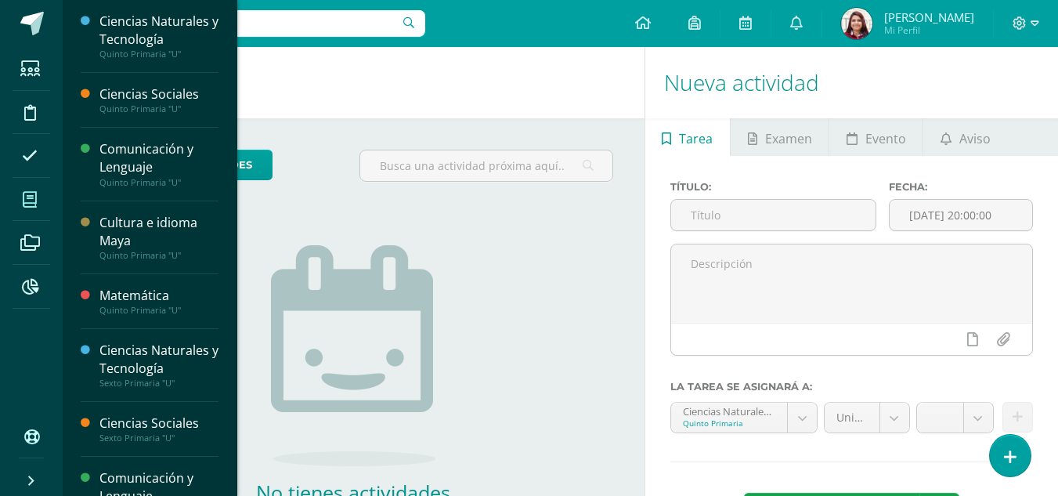
click at [49, 197] on link "Mis cursos" at bounding box center [32, 200] width 38 height 44
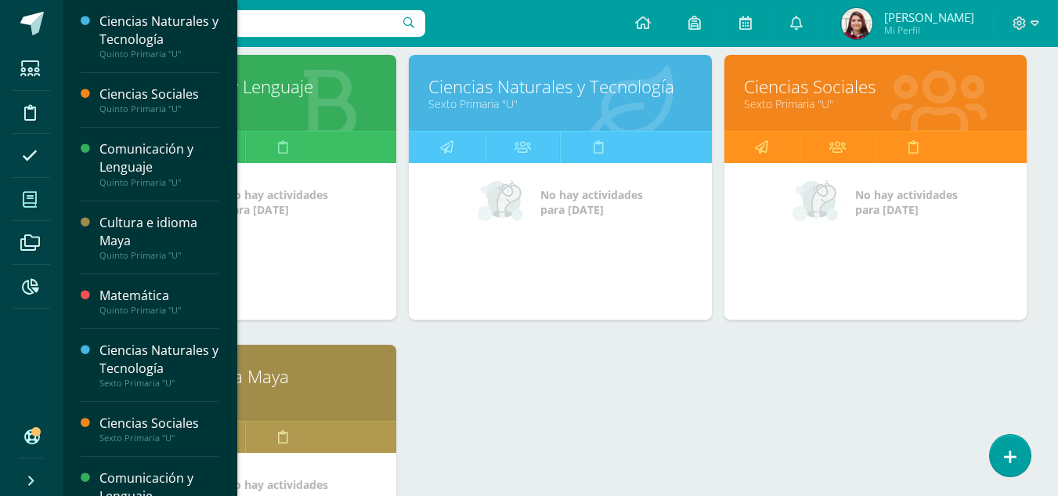
scroll to position [855, 0]
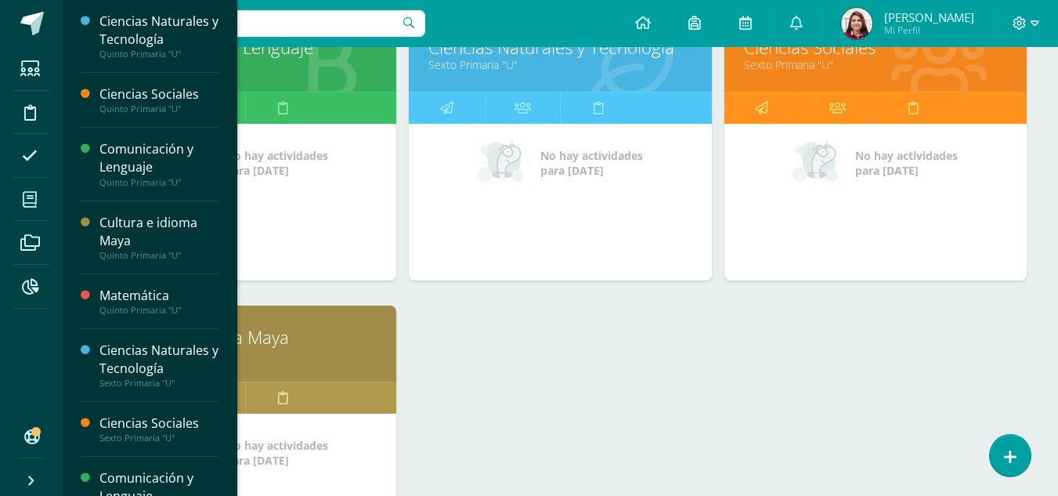
click at [759, 408] on div "Matemática Quinto Primaria "U" No hay actividades para hoy Comunicación y Lengu…" at bounding box center [560, 15] width 945 height 1159
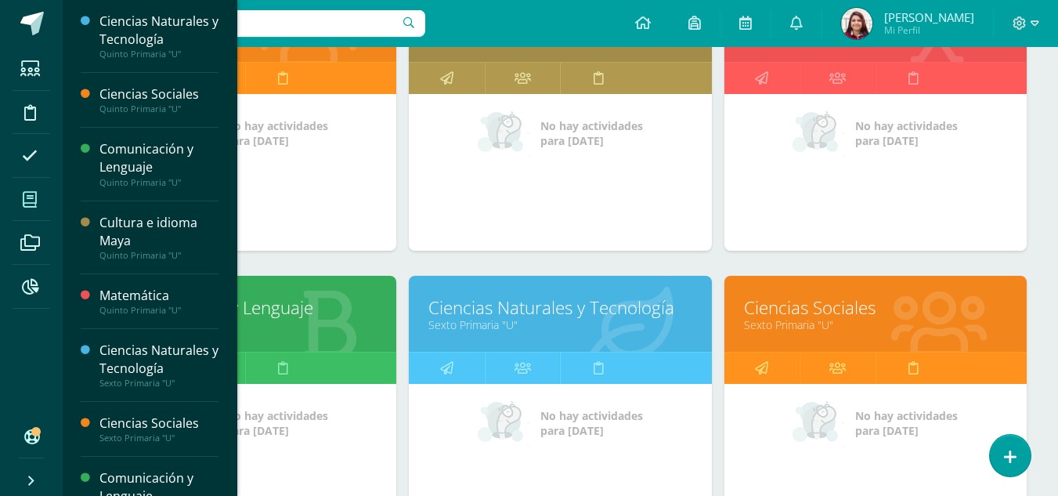
scroll to position [626, 0]
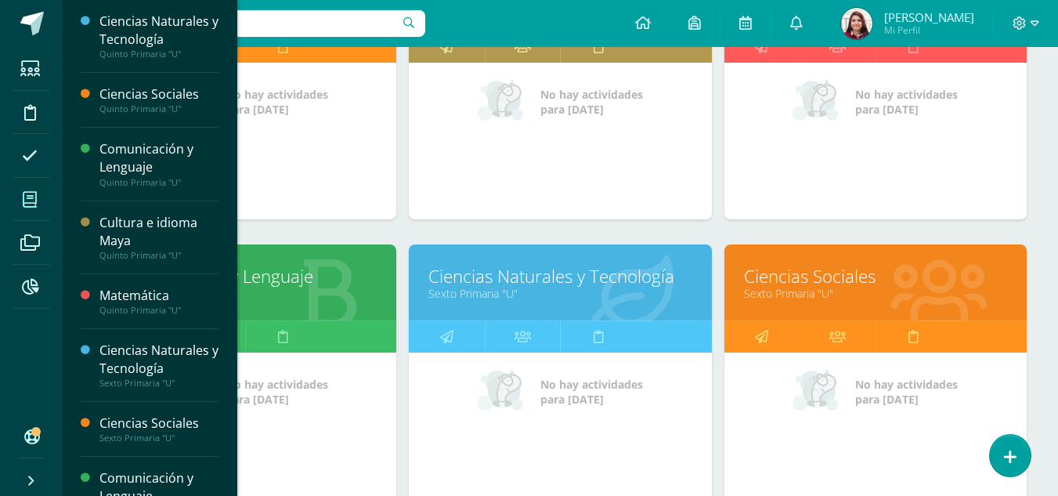
click at [882, 283] on link "Ciencias Sociales" at bounding box center [875, 276] width 263 height 24
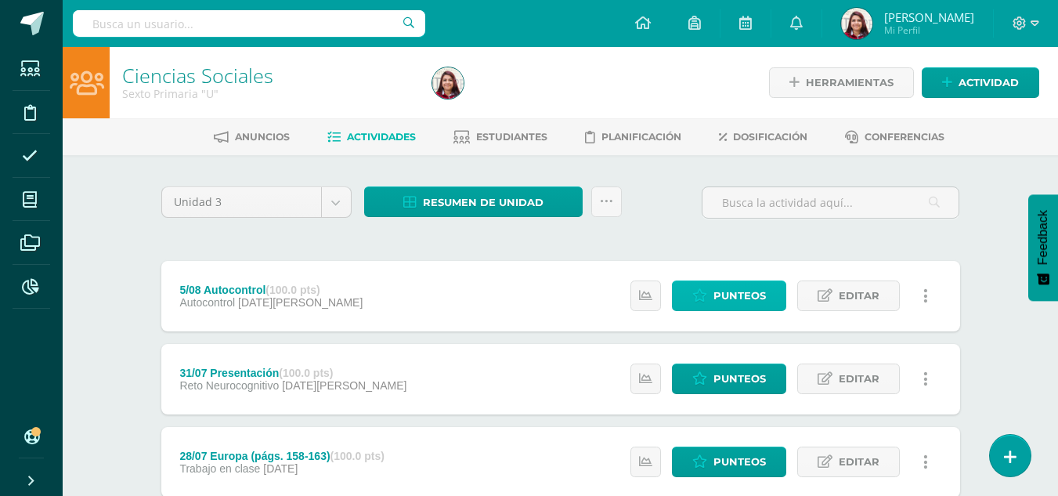
click at [730, 300] on span "Punteos" at bounding box center [739, 295] width 52 height 29
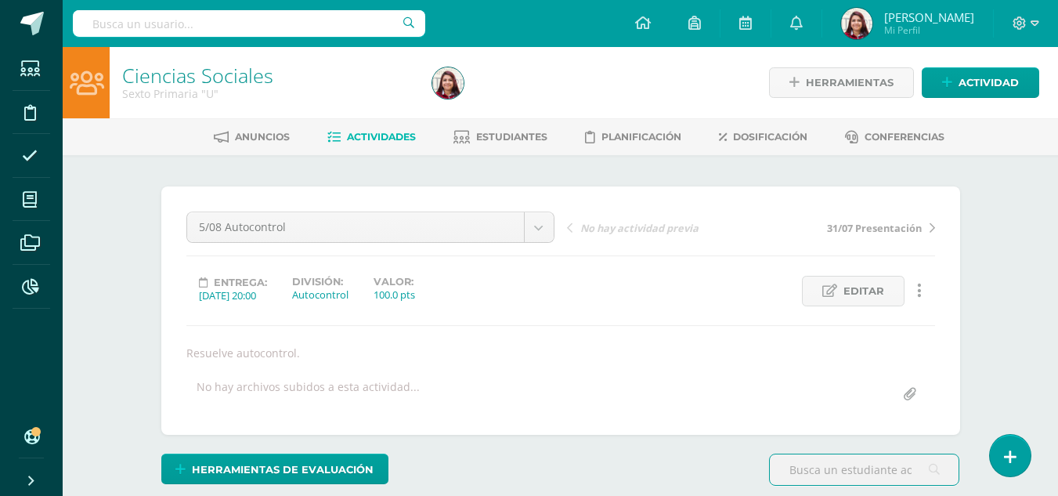
click at [358, 133] on span "Actividades" at bounding box center [381, 137] width 69 height 12
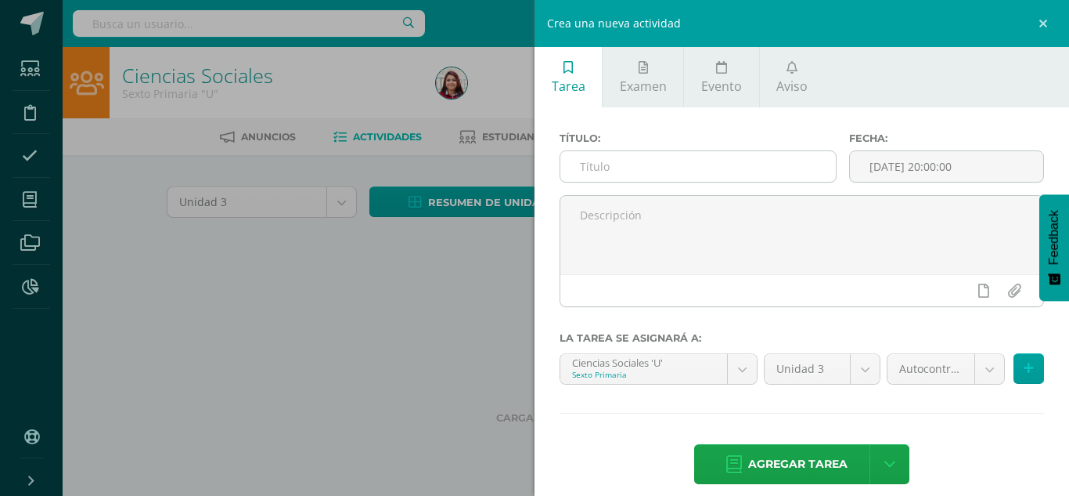
click at [704, 175] on input "text" at bounding box center [699, 166] width 276 height 31
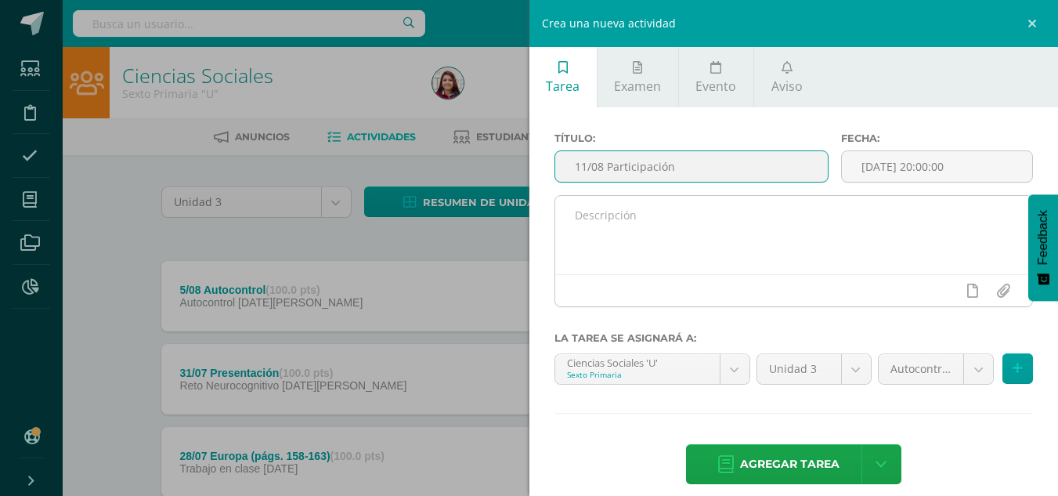
type input "11/08 Participación"
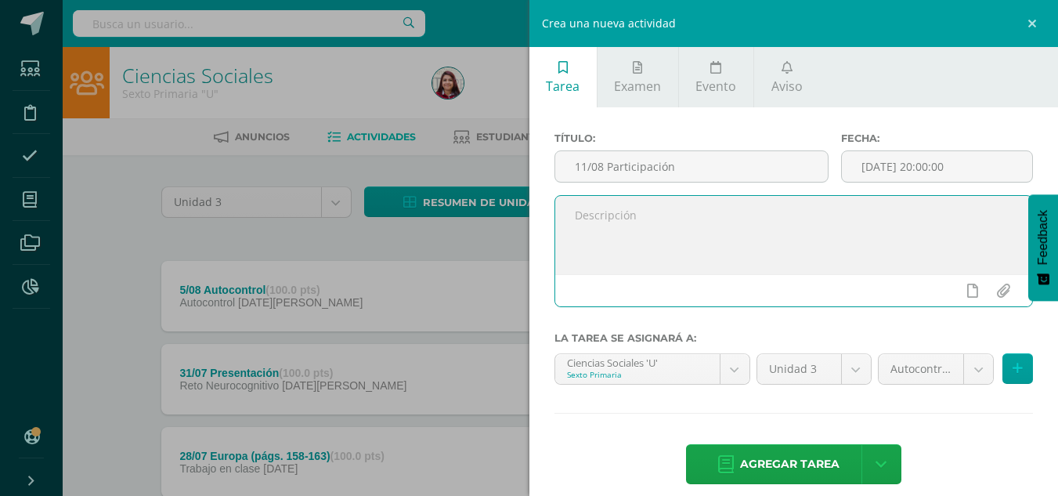
click at [659, 234] on textarea at bounding box center [794, 235] width 478 height 78
type textarea "Participa activamente durante la unidad."
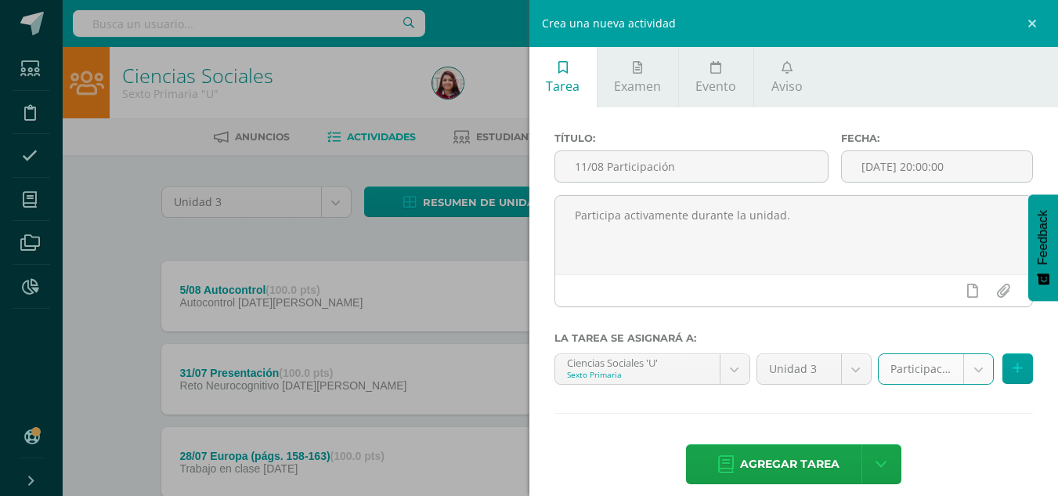
select select "203939"
click at [845, 459] on link "Agregar tarea" at bounding box center [778, 464] width 185 height 40
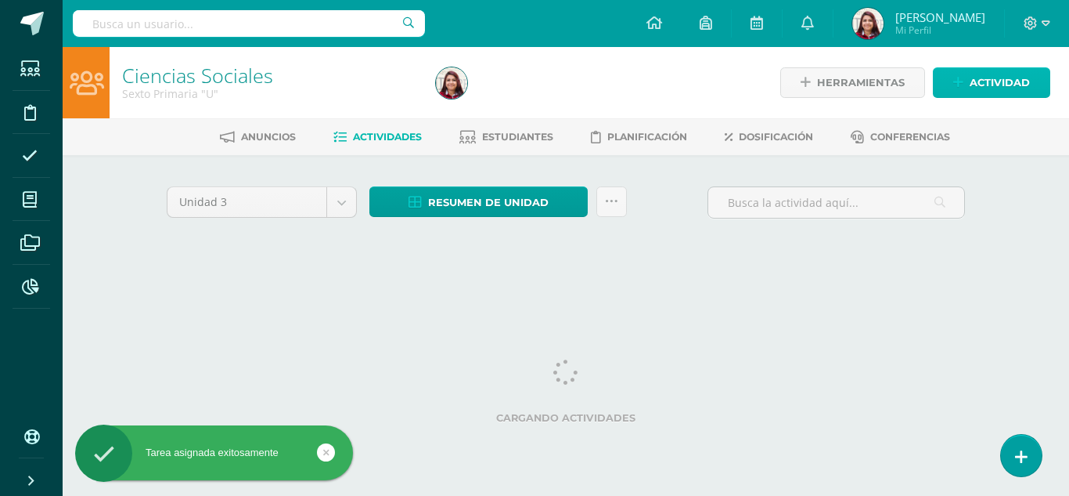
click at [992, 85] on span "Actividad" at bounding box center [1000, 82] width 60 height 29
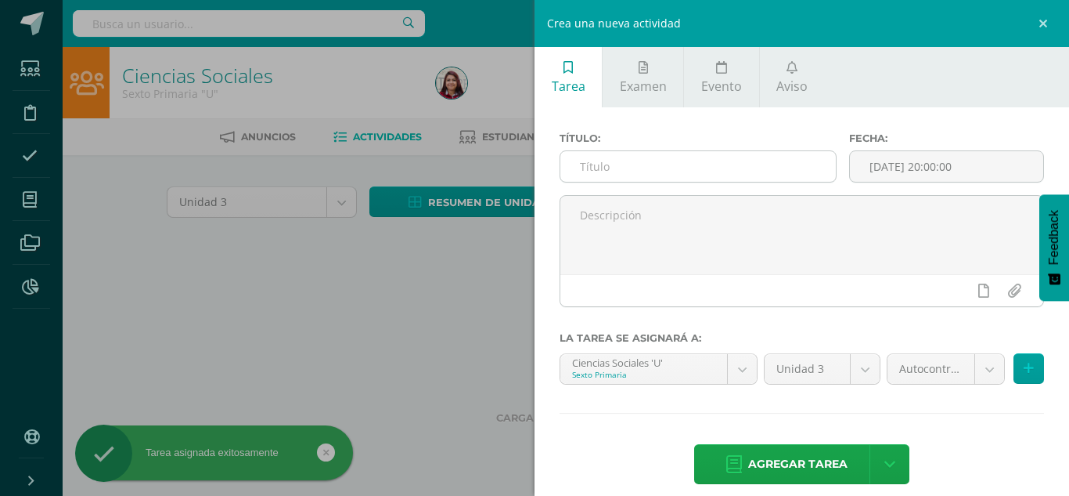
click at [751, 177] on input "text" at bounding box center [699, 166] width 276 height 31
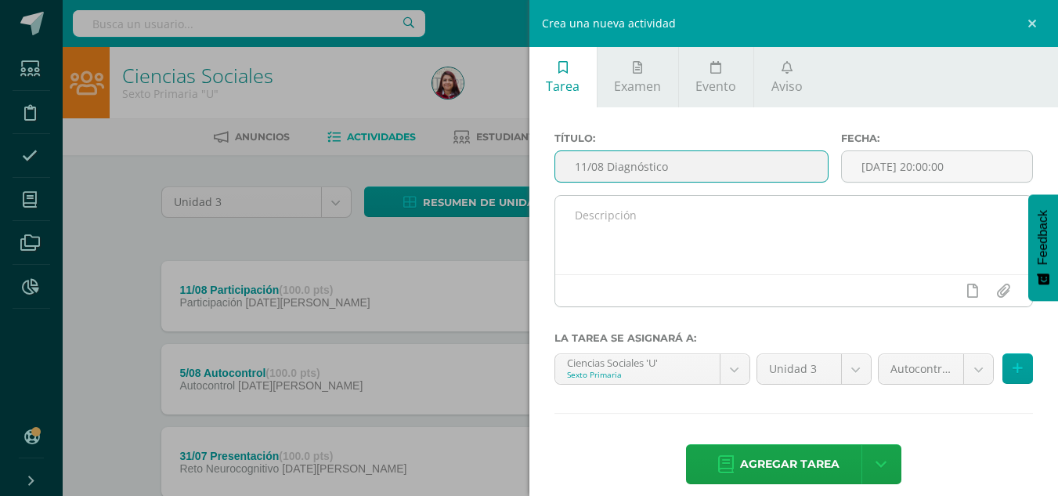
type input "11/08 Diagnóstico"
click at [710, 205] on textarea at bounding box center [794, 235] width 478 height 78
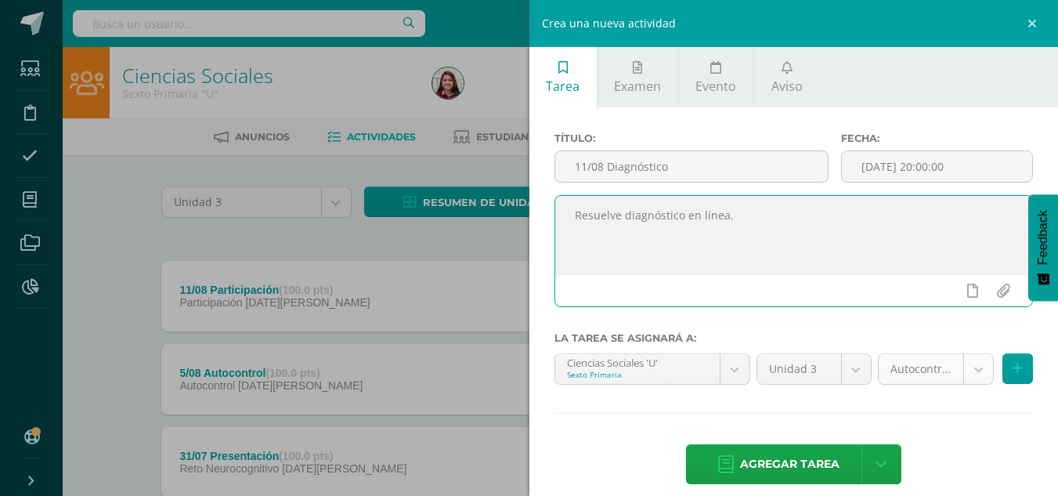
type textarea "Resuelve diagnóstico en línea."
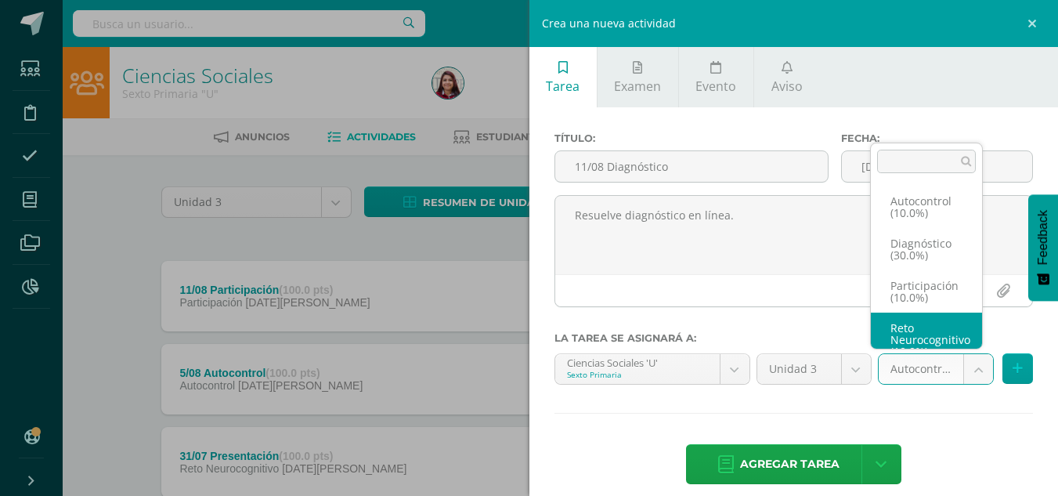
scroll to position [18, 0]
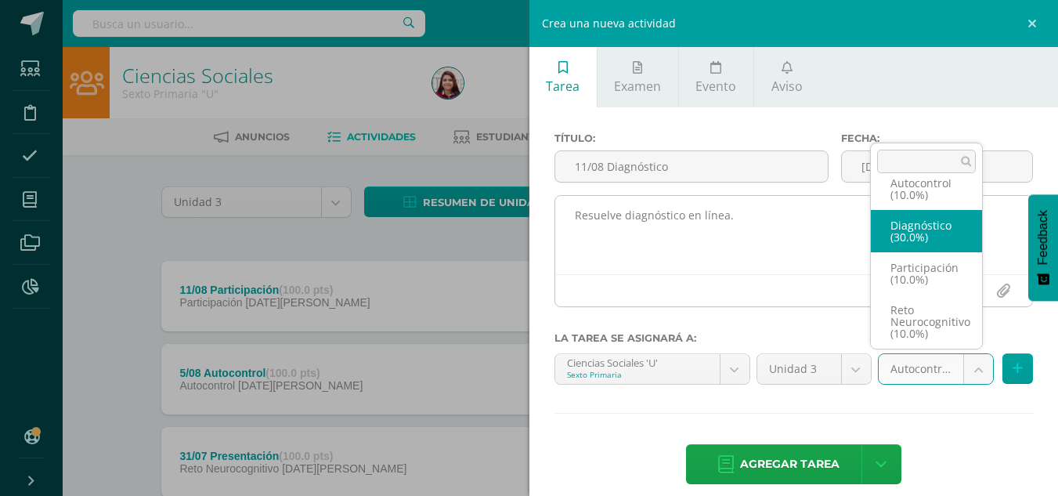
select select "203937"
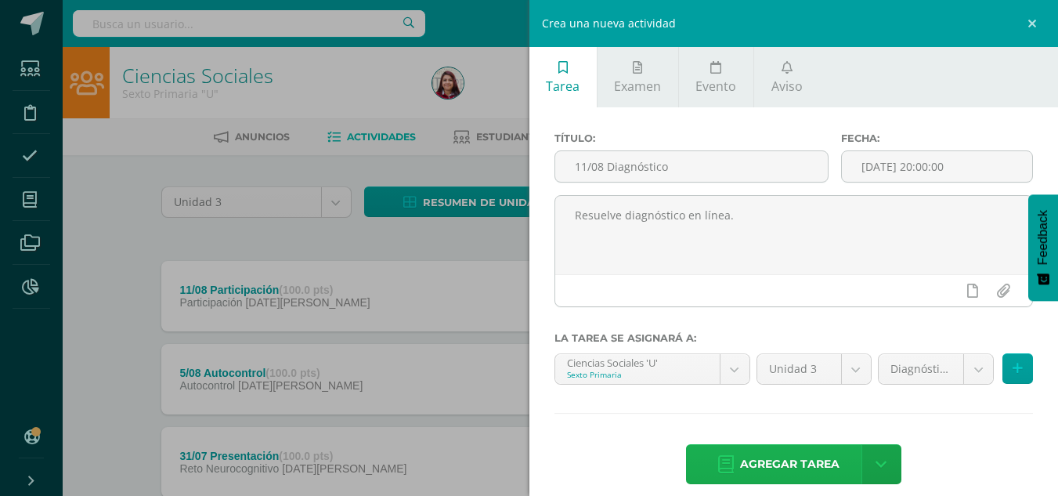
click at [831, 458] on span "Agregar tarea" at bounding box center [789, 464] width 99 height 38
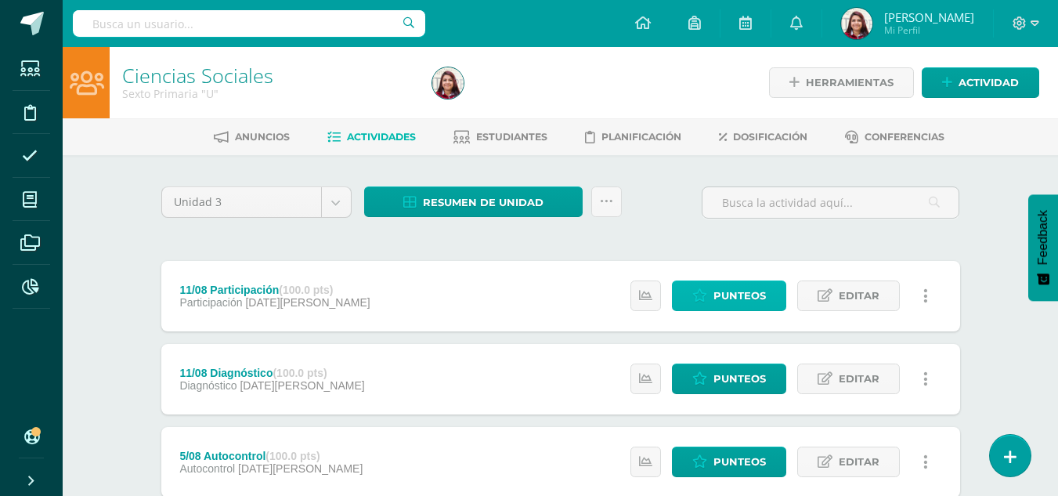
click at [762, 293] on span "Punteos" at bounding box center [739, 295] width 52 height 29
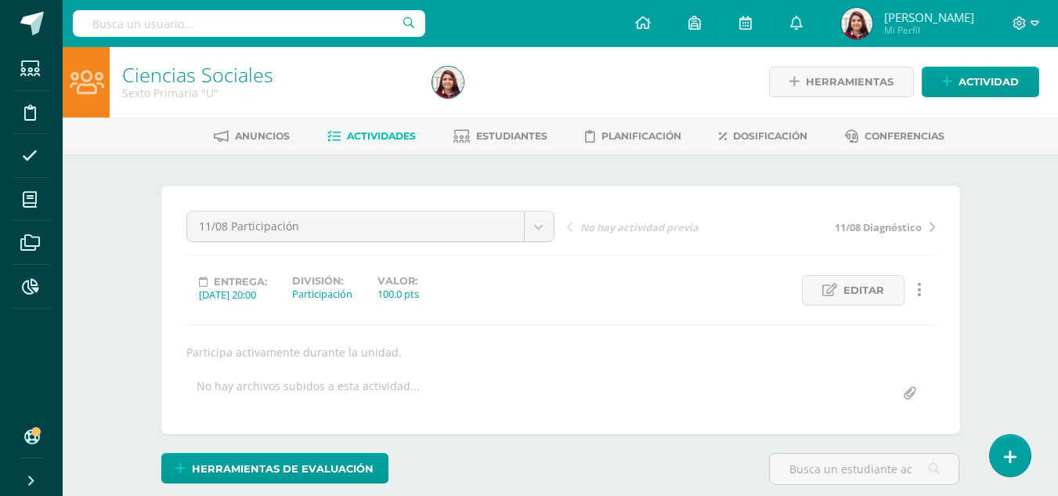
scroll to position [2, 0]
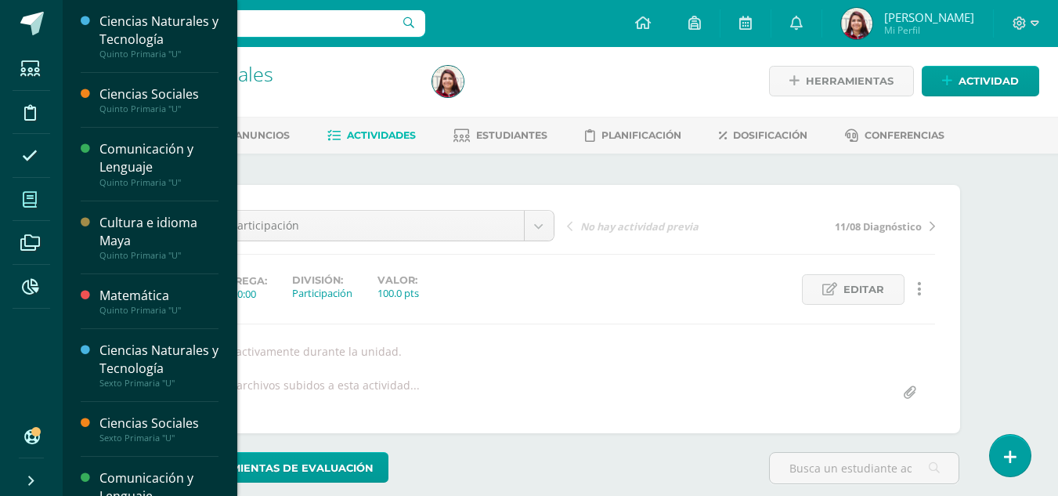
click at [42, 207] on span at bounding box center [30, 199] width 35 height 35
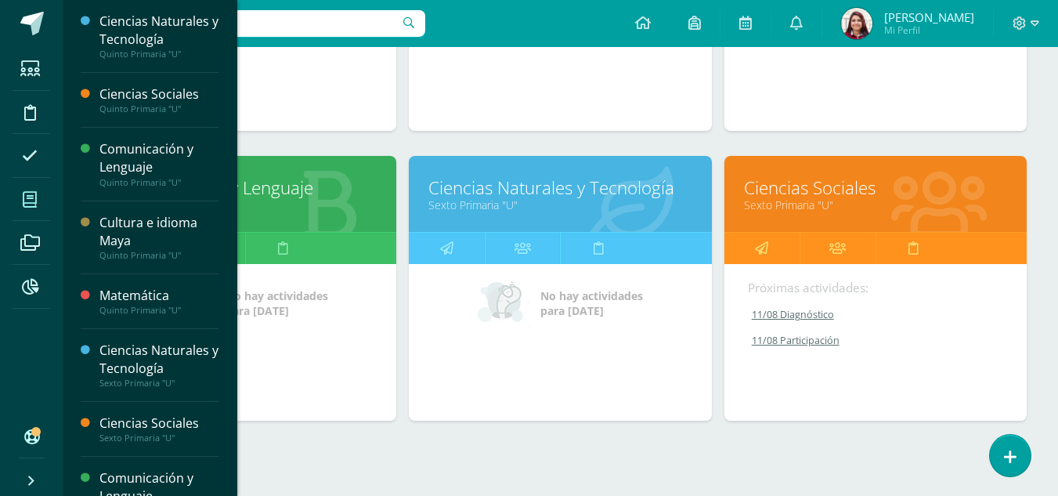
scroll to position [721, 0]
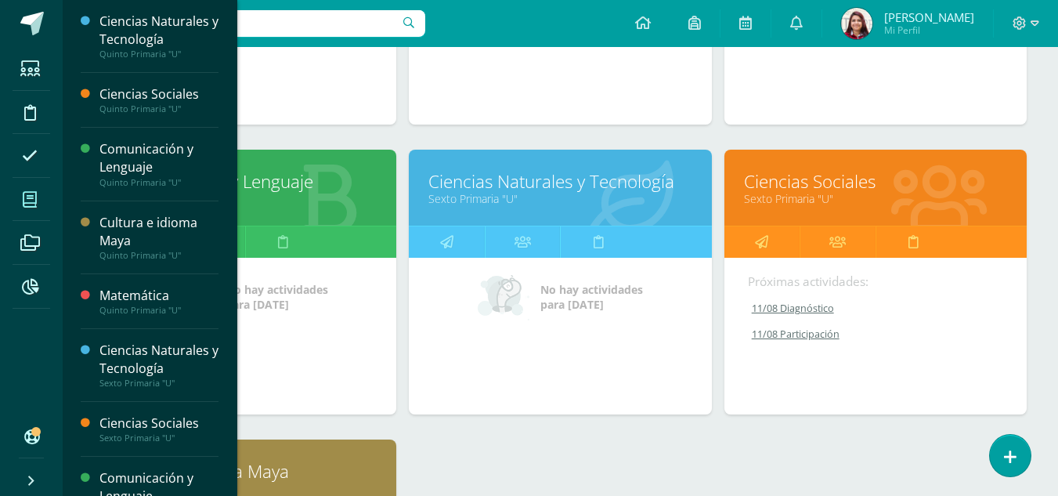
click at [794, 331] on link "11/08 Participación" at bounding box center [876, 333] width 257 height 13
click at [820, 171] on link "Ciencias Sociales" at bounding box center [875, 181] width 263 height 24
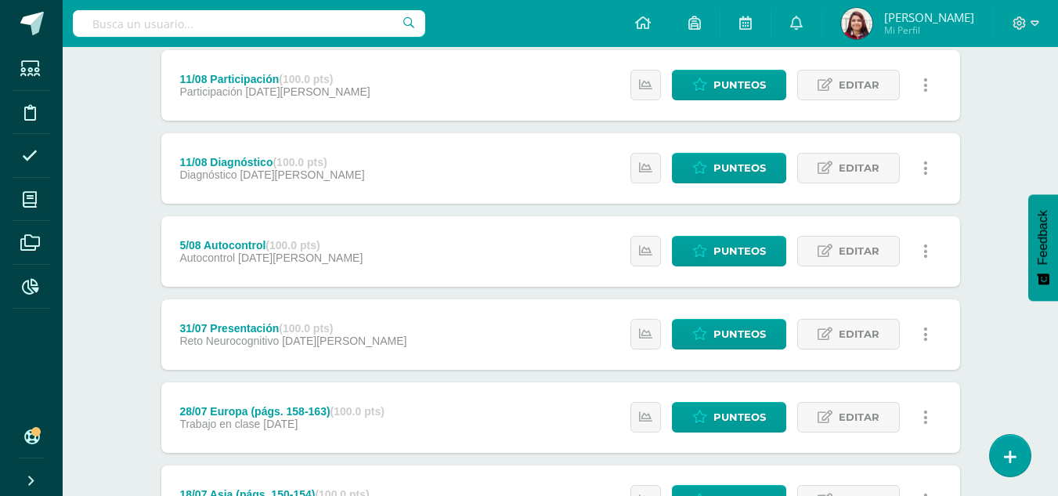
scroll to position [215, 0]
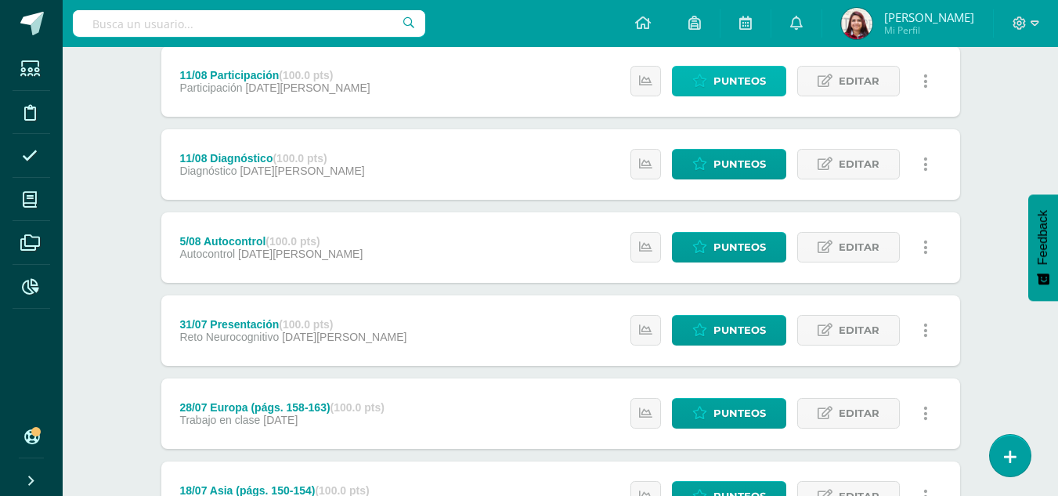
click at [720, 84] on span "Punteos" at bounding box center [739, 81] width 52 height 29
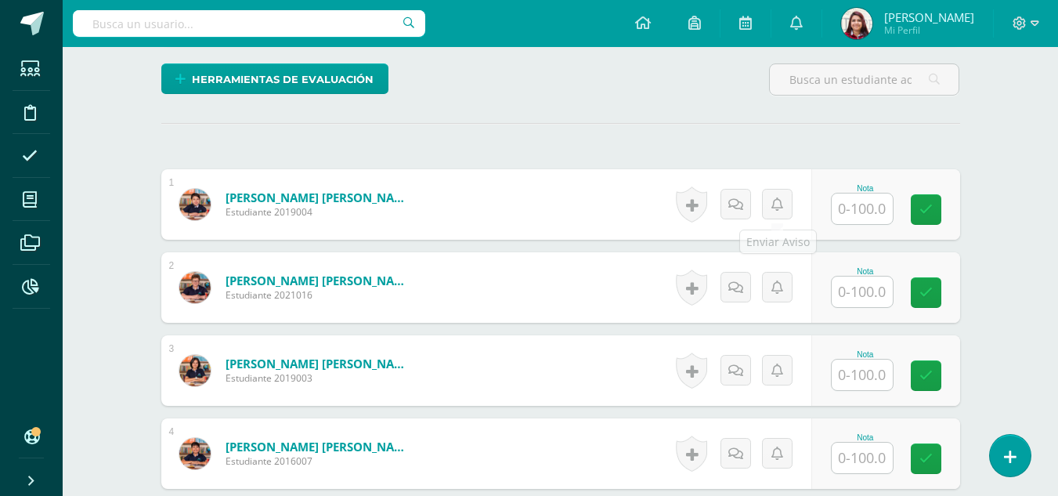
scroll to position [391, 0]
click at [892, 210] on div at bounding box center [862, 208] width 63 height 32
click at [868, 209] on input "text" at bounding box center [861, 208] width 61 height 31
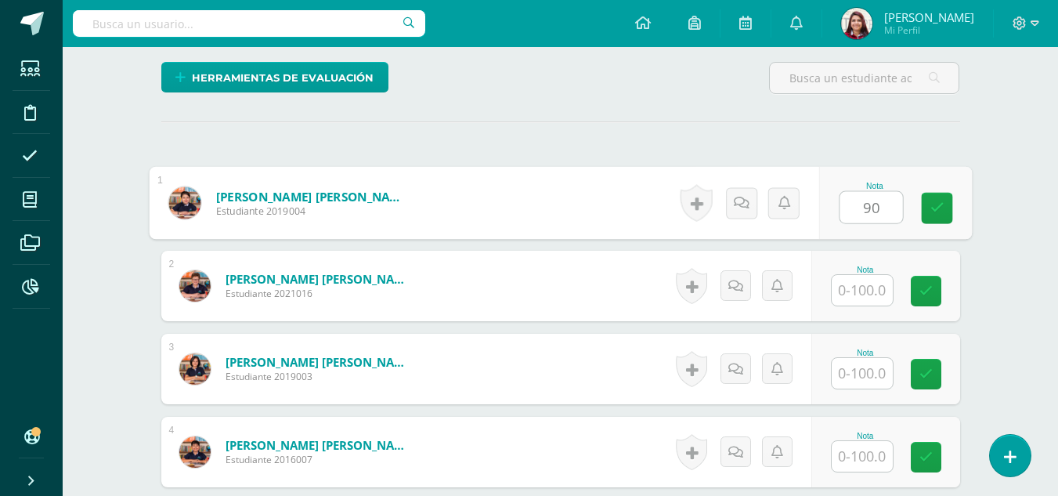
type input "90"
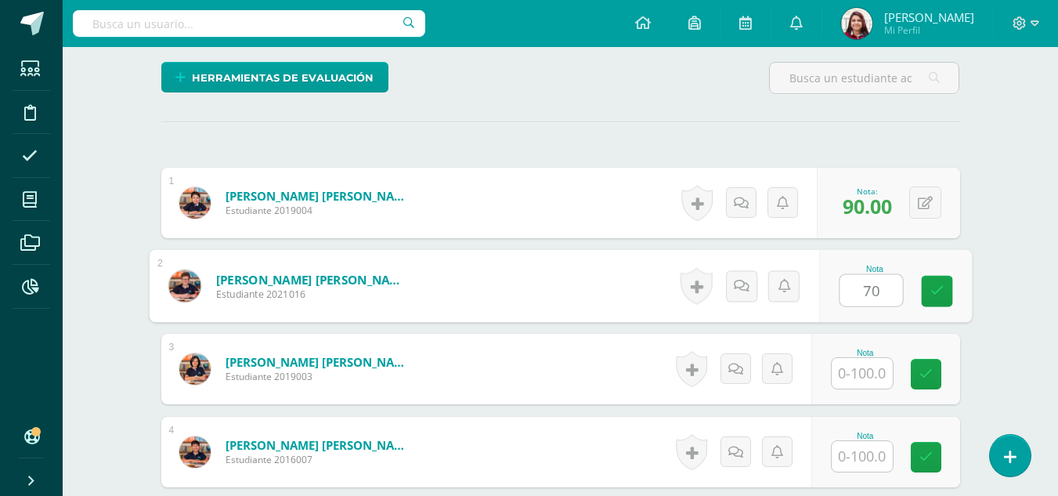
type input "70"
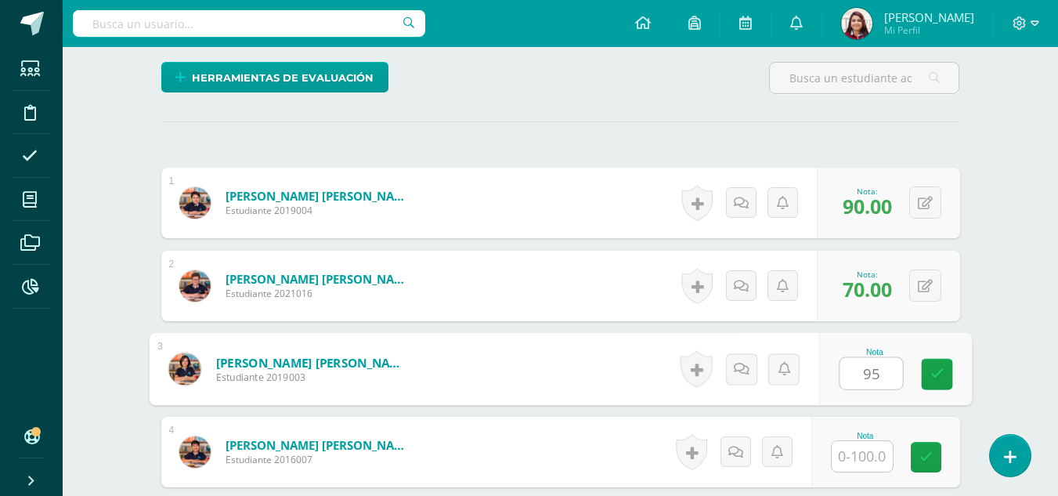
type input "95"
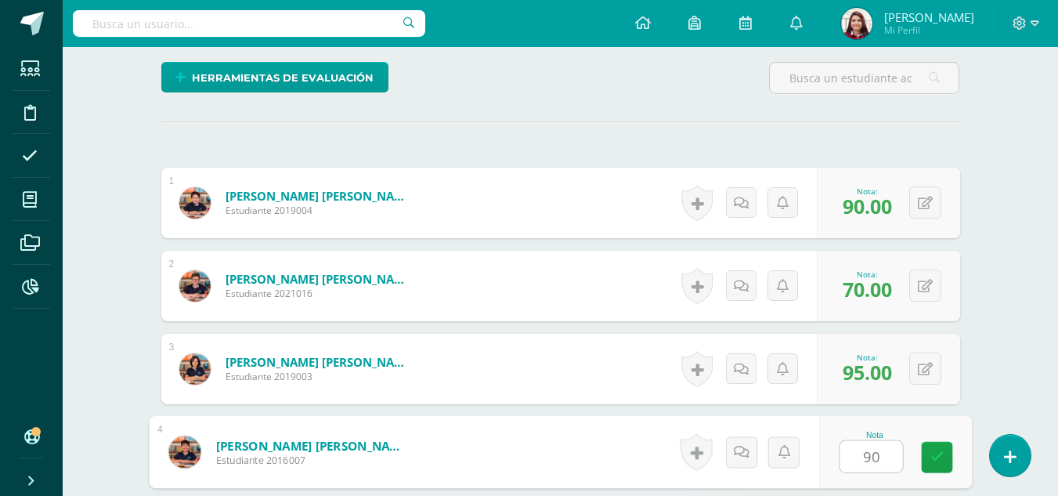
type input "90"
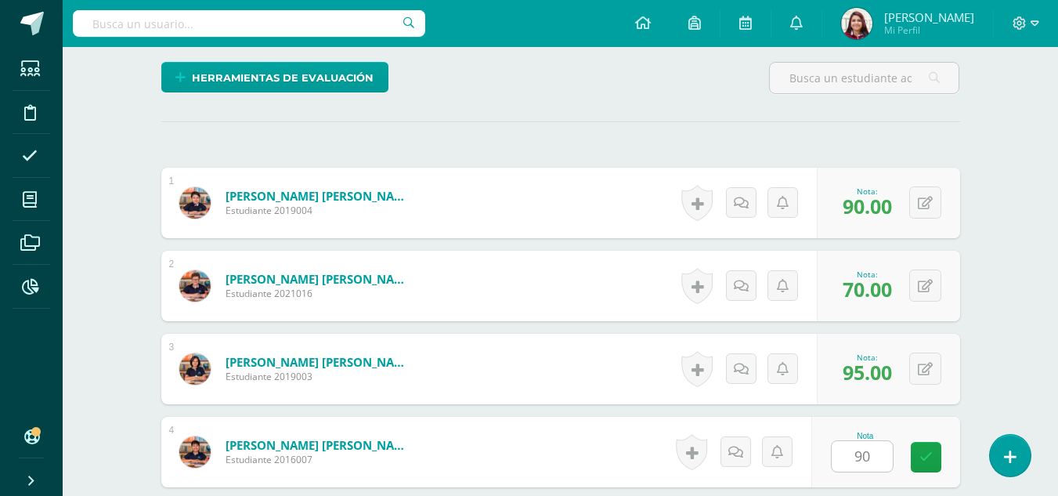
scroll to position [683, 0]
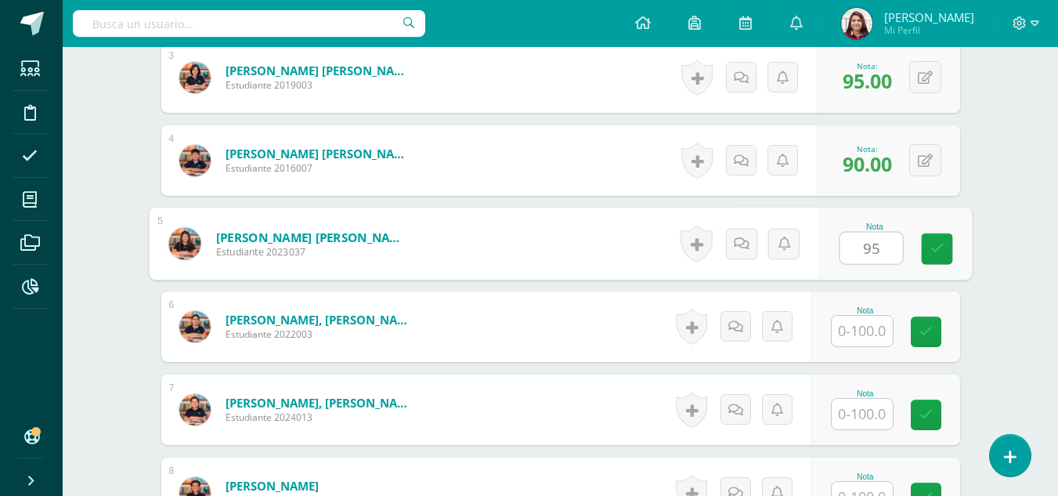
type input "95"
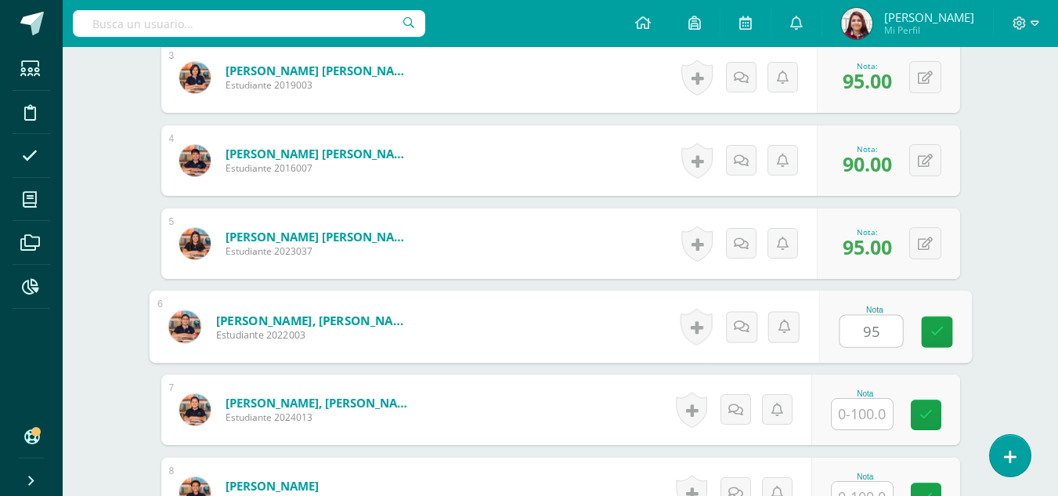
type input "95"
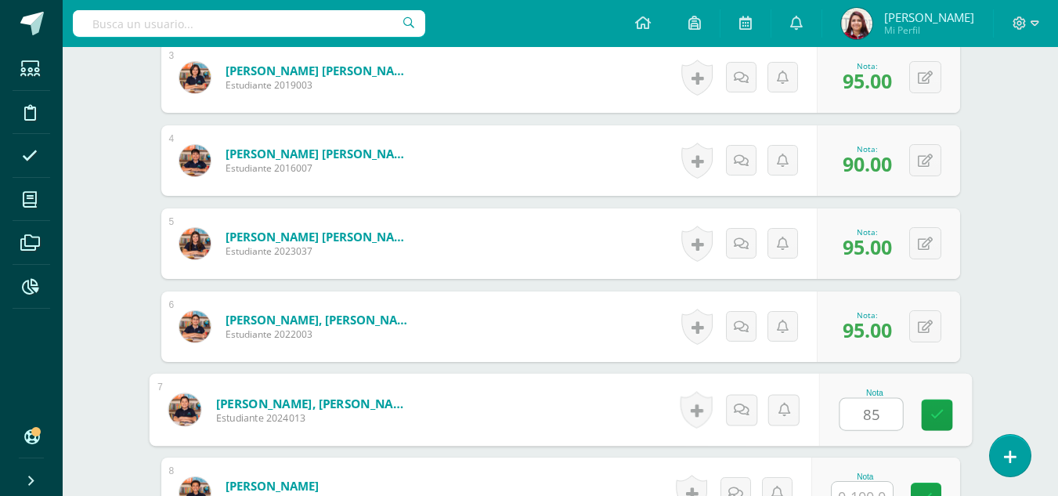
type input "85"
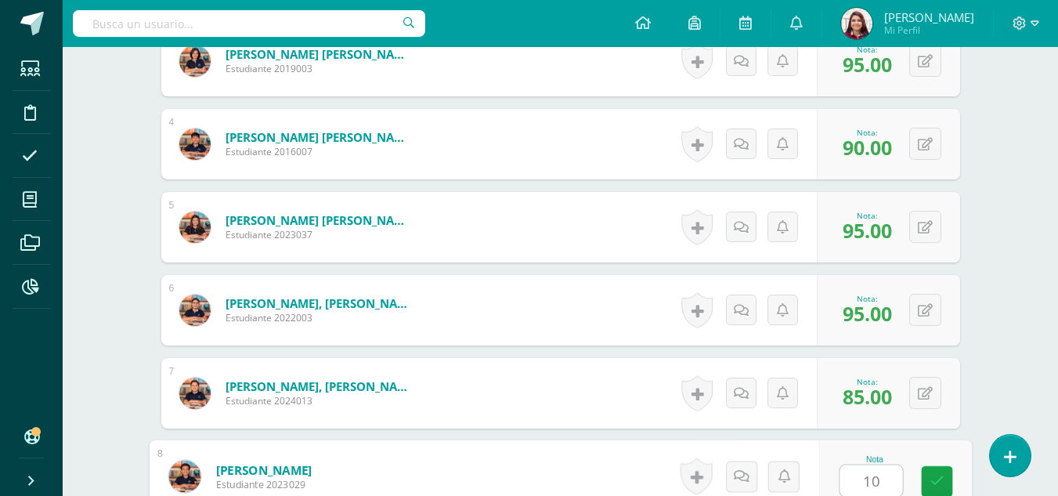
type input "1"
type input "95"
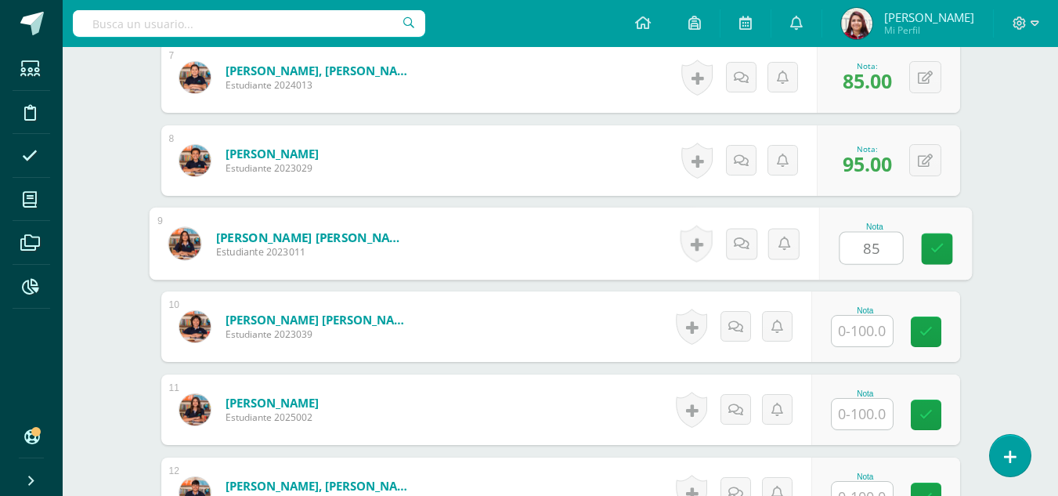
type input "85"
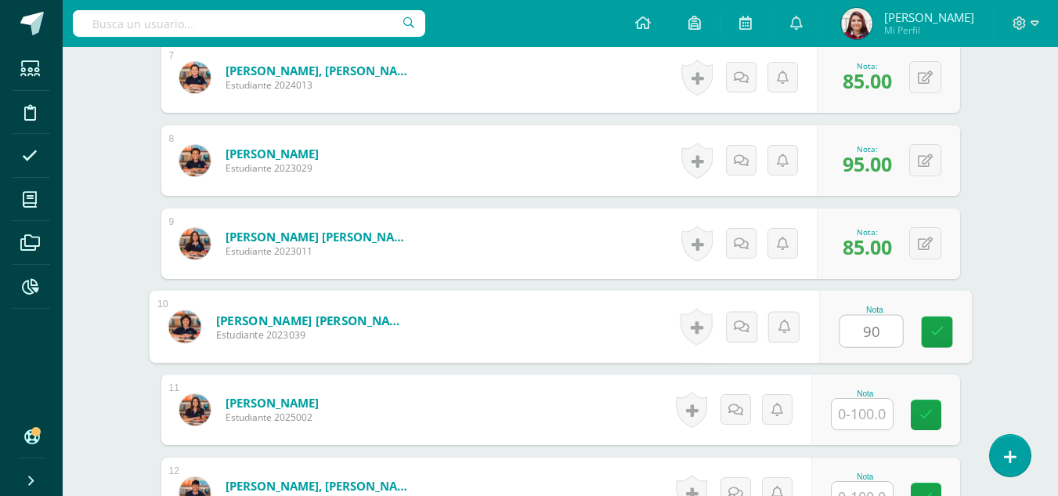
type input "9"
type input "90"
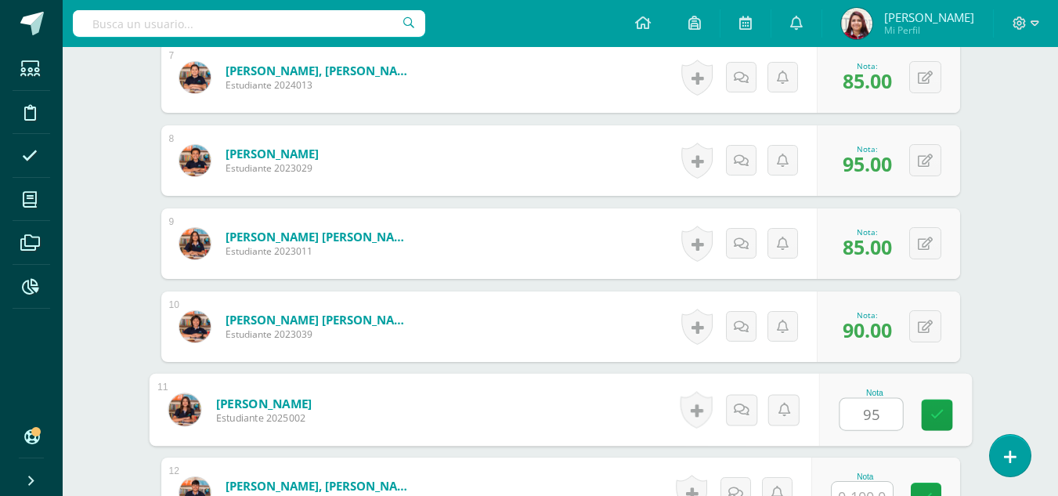
type input "95"
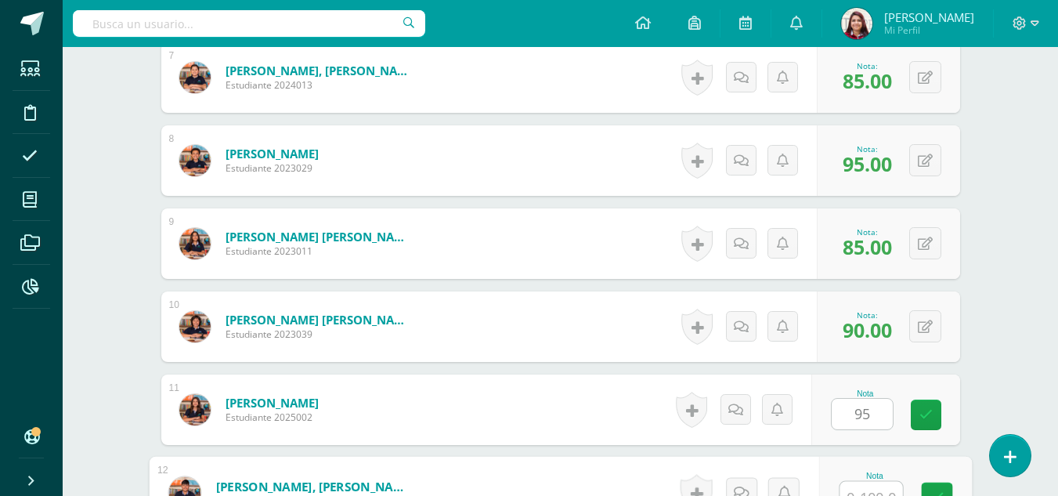
scroll to position [1031, 0]
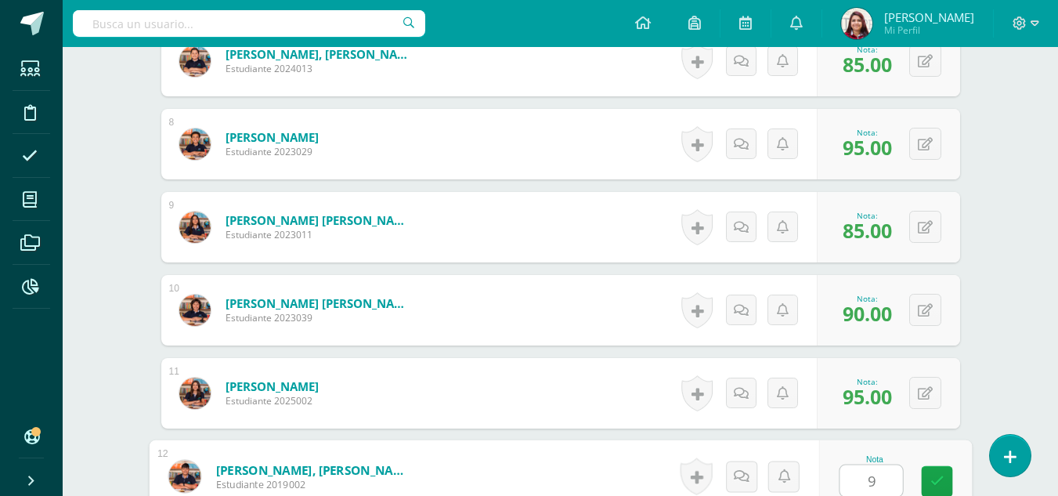
type input "90"
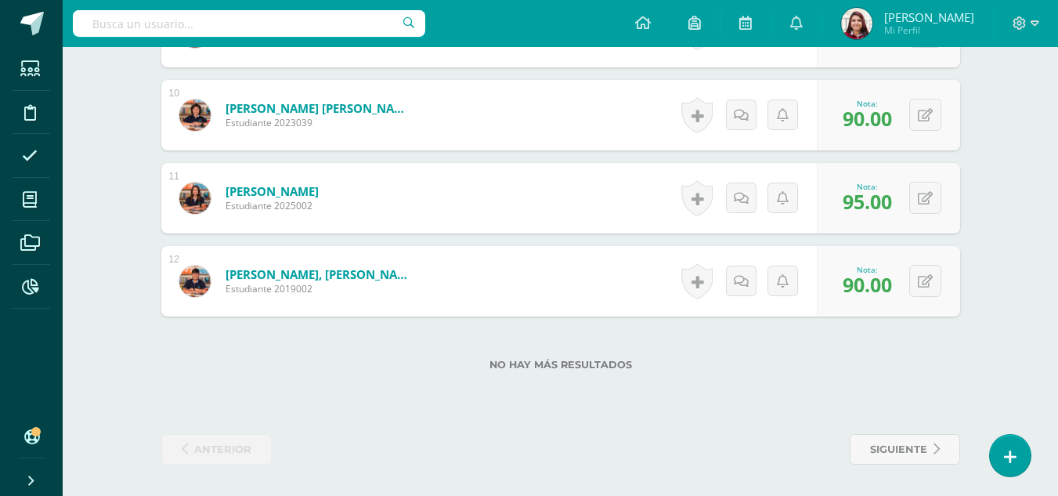
scroll to position [0, 0]
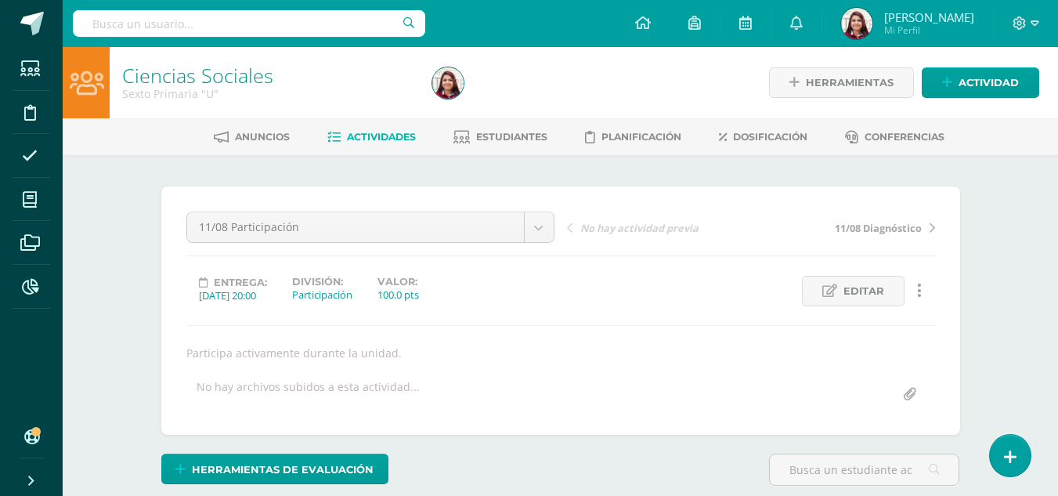
click at [352, 149] on link "Actividades" at bounding box center [371, 136] width 88 height 25
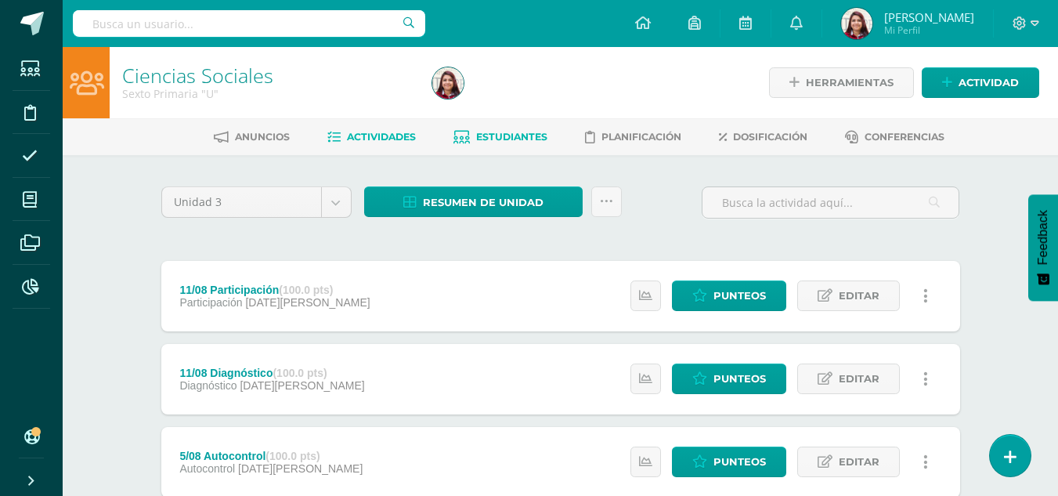
click at [515, 139] on span "Estudiantes" at bounding box center [511, 137] width 71 height 12
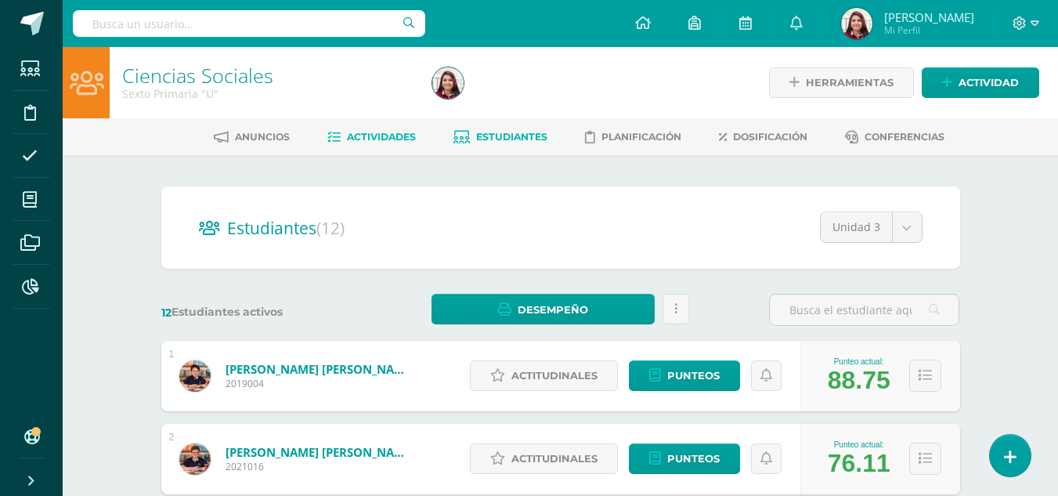
click at [371, 146] on link "Actividades" at bounding box center [371, 136] width 88 height 25
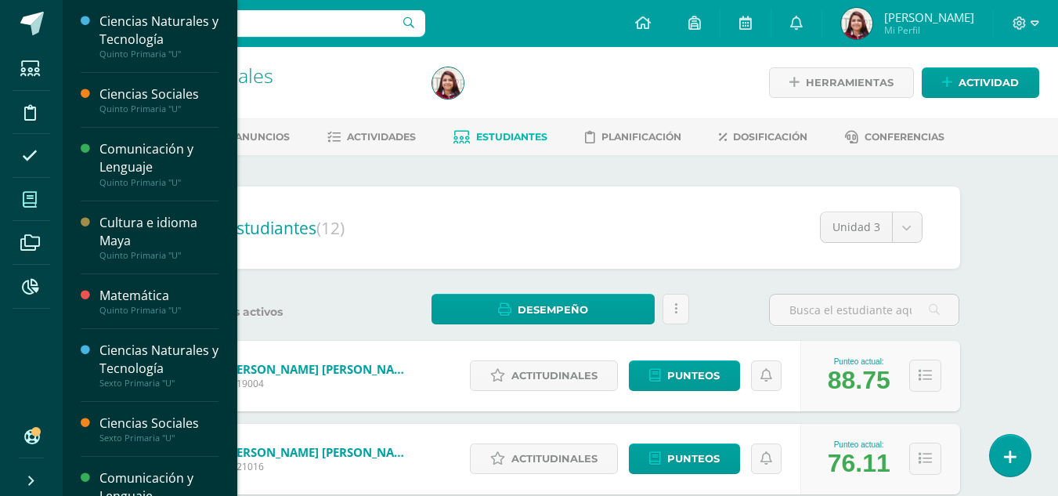
click at [27, 200] on icon at bounding box center [30, 200] width 14 height 16
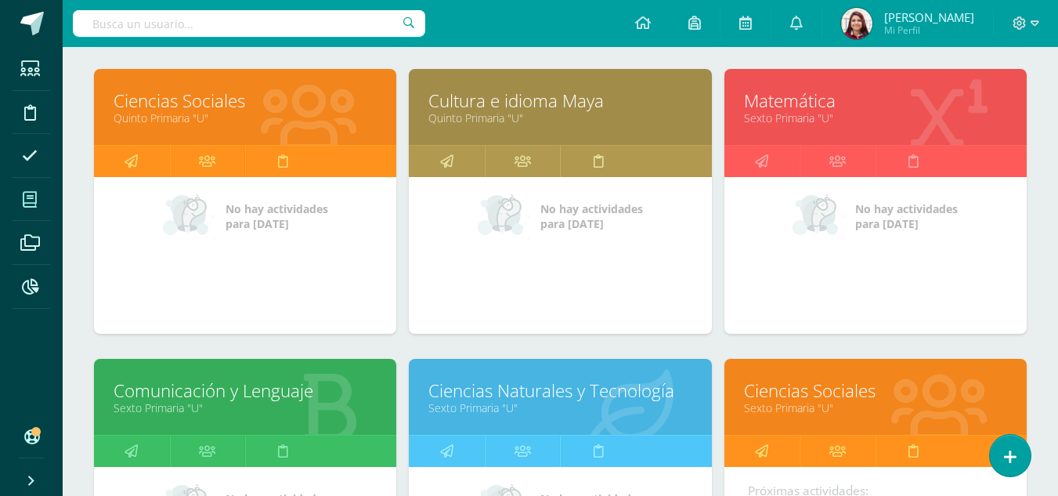
scroll to position [507, 0]
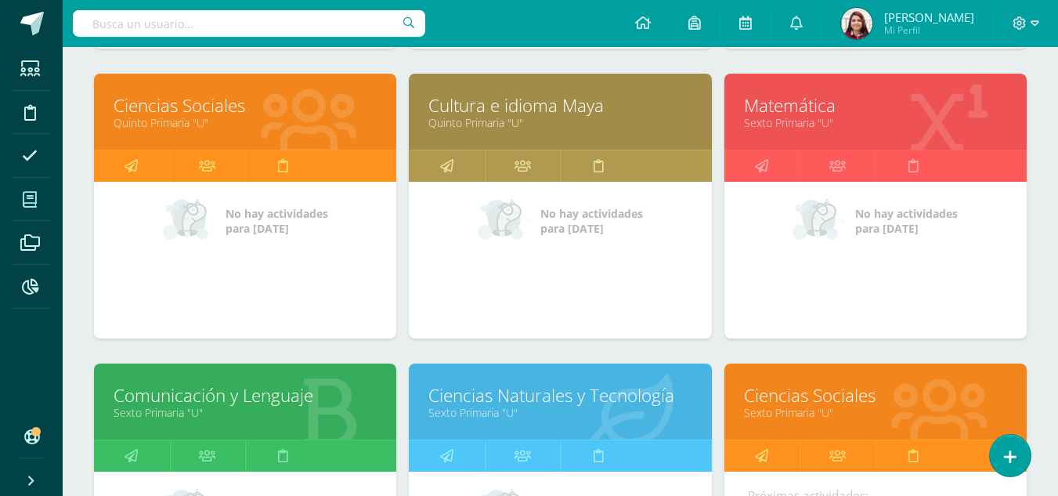
click at [838, 110] on link "Matemática" at bounding box center [875, 105] width 263 height 24
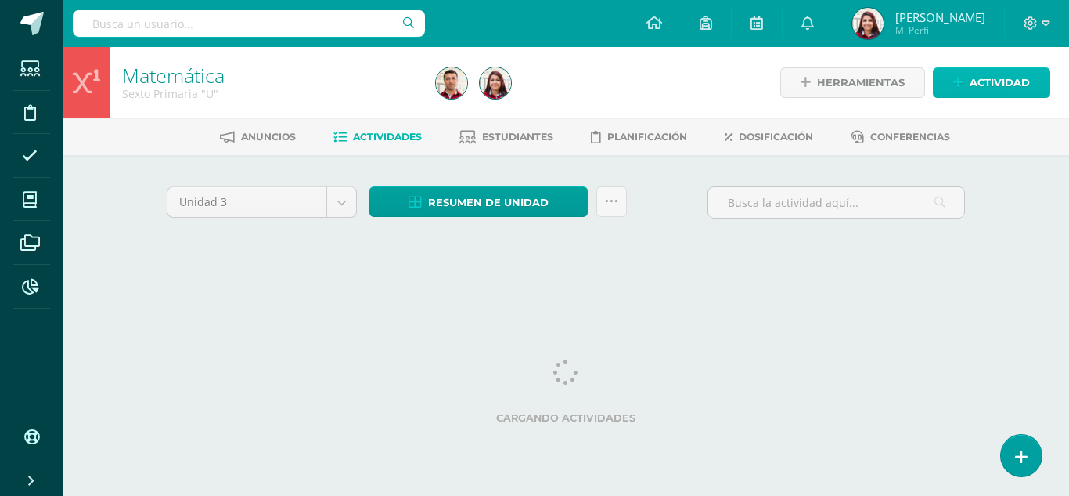
click at [1012, 84] on span "Actividad" at bounding box center [1000, 82] width 60 height 29
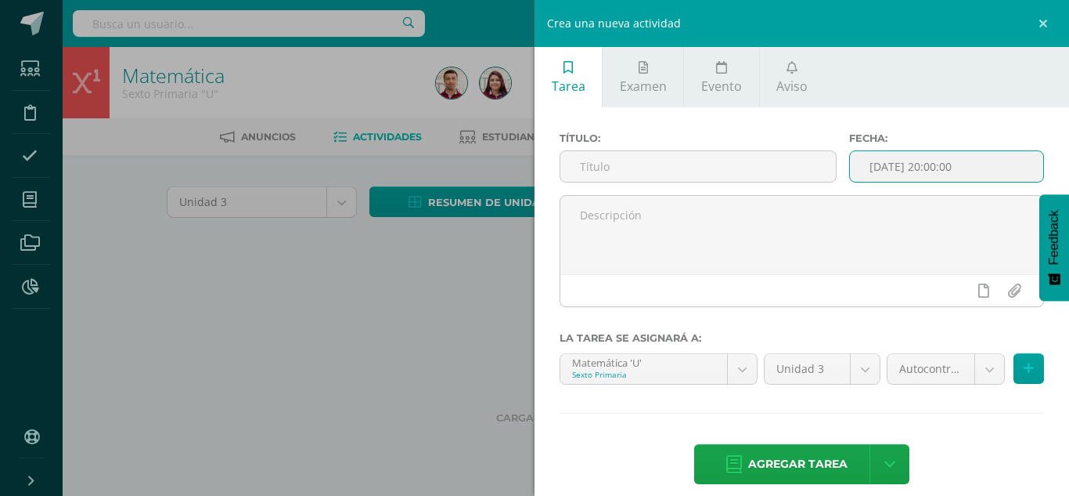
click at [981, 171] on input "2025-08-11 20:00:00" at bounding box center [946, 166] width 193 height 31
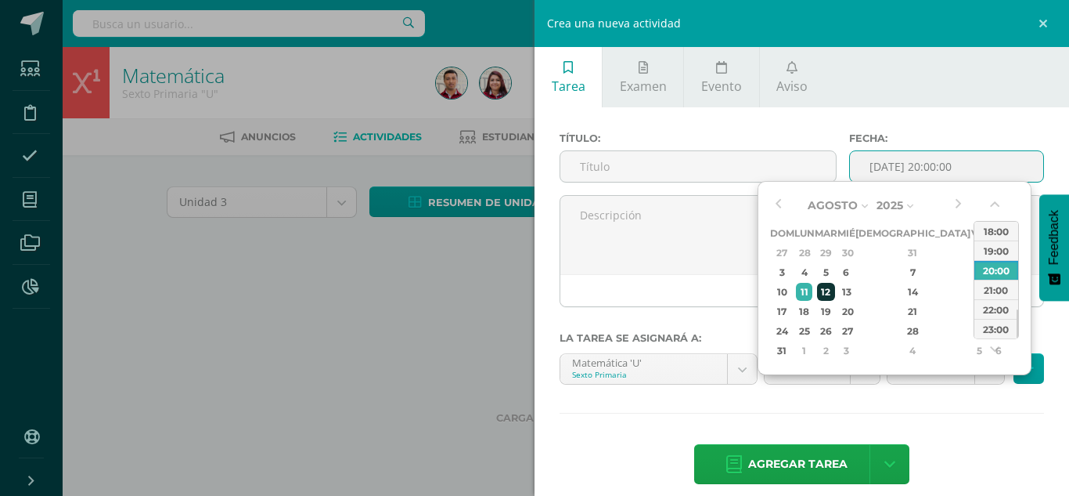
click at [835, 291] on div "12" at bounding box center [826, 292] width 18 height 18
type input "2025-08-12 20:00"
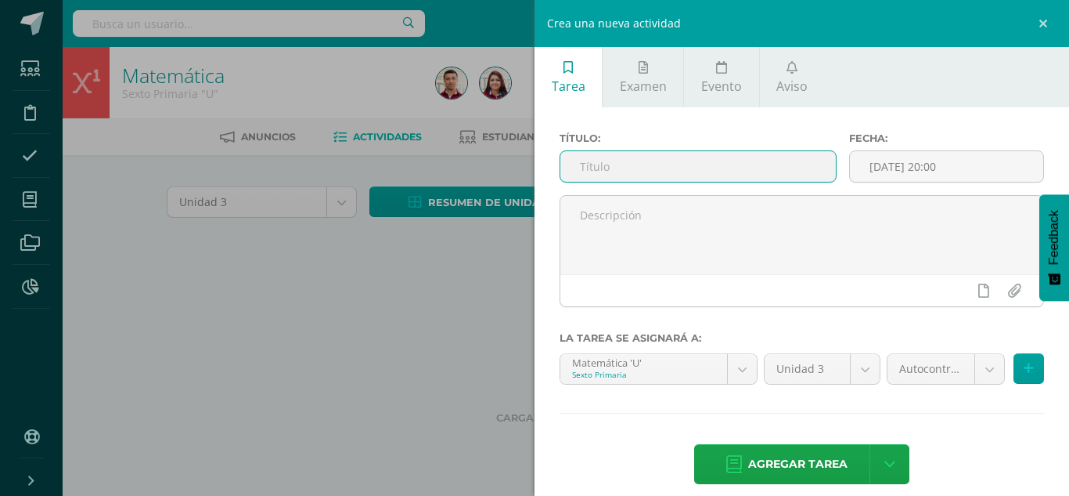
click at [732, 173] on input "text" at bounding box center [699, 166] width 276 height 31
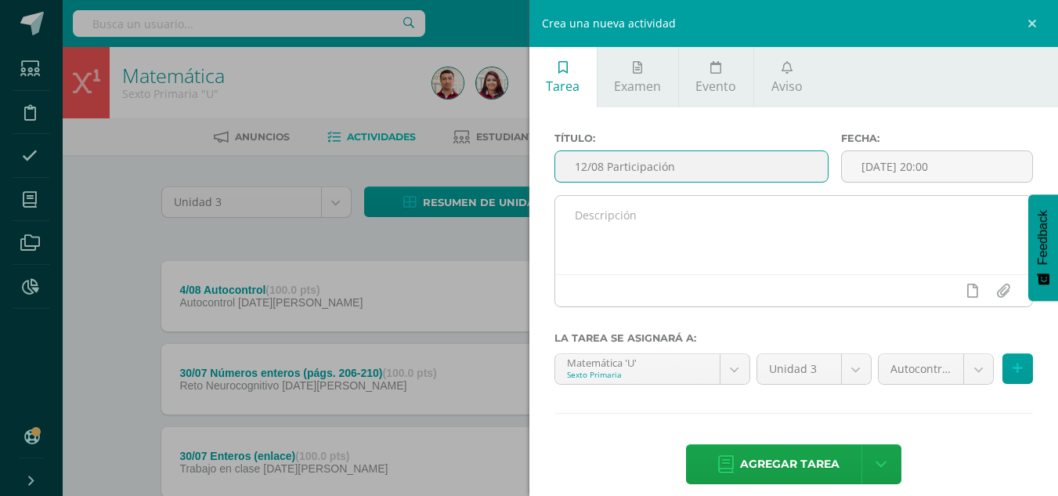
type input "12/08 Participación"
click at [730, 206] on textarea at bounding box center [794, 235] width 478 height 78
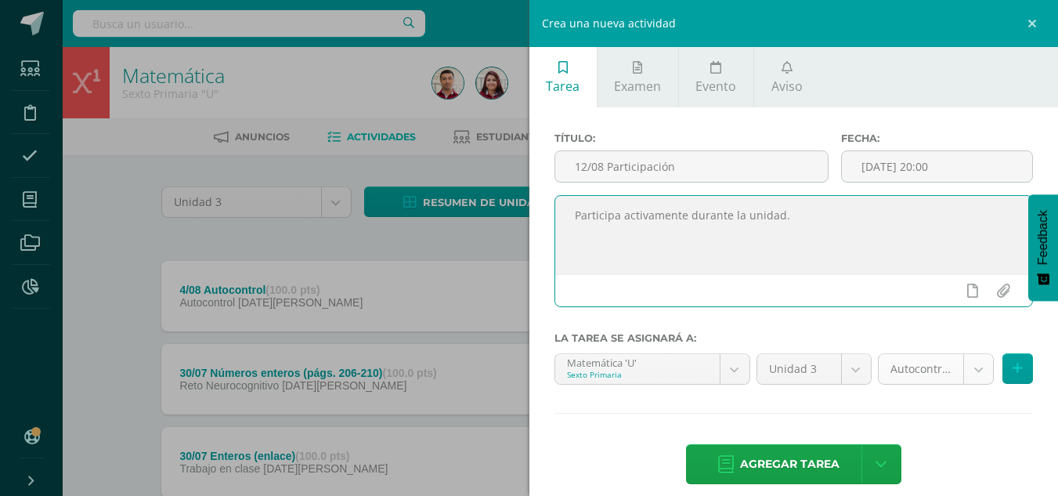
type textarea "Participa activamente durante la unidad."
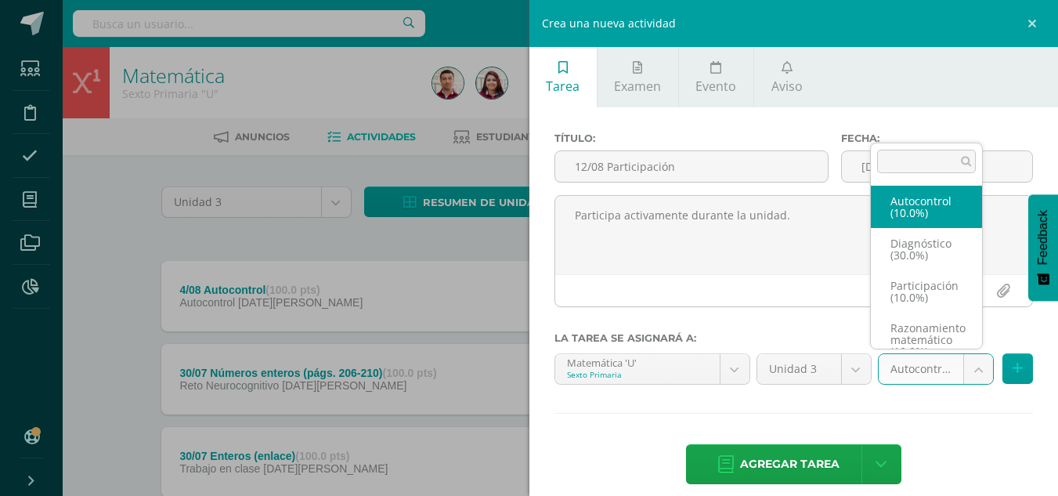
scroll to position [18, 0]
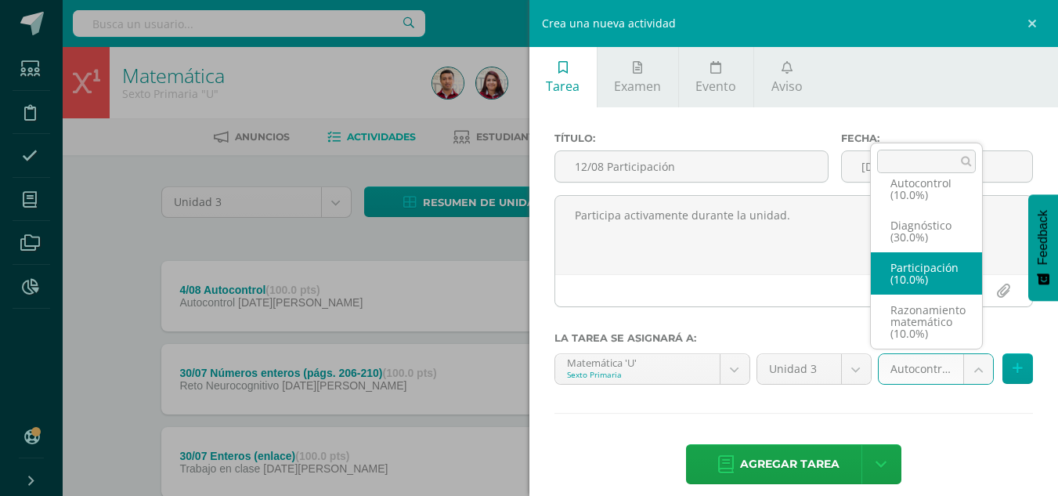
select select "203811"
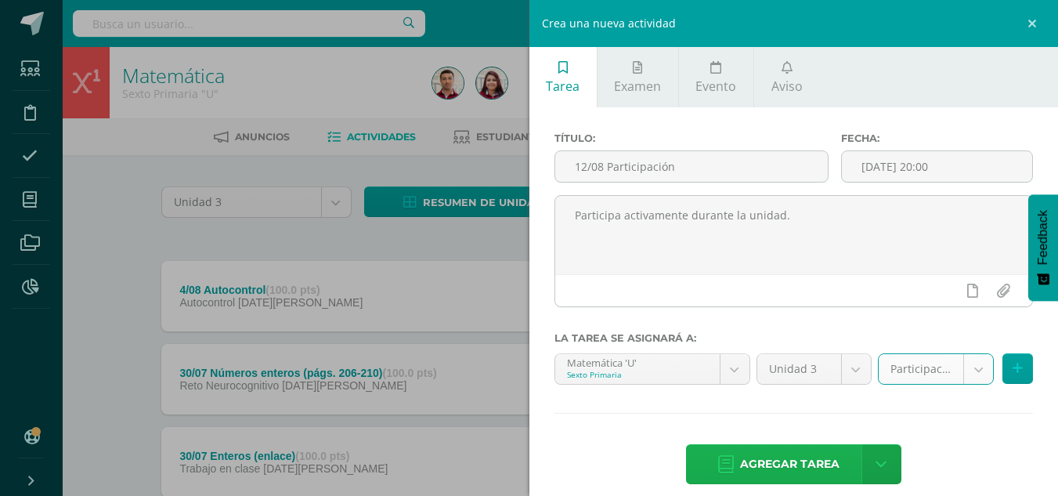
click at [807, 460] on span "Agregar tarea" at bounding box center [789, 464] width 99 height 38
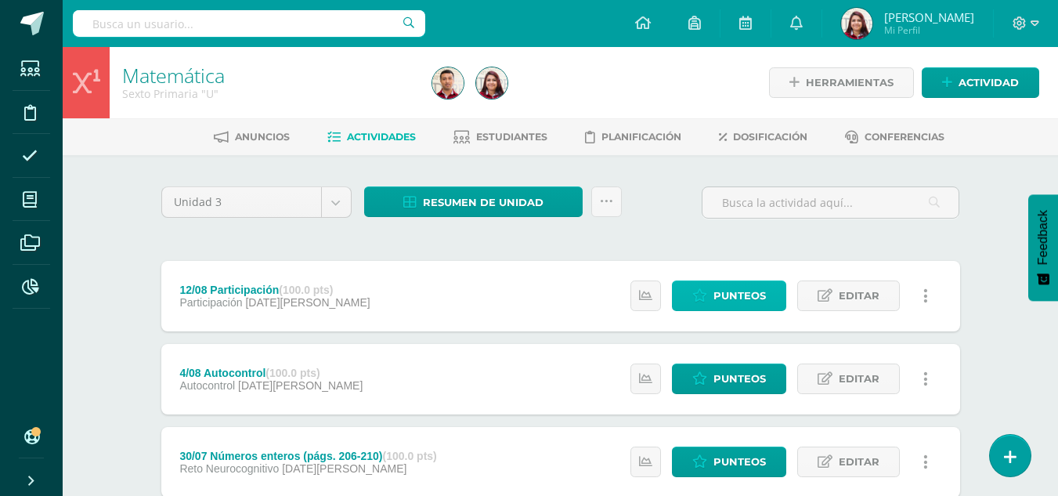
click at [748, 286] on span "Punteos" at bounding box center [739, 295] width 52 height 29
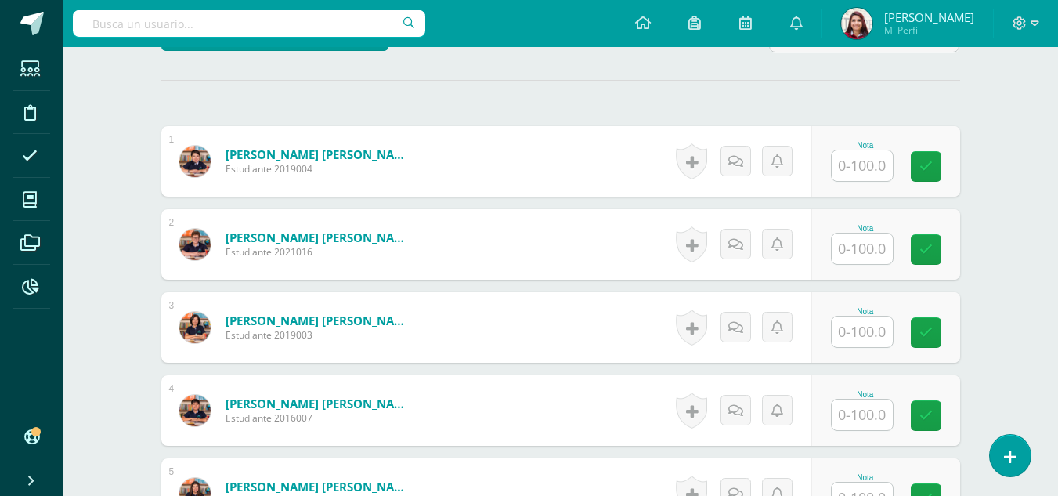
scroll to position [434, 0]
click at [860, 186] on div "Nota" at bounding box center [885, 160] width 149 height 70
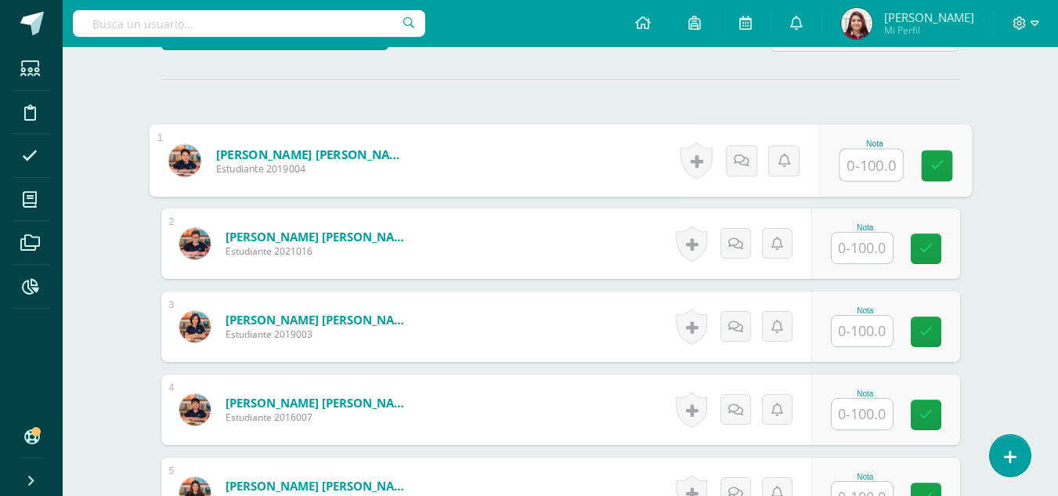
click at [864, 164] on input "text" at bounding box center [870, 165] width 63 height 31
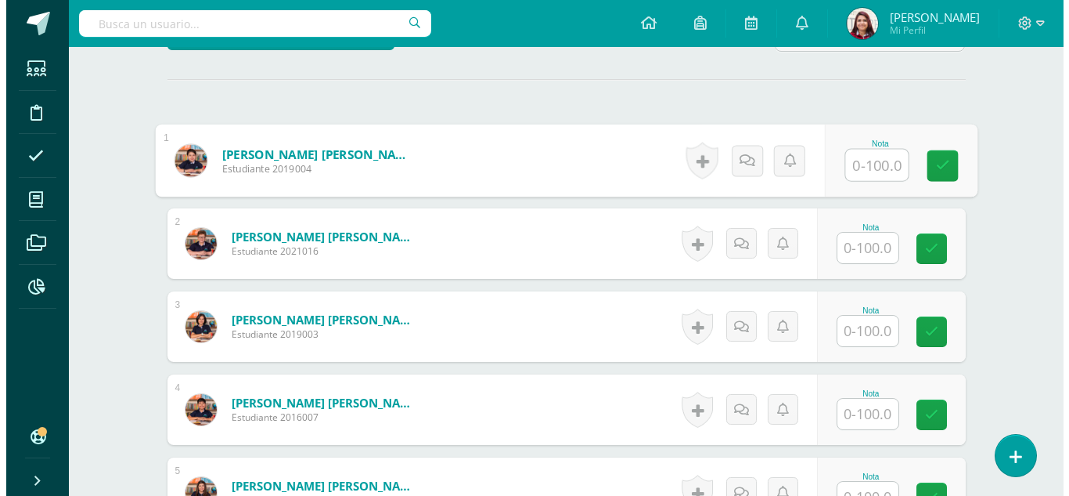
scroll to position [435, 0]
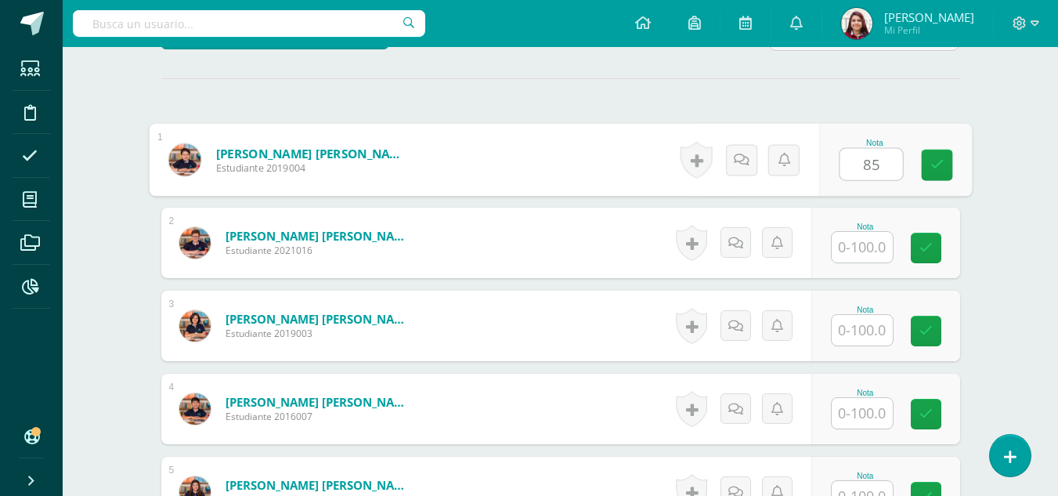
type input "85"
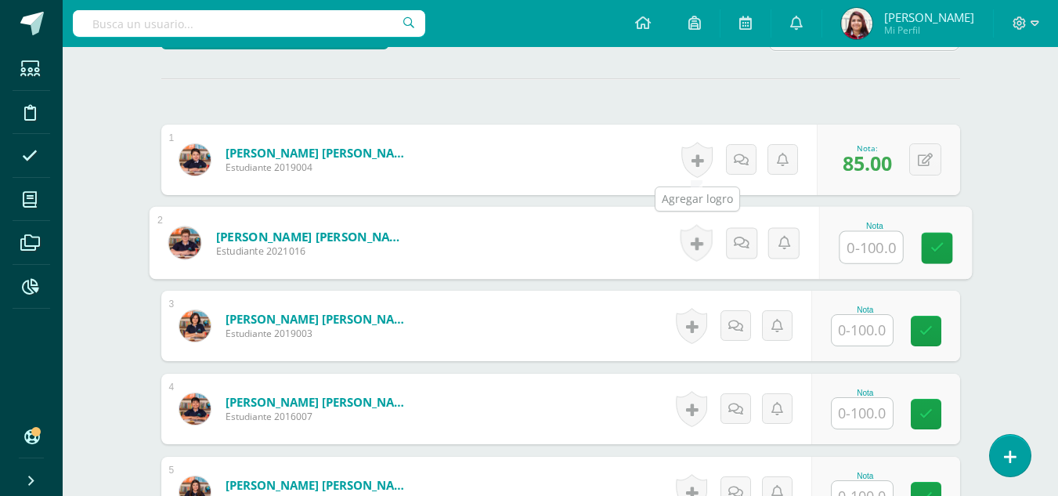
click at [691, 160] on link at bounding box center [696, 160] width 31 height 36
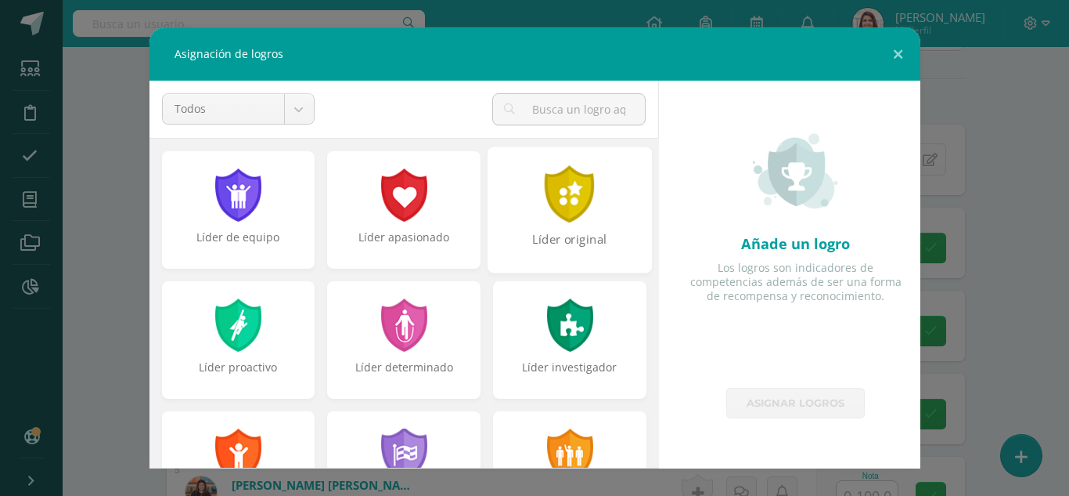
click at [628, 212] on div "Líder original" at bounding box center [570, 209] width 164 height 126
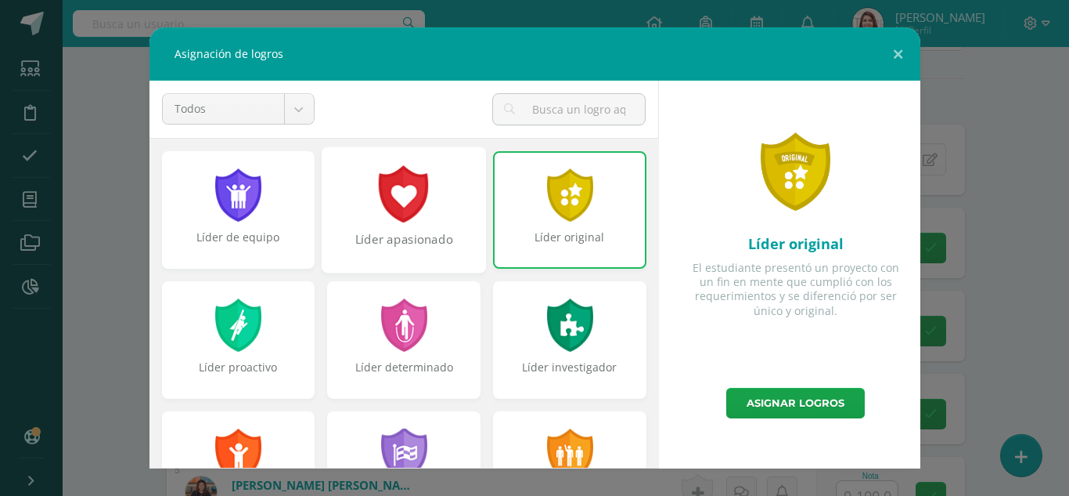
click at [416, 239] on div "Líder apasionado" at bounding box center [403, 248] width 161 height 34
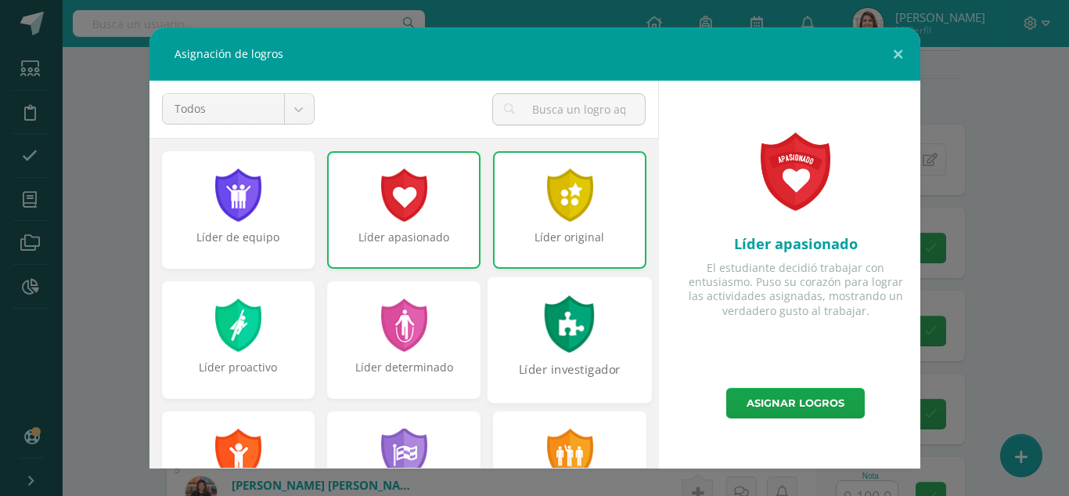
click at [585, 325] on div at bounding box center [570, 323] width 54 height 57
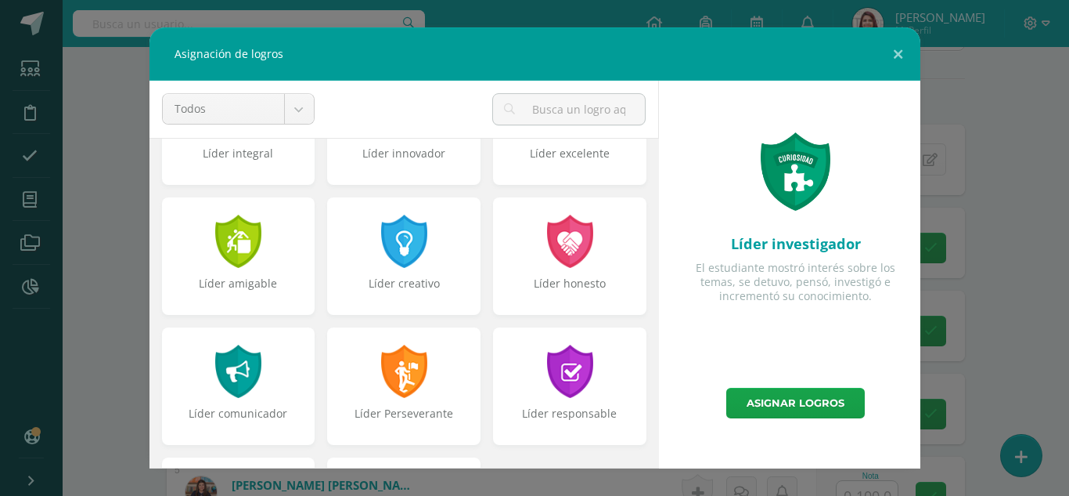
scroll to position [476, 0]
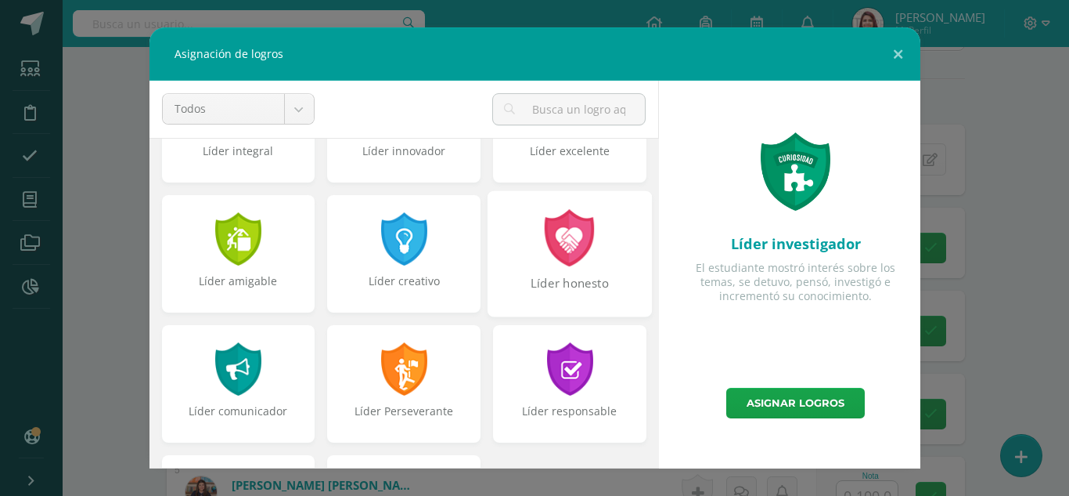
click at [525, 280] on div "Líder honesto" at bounding box center [569, 292] width 161 height 34
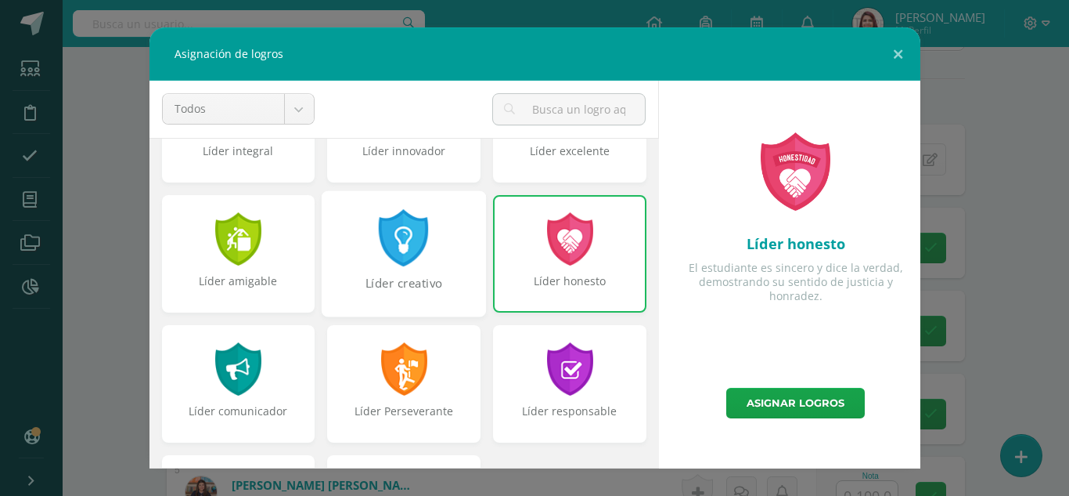
click at [398, 261] on div at bounding box center [404, 237] width 54 height 57
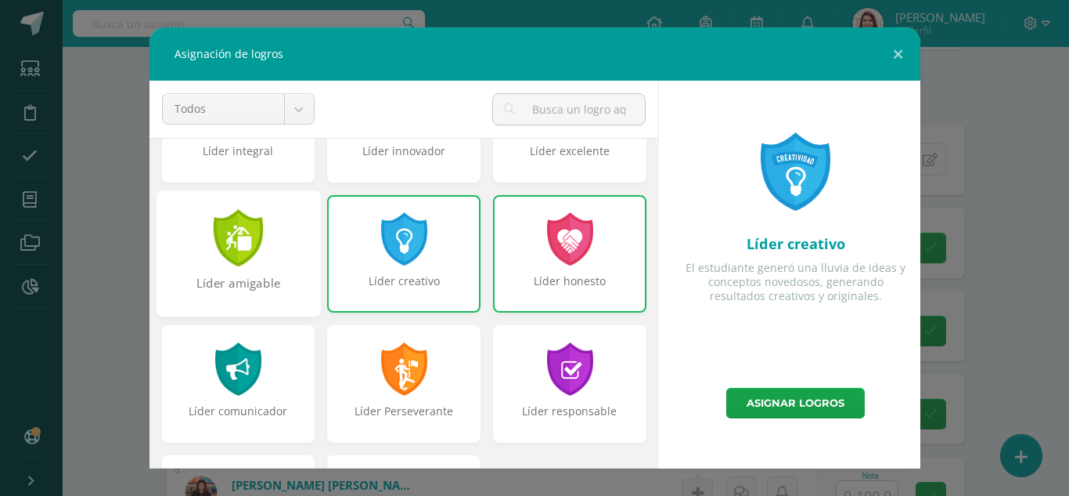
click at [211, 253] on div at bounding box center [238, 237] width 54 height 57
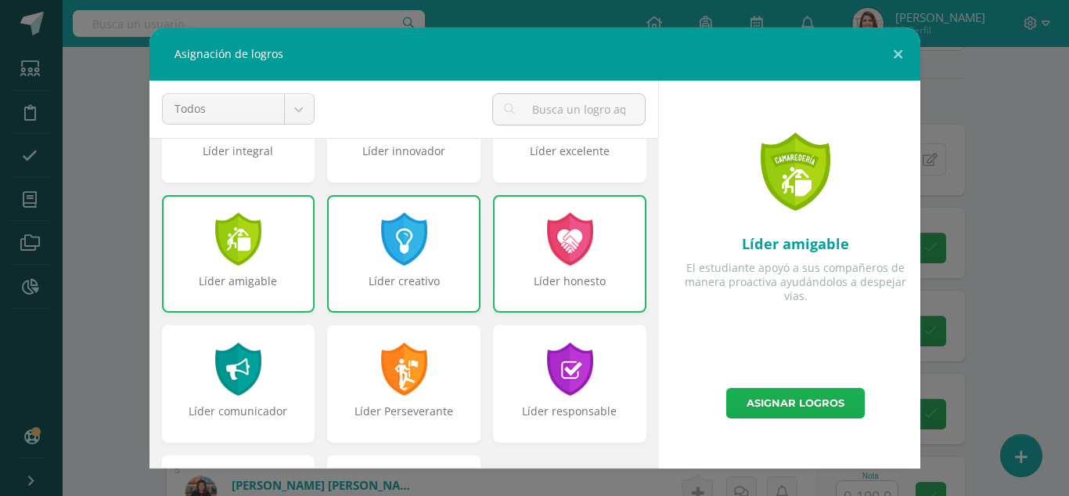
click at [793, 404] on link "Asignar logros" at bounding box center [796, 403] width 139 height 31
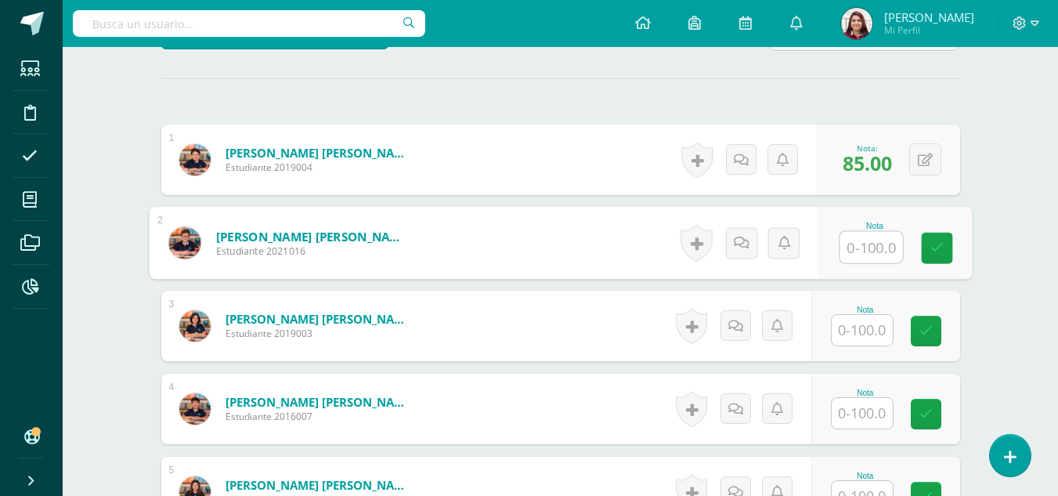
click at [855, 243] on input "text" at bounding box center [870, 247] width 63 height 31
type input "65"
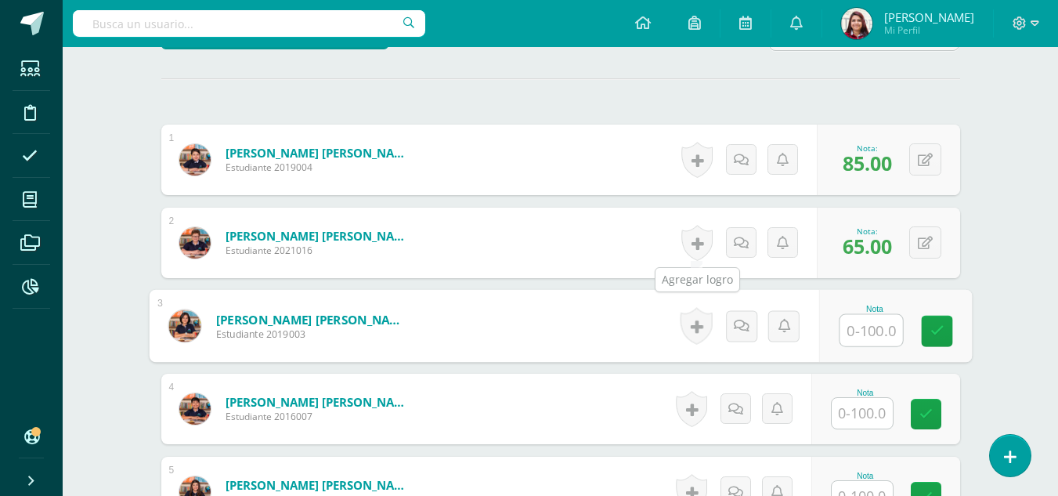
click at [698, 233] on link at bounding box center [696, 243] width 31 height 36
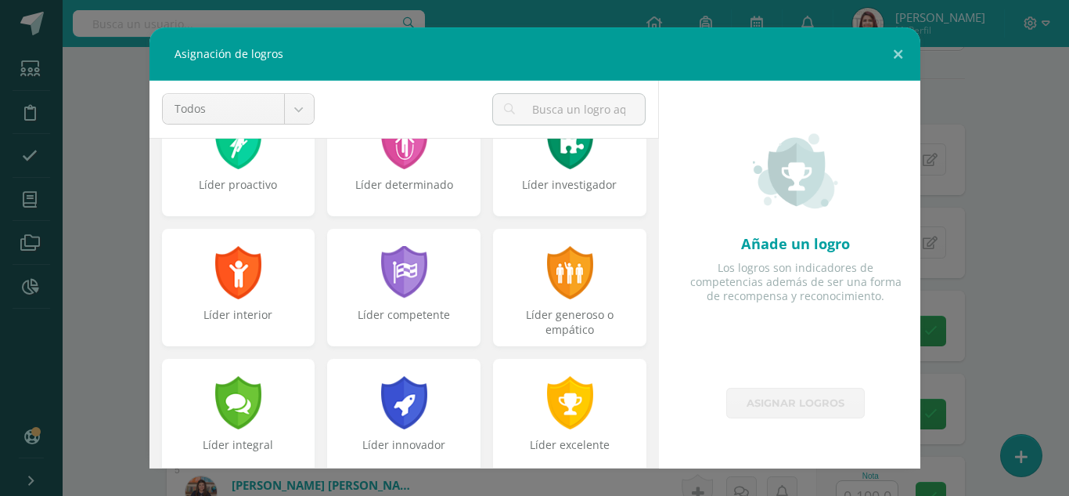
scroll to position [194, 0]
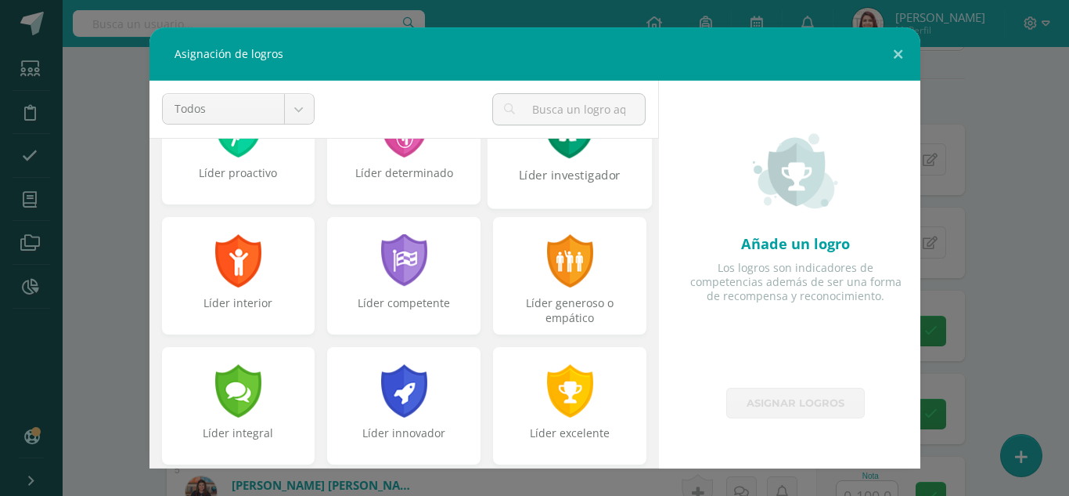
click at [608, 189] on div "Líder investigador" at bounding box center [569, 184] width 161 height 34
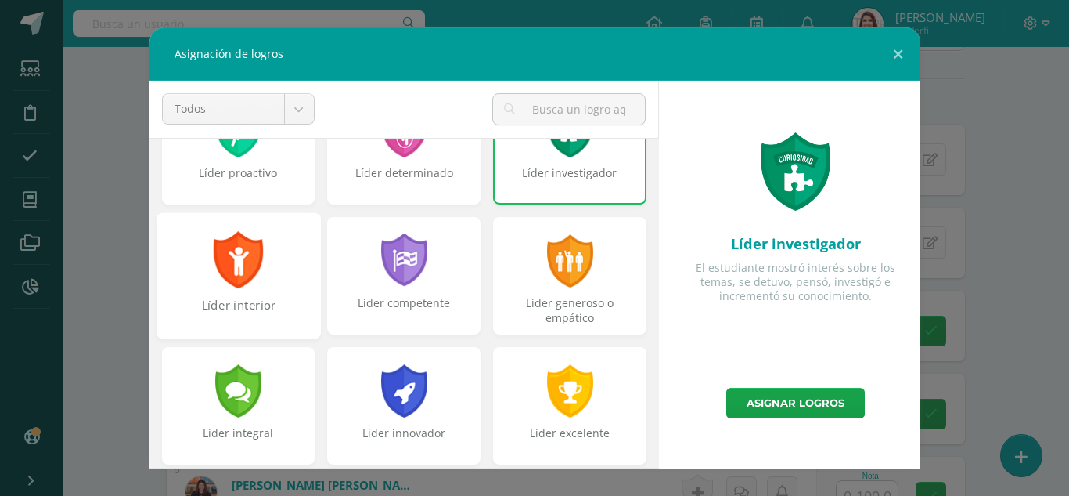
click at [272, 266] on div "Líder interior" at bounding box center [238, 275] width 164 height 126
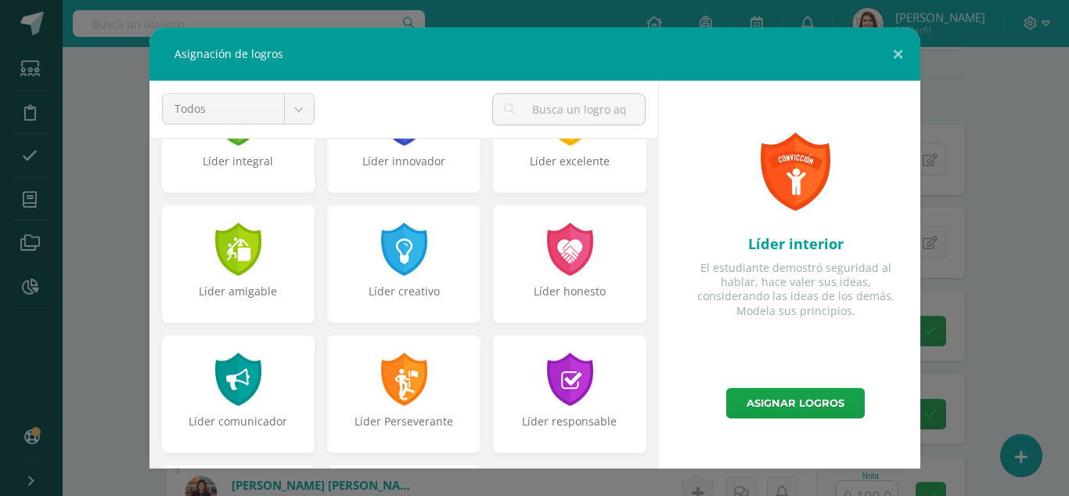
scroll to position [478, 0]
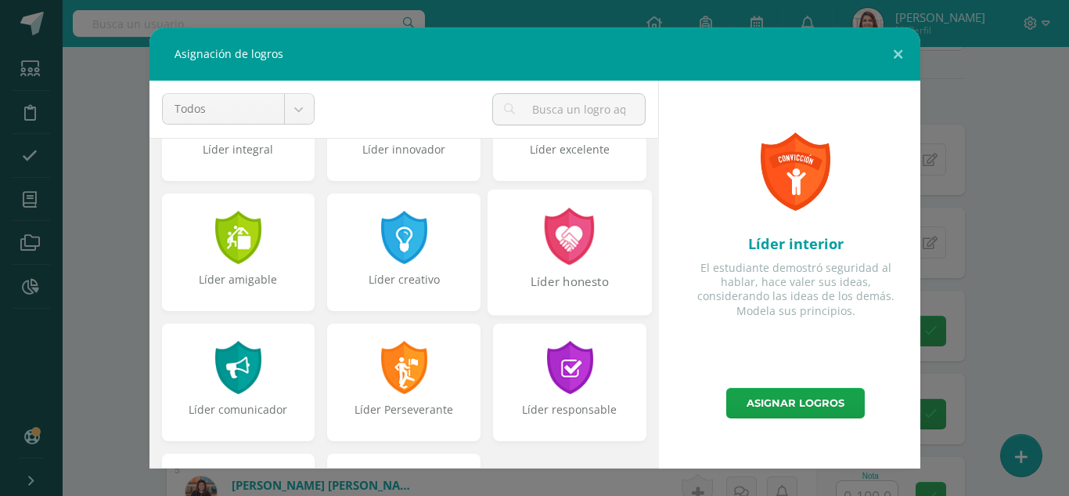
click at [580, 294] on div "Líder honesto" at bounding box center [569, 290] width 161 height 34
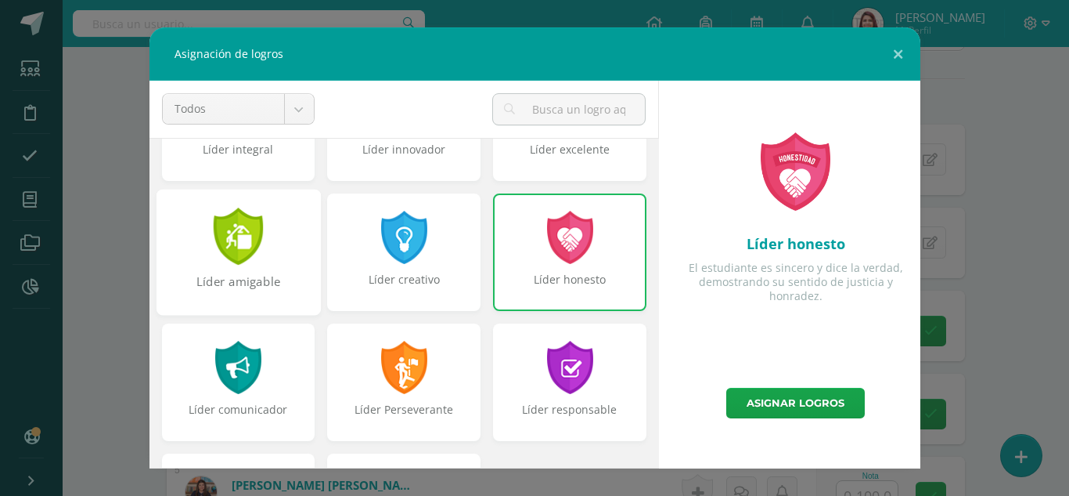
click at [256, 258] on div at bounding box center [238, 235] width 54 height 57
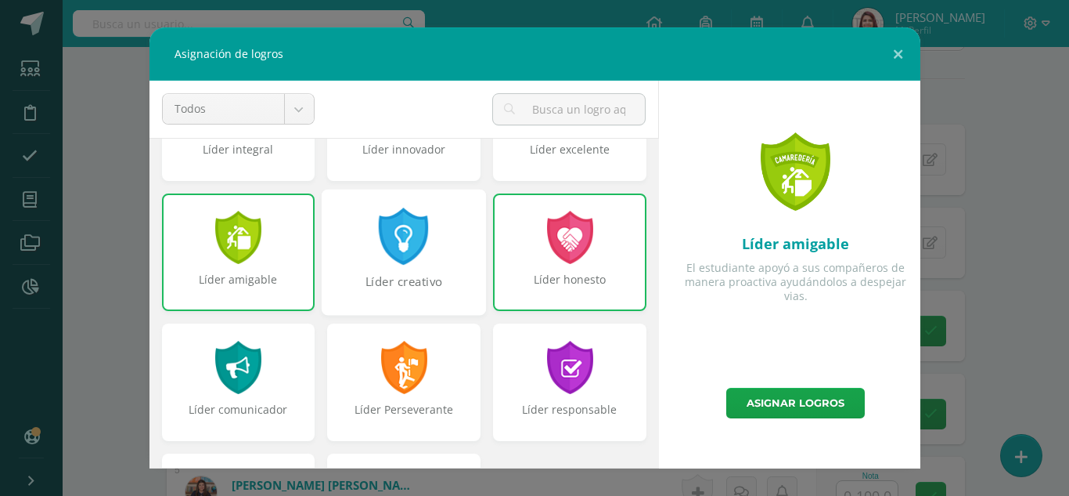
click at [355, 248] on div "Líder creativo" at bounding box center [404, 252] width 164 height 126
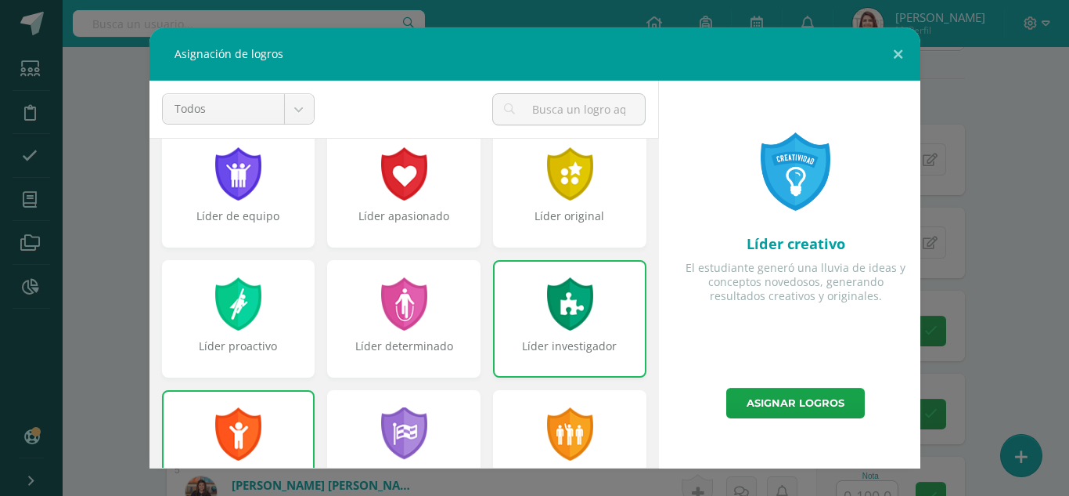
scroll to position [0, 0]
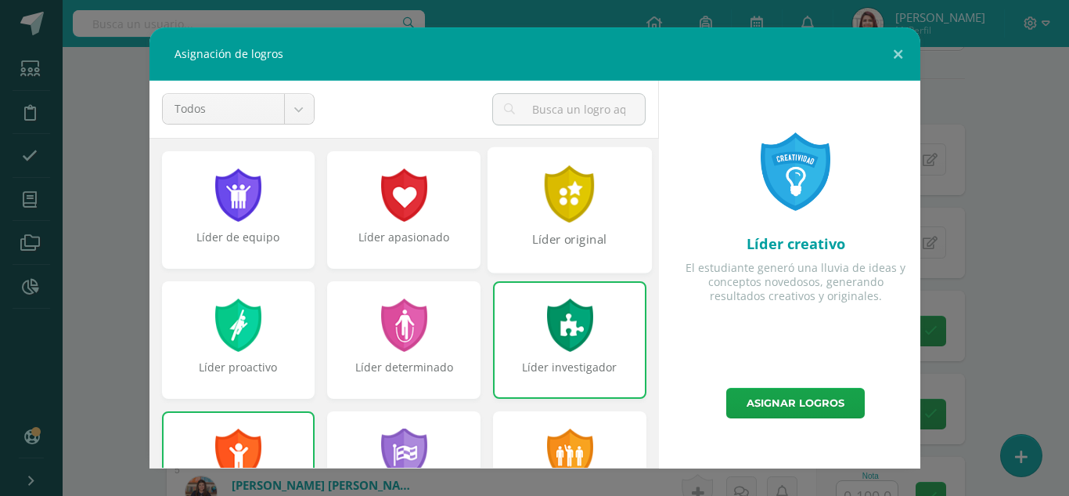
click at [564, 187] on div at bounding box center [570, 193] width 54 height 57
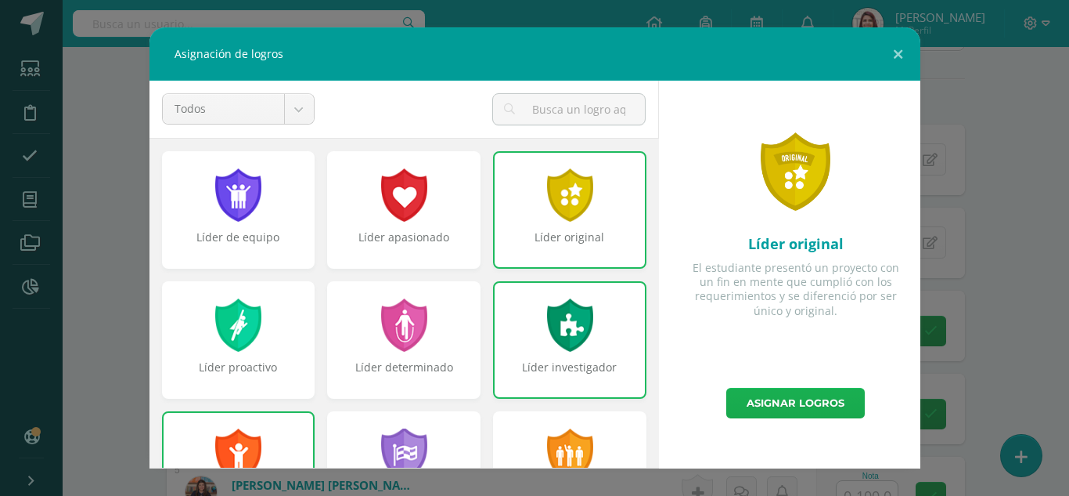
click at [778, 402] on link "Asignar logros" at bounding box center [796, 403] width 139 height 31
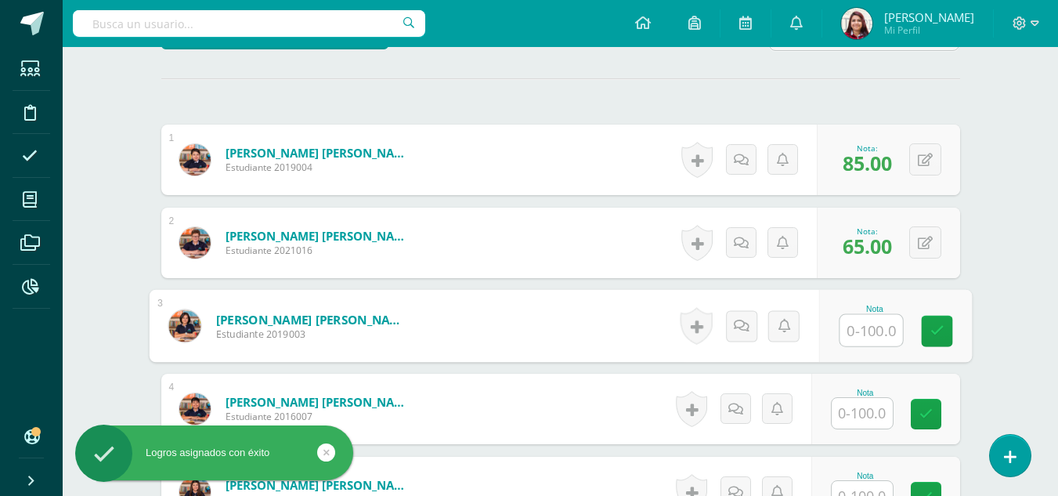
click at [867, 335] on input "text" at bounding box center [870, 330] width 63 height 31
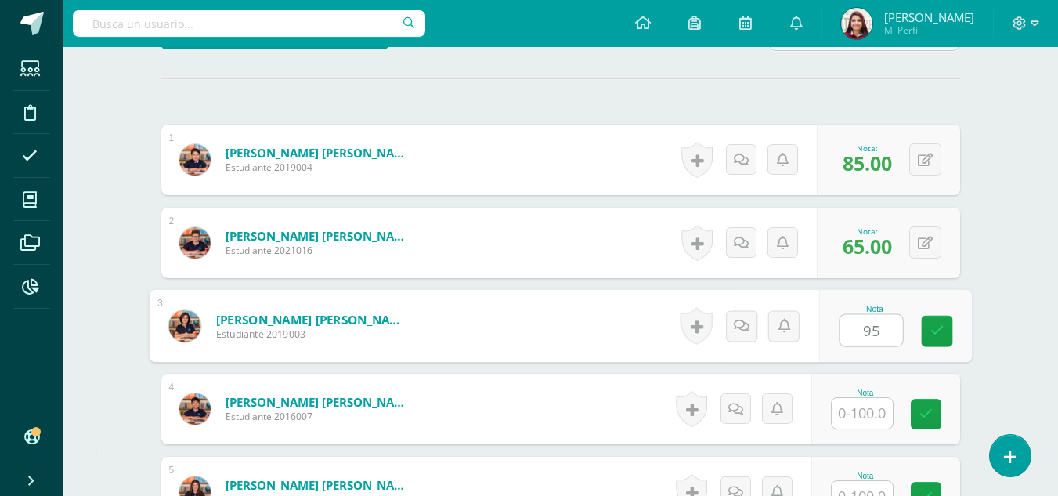
type input "95"
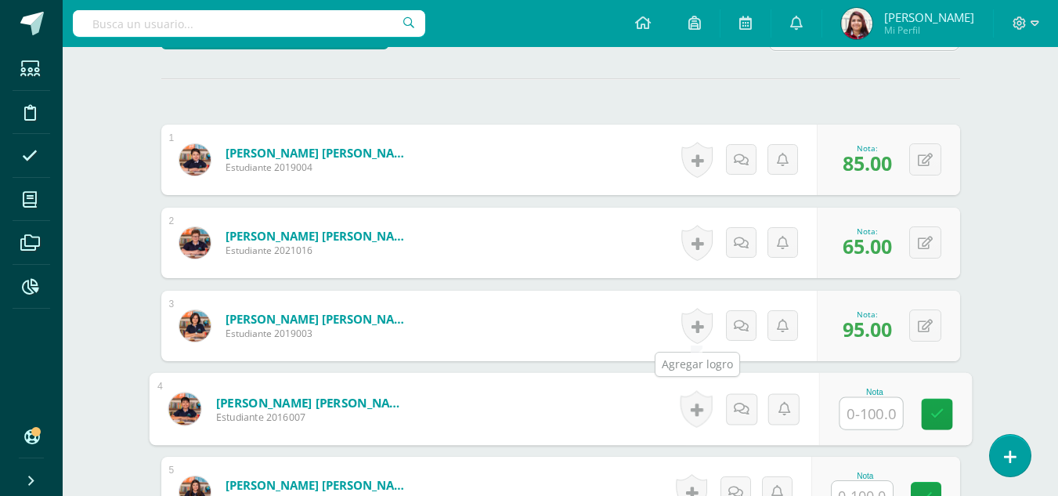
click at [698, 334] on link at bounding box center [696, 326] width 31 height 36
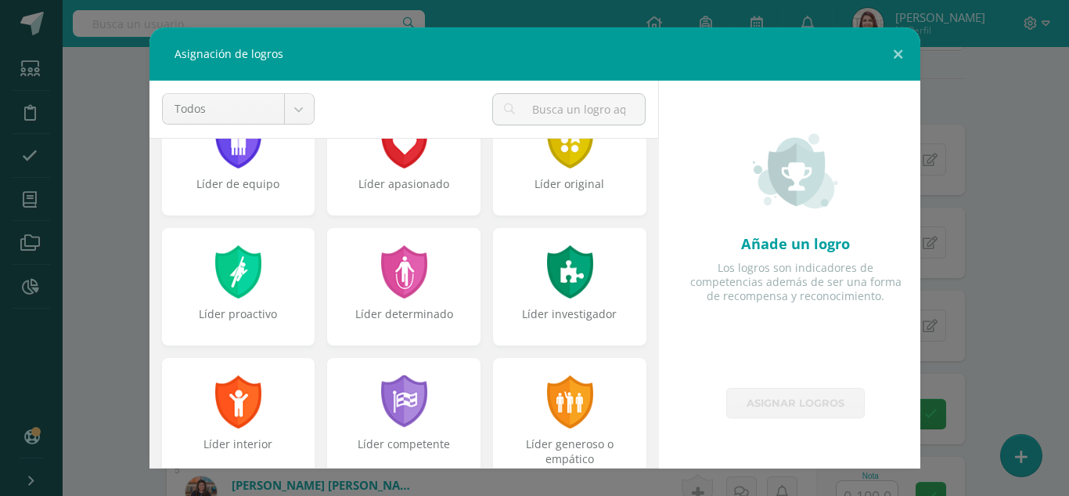
scroll to position [58, 0]
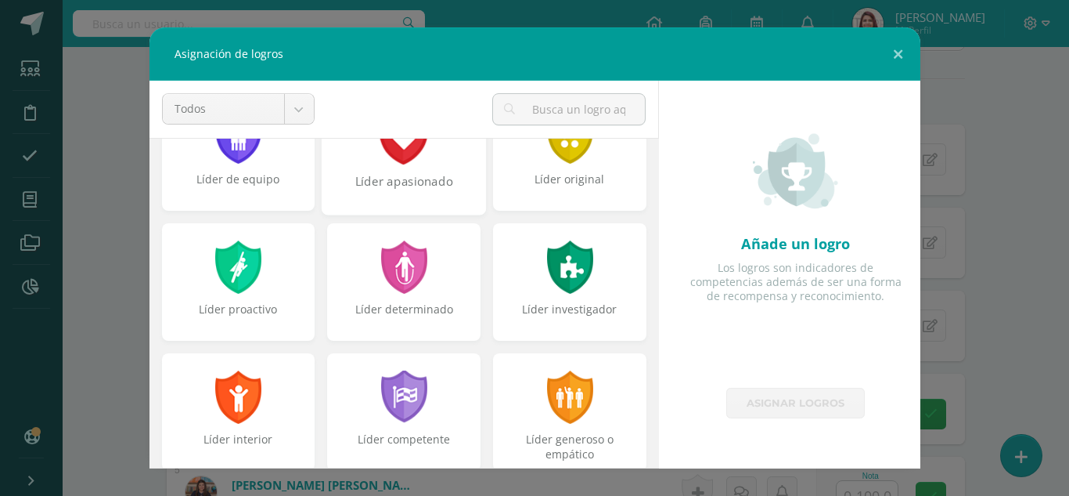
click at [395, 192] on div "Líder apasionado" at bounding box center [403, 190] width 161 height 34
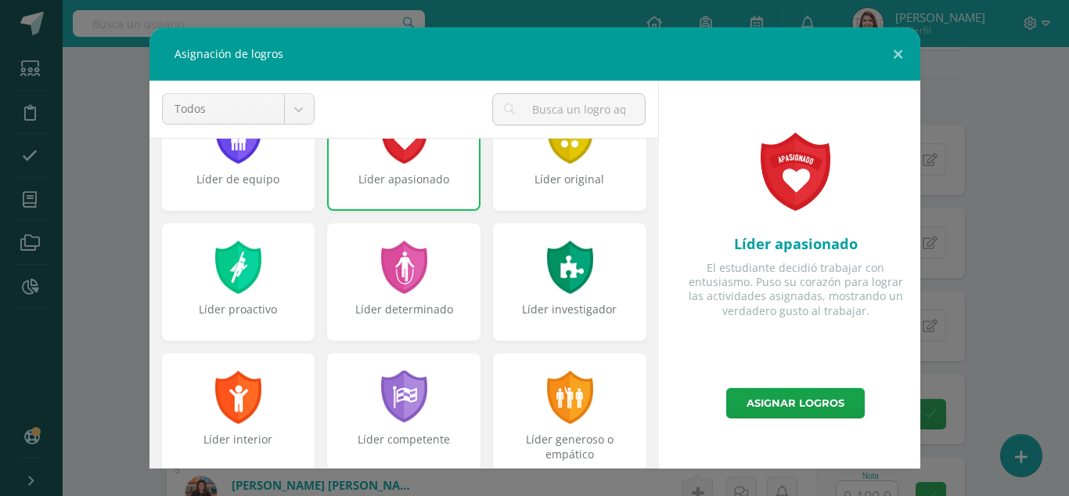
click at [416, 185] on div "Líder apasionado" at bounding box center [404, 186] width 150 height 31
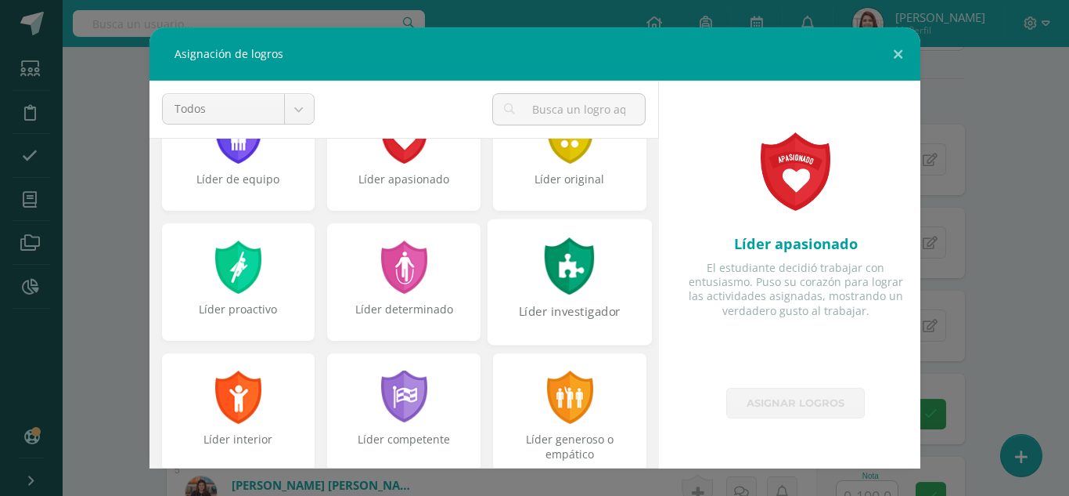
click at [564, 290] on div at bounding box center [570, 265] width 54 height 57
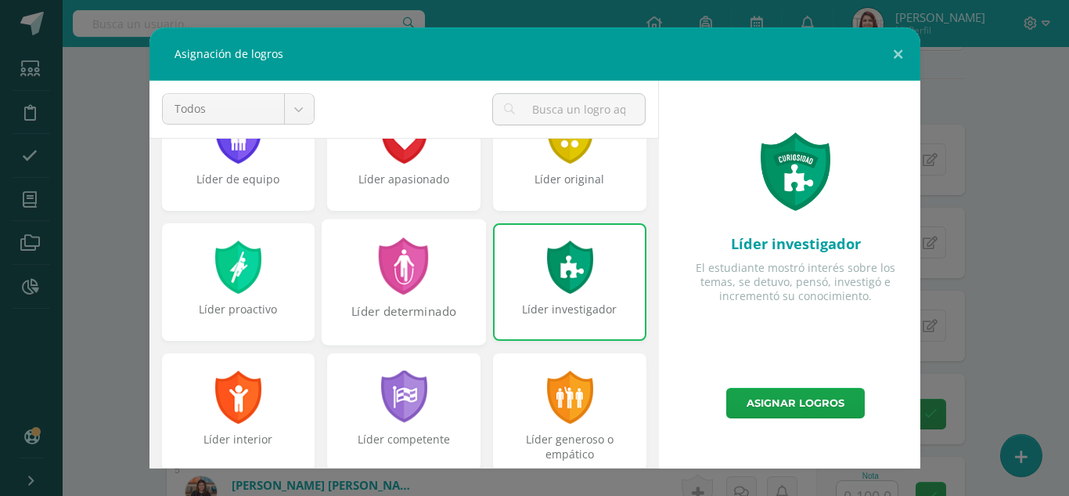
click at [445, 322] on div "Líder determinado" at bounding box center [403, 320] width 161 height 34
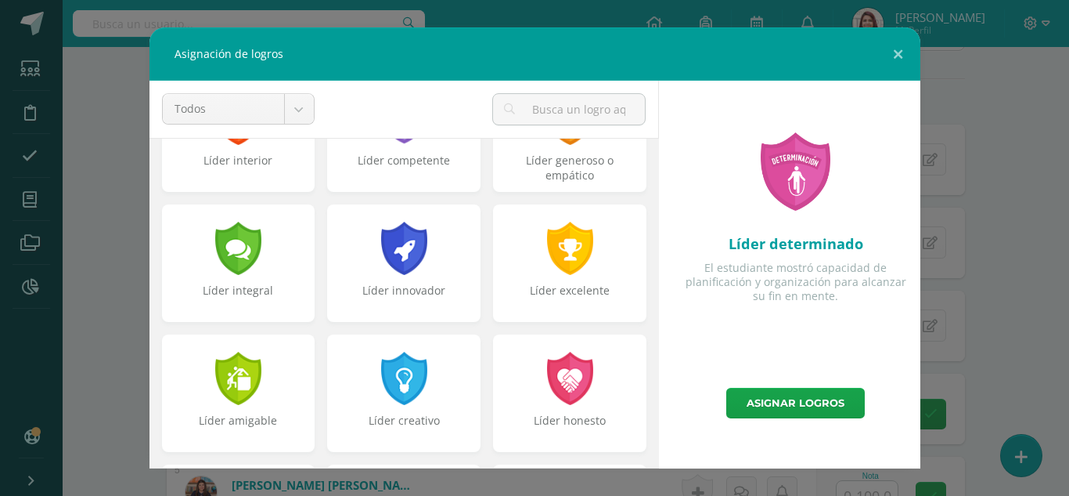
scroll to position [339, 0]
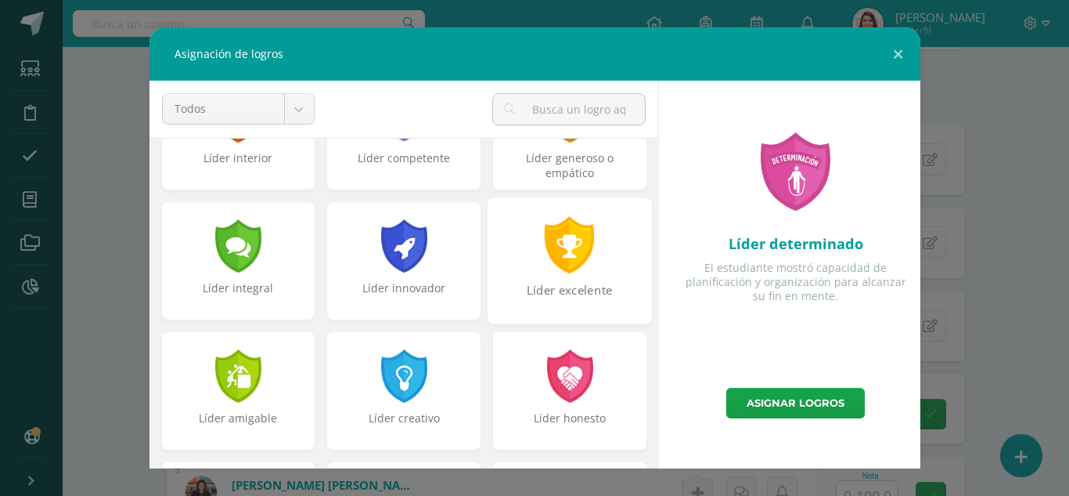
click at [575, 279] on div "Líder excelente" at bounding box center [570, 260] width 164 height 126
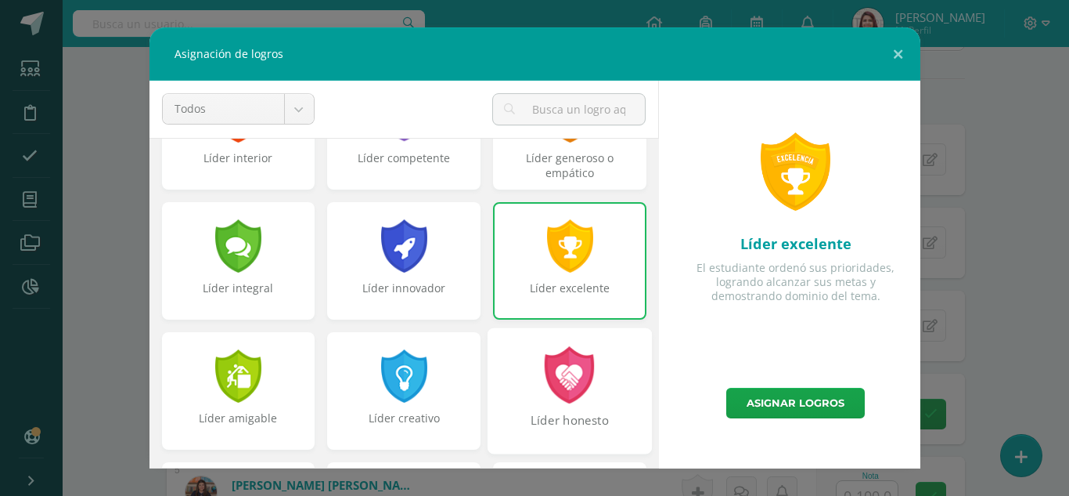
click at [555, 387] on div at bounding box center [570, 374] width 54 height 57
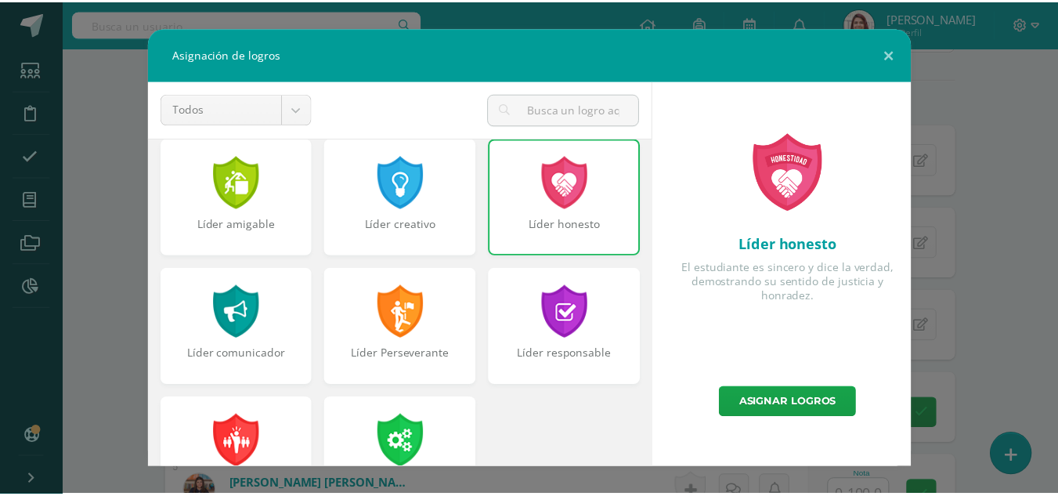
scroll to position [582, 0]
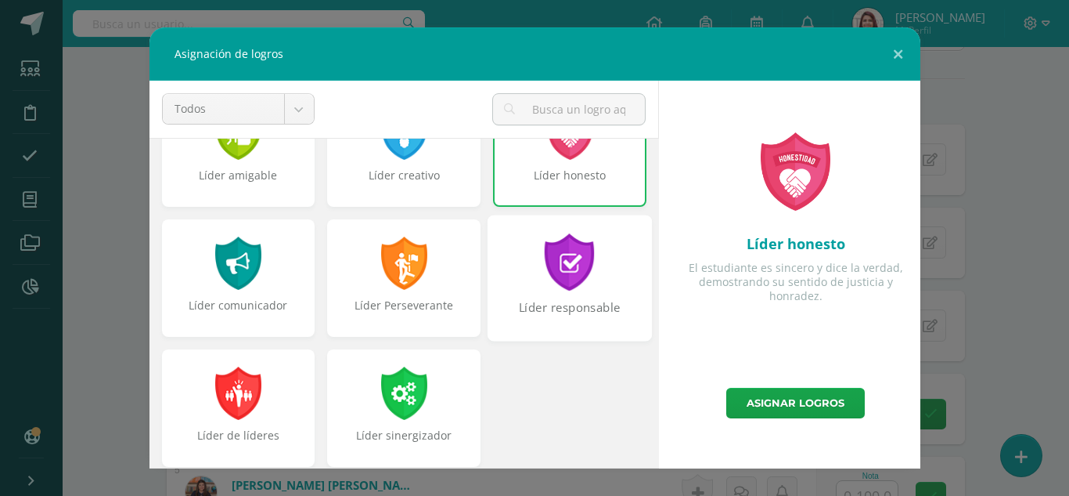
click at [602, 314] on div "Líder responsable" at bounding box center [569, 316] width 161 height 34
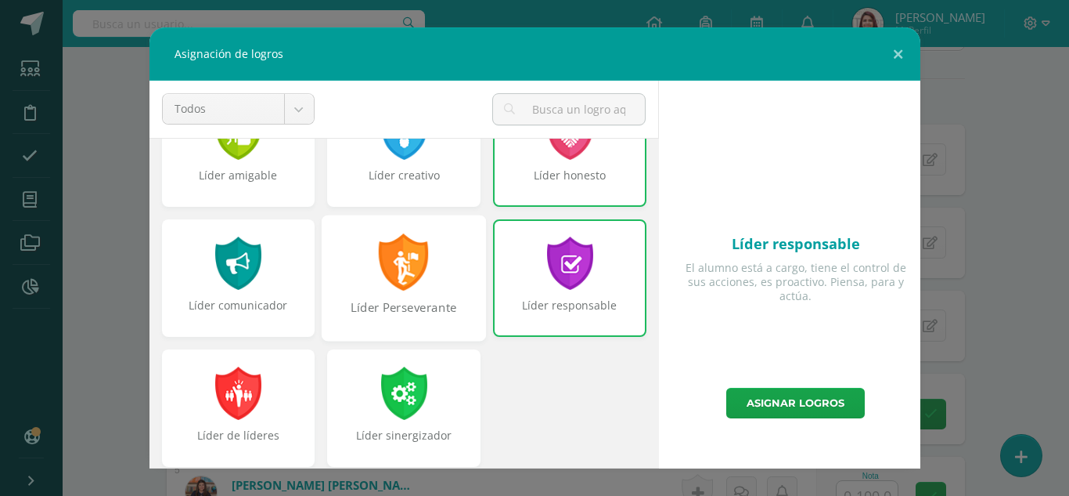
click at [446, 297] on div "Líder Perseverante" at bounding box center [404, 278] width 164 height 126
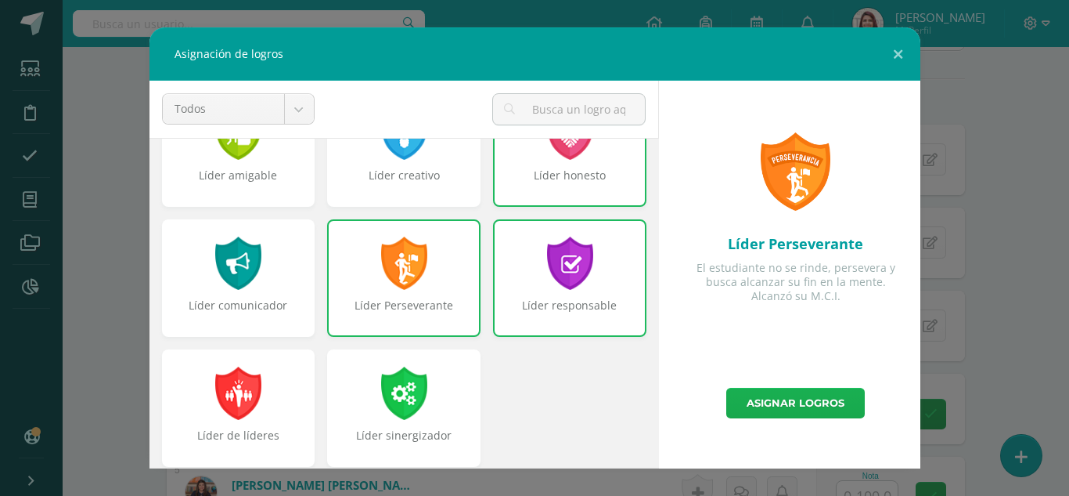
click at [831, 412] on link "Asignar logros" at bounding box center [796, 403] width 139 height 31
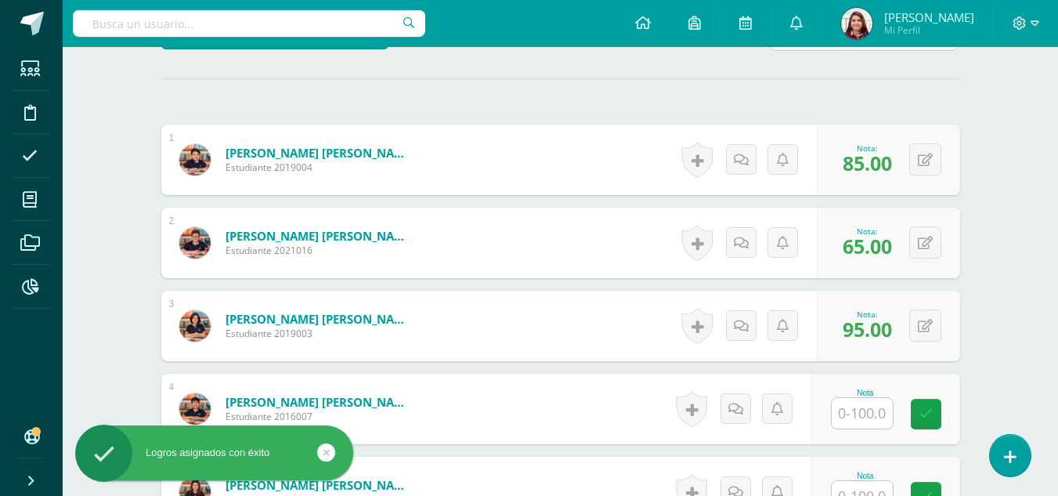
click at [862, 419] on input "text" at bounding box center [861, 413] width 61 height 31
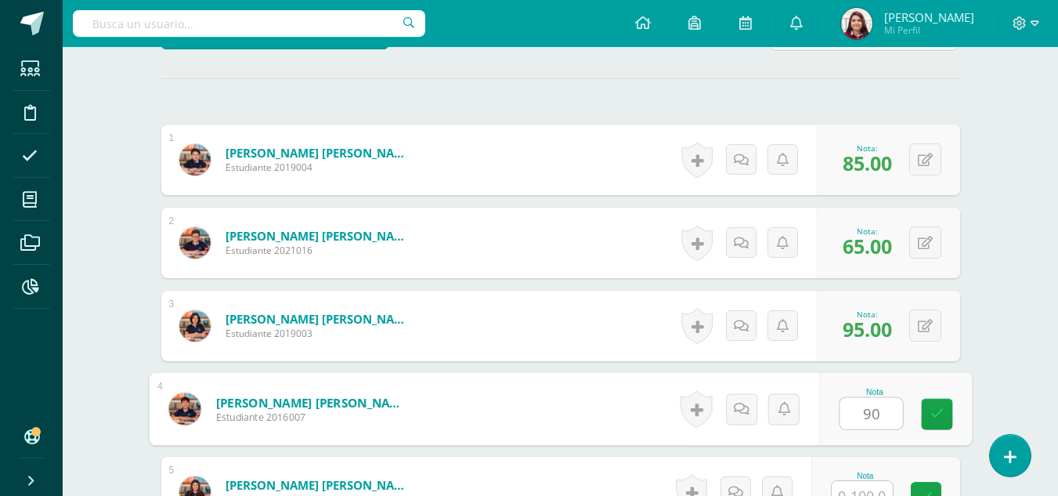
type input "90"
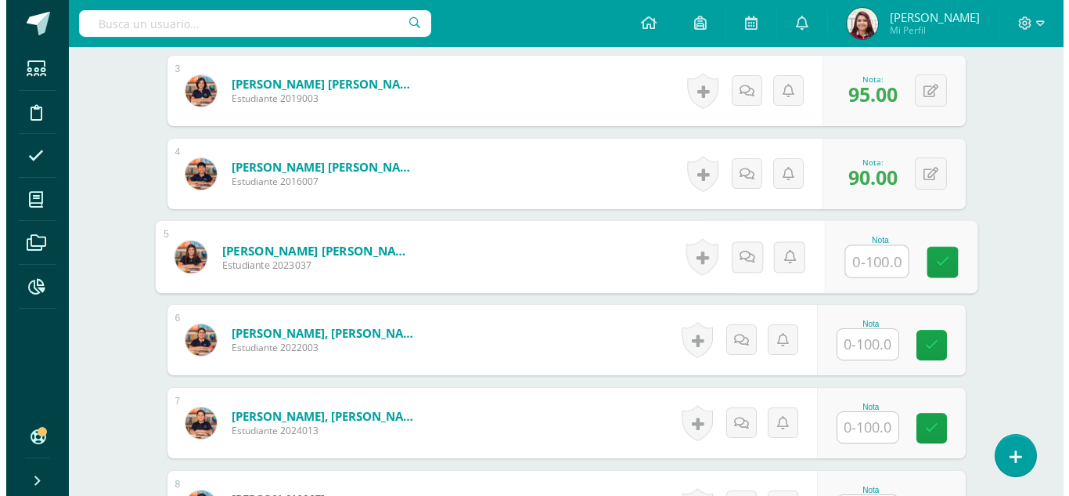
scroll to position [707, 0]
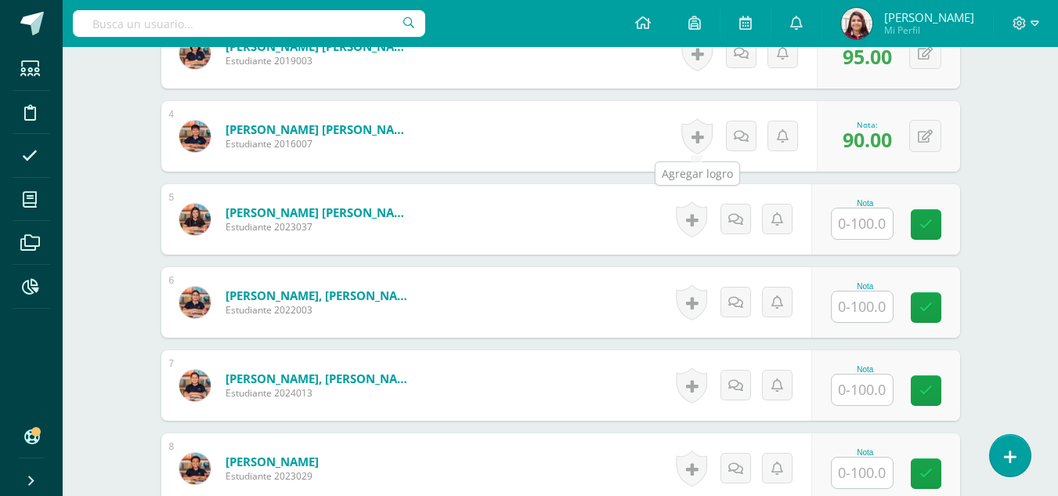
click at [704, 135] on link at bounding box center [696, 136] width 31 height 36
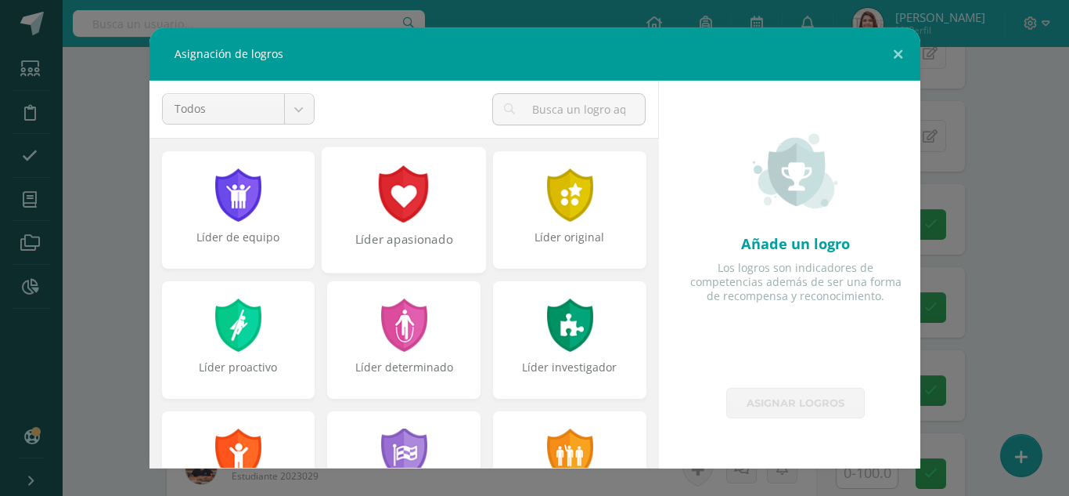
click at [387, 241] on div "Líder apasionado" at bounding box center [403, 248] width 161 height 34
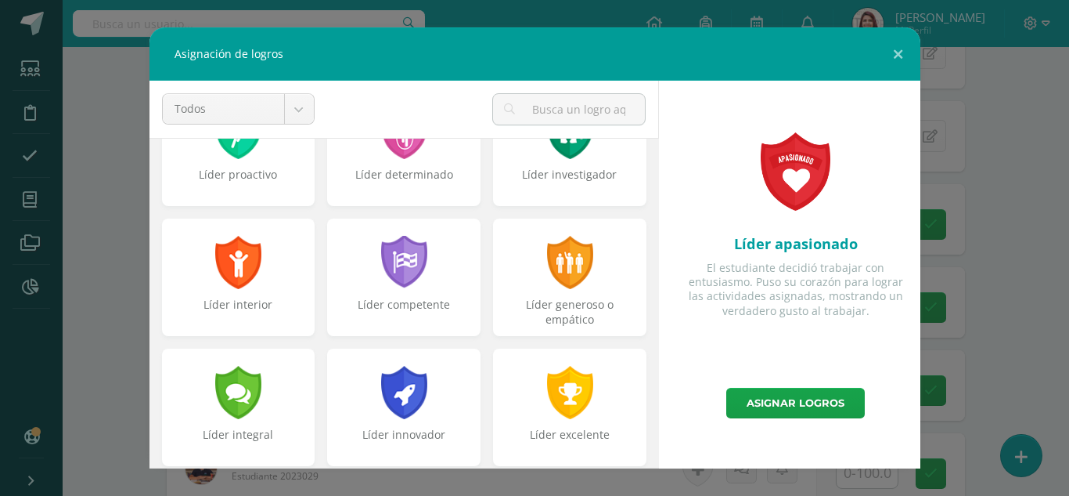
scroll to position [209, 0]
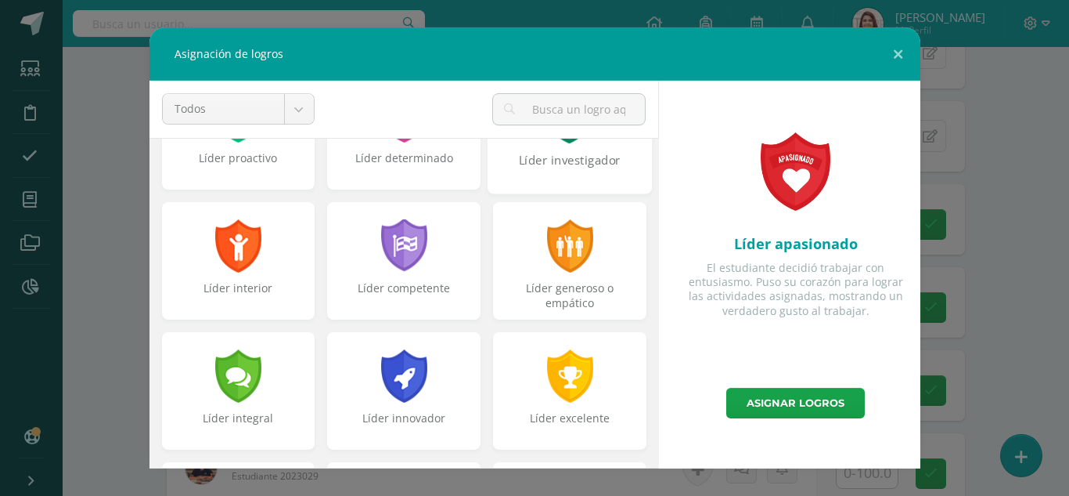
click at [597, 157] on div "Líder investigador" at bounding box center [569, 169] width 161 height 34
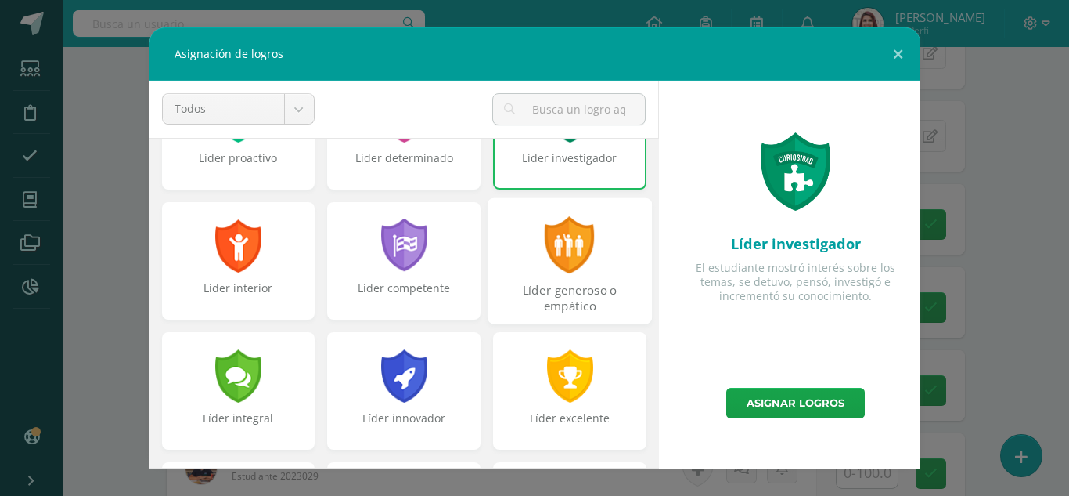
click at [599, 269] on div "Líder generoso o empático" at bounding box center [570, 260] width 164 height 126
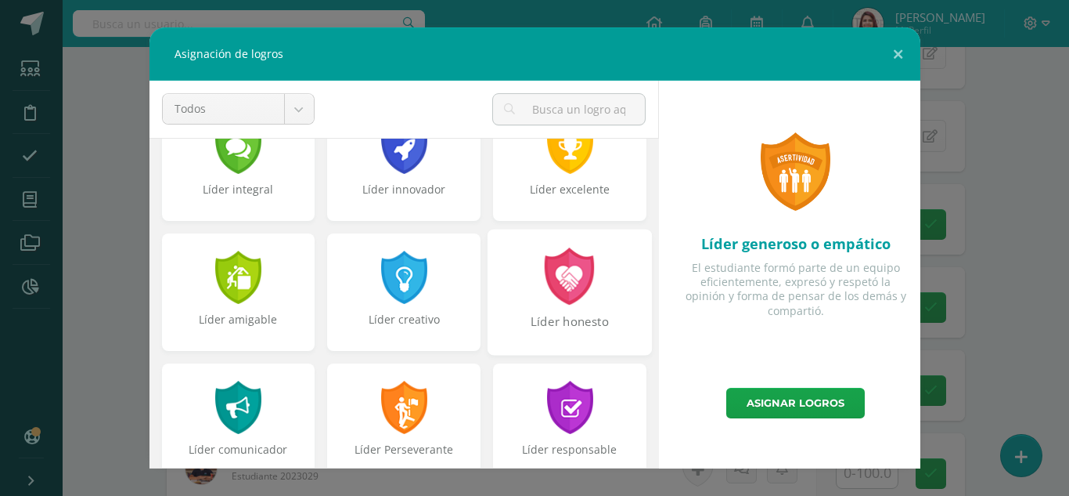
scroll to position [440, 0]
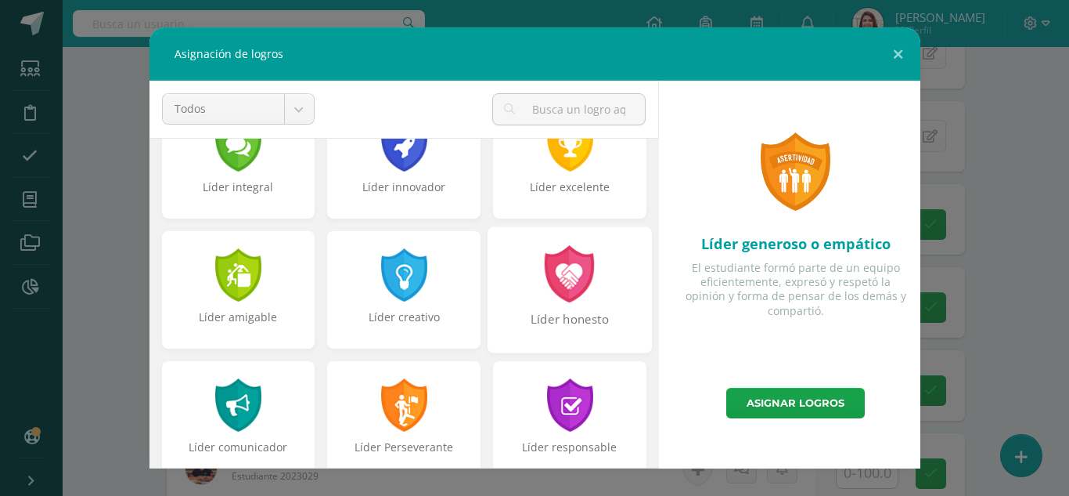
click at [555, 297] on div at bounding box center [570, 273] width 54 height 57
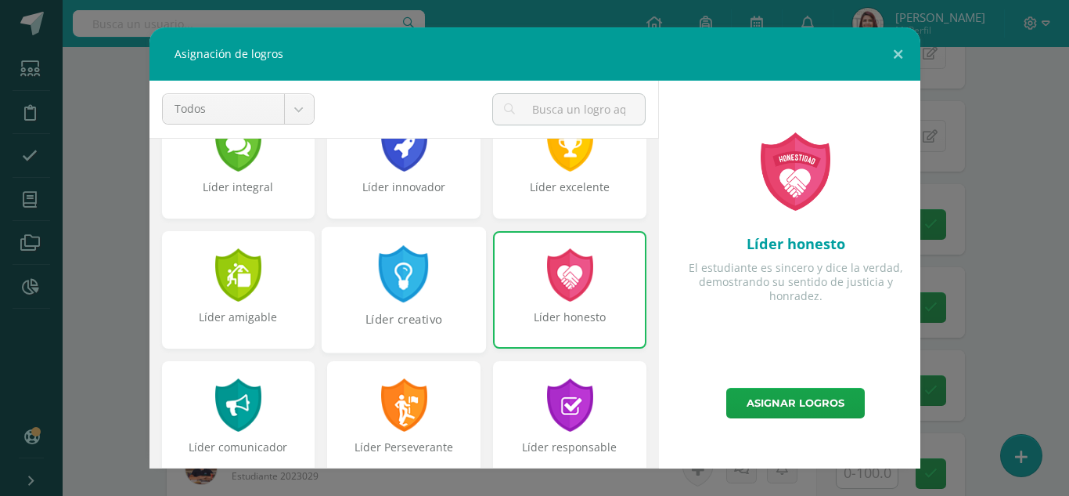
click at [415, 308] on div "Líder creativo" at bounding box center [404, 289] width 164 height 126
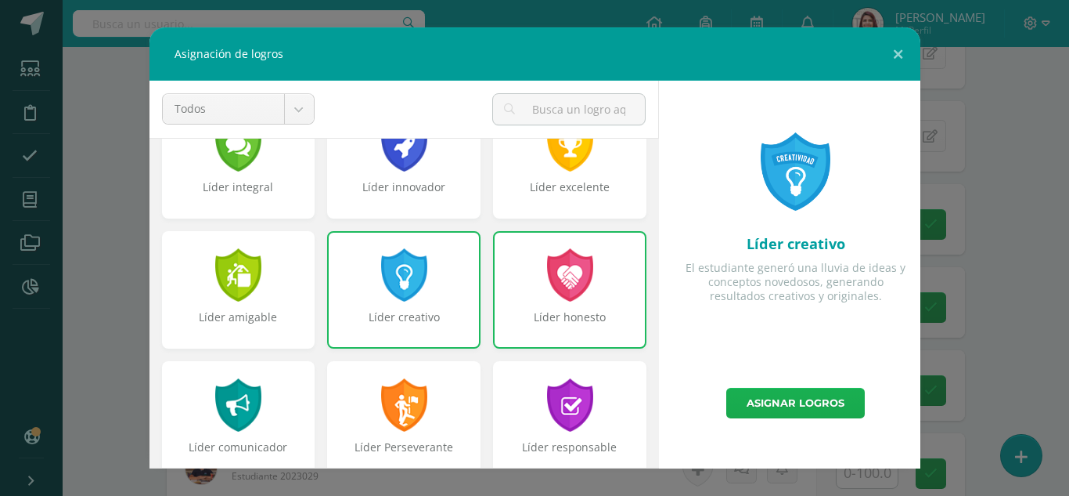
click at [769, 406] on link "Asignar logros" at bounding box center [796, 403] width 139 height 31
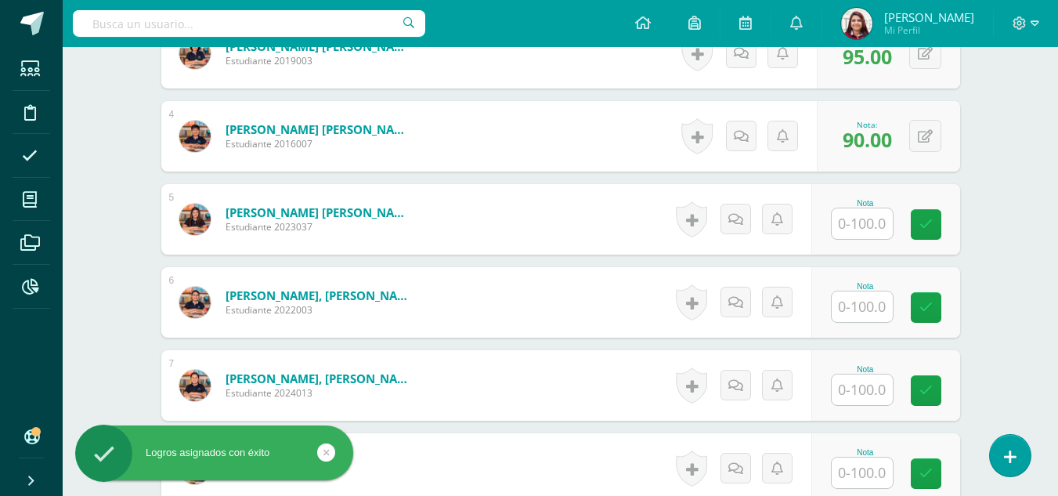
click at [846, 229] on input "text" at bounding box center [861, 223] width 61 height 31
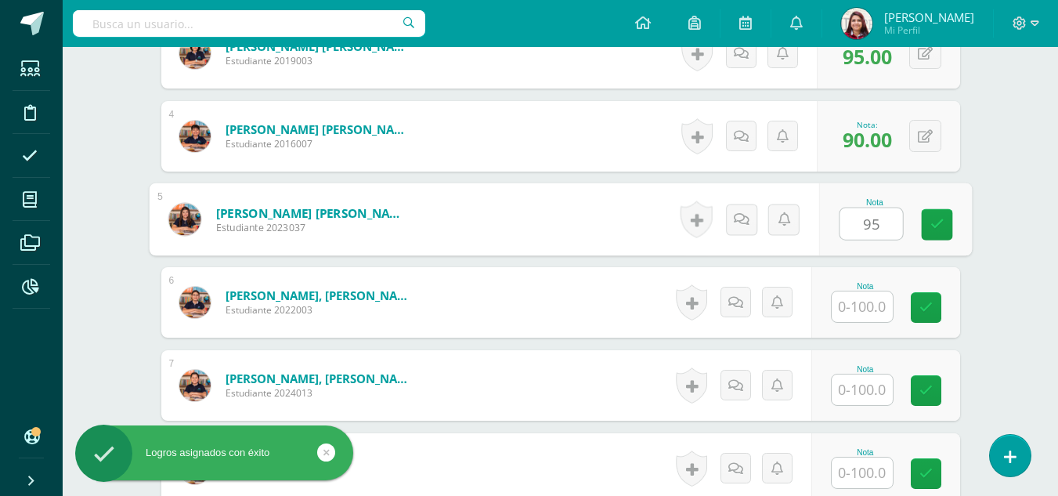
type input "95"
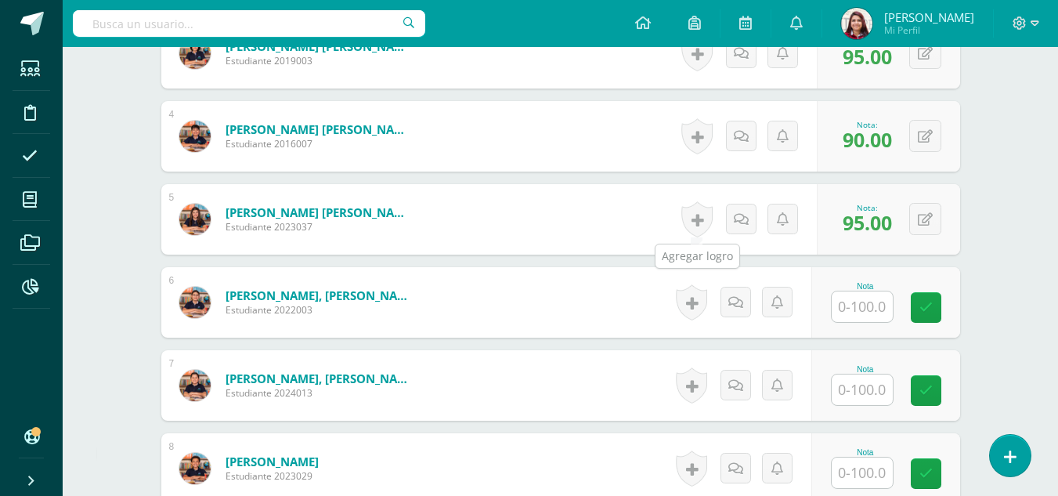
click at [704, 232] on link at bounding box center [696, 219] width 31 height 36
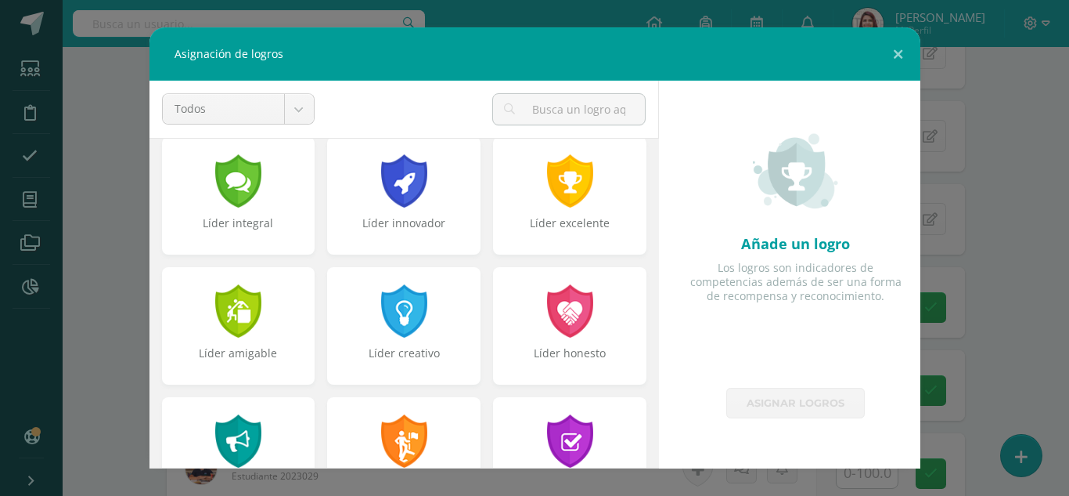
scroll to position [416, 0]
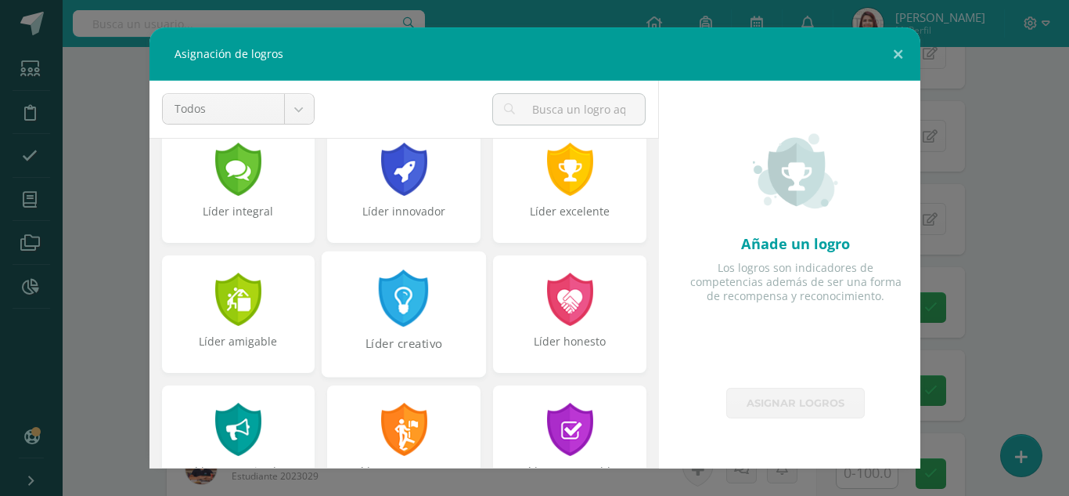
click at [385, 344] on div "Líder creativo" at bounding box center [403, 352] width 161 height 34
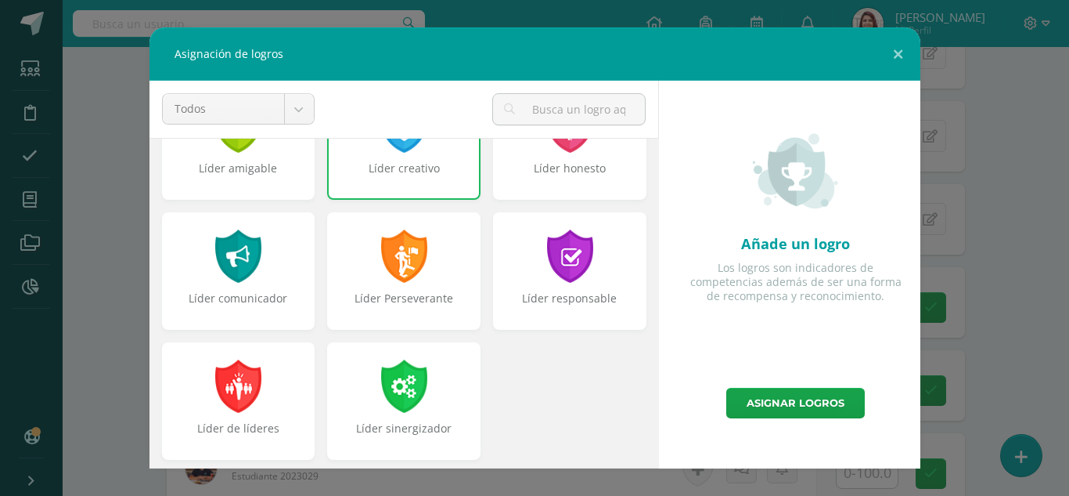
scroll to position [593, 0]
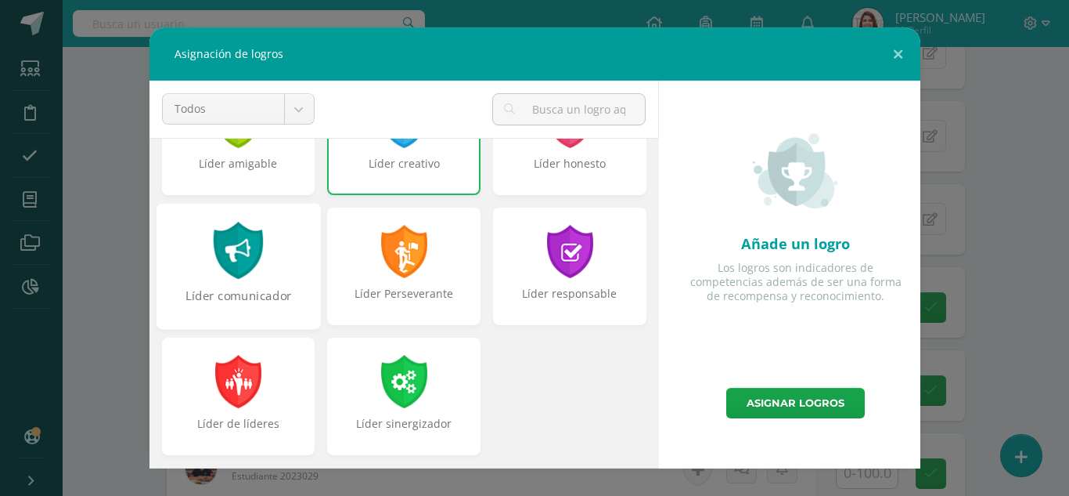
click at [246, 293] on div "Líder comunicador" at bounding box center [237, 304] width 161 height 34
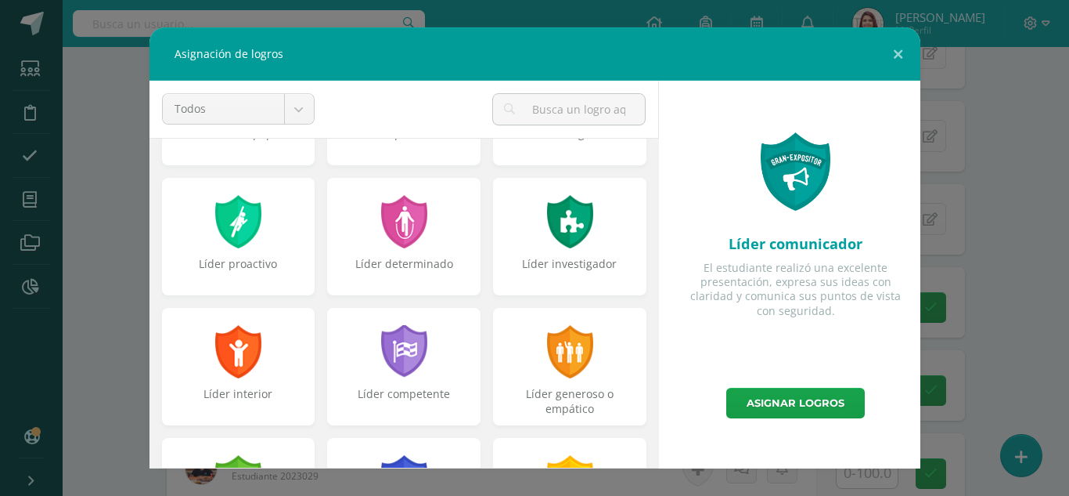
scroll to position [101, 0]
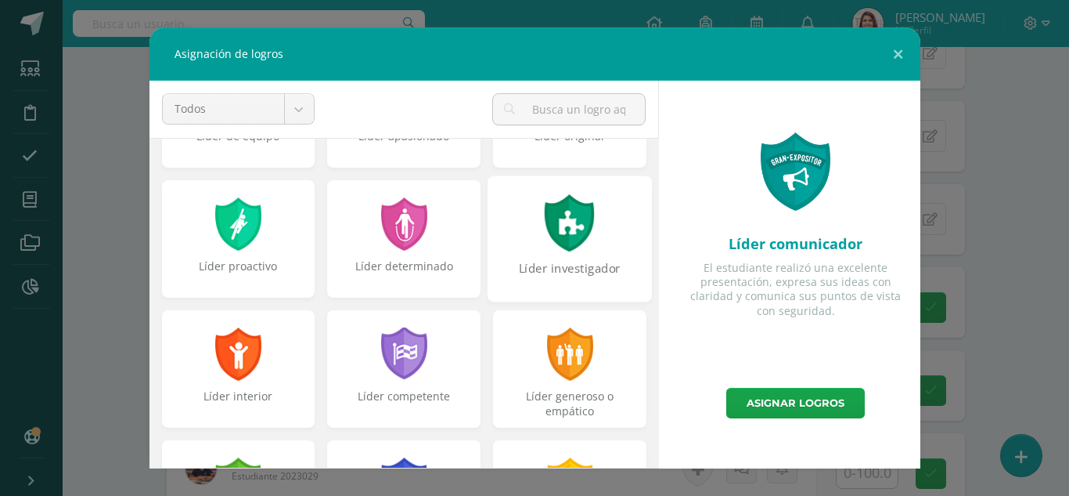
click at [505, 254] on div "Líder investigador" at bounding box center [570, 238] width 164 height 126
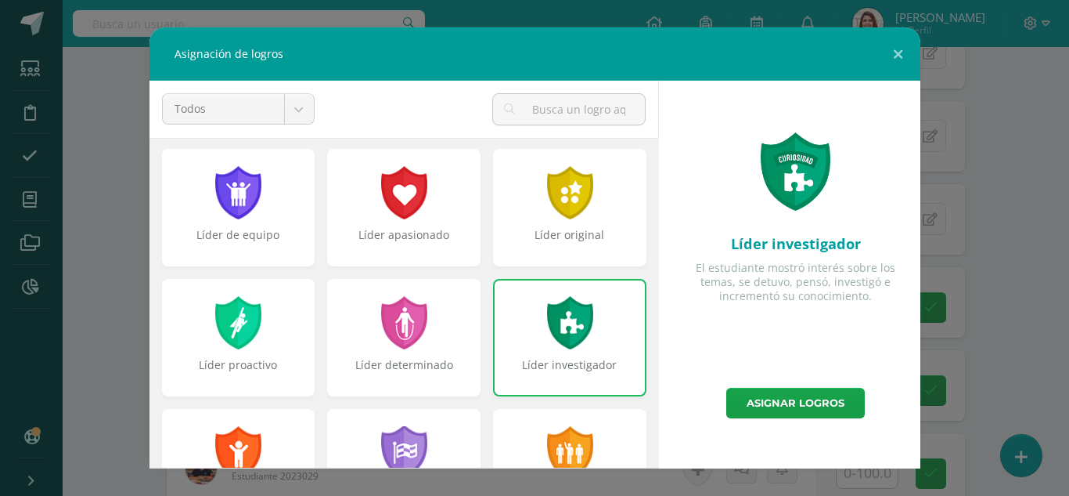
scroll to position [0, 0]
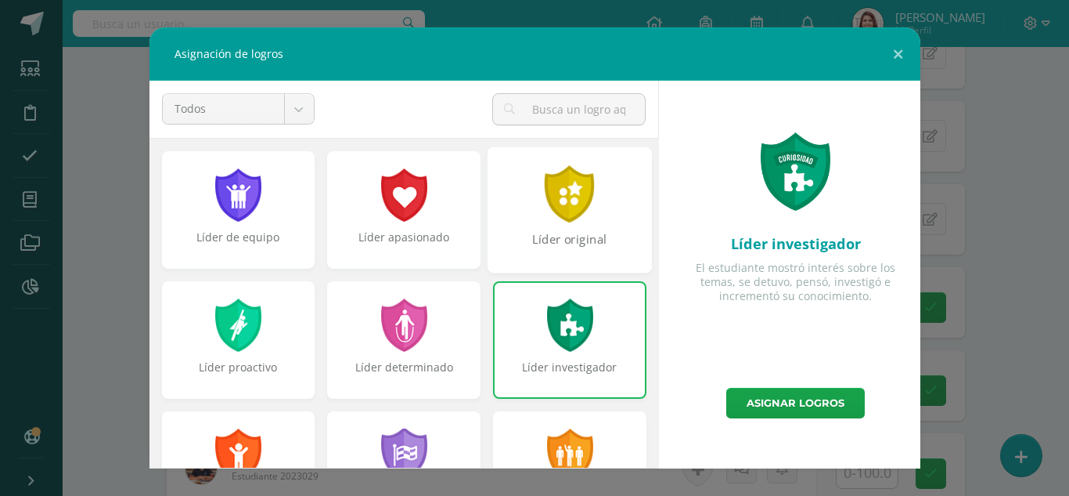
click at [572, 229] on div "Líder original" at bounding box center [570, 209] width 164 height 126
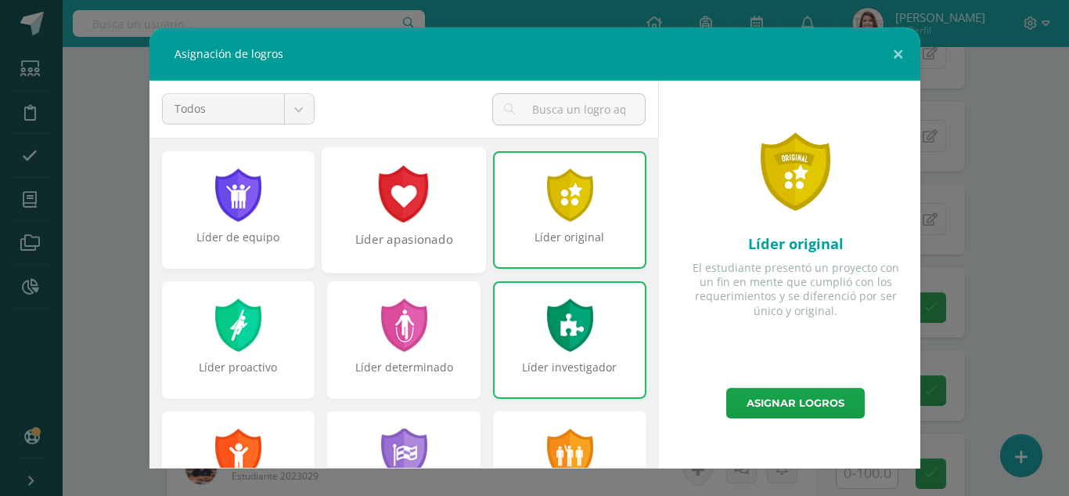
click at [402, 225] on div "Líder apasionado" at bounding box center [404, 209] width 164 height 126
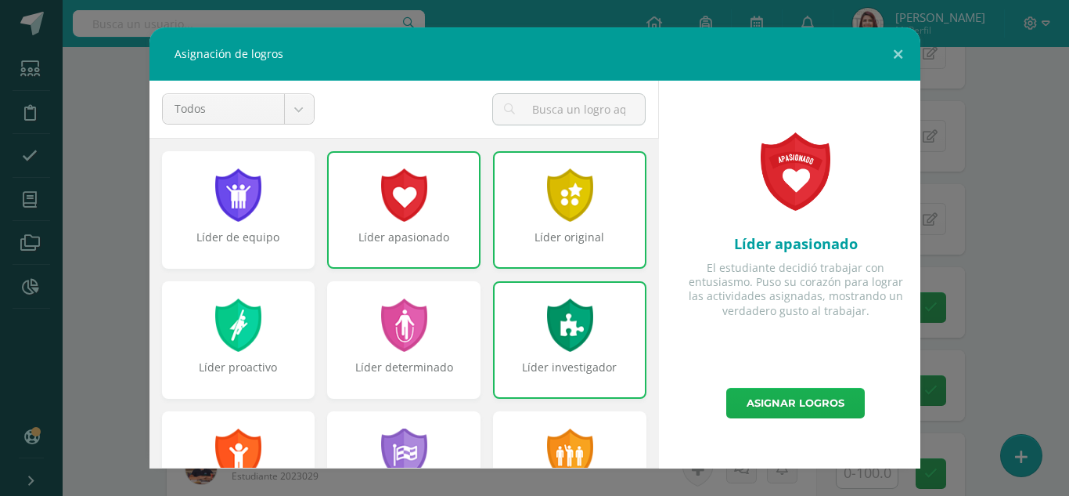
click at [810, 395] on link "Asignar logros" at bounding box center [796, 403] width 139 height 31
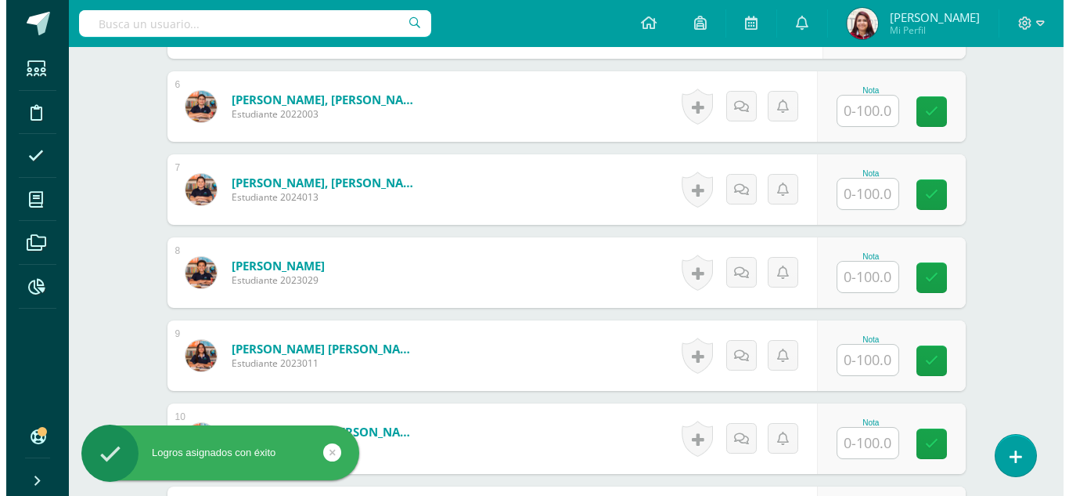
scroll to position [909, 0]
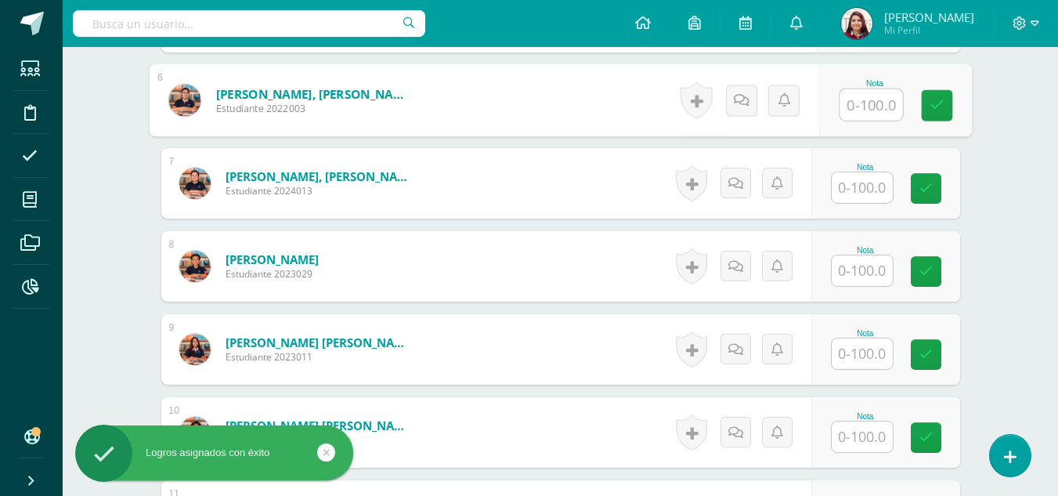
click at [882, 118] on input "text" at bounding box center [870, 104] width 63 height 31
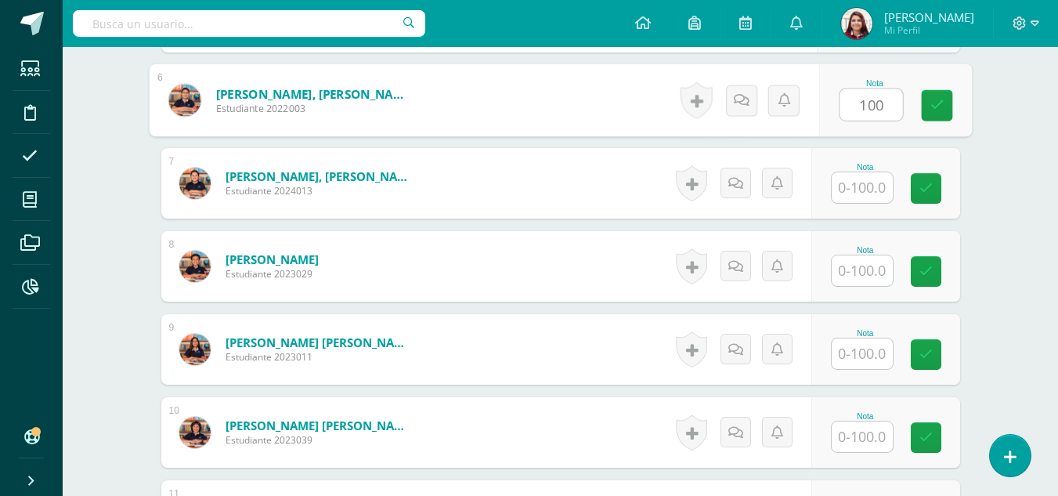
type input "100"
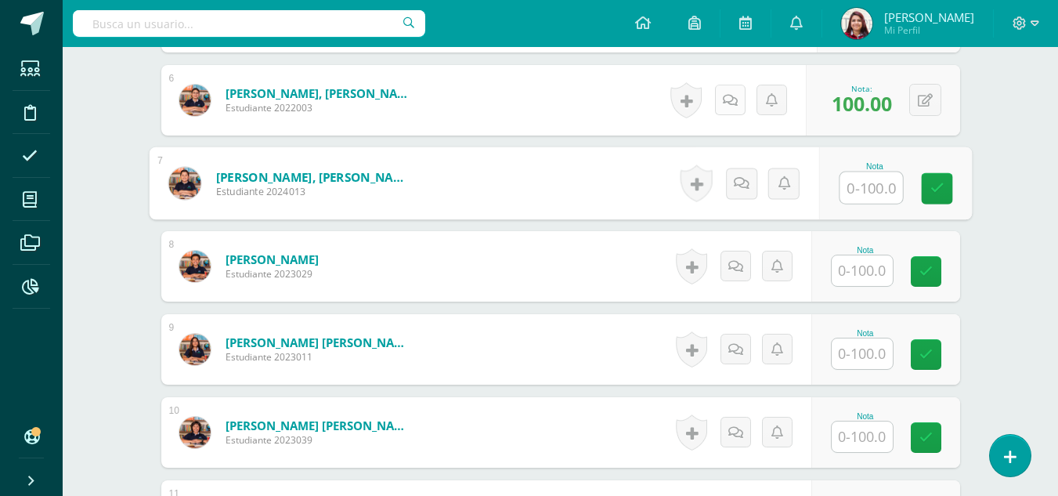
click at [730, 97] on icon at bounding box center [730, 100] width 15 height 13
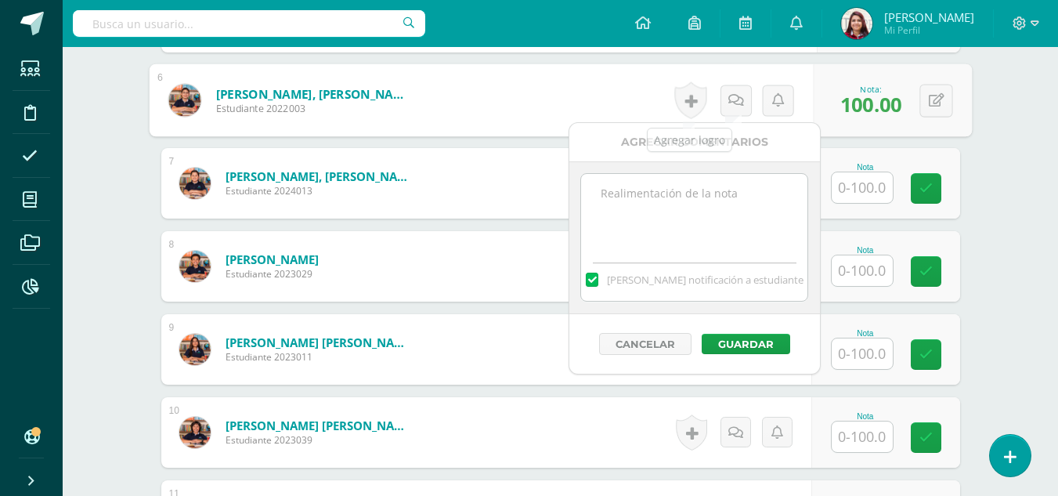
click at [689, 96] on link at bounding box center [689, 100] width 32 height 37
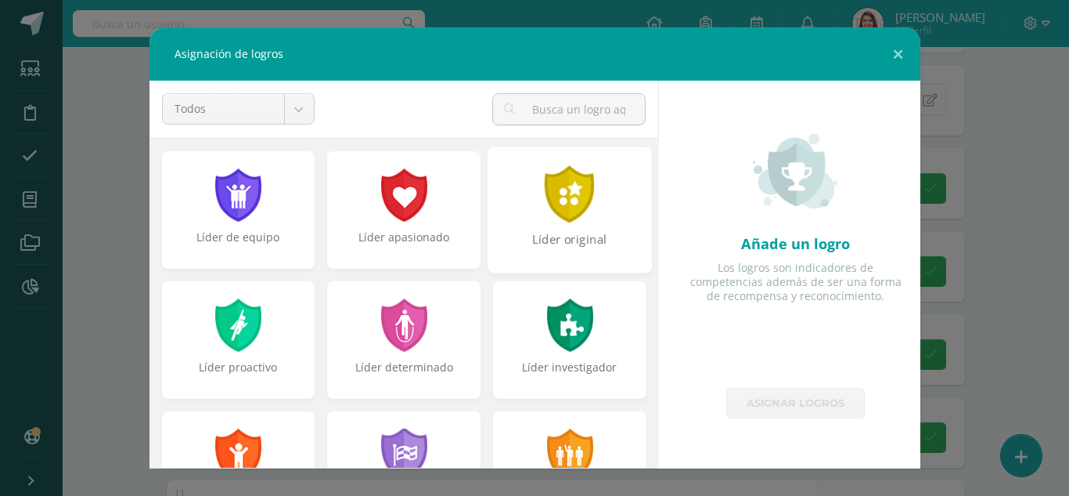
click at [614, 204] on div "Líder original" at bounding box center [570, 209] width 164 height 126
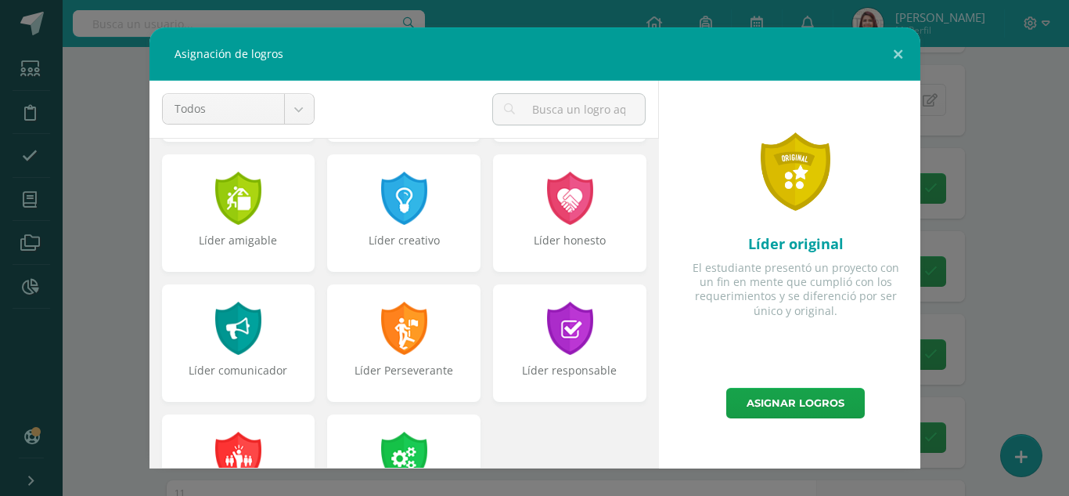
scroll to position [521, 0]
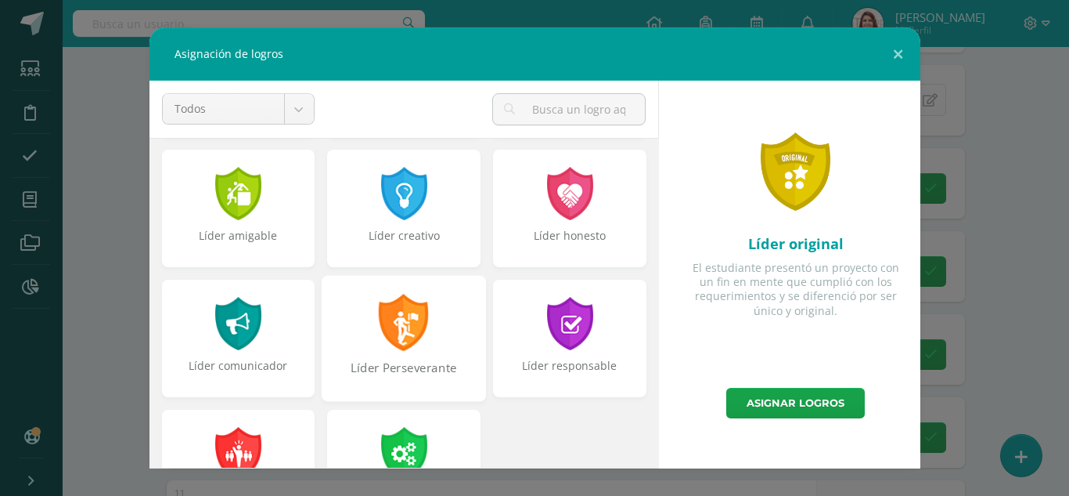
click at [398, 299] on div at bounding box center [404, 322] width 54 height 57
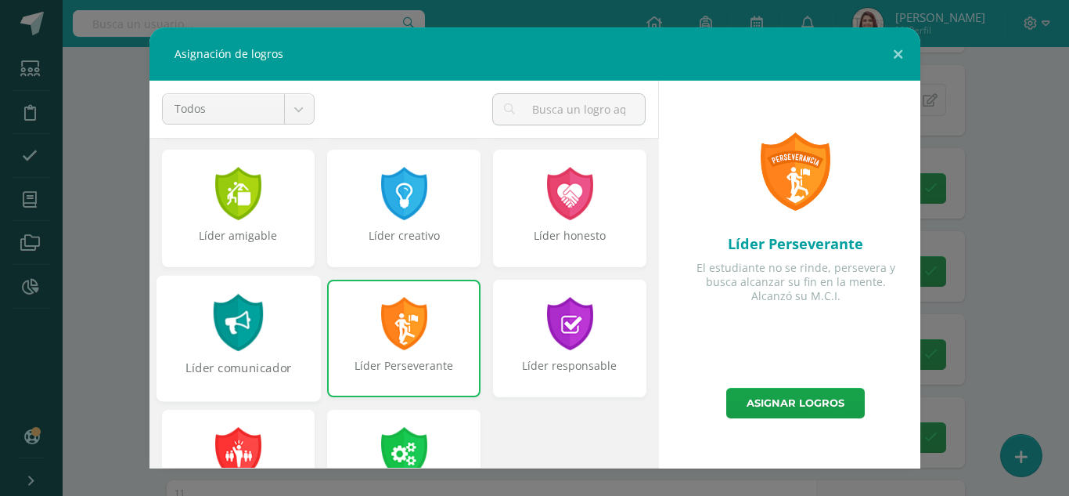
click at [254, 322] on div at bounding box center [238, 322] width 54 height 57
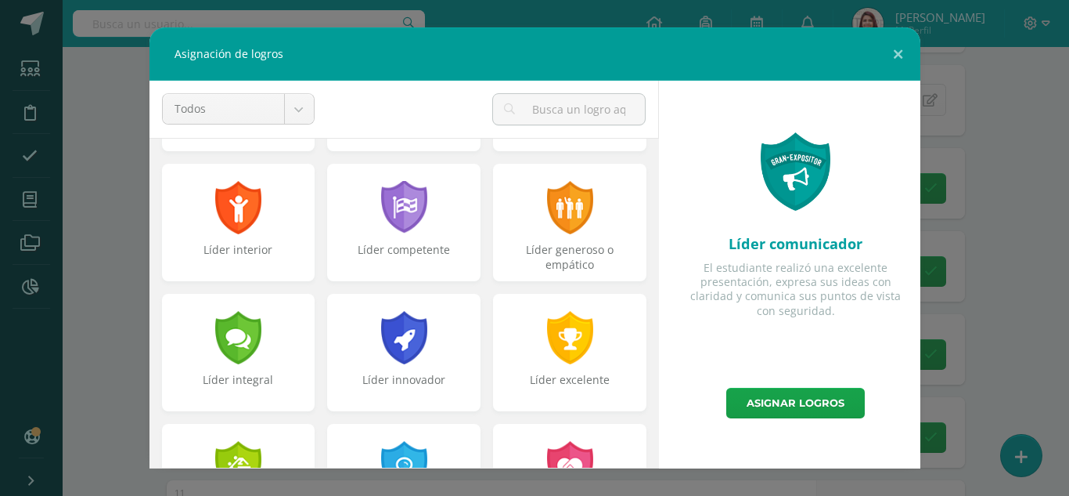
scroll to position [214, 0]
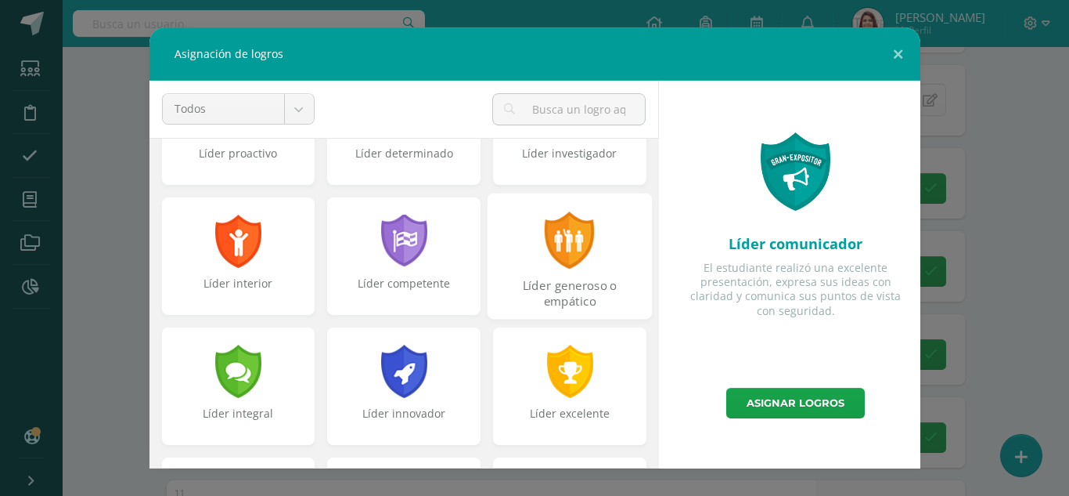
click at [576, 296] on div "Líder generoso o empático" at bounding box center [569, 294] width 161 height 34
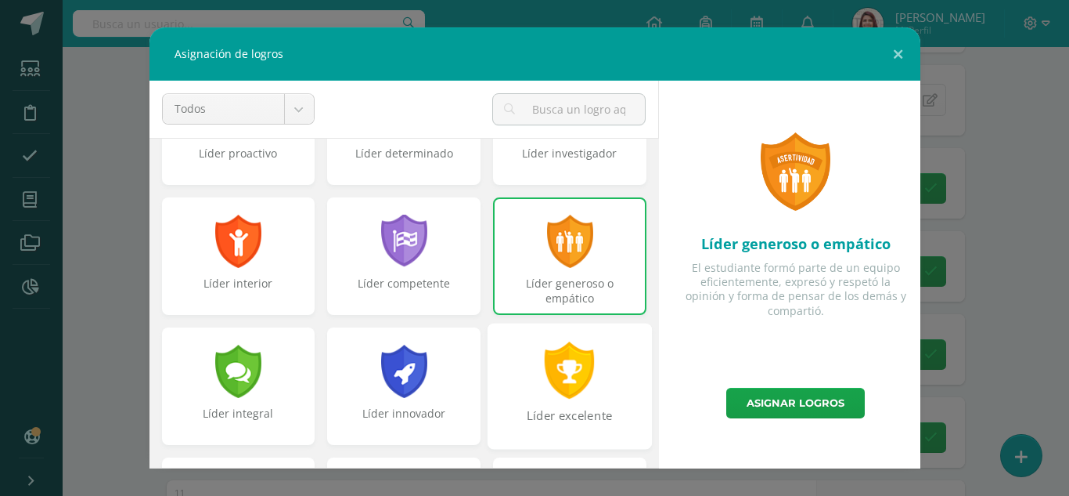
click at [584, 355] on div at bounding box center [570, 369] width 54 height 57
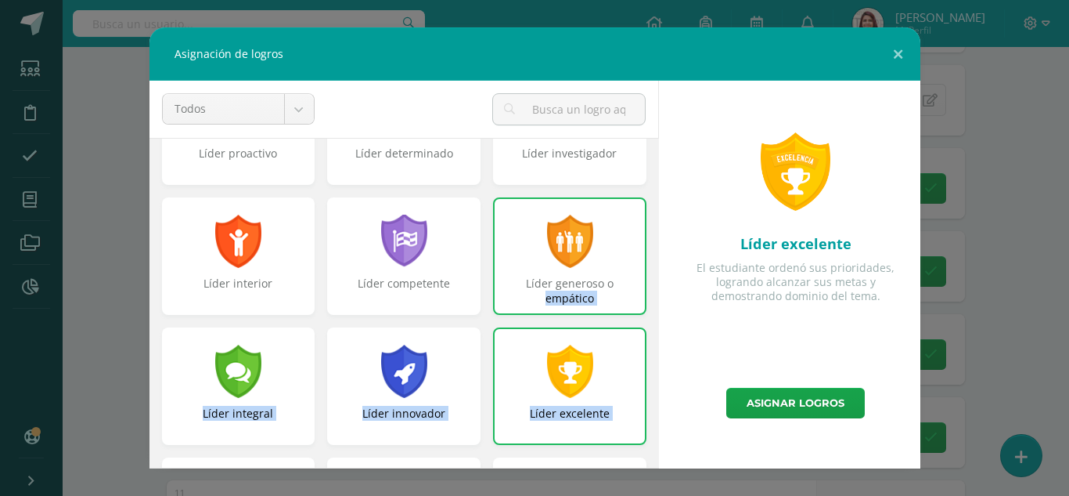
drag, startPoint x: 645, startPoint y: 279, endPoint x: 678, endPoint y: 184, distance: 100.3
click at [678, 184] on div "Todos Todos Respeto Pasión Trabajo original Autosuficiencia Determinación Curio…" at bounding box center [535, 275] width 784 height 388
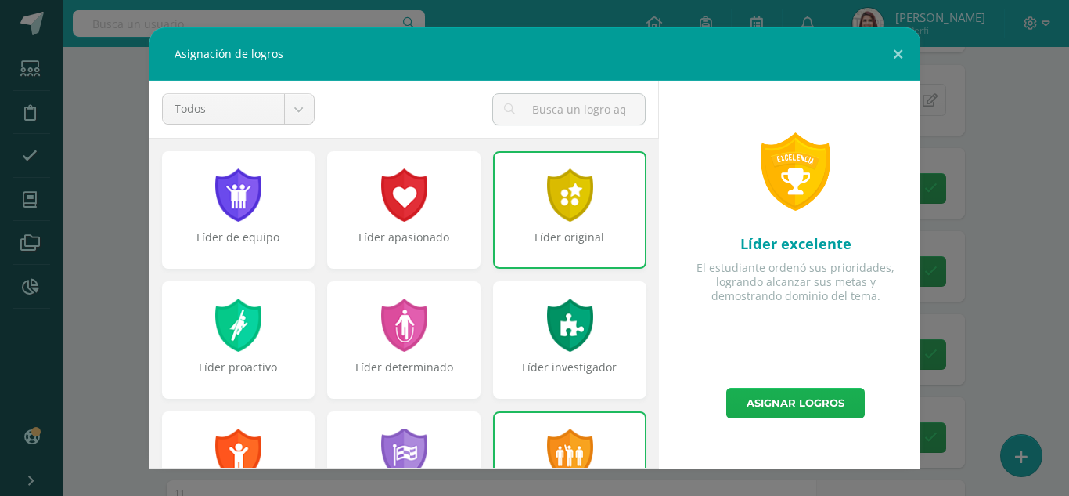
click at [768, 395] on link "Asignar logros" at bounding box center [796, 403] width 139 height 31
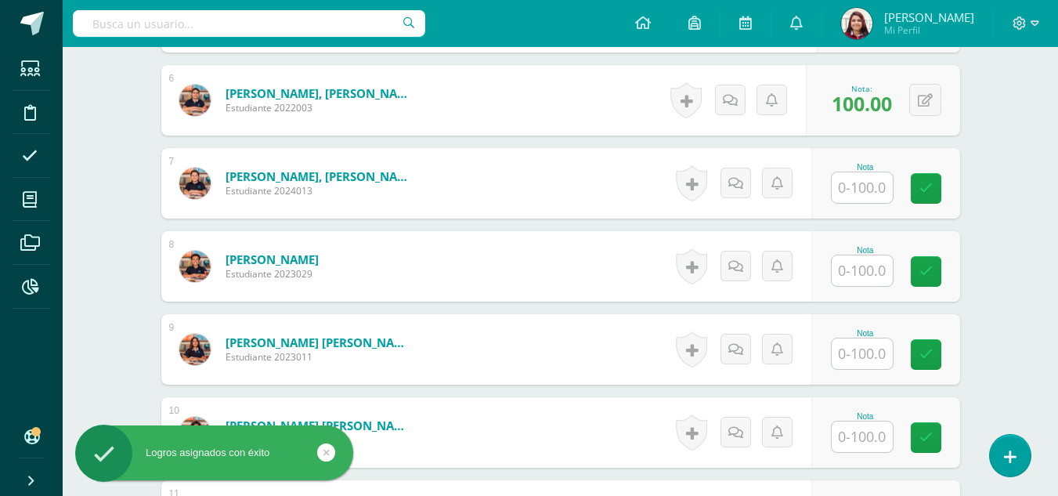
click at [844, 189] on input "text" at bounding box center [861, 187] width 61 height 31
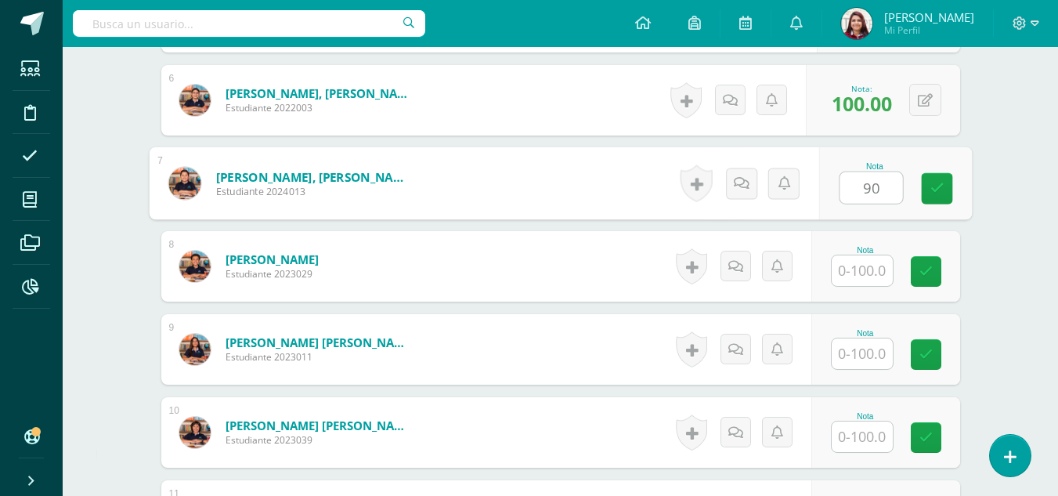
type input "90"
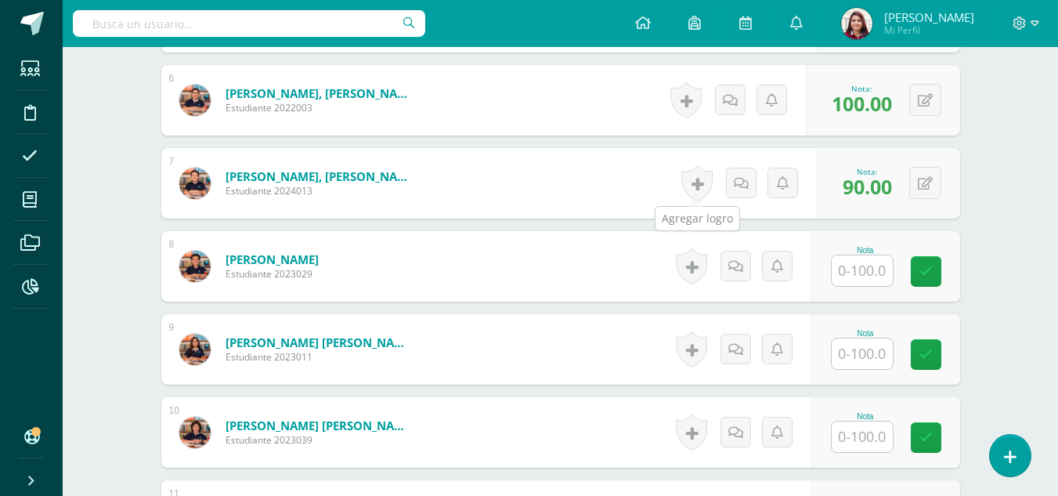
click at [684, 187] on link at bounding box center [696, 183] width 31 height 36
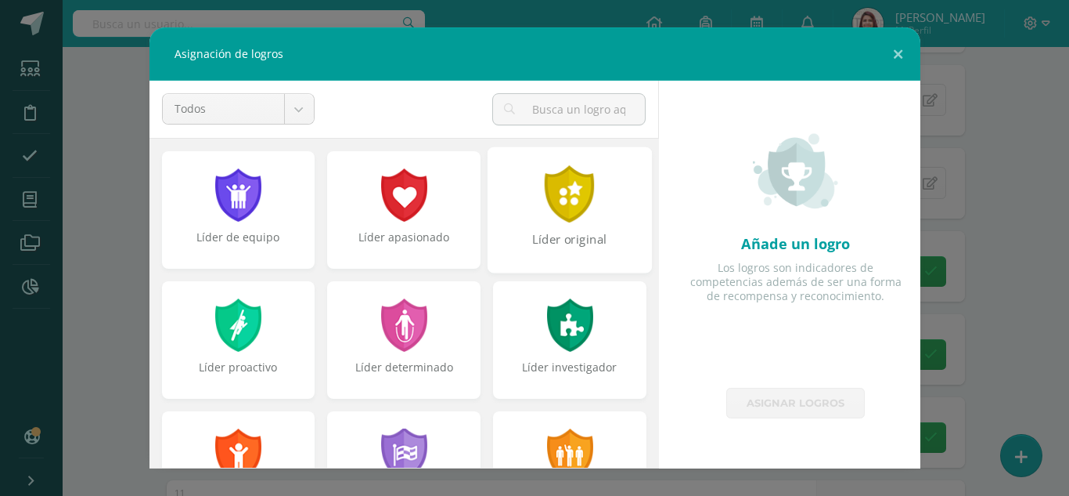
click at [609, 212] on div "Líder original" at bounding box center [570, 209] width 164 height 126
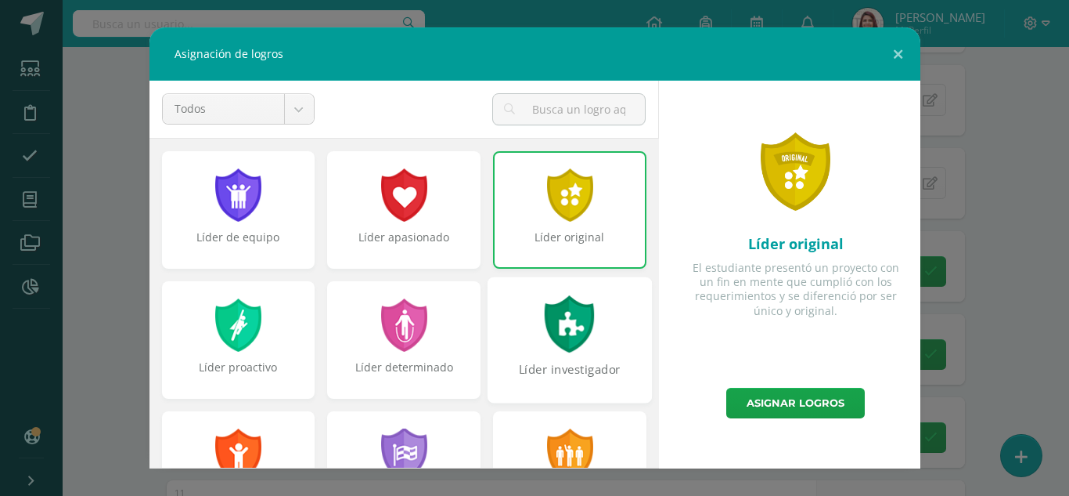
click at [591, 319] on div "Líder investigador" at bounding box center [570, 339] width 164 height 126
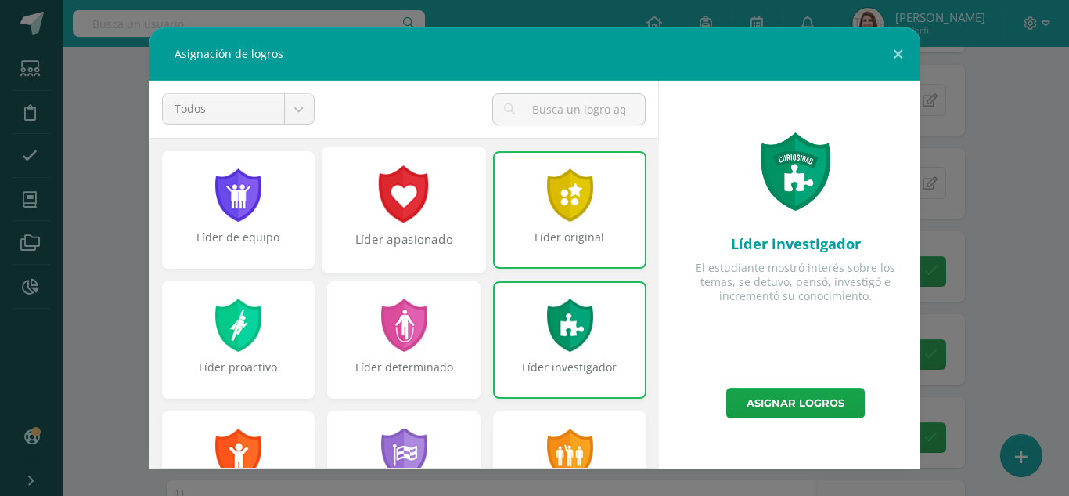
click at [417, 242] on div "Líder apasionado" at bounding box center [403, 248] width 161 height 34
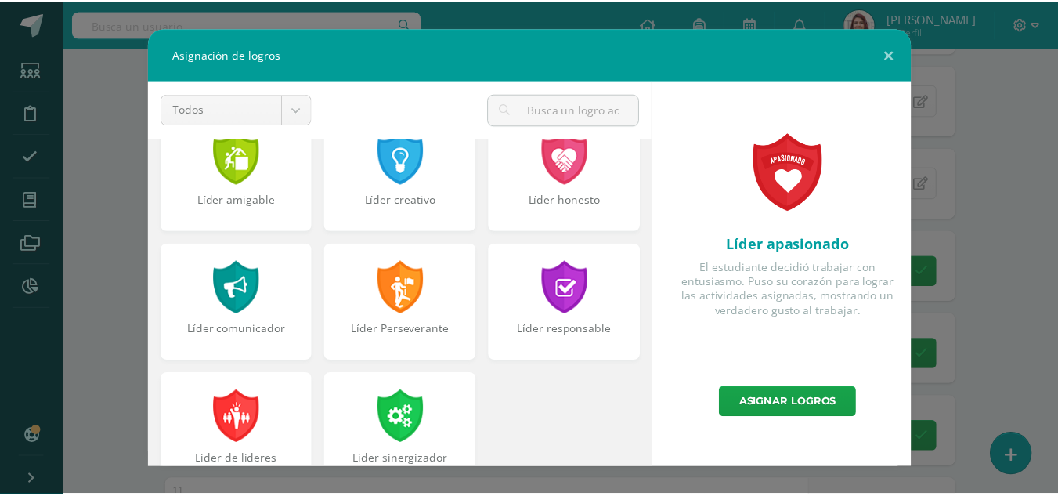
scroll to position [593, 0]
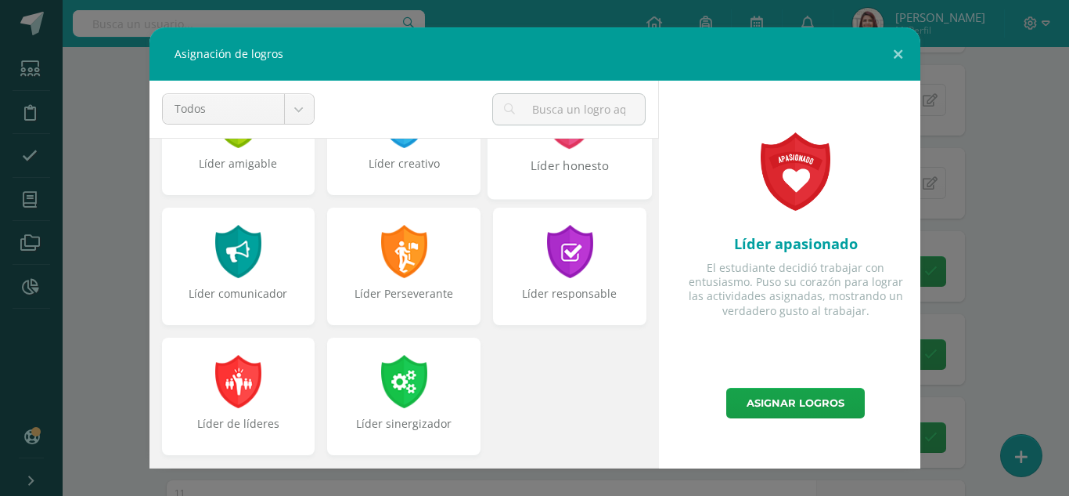
click at [583, 182] on div "Líder honesto" at bounding box center [569, 174] width 161 height 34
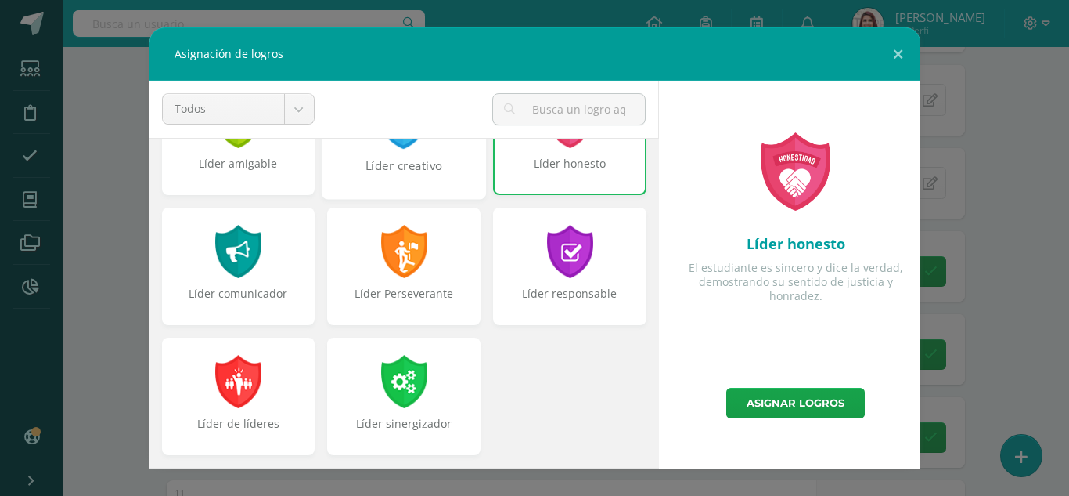
click at [425, 182] on div "Líder creativo" at bounding box center [403, 174] width 161 height 34
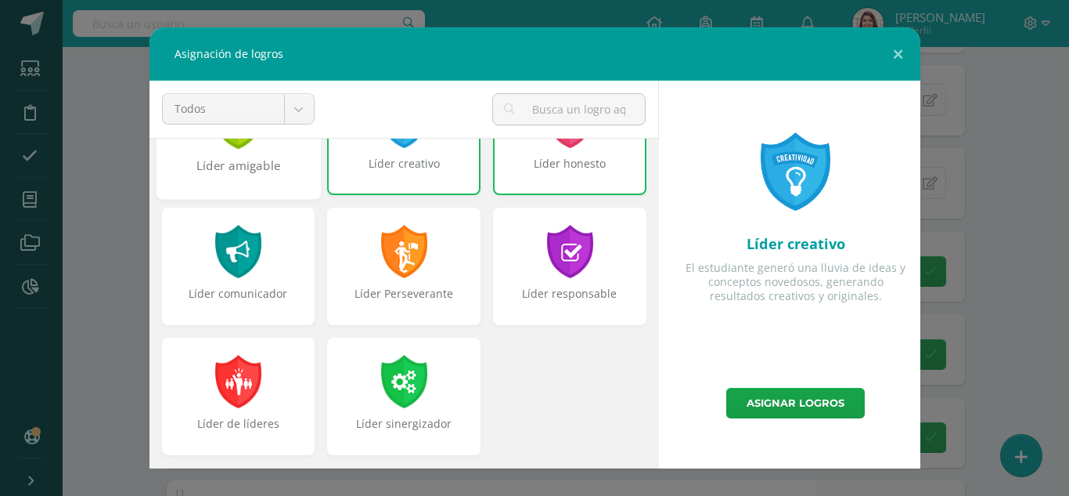
click at [262, 175] on div "Líder amigable" at bounding box center [237, 174] width 161 height 34
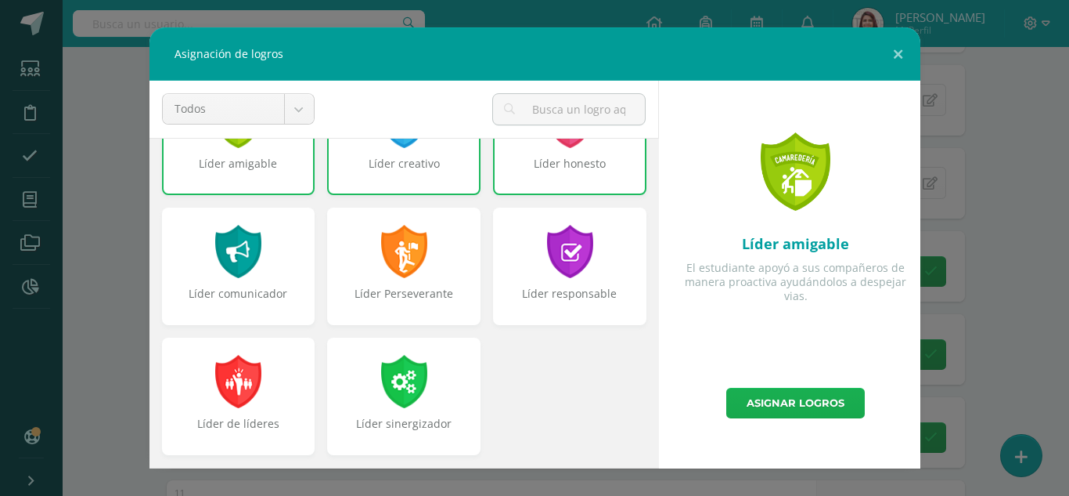
click at [753, 403] on link "Asignar logros" at bounding box center [796, 403] width 139 height 31
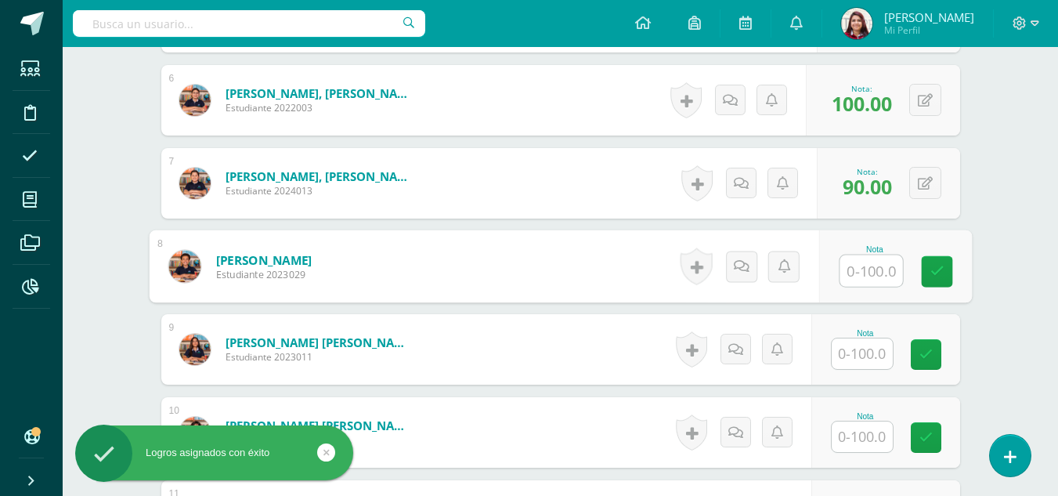
drag, startPoint x: 867, startPoint y: 276, endPoint x: 877, endPoint y: 279, distance: 9.7
click at [867, 277] on input "text" at bounding box center [870, 270] width 63 height 31
type input "100"
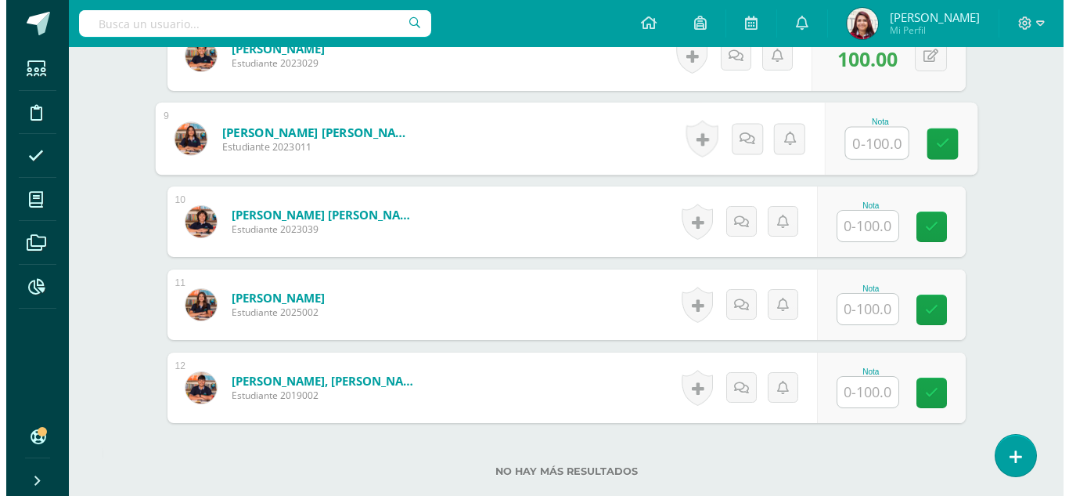
scroll to position [1073, 0]
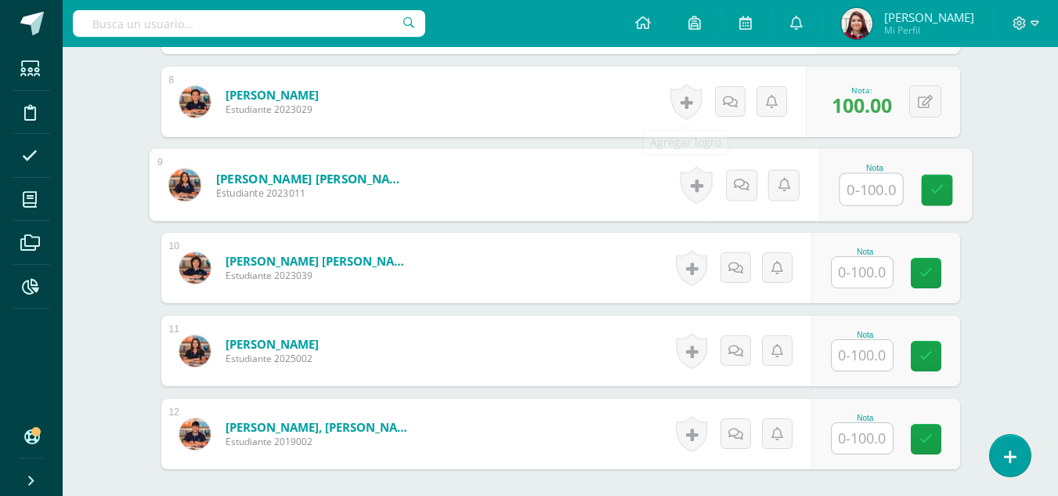
click at [687, 95] on link at bounding box center [685, 102] width 31 height 36
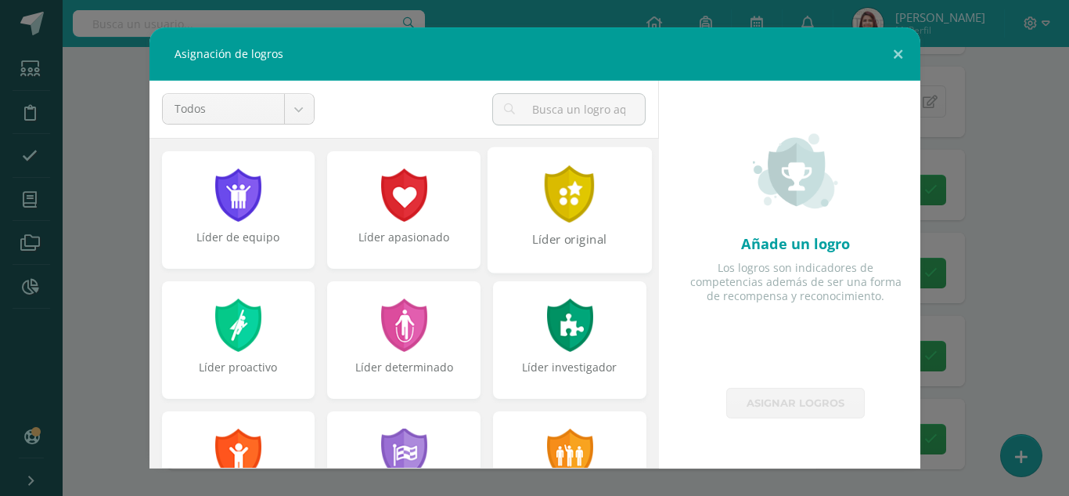
click at [586, 243] on div "Líder original" at bounding box center [569, 248] width 161 height 34
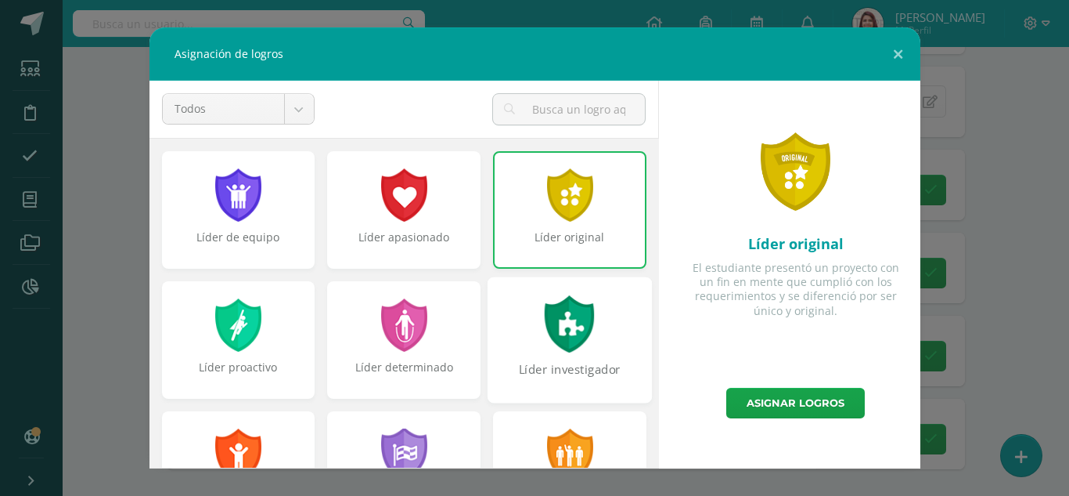
click at [586, 322] on div at bounding box center [570, 323] width 54 height 57
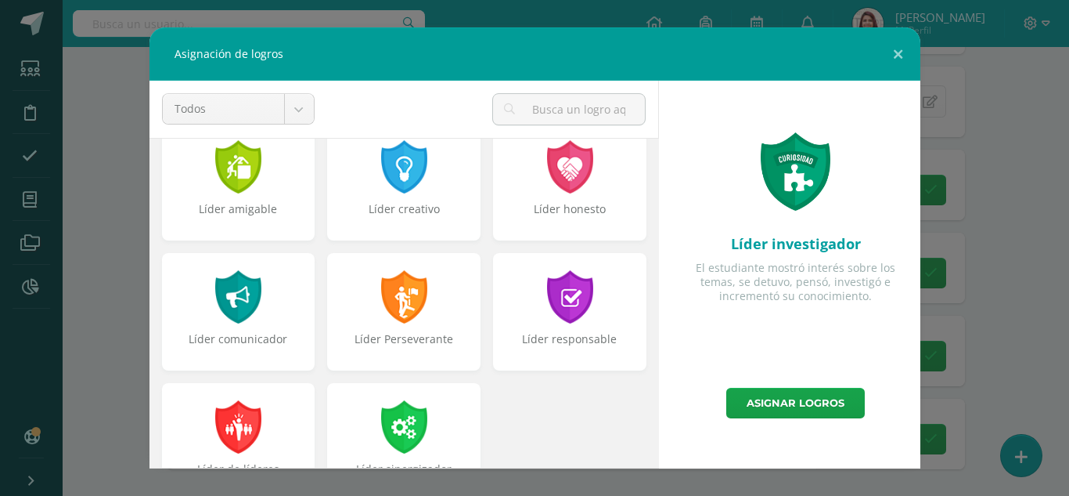
scroll to position [562, 0]
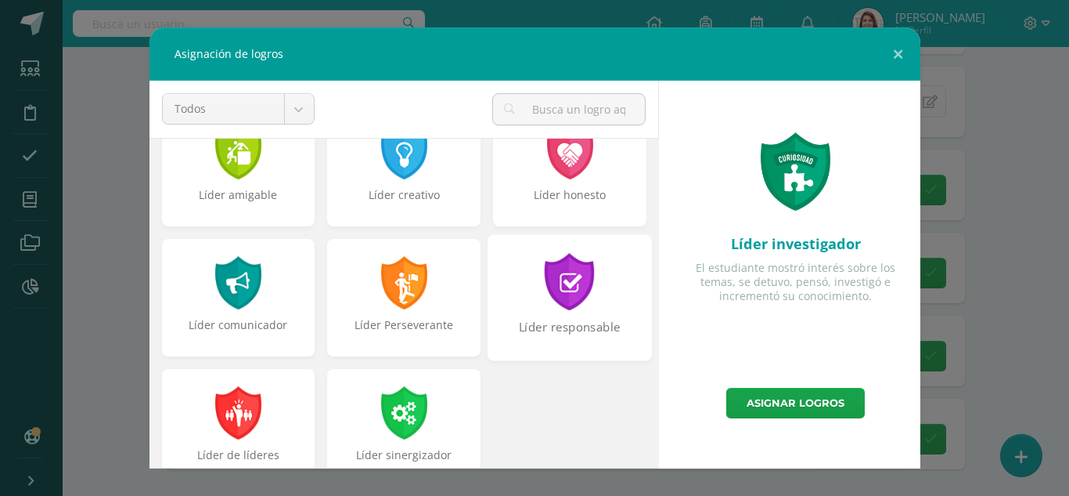
click at [610, 341] on div "Líder responsable" at bounding box center [569, 336] width 161 height 34
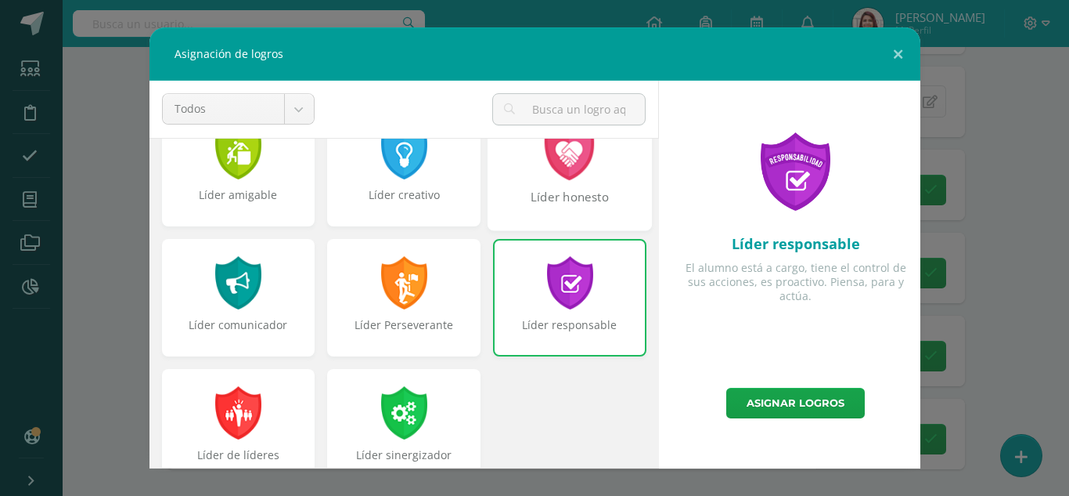
click at [585, 181] on div "Líder honesto" at bounding box center [570, 167] width 164 height 126
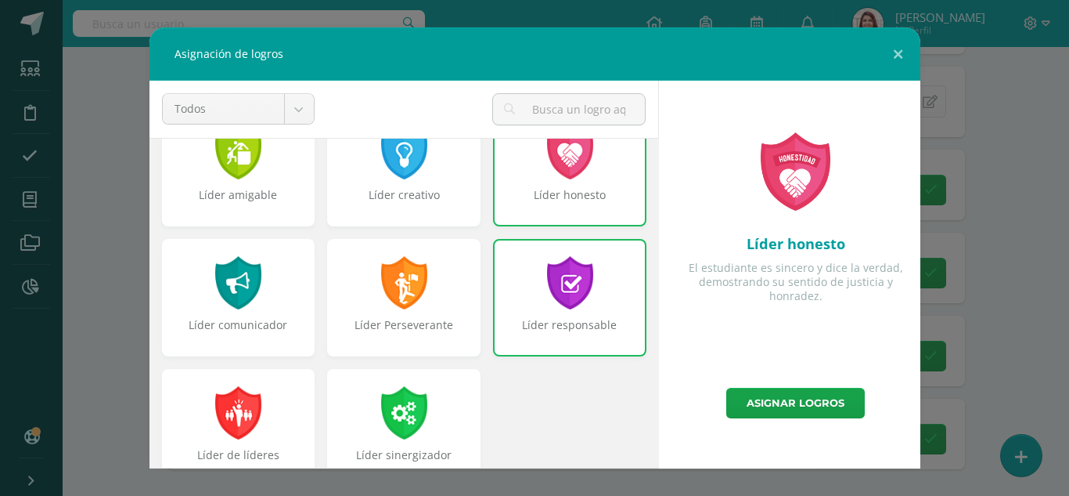
click at [477, 272] on div "Líder Perseverante" at bounding box center [404, 304] width 166 height 130
click at [423, 301] on div at bounding box center [404, 281] width 54 height 57
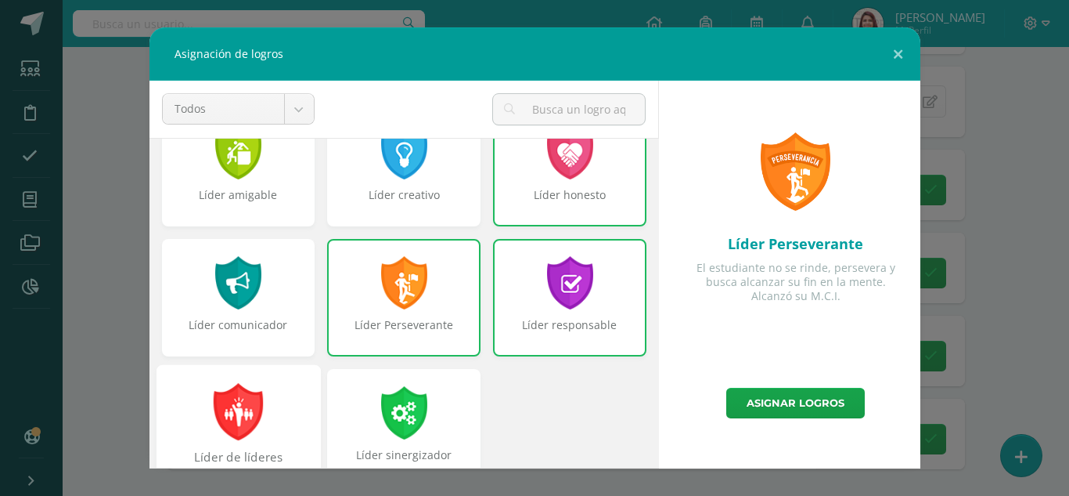
click at [247, 401] on div at bounding box center [238, 411] width 54 height 57
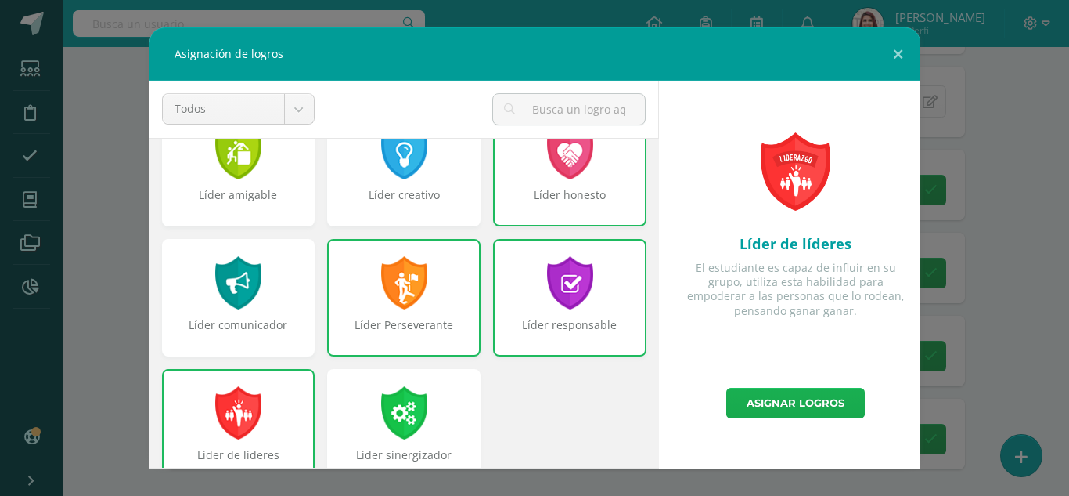
click at [802, 402] on link "Asignar logros" at bounding box center [796, 403] width 139 height 31
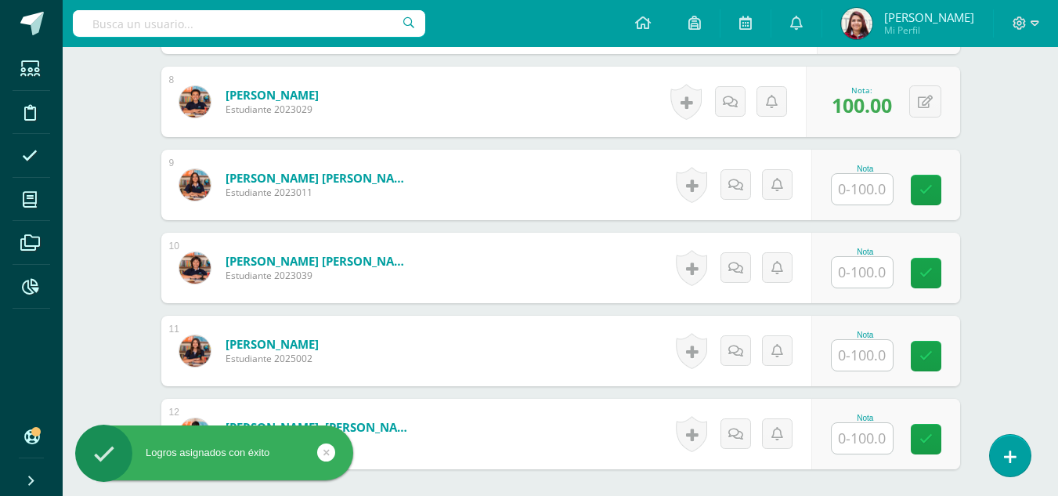
click at [875, 181] on input "text" at bounding box center [861, 189] width 61 height 31
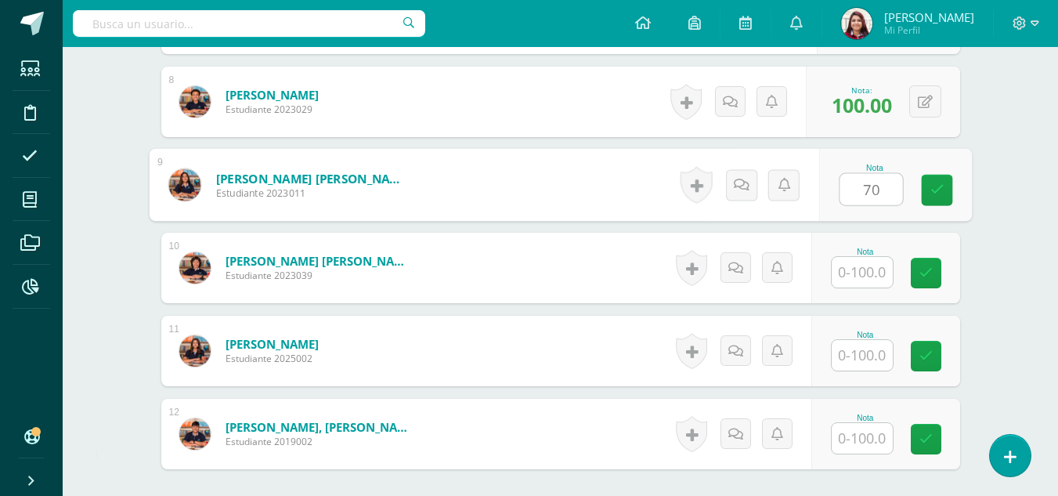
type input "70"
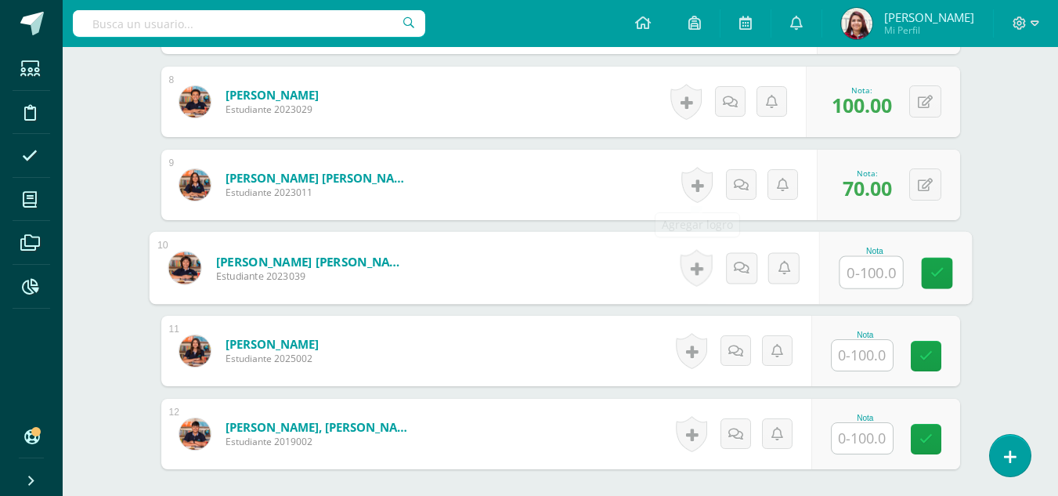
click at [683, 182] on link at bounding box center [696, 185] width 31 height 36
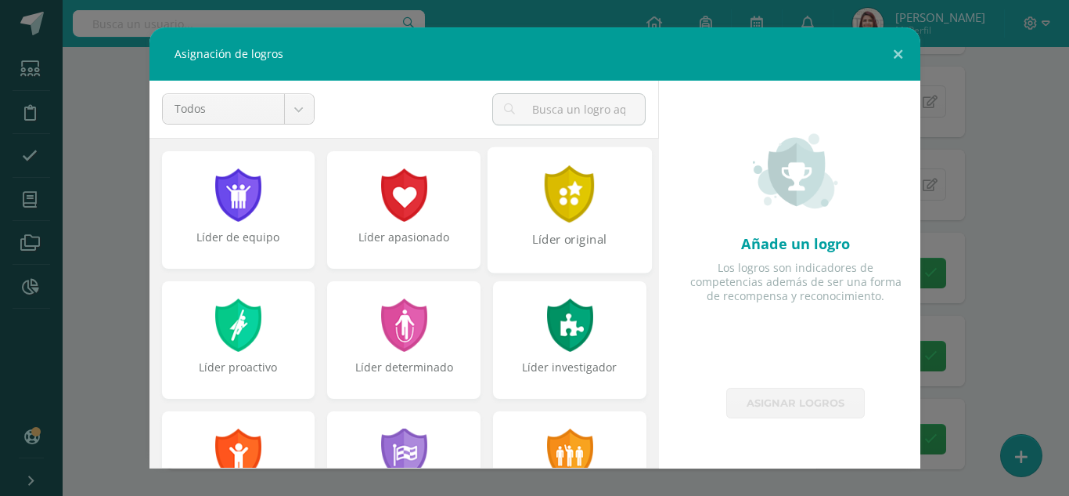
click at [626, 229] on div "Líder original" at bounding box center [570, 209] width 164 height 126
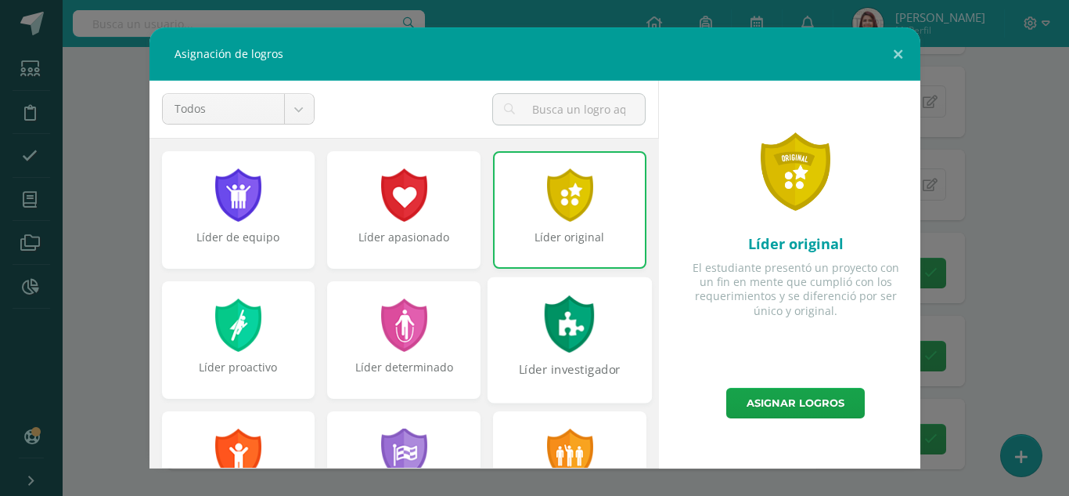
click at [591, 316] on div "Líder investigador" at bounding box center [570, 339] width 164 height 126
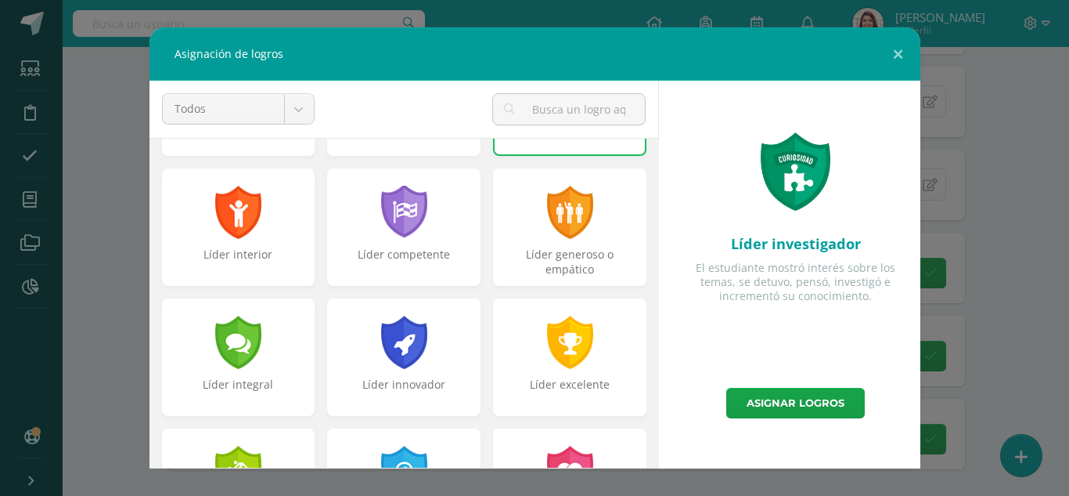
scroll to position [0, 0]
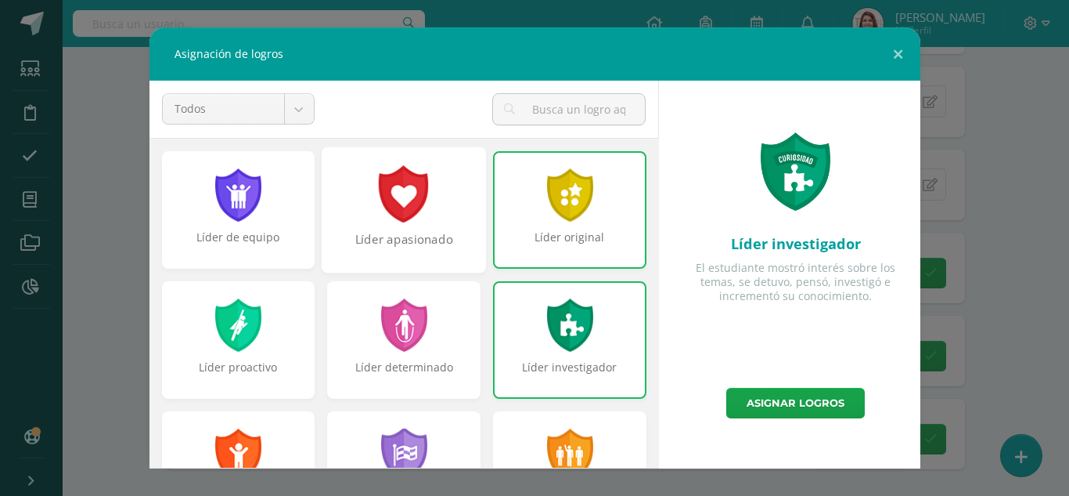
click at [362, 169] on div "Líder apasionado" at bounding box center [404, 209] width 164 height 126
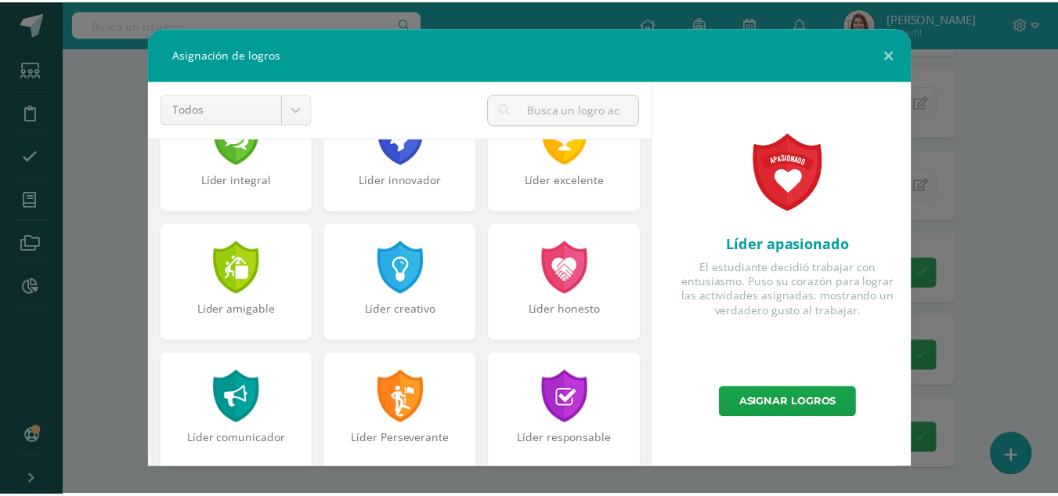
scroll to position [468, 0]
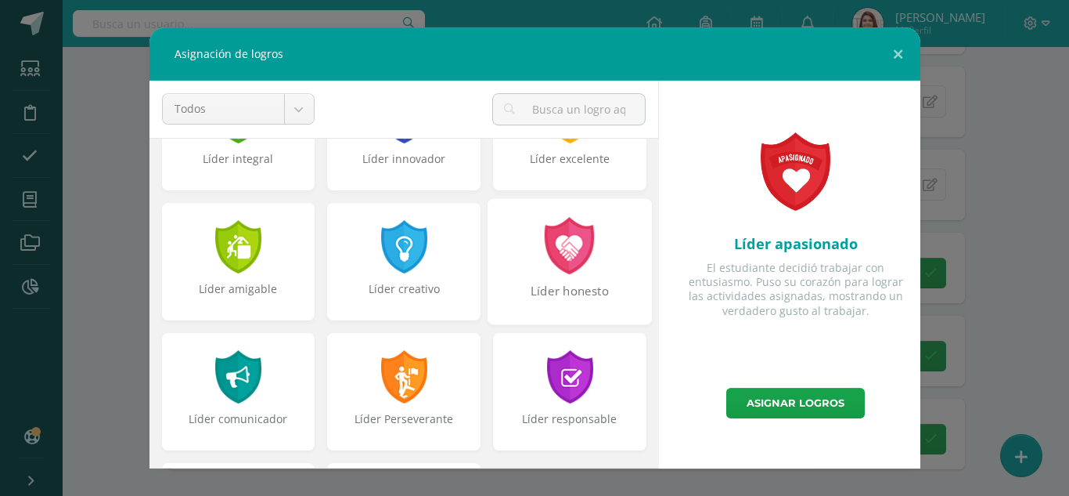
click at [547, 290] on div "Líder honesto" at bounding box center [569, 300] width 161 height 34
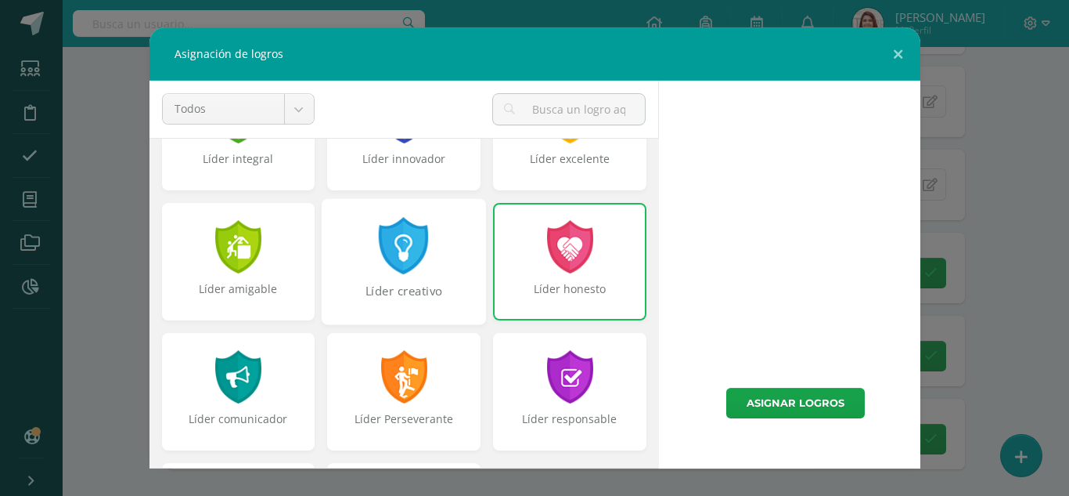
click at [345, 261] on div "Líder creativo" at bounding box center [404, 261] width 164 height 126
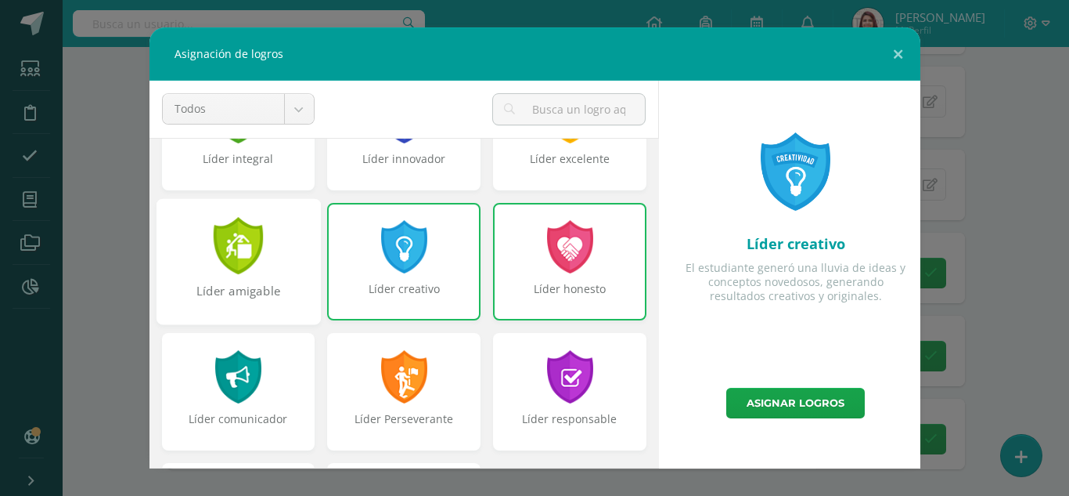
click at [253, 287] on div "Líder amigable" at bounding box center [237, 300] width 161 height 34
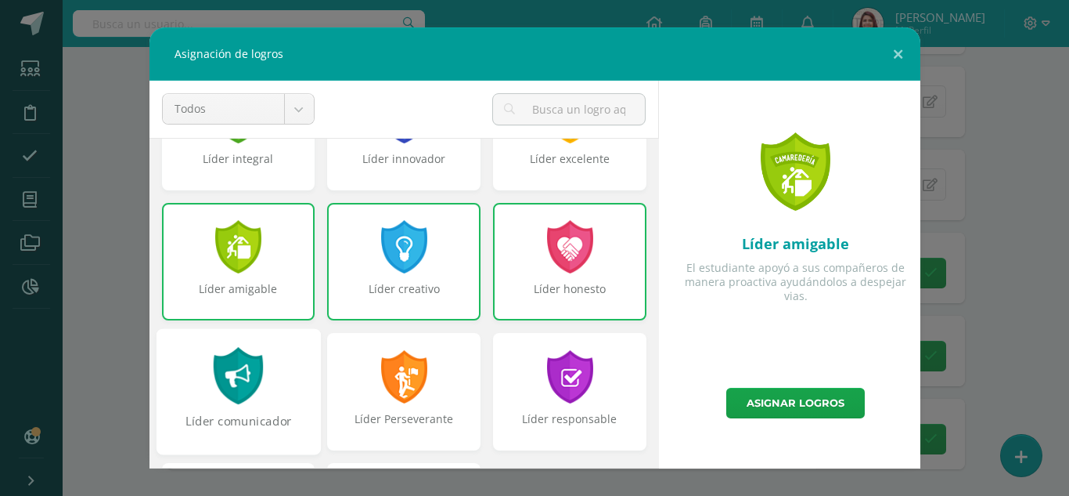
click at [266, 362] on div "Líder comunicador" at bounding box center [238, 391] width 164 height 126
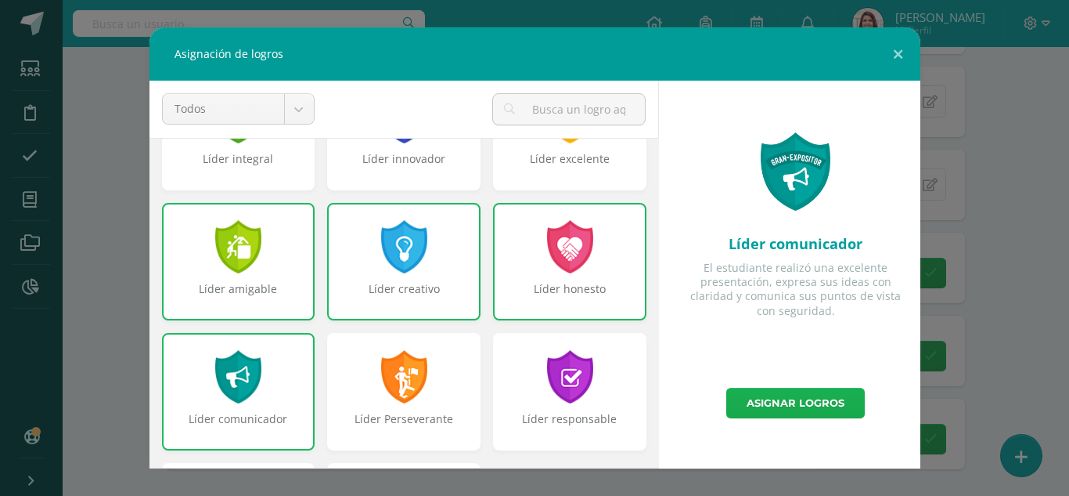
click at [760, 400] on link "Asignar logros" at bounding box center [796, 403] width 139 height 31
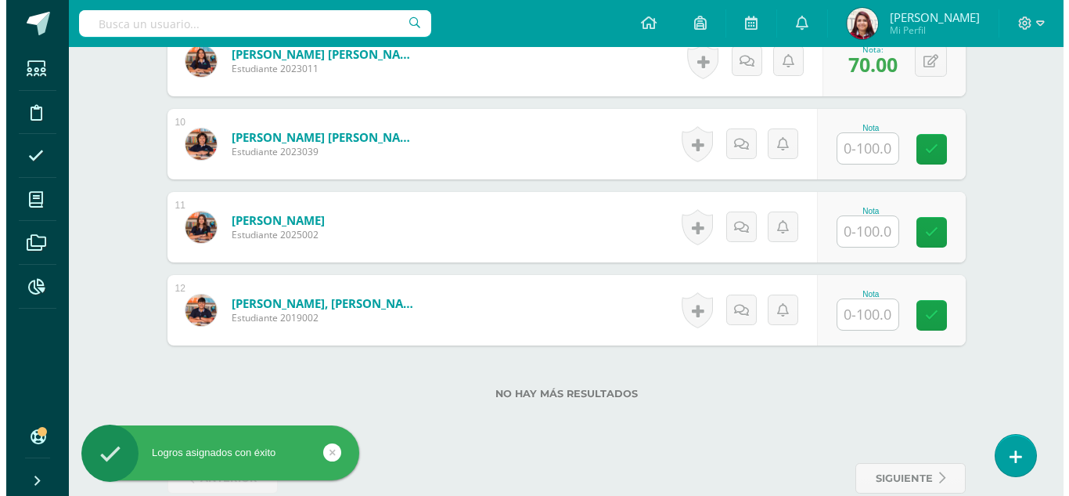
scroll to position [1206, 0]
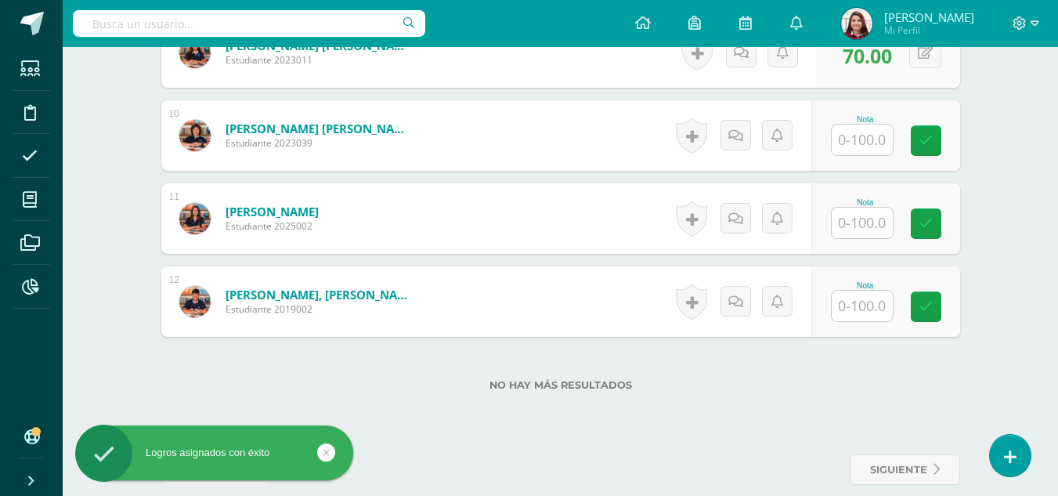
click at [865, 150] on input "text" at bounding box center [861, 139] width 61 height 31
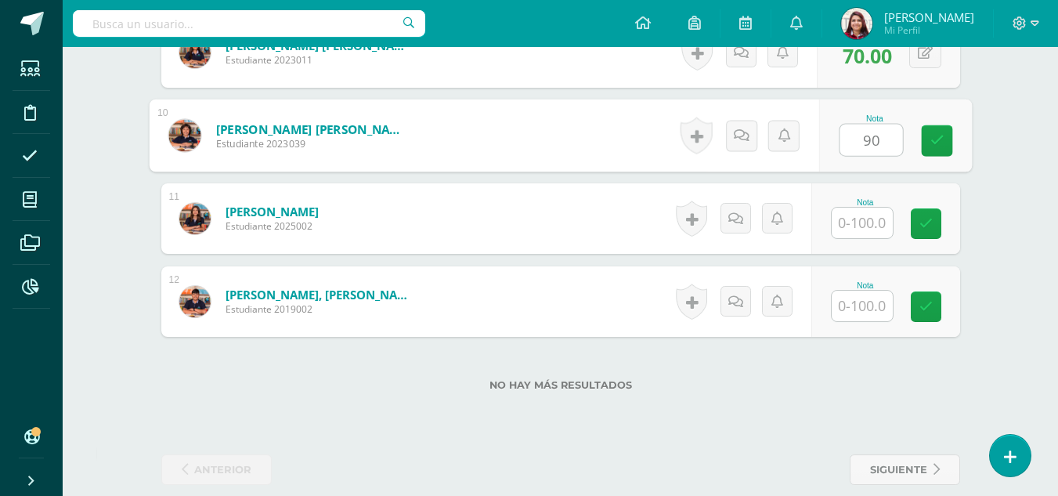
type input "90"
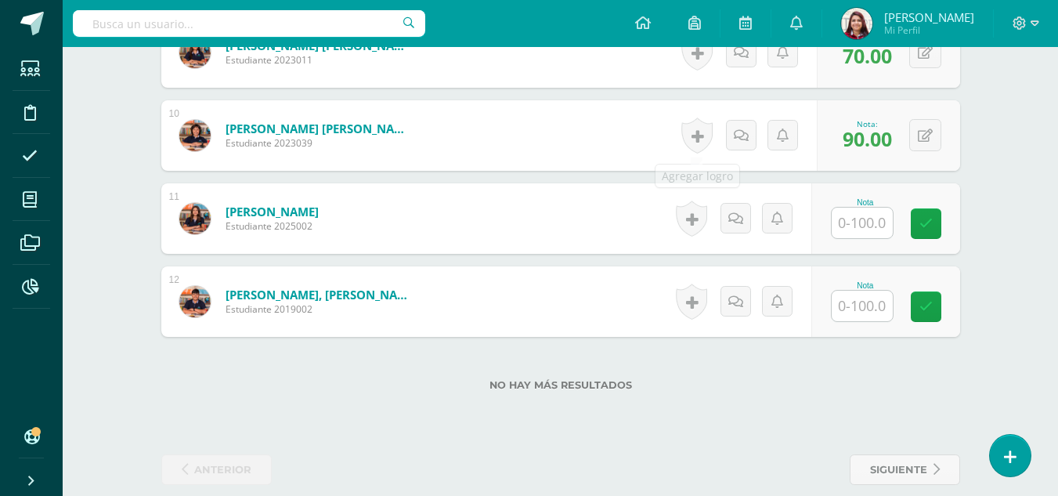
click at [711, 141] on link at bounding box center [696, 135] width 31 height 36
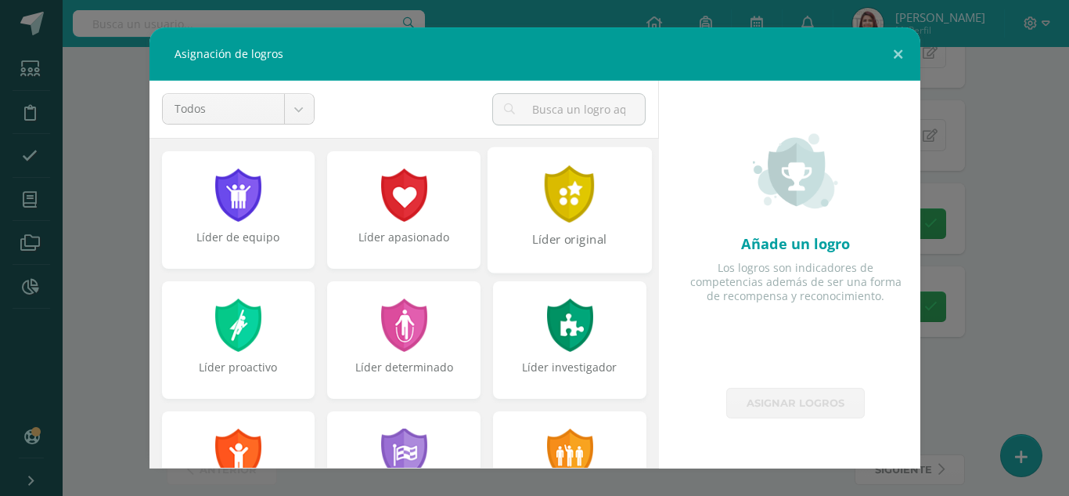
click at [583, 220] on div at bounding box center [570, 193] width 54 height 57
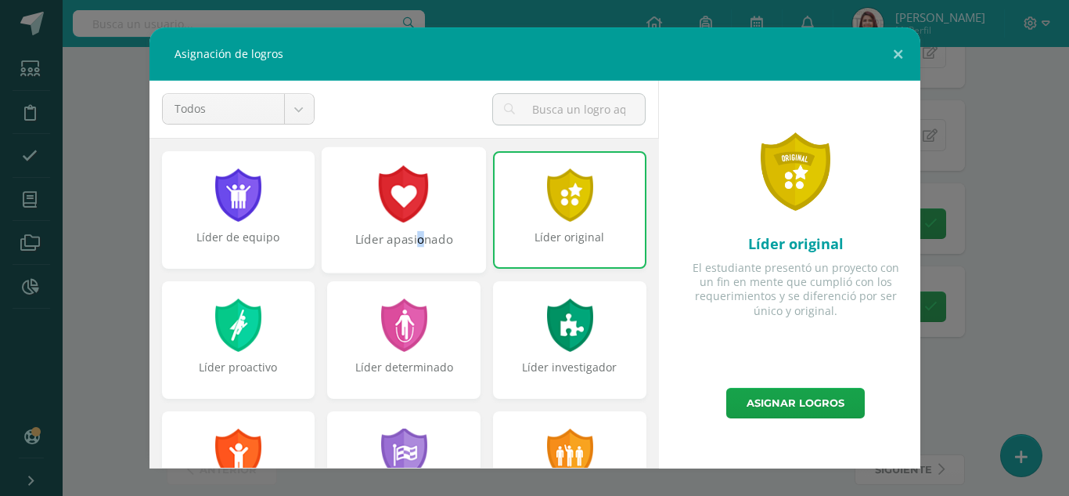
click at [413, 247] on div "Líder apasionado" at bounding box center [403, 248] width 161 height 34
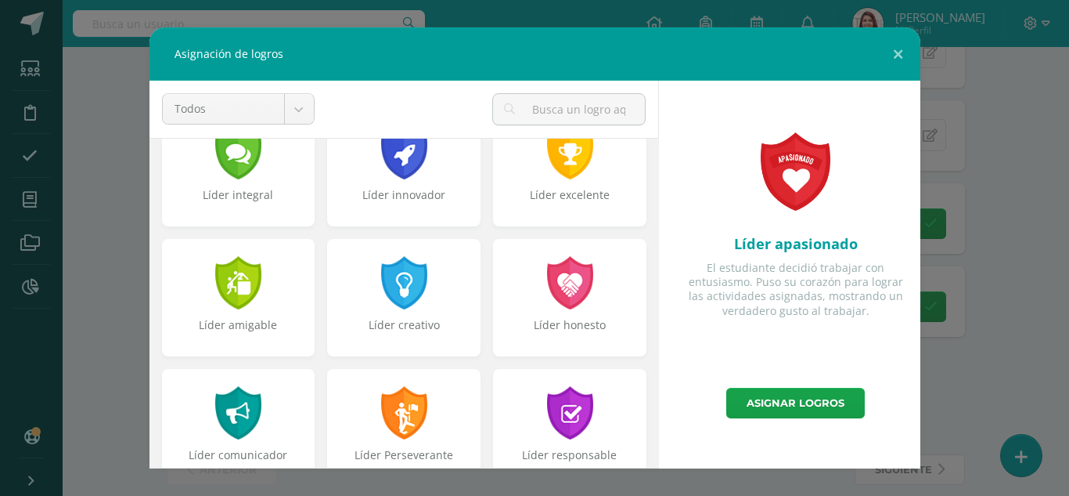
scroll to position [438, 0]
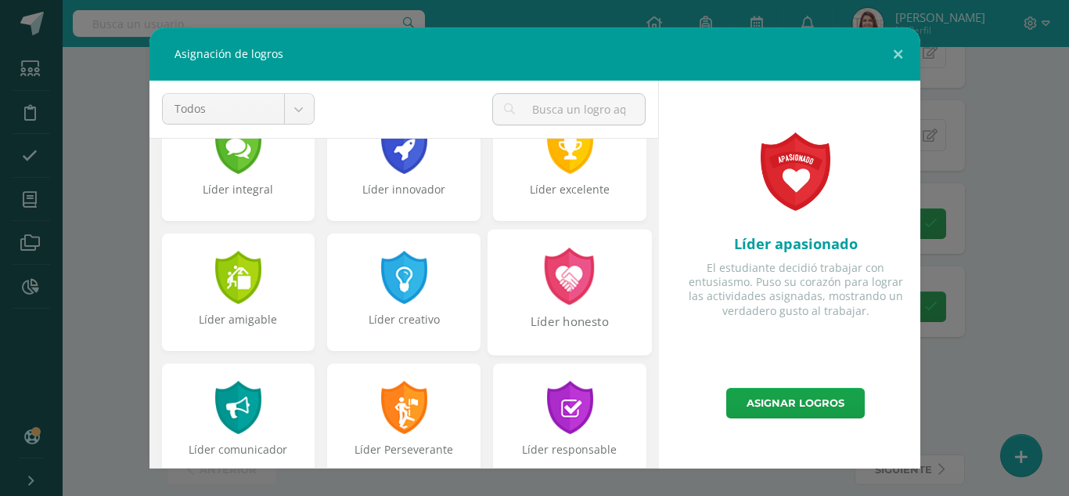
click at [597, 339] on div "Líder honesto" at bounding box center [569, 330] width 161 height 34
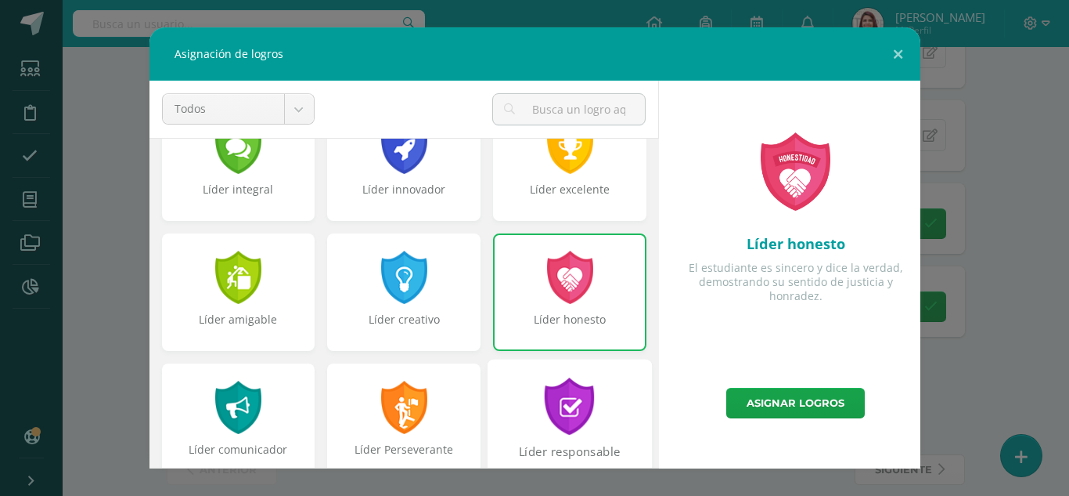
click at [579, 373] on div "Líder responsable" at bounding box center [570, 422] width 164 height 126
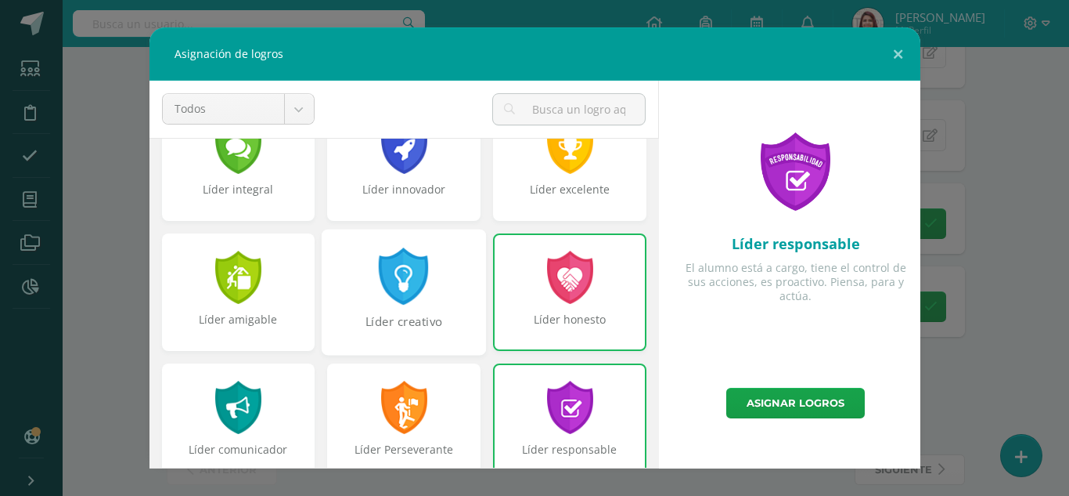
click at [420, 321] on div "Líder creativo" at bounding box center [403, 330] width 161 height 34
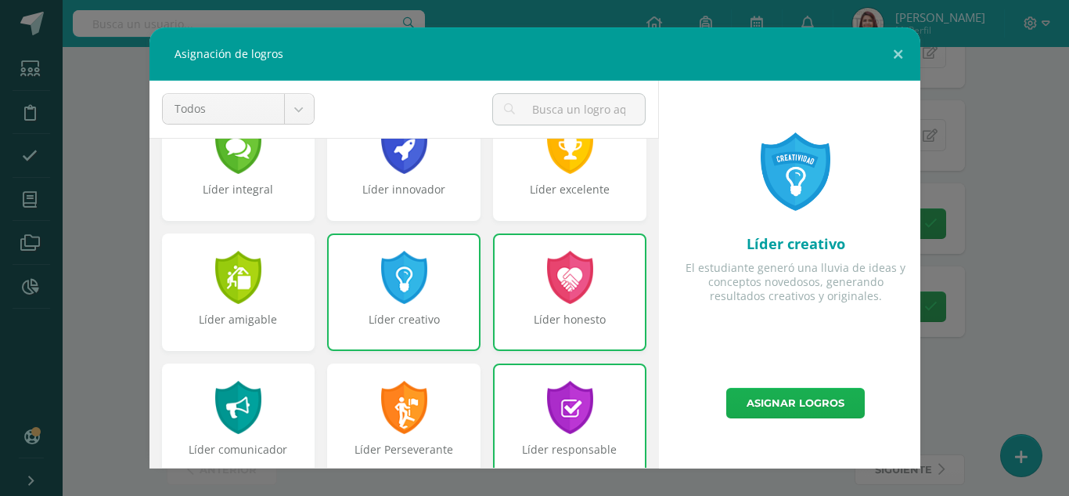
click at [785, 392] on link "Asignar logros" at bounding box center [796, 403] width 139 height 31
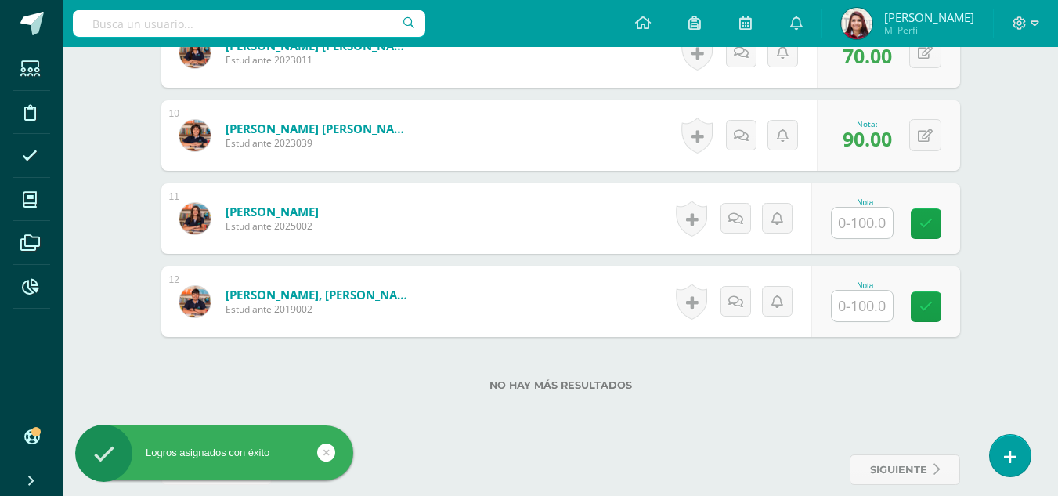
click at [849, 214] on input "text" at bounding box center [861, 222] width 61 height 31
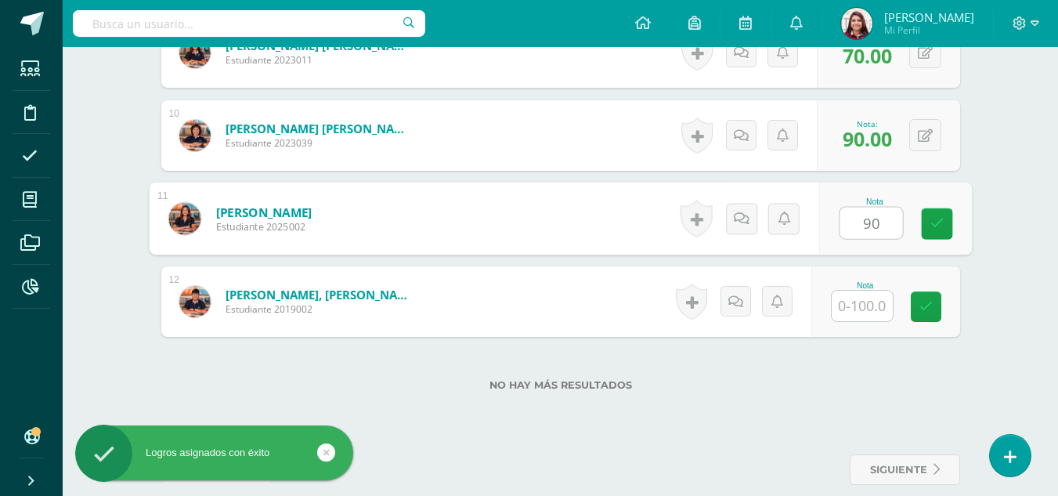
type input "90"
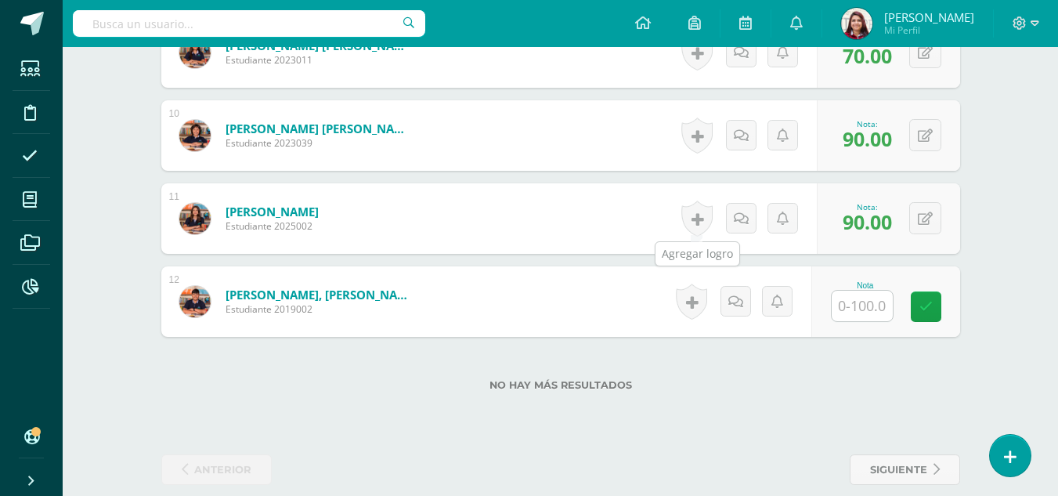
click at [694, 224] on link at bounding box center [696, 218] width 31 height 36
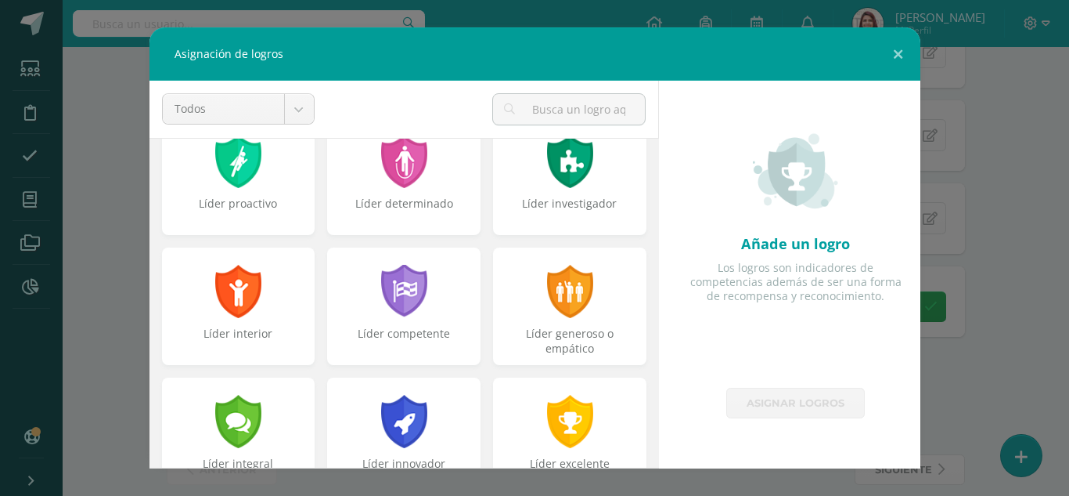
scroll to position [185, 0]
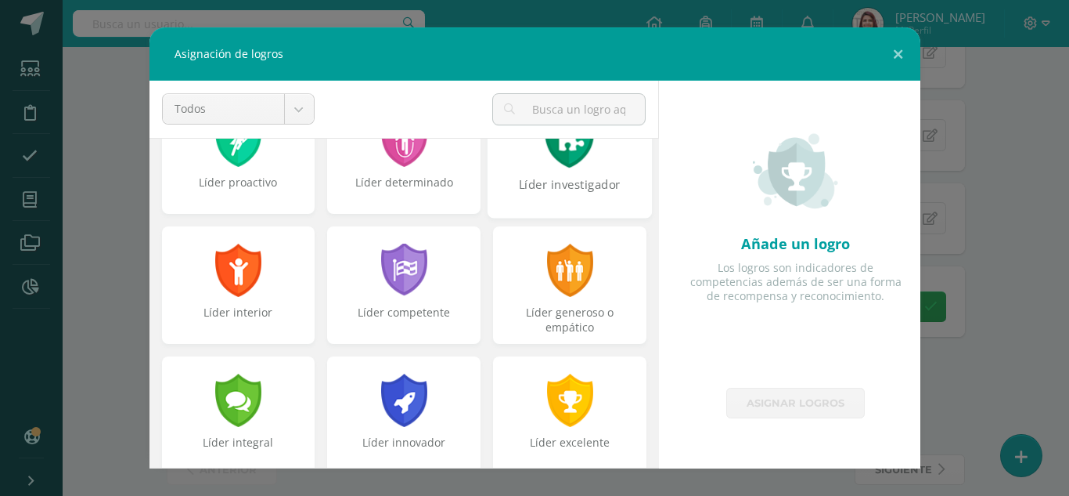
click at [590, 193] on div "Líder investigador" at bounding box center [569, 193] width 161 height 34
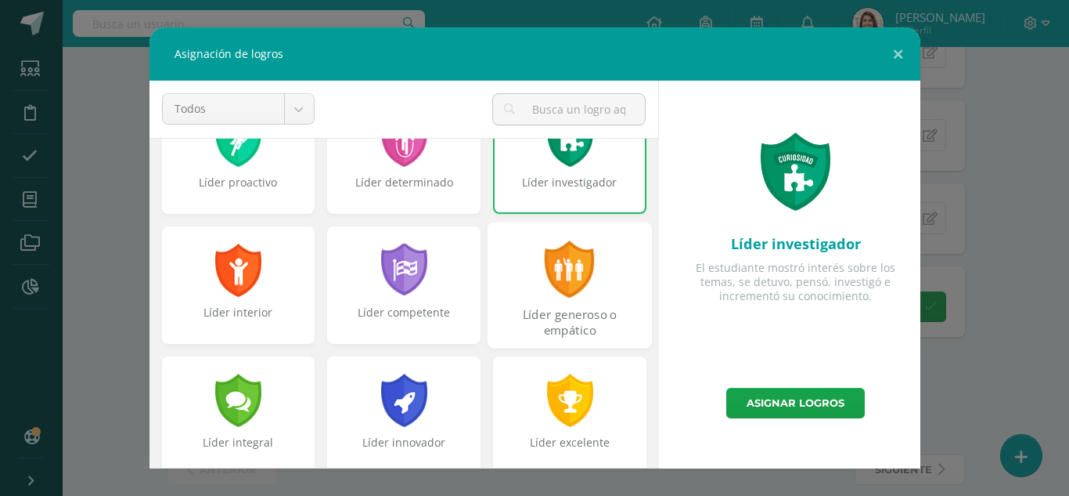
click at [598, 272] on div "Líder generoso o empático" at bounding box center [570, 285] width 164 height 126
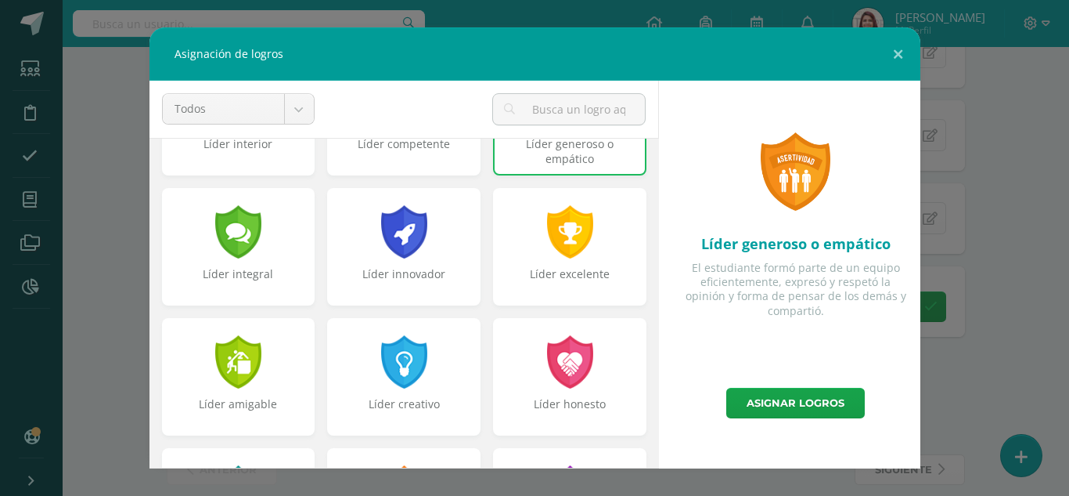
scroll to position [409, 0]
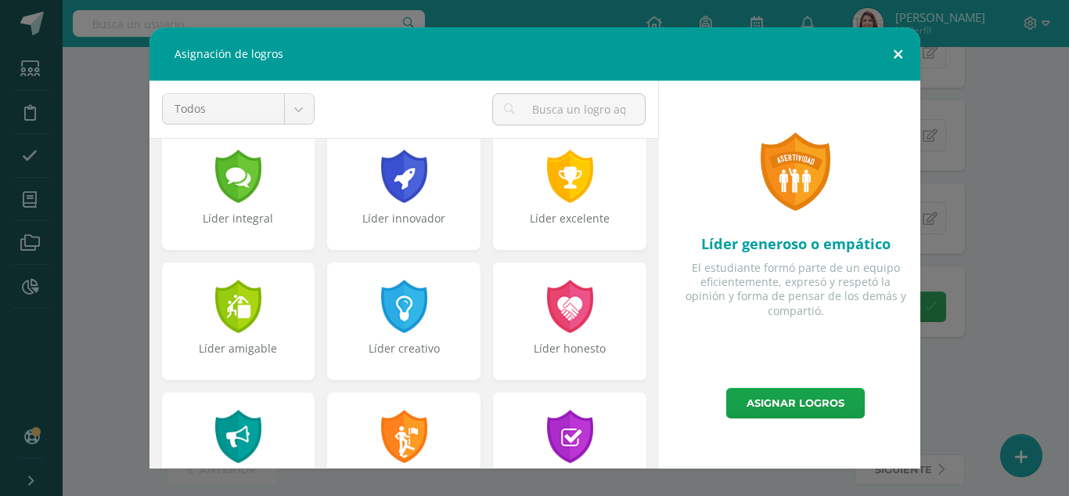
click at [901, 57] on button at bounding box center [898, 53] width 45 height 53
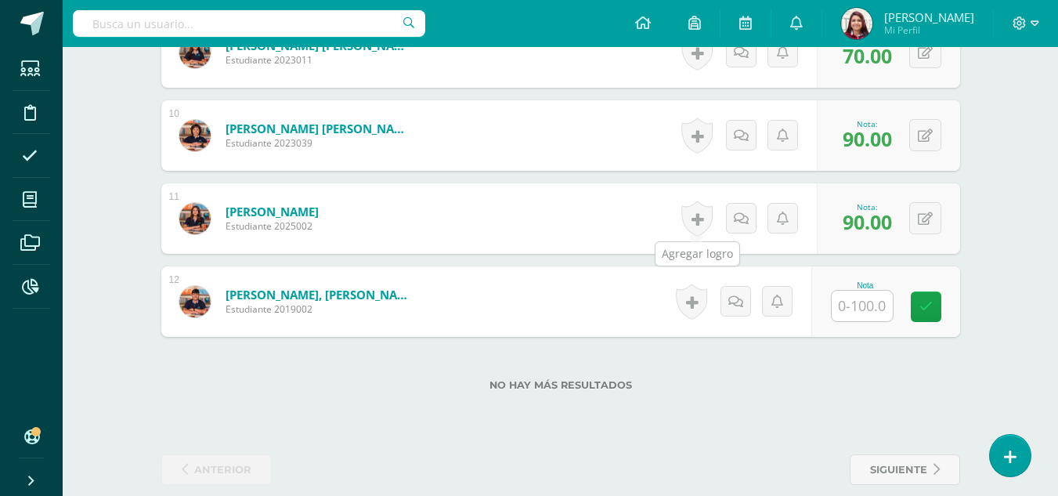
click at [694, 225] on link at bounding box center [696, 218] width 31 height 36
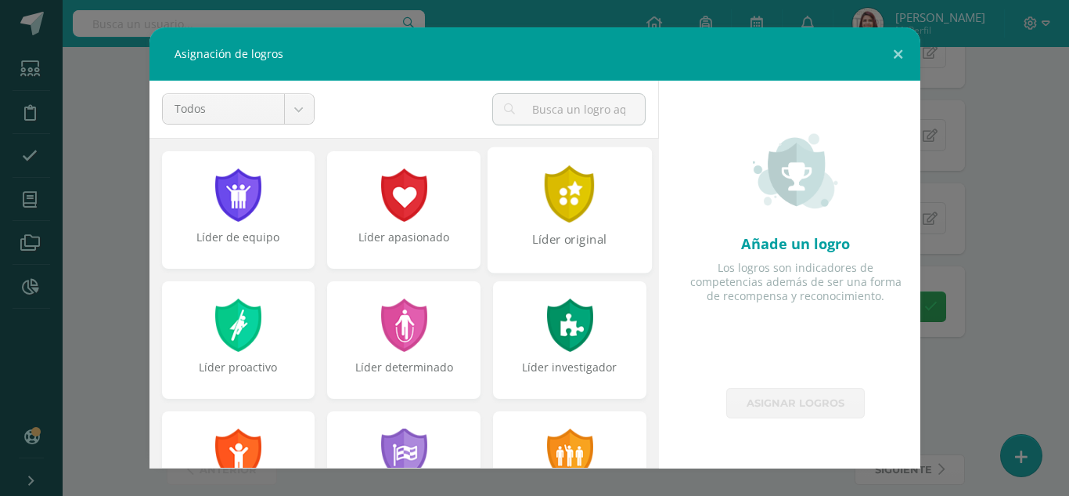
click at [611, 193] on div "Líder original" at bounding box center [570, 209] width 164 height 126
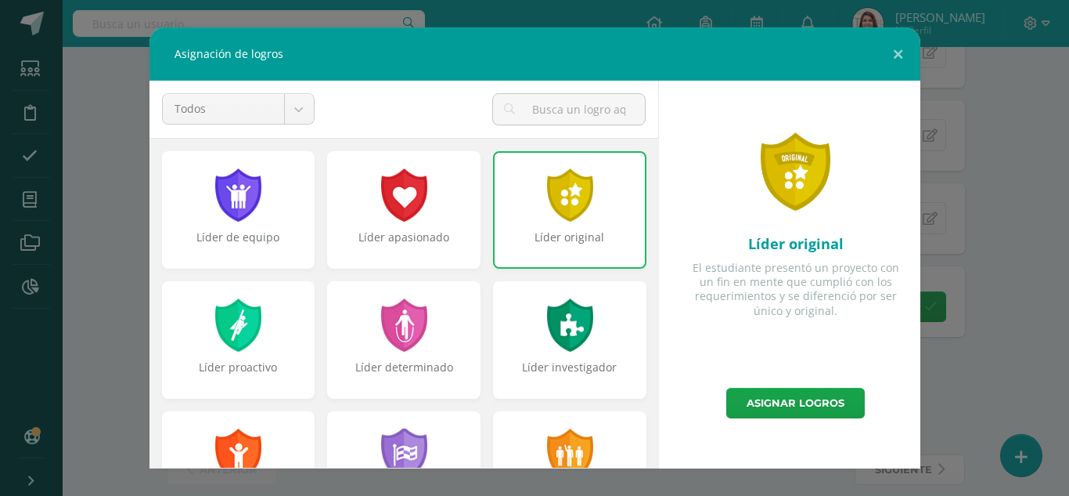
click at [567, 318] on div at bounding box center [570, 324] width 50 height 53
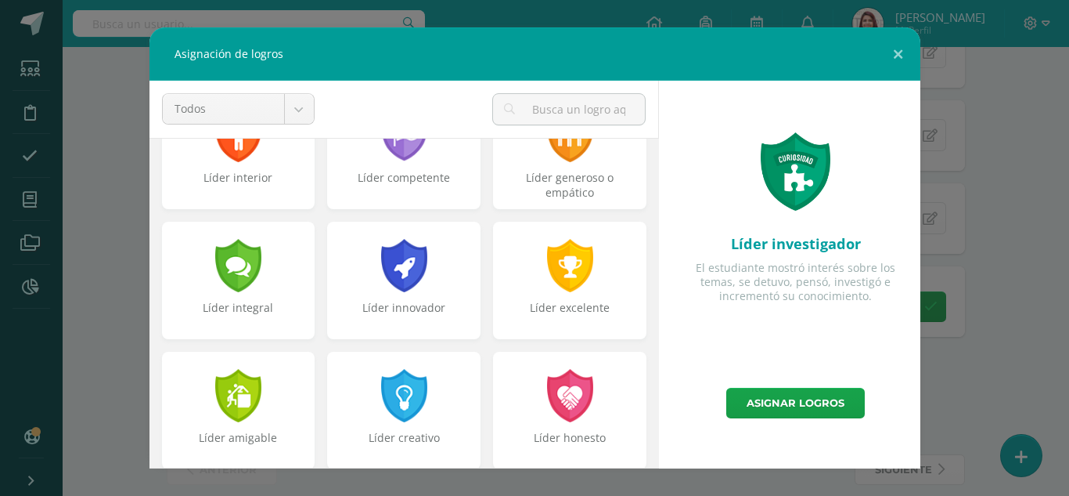
scroll to position [338, 0]
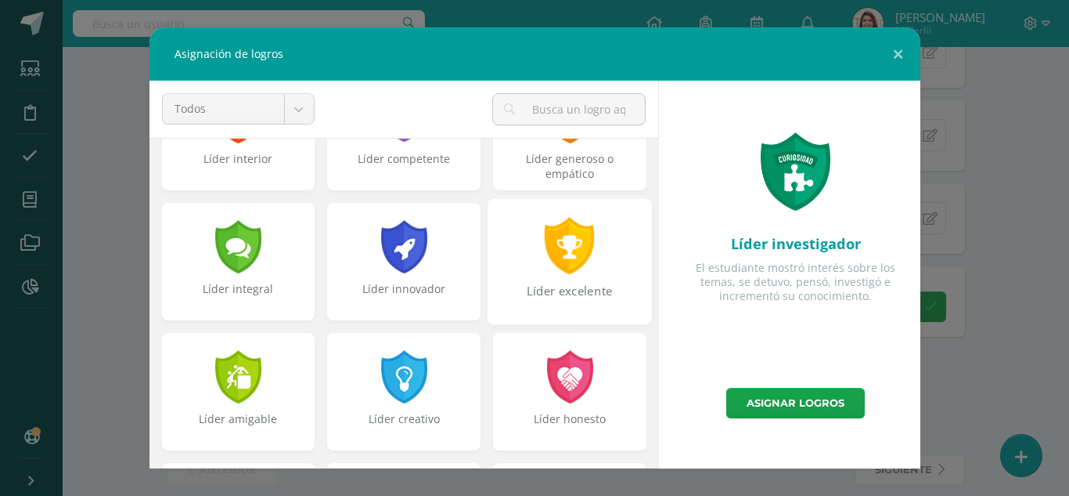
click at [600, 291] on div "Líder excelente" at bounding box center [569, 300] width 161 height 34
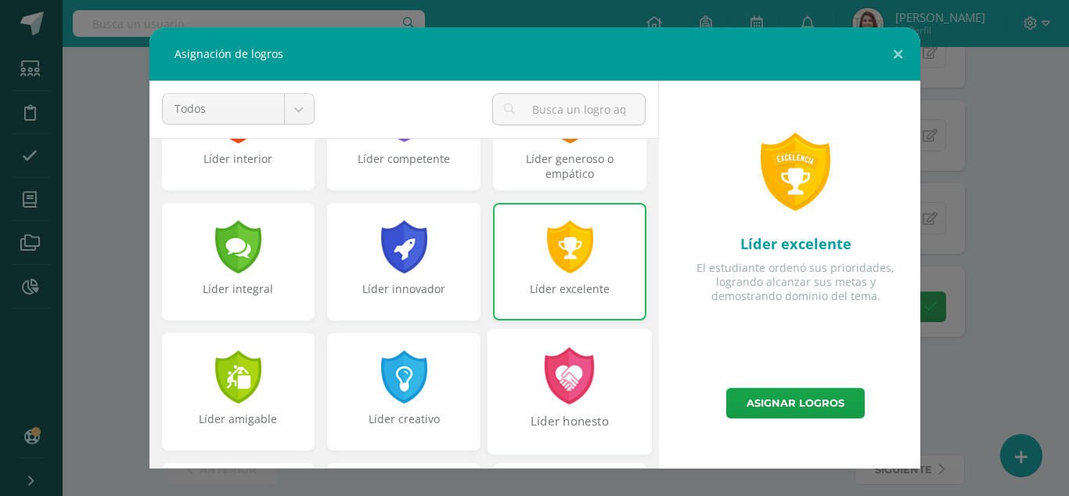
click at [560, 384] on div at bounding box center [570, 375] width 54 height 57
click at [422, 402] on div at bounding box center [404, 376] width 50 height 53
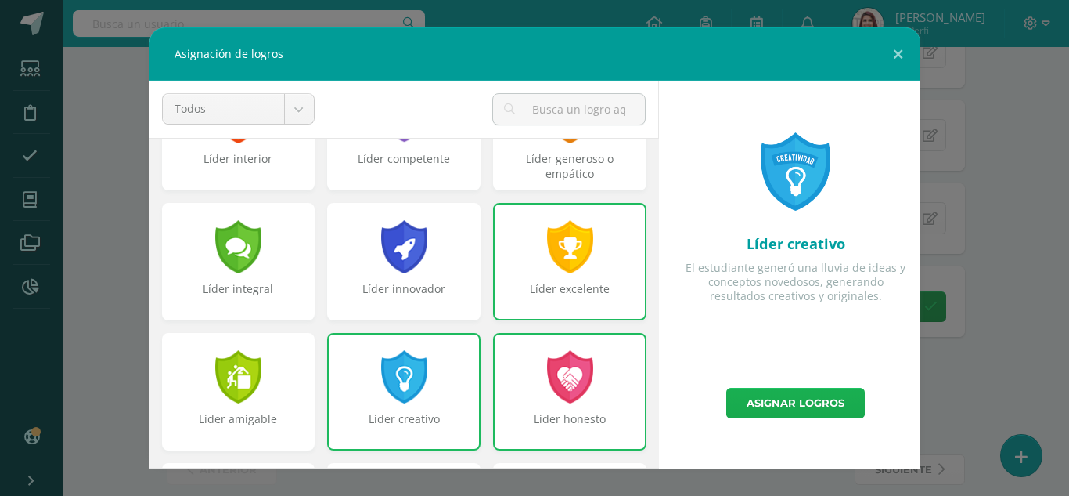
click at [745, 400] on link "Asignar logros" at bounding box center [796, 403] width 139 height 31
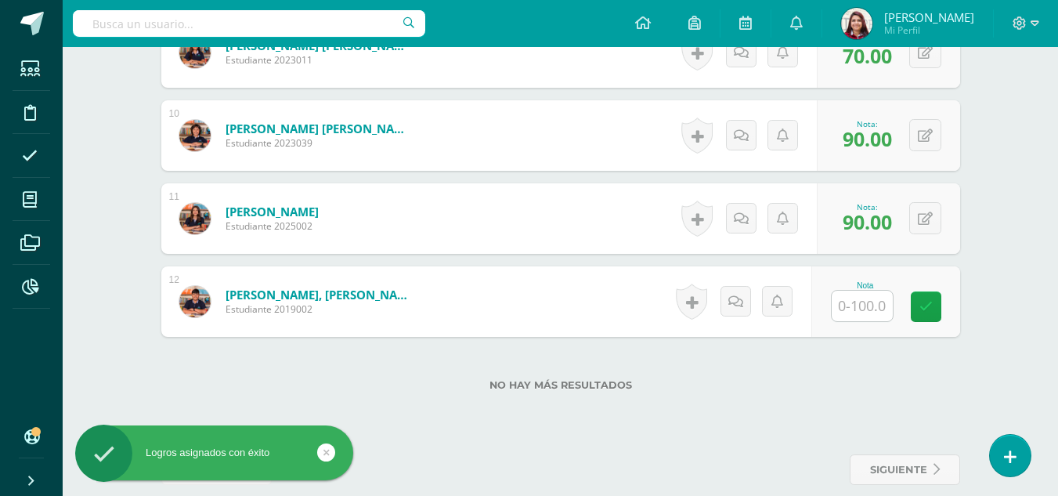
click at [867, 306] on input "text" at bounding box center [861, 305] width 61 height 31
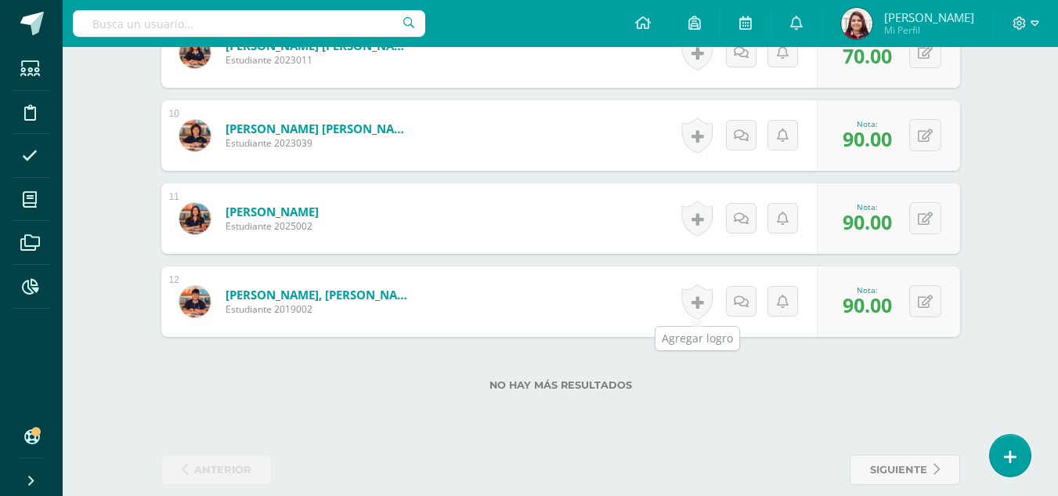
click at [705, 311] on link at bounding box center [696, 301] width 31 height 36
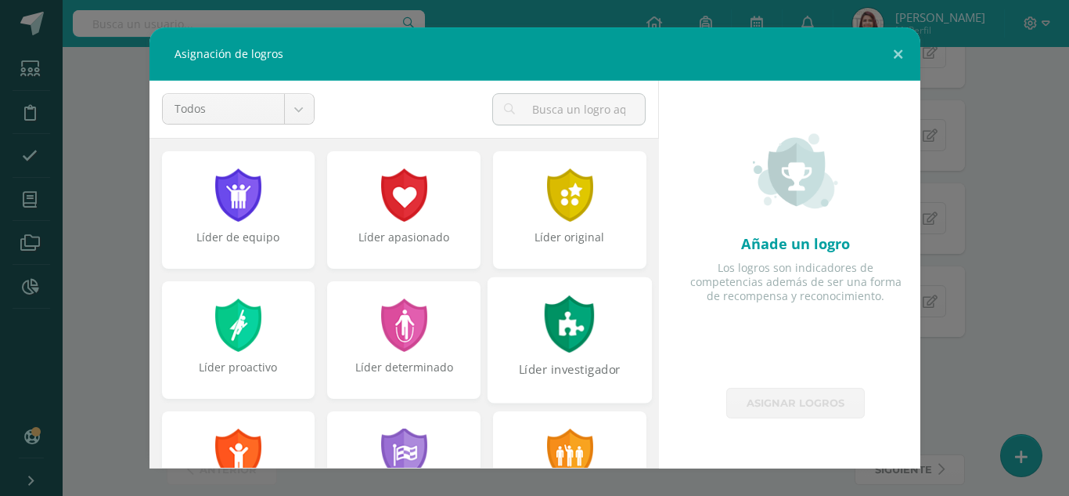
click at [607, 310] on div "Líder investigador" at bounding box center [570, 339] width 164 height 126
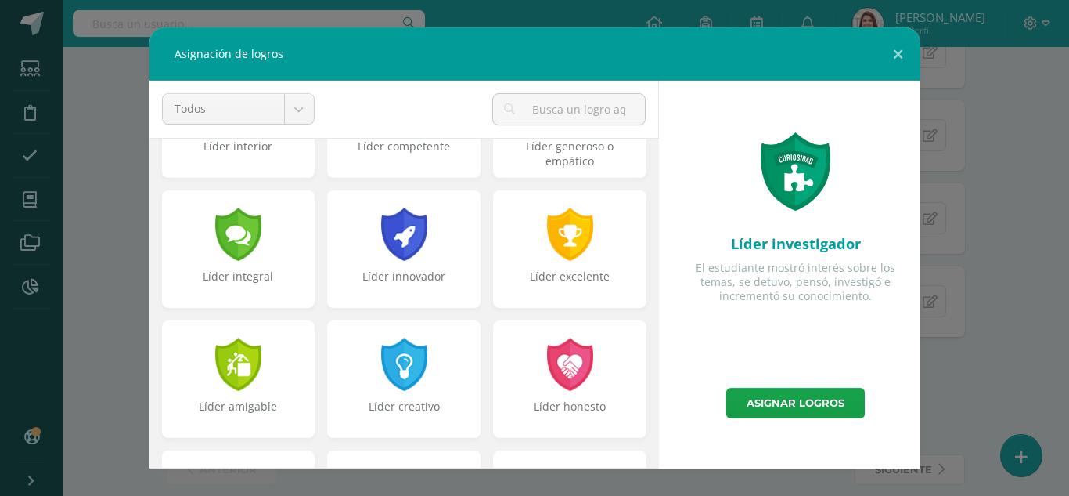
scroll to position [360, 0]
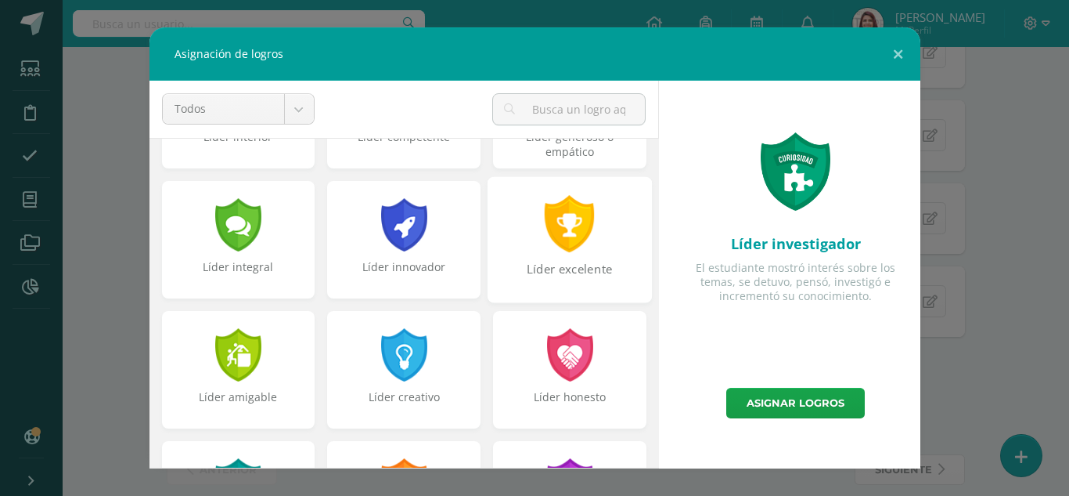
click at [579, 265] on div "Líder excelente" at bounding box center [569, 278] width 161 height 34
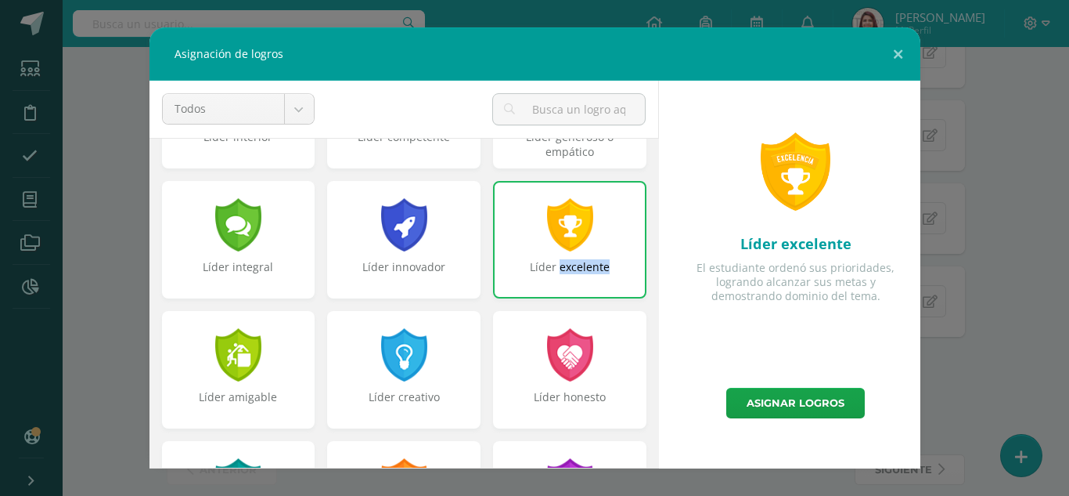
click at [579, 265] on div "Líder excelente" at bounding box center [570, 274] width 150 height 31
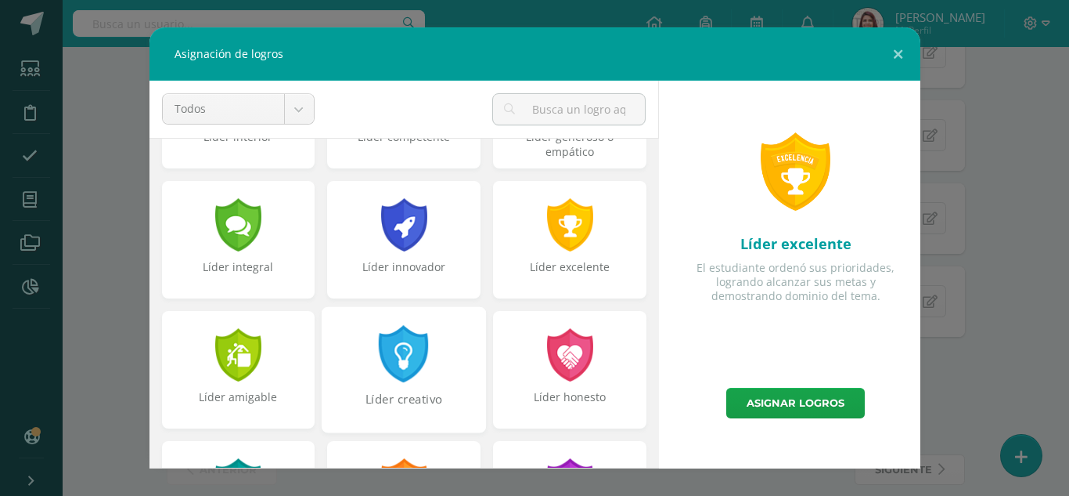
drag, startPoint x: 557, startPoint y: 348, endPoint x: 399, endPoint y: 396, distance: 165.2
click at [557, 349] on div at bounding box center [570, 354] width 50 height 53
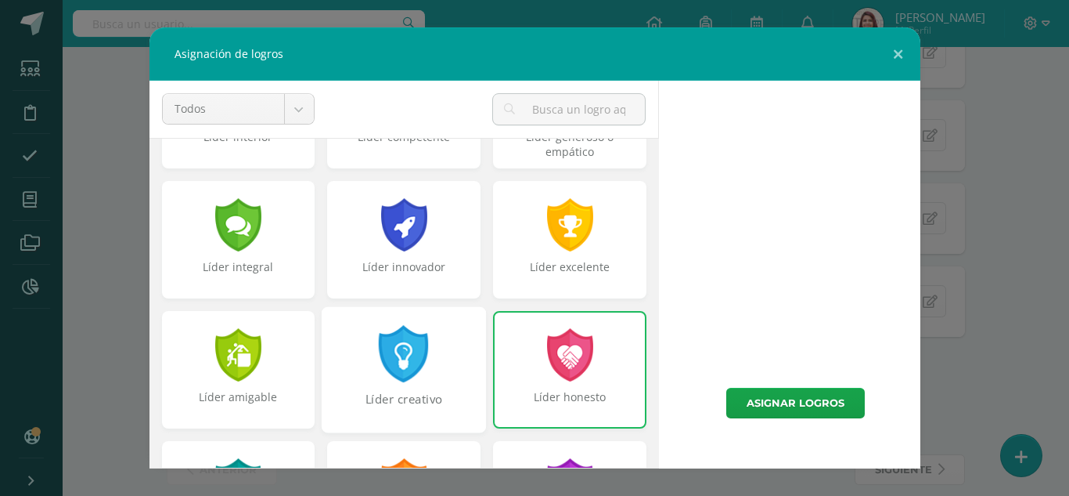
click at [398, 395] on div "Líder creativo" at bounding box center [403, 408] width 161 height 34
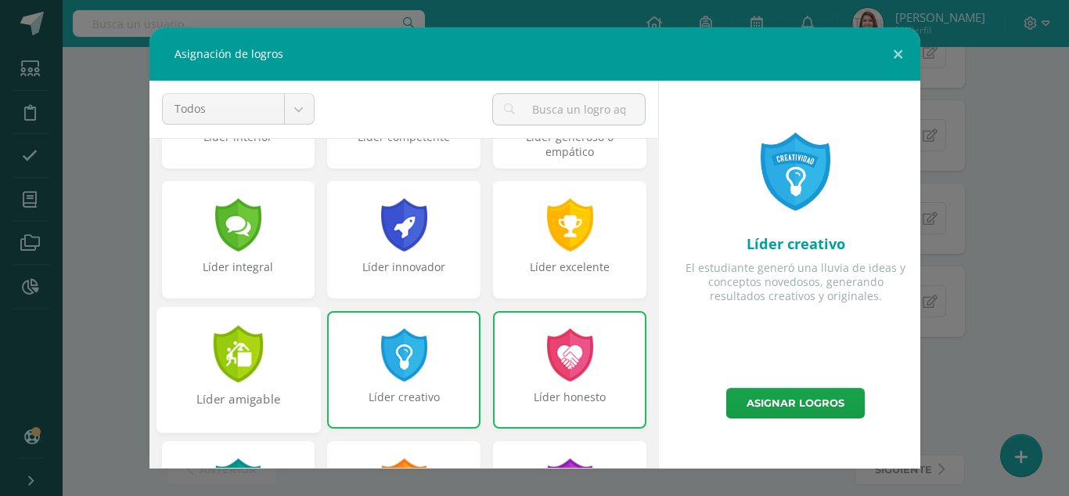
click at [261, 393] on div "Líder amigable" at bounding box center [237, 408] width 161 height 34
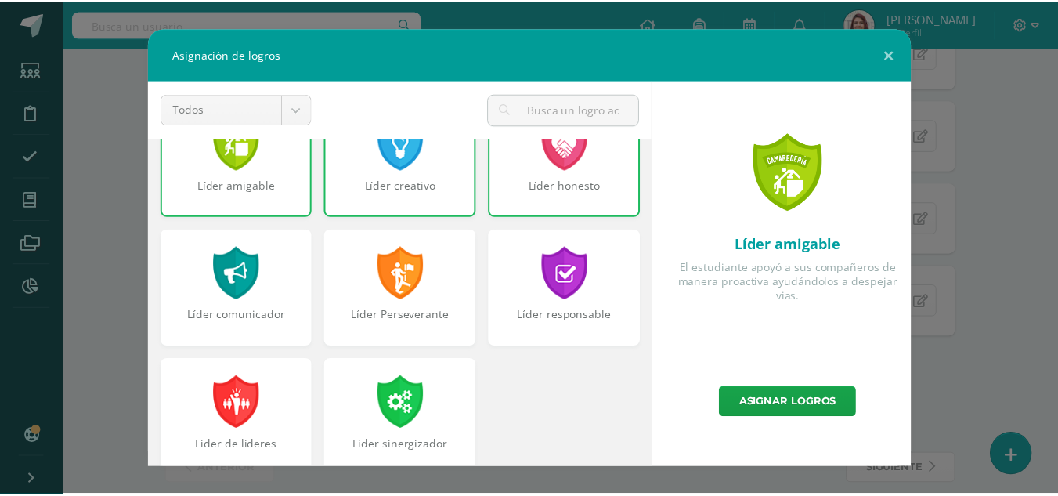
scroll to position [593, 0]
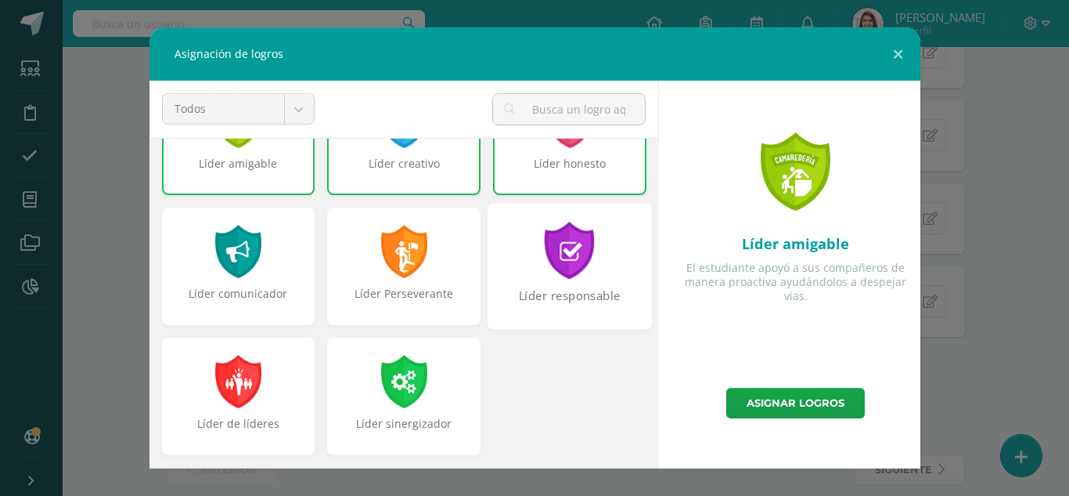
click at [570, 316] on div "Líder responsable" at bounding box center [569, 304] width 161 height 34
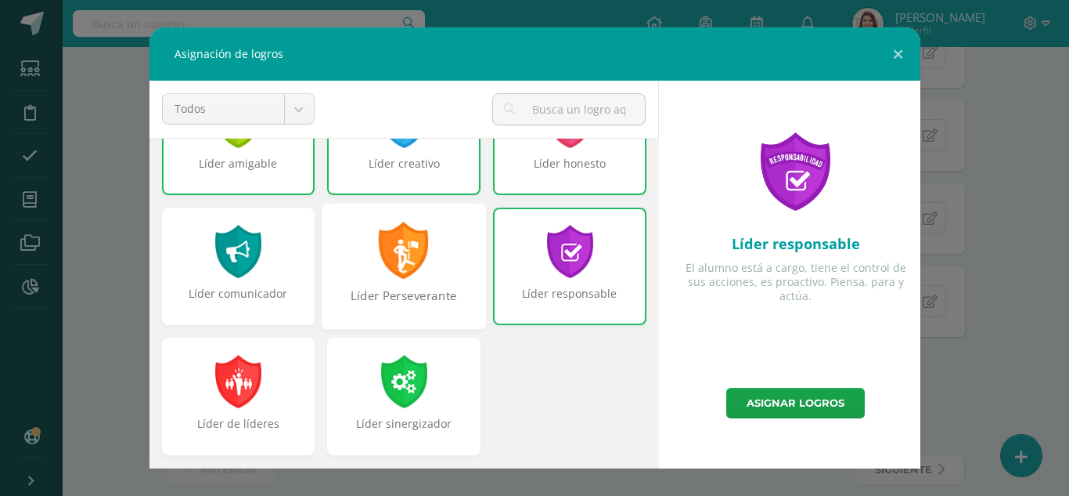
click at [427, 301] on div "Líder Perseverante" at bounding box center [403, 304] width 161 height 34
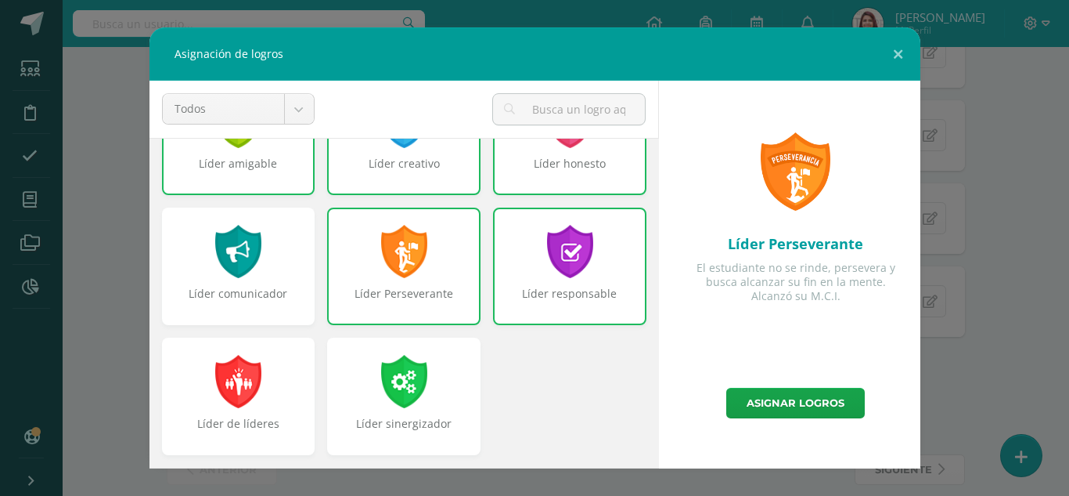
click at [543, 301] on div "Líder responsable" at bounding box center [570, 301] width 150 height 31
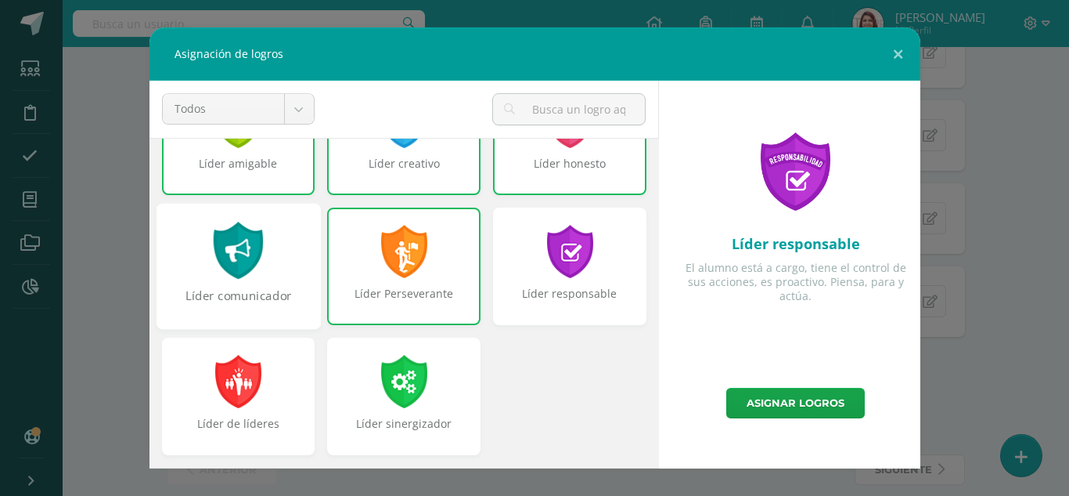
click at [211, 273] on div at bounding box center [238, 250] width 54 height 57
click at [369, 276] on div "Líder Perseverante" at bounding box center [403, 265] width 153 height 117
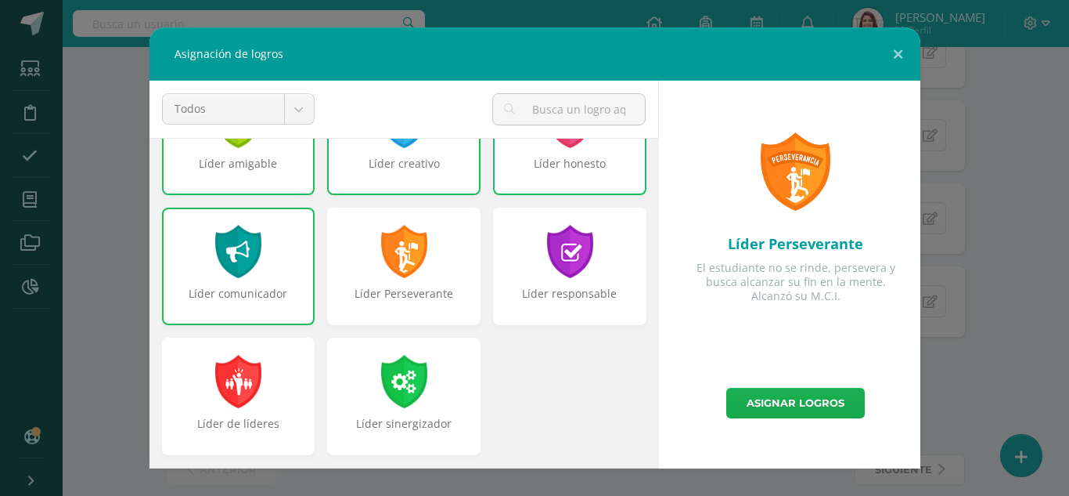
click at [810, 397] on link "Asignar logros" at bounding box center [796, 403] width 139 height 31
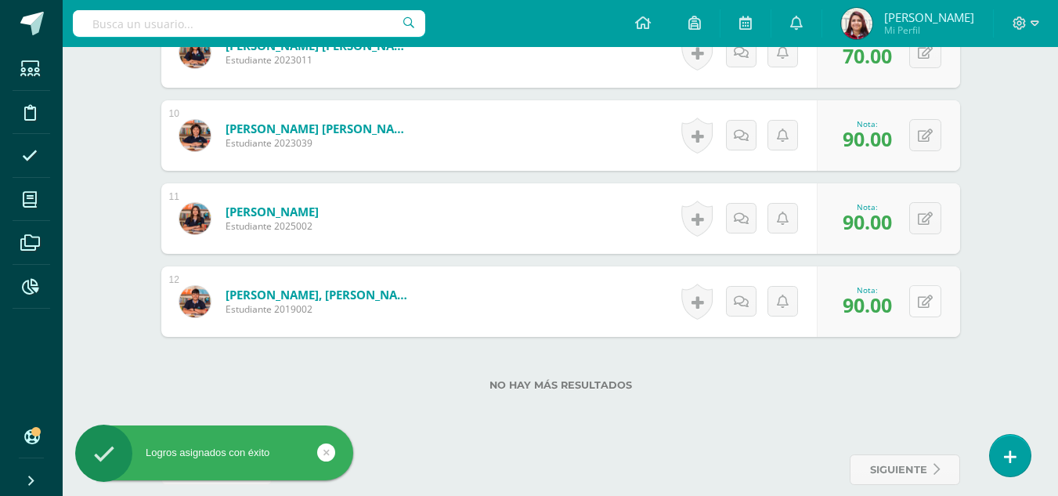
click at [927, 304] on icon at bounding box center [925, 301] width 15 height 13
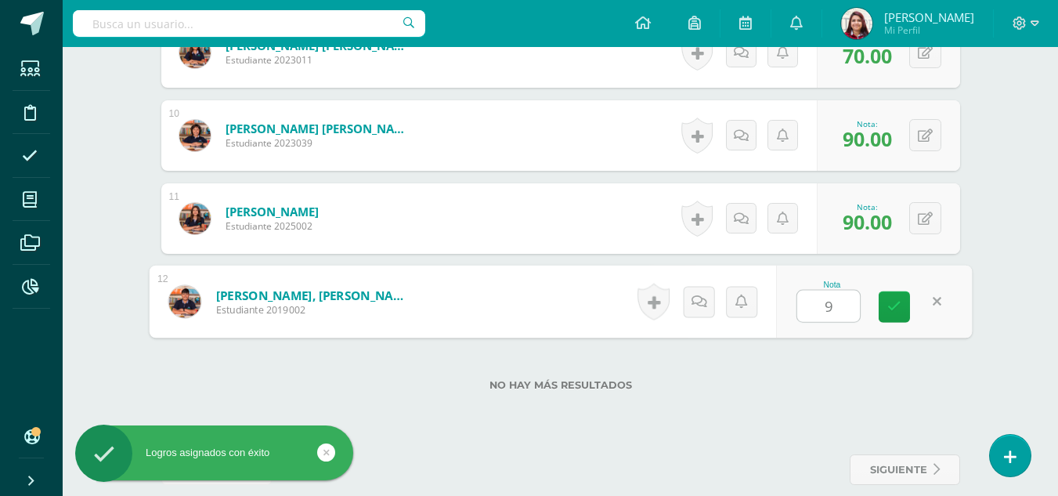
type input "95"
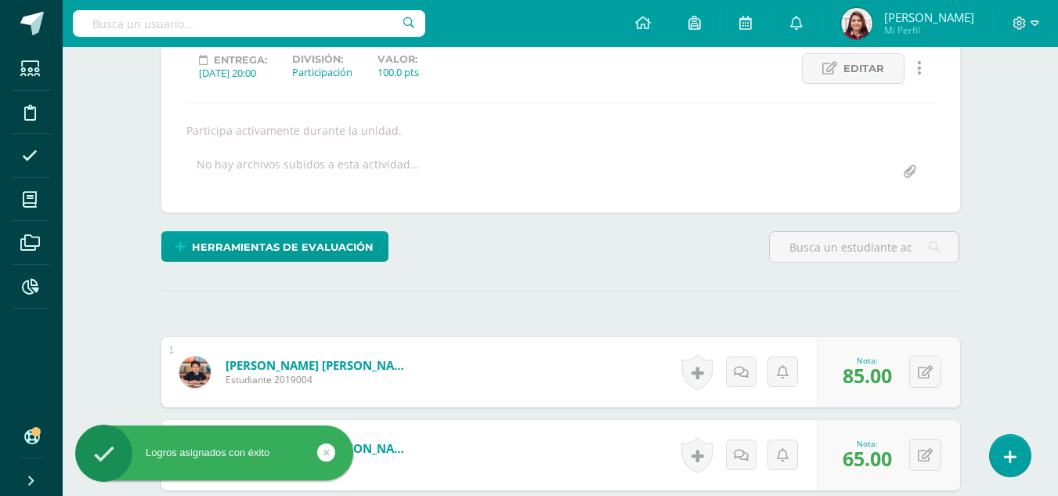
scroll to position [0, 0]
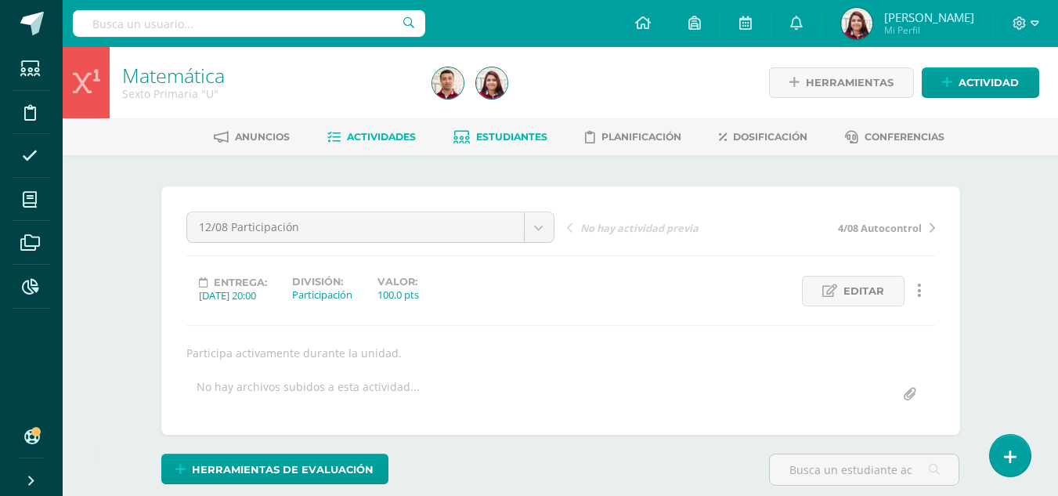
click at [515, 130] on link "Estudiantes" at bounding box center [500, 136] width 94 height 25
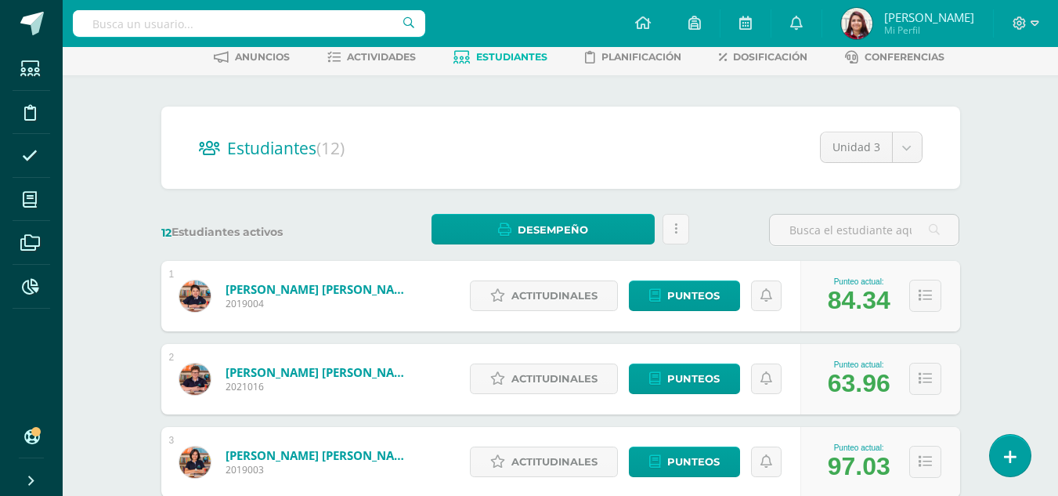
scroll to position [34, 0]
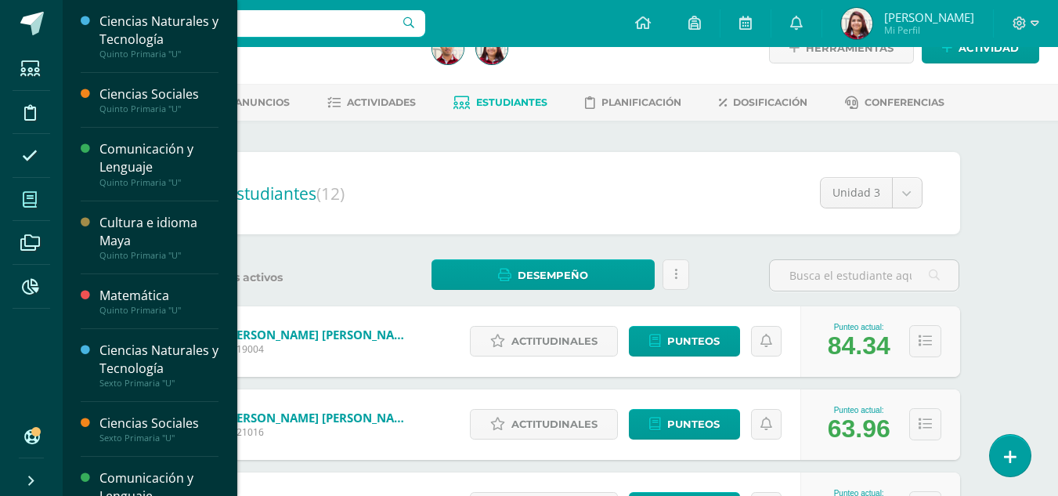
click at [39, 197] on span at bounding box center [30, 199] width 35 height 35
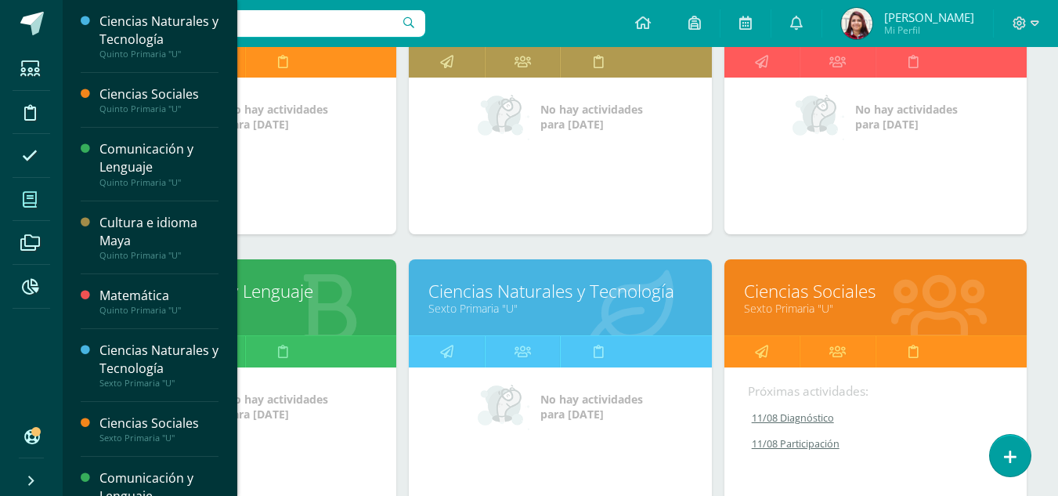
scroll to position [629, 0]
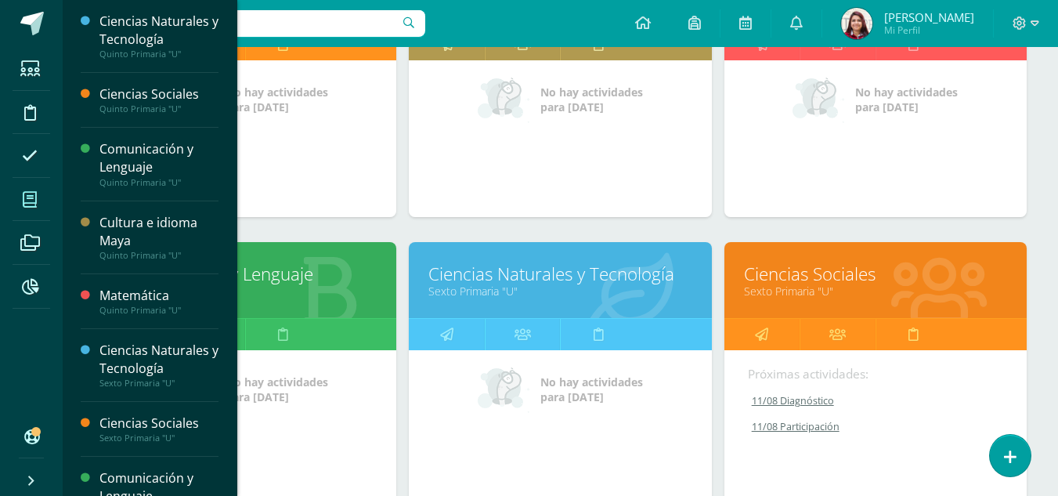
click at [276, 271] on link "Comunicación y Lenguaje" at bounding box center [245, 273] width 263 height 24
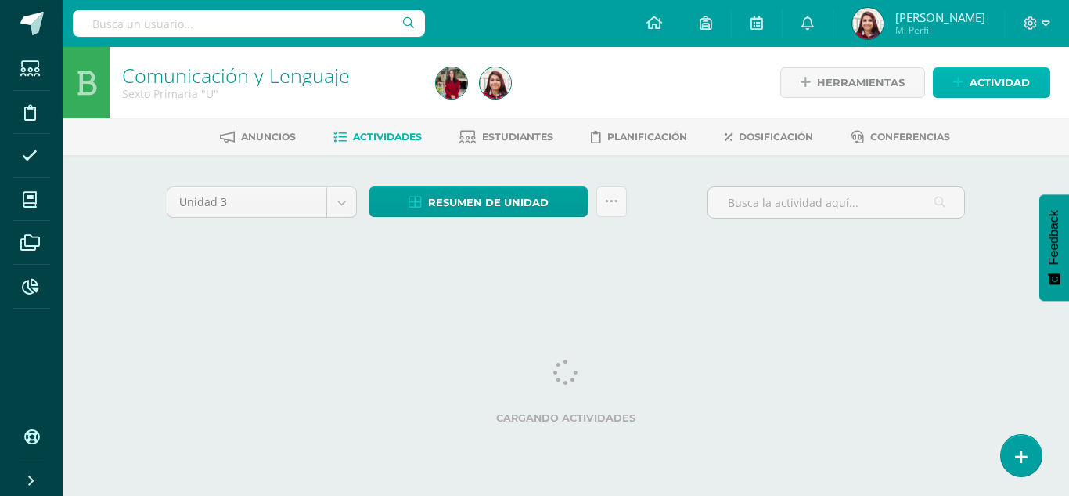
click at [991, 88] on span "Actividad" at bounding box center [1000, 82] width 60 height 29
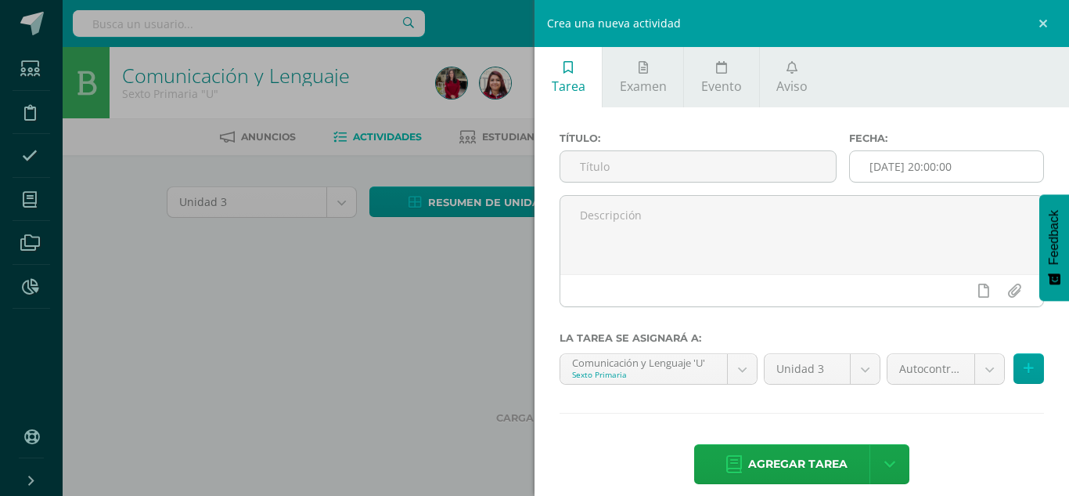
click at [953, 160] on input "[DATE] 20:00:00" at bounding box center [946, 166] width 193 height 31
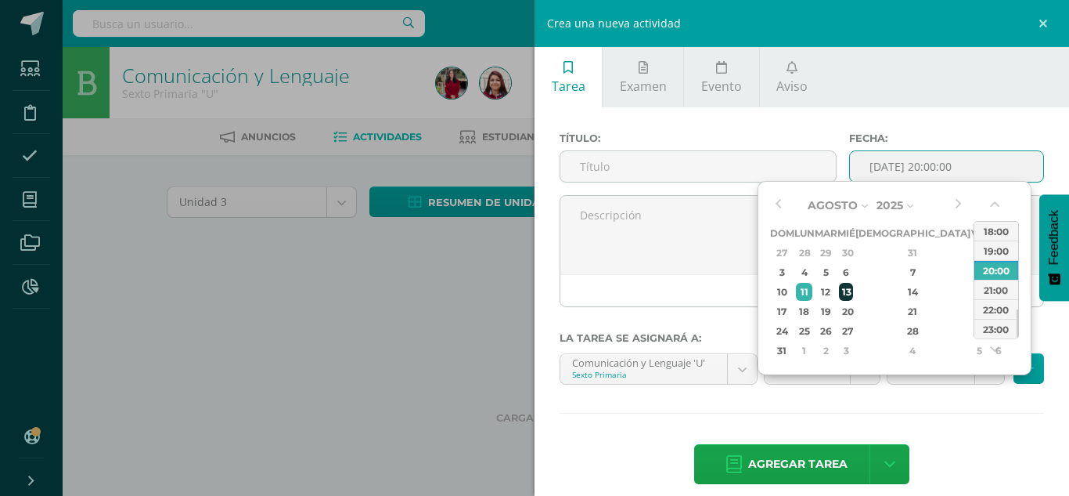
click at [853, 287] on div "13" at bounding box center [846, 292] width 14 height 18
type input "[DATE] 20:00"
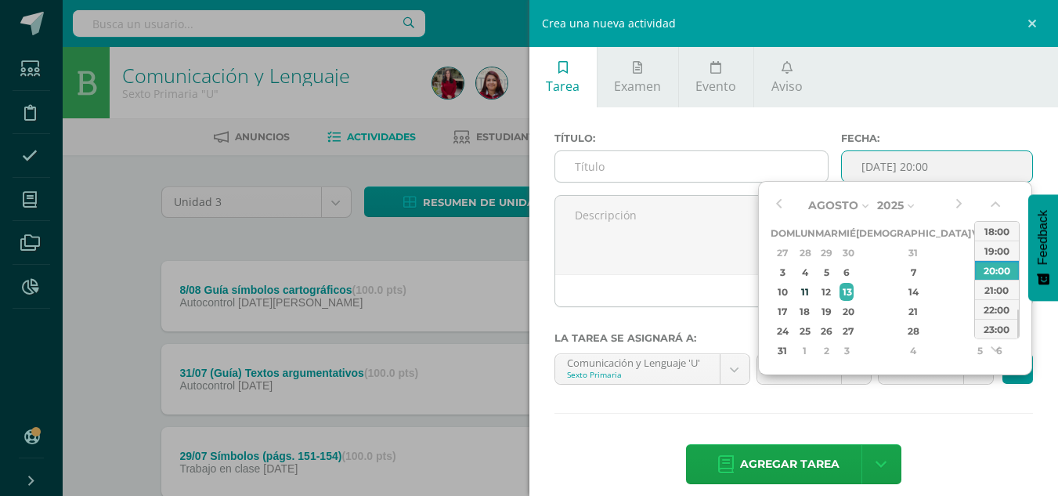
click at [590, 171] on input "text" at bounding box center [691, 166] width 272 height 31
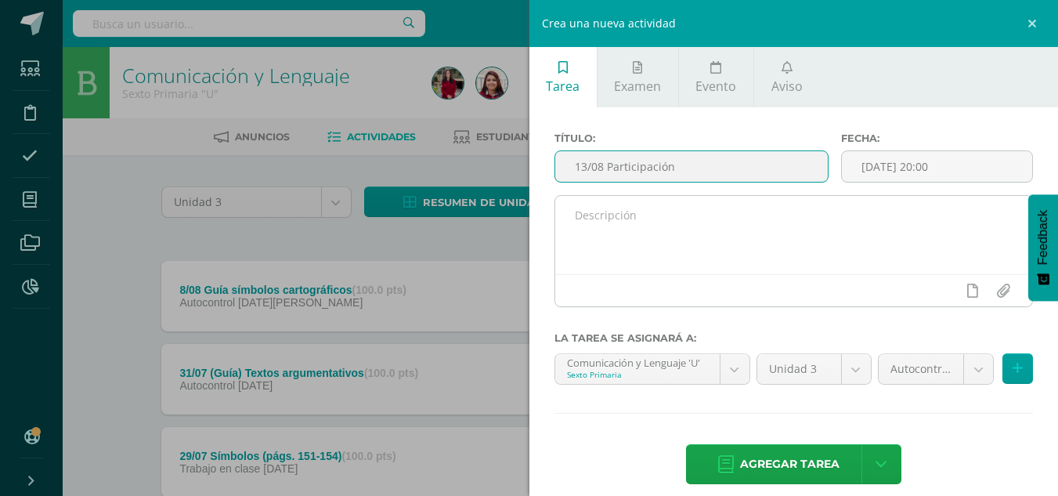
type input "13/08 Participación"
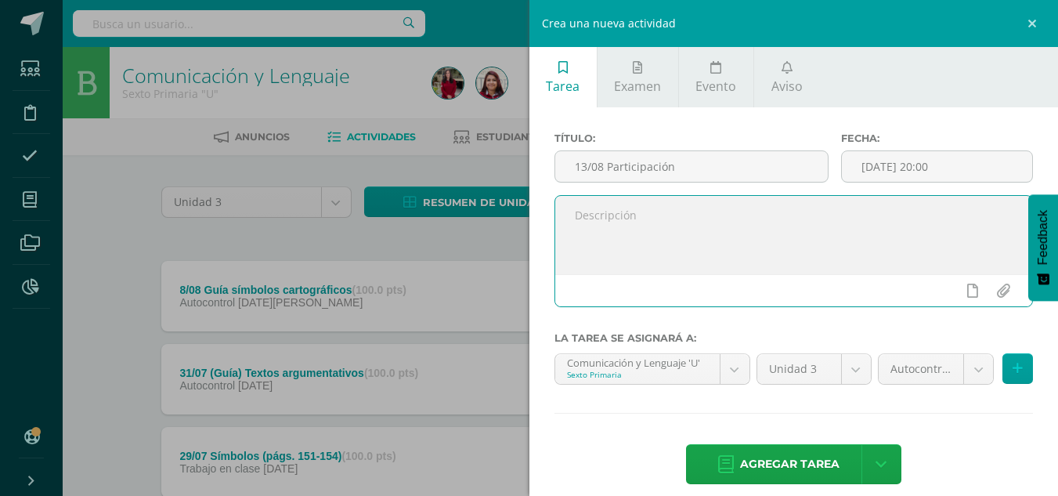
click at [588, 202] on textarea at bounding box center [794, 235] width 478 height 78
type textarea "Participa activamente durante la unidad."
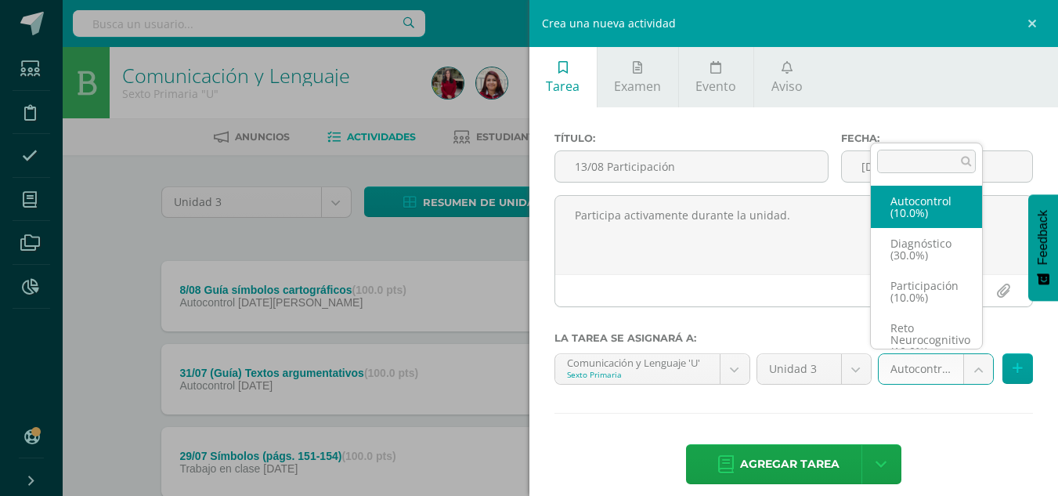
scroll to position [18, 0]
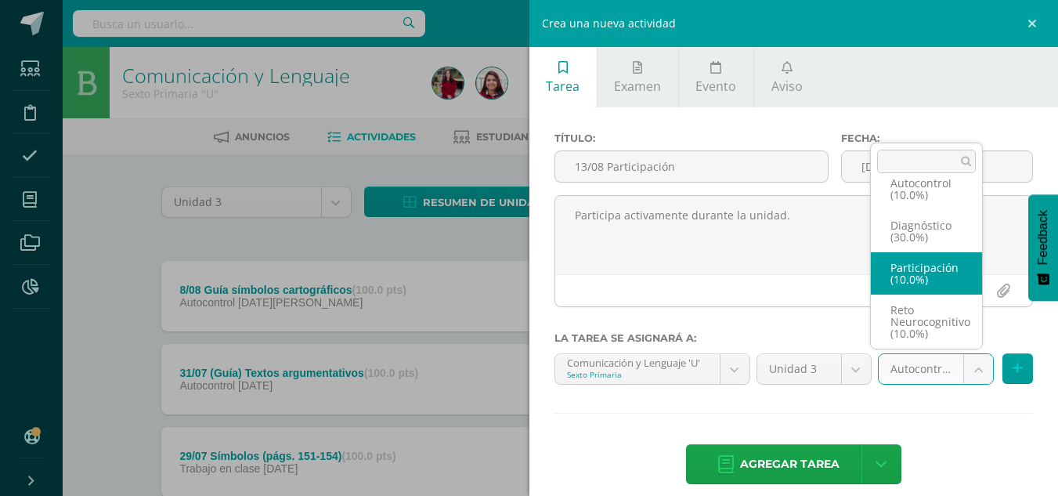
select select "203895"
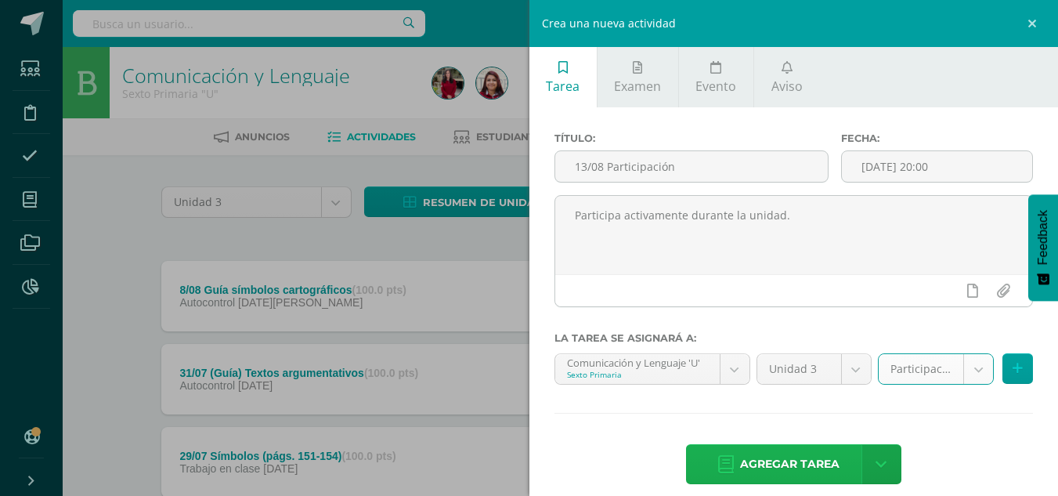
click at [788, 468] on span "Agregar tarea" at bounding box center [789, 464] width 99 height 38
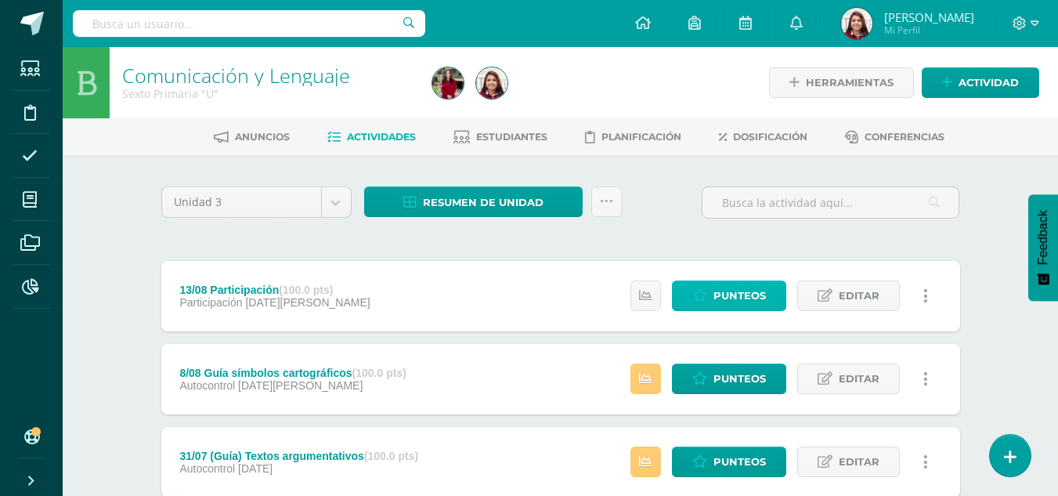
click at [741, 298] on span "Punteos" at bounding box center [739, 295] width 52 height 29
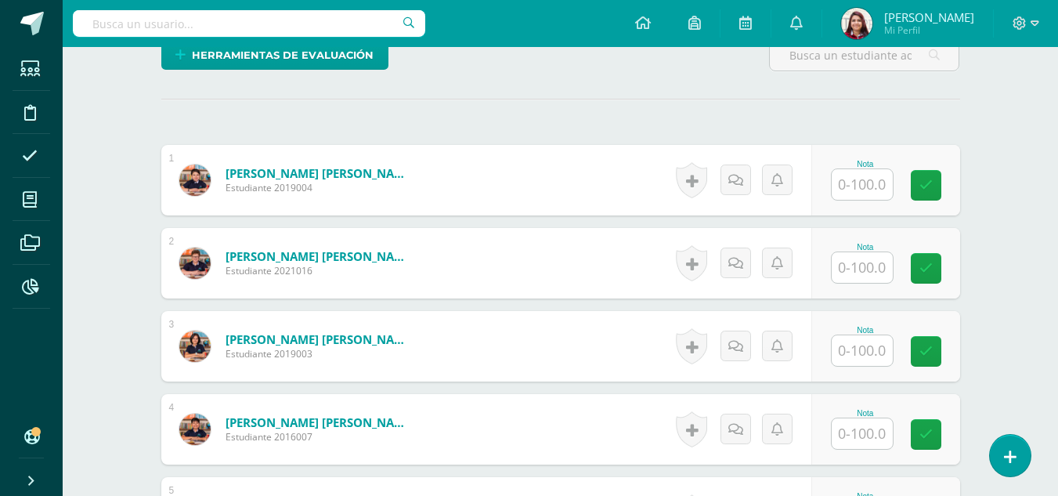
scroll to position [423, 0]
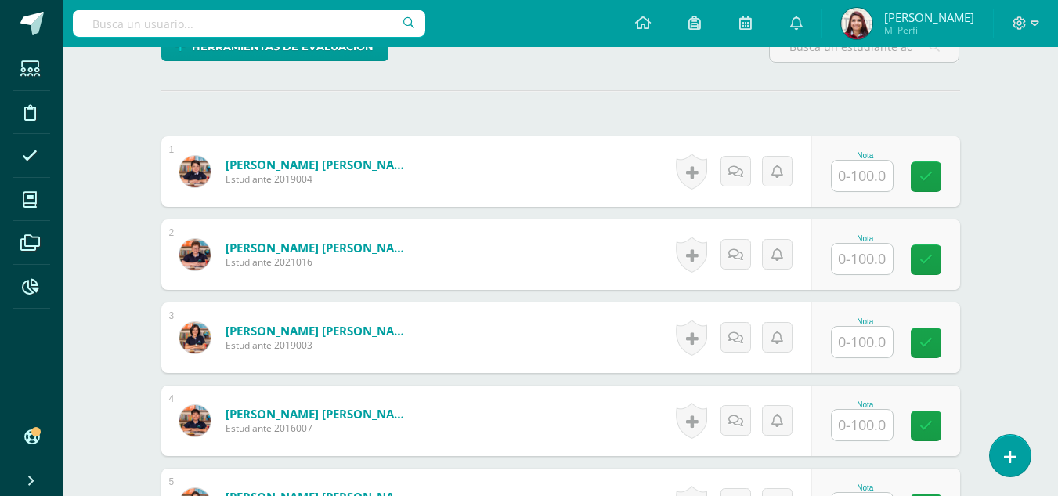
click at [869, 181] on input "text" at bounding box center [861, 175] width 61 height 31
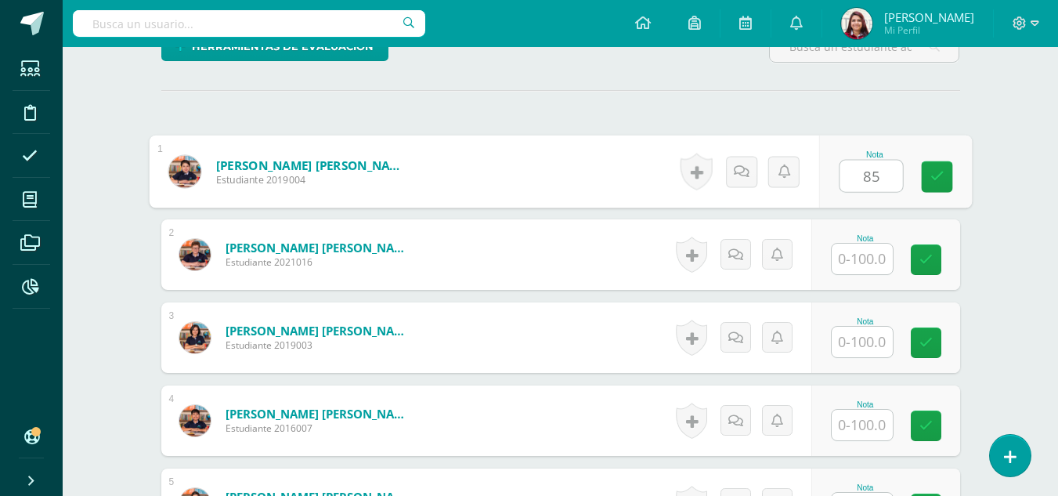
type input "85"
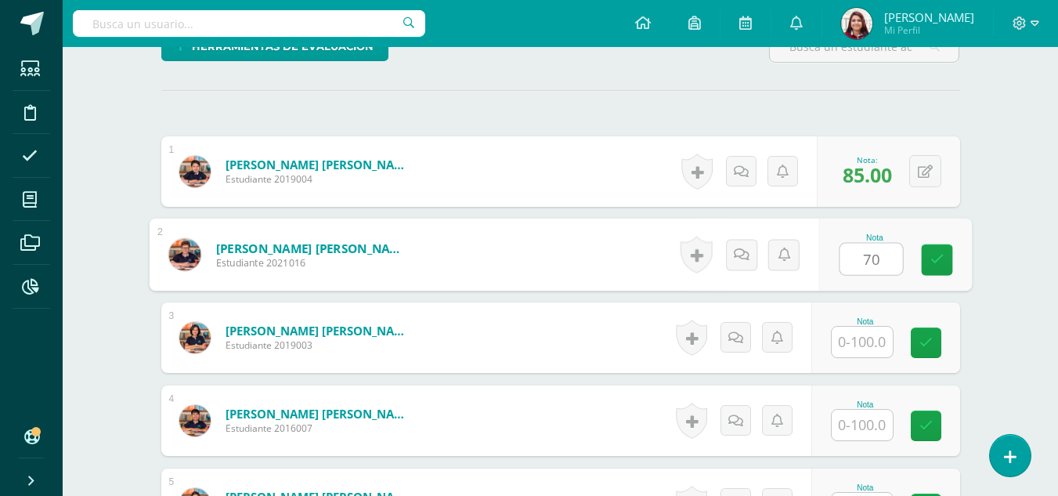
type input "70"
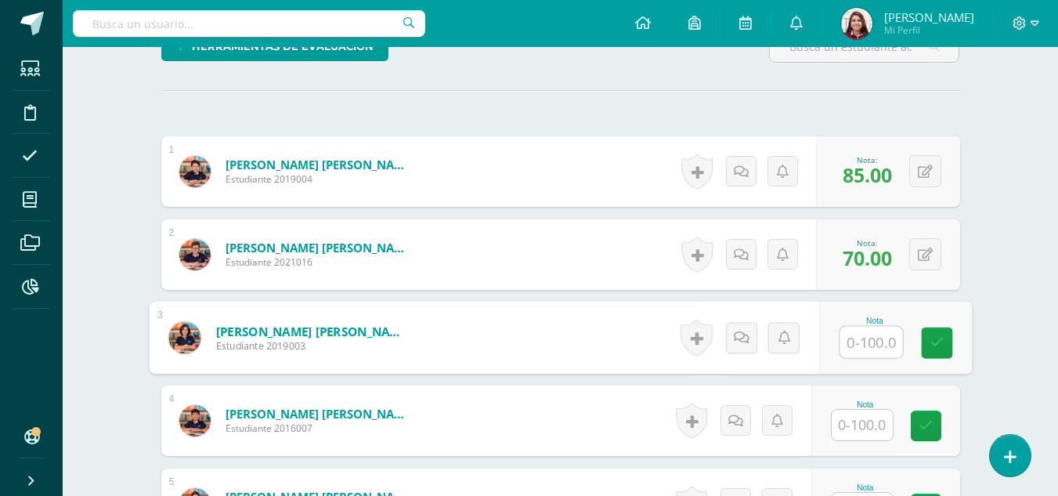
type input "1"
type input "100"
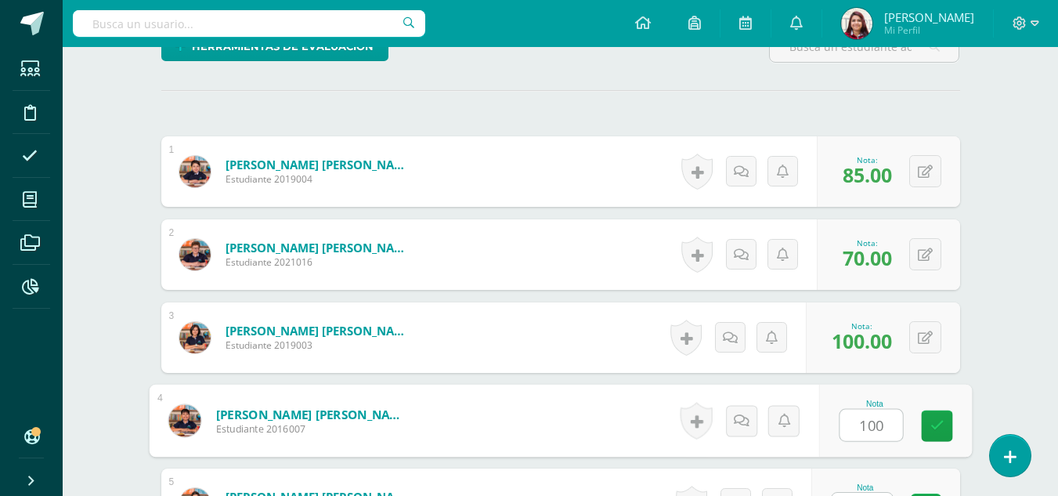
type input "100"
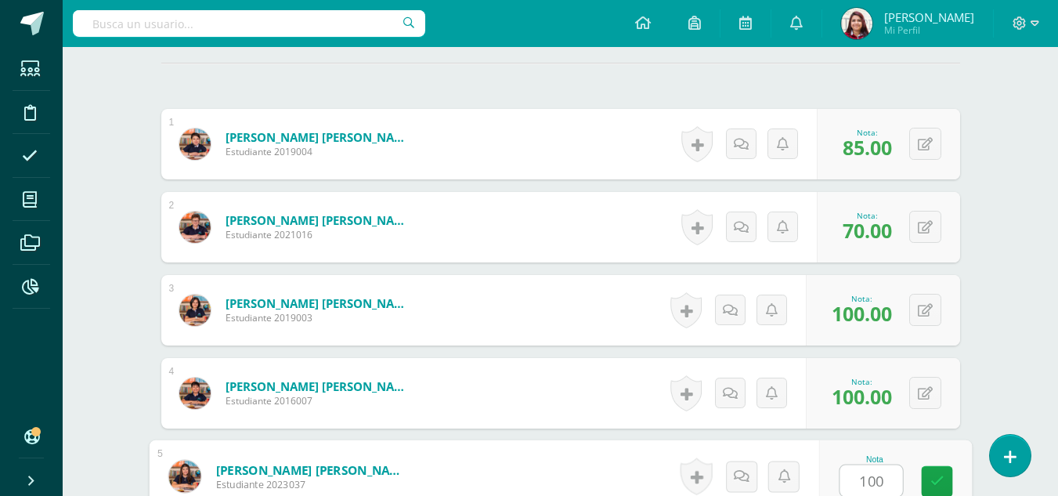
type input "100"
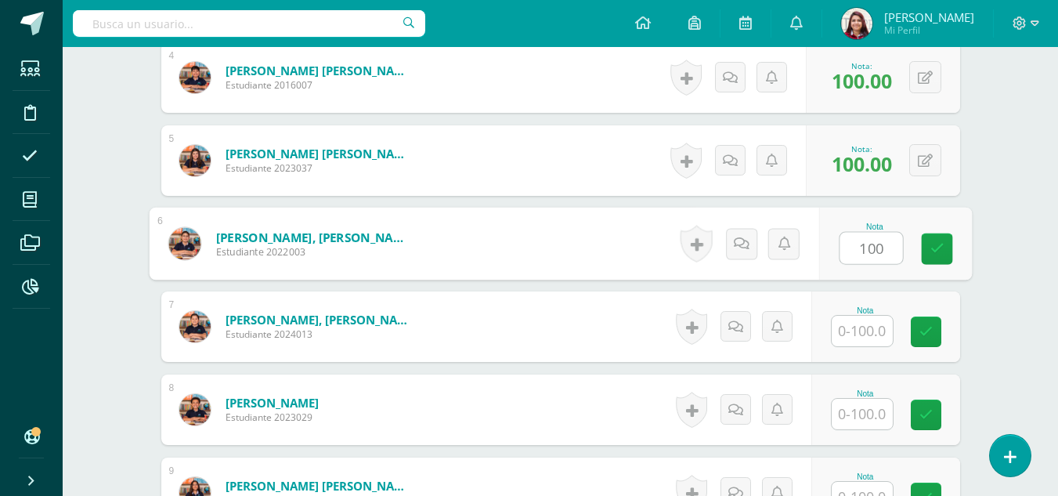
type input "100"
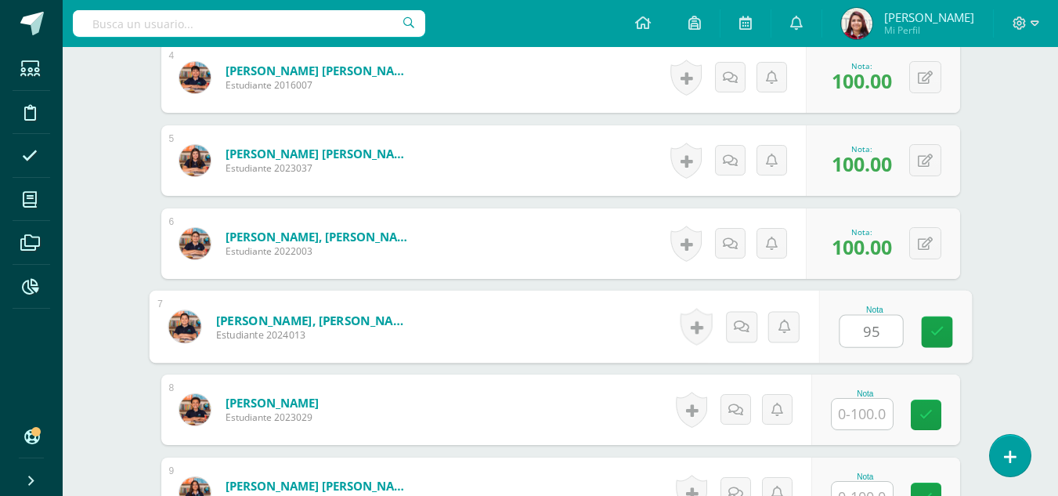
type input "95"
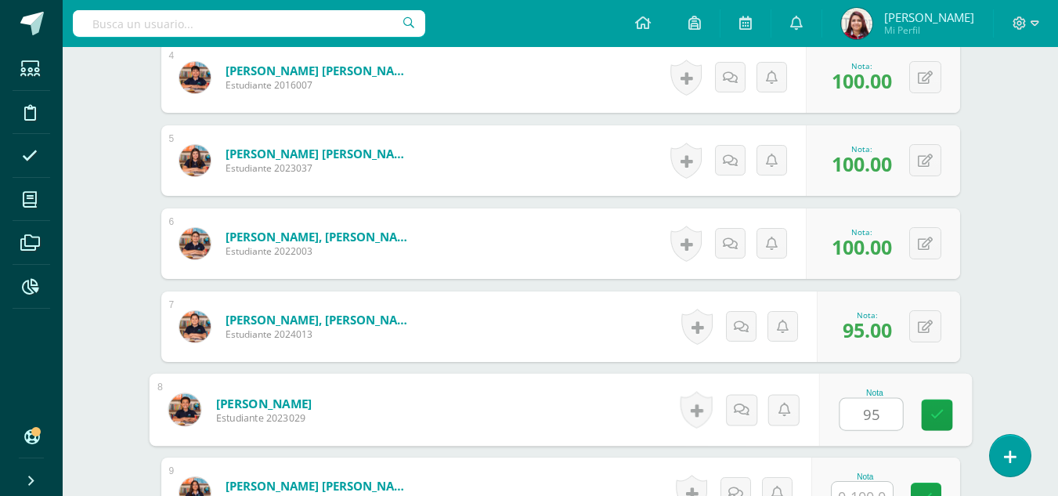
type input "9"
type input "100"
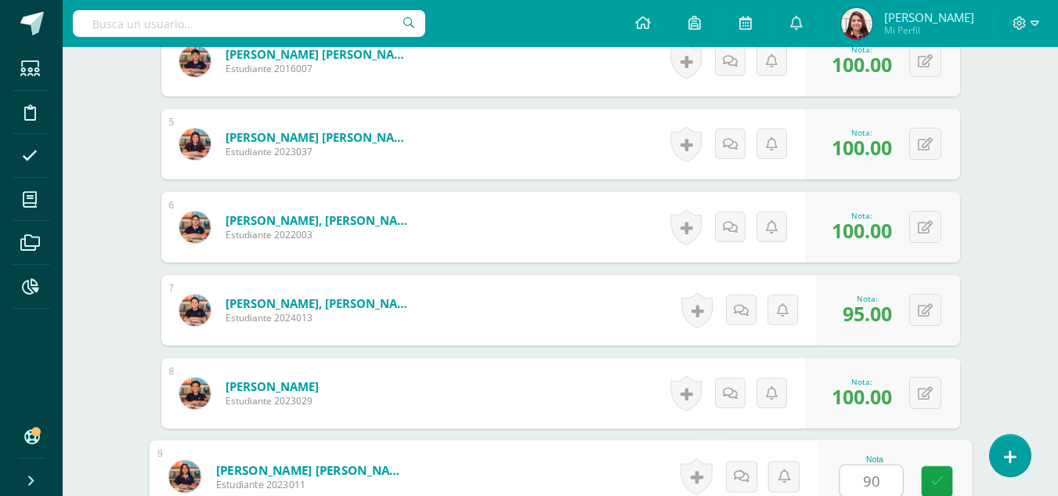
type input "90"
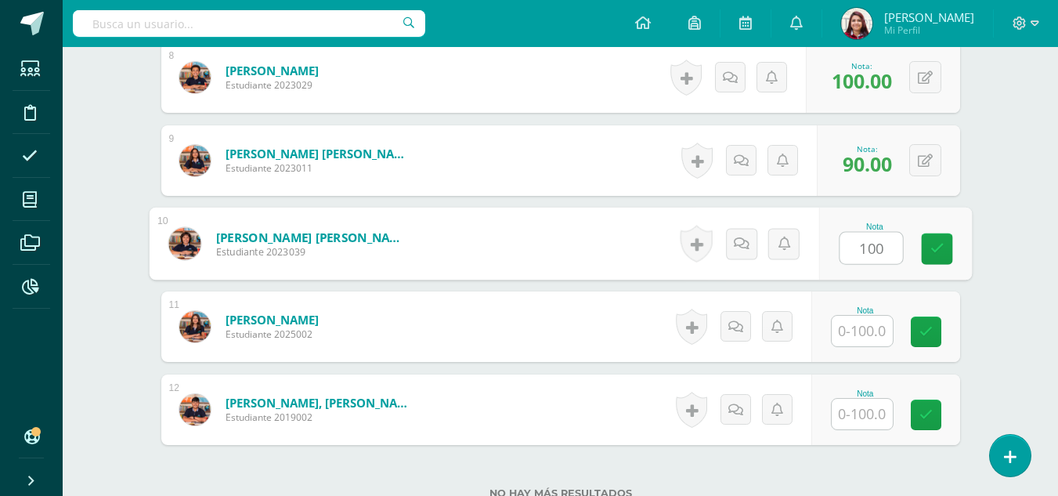
type input "100"
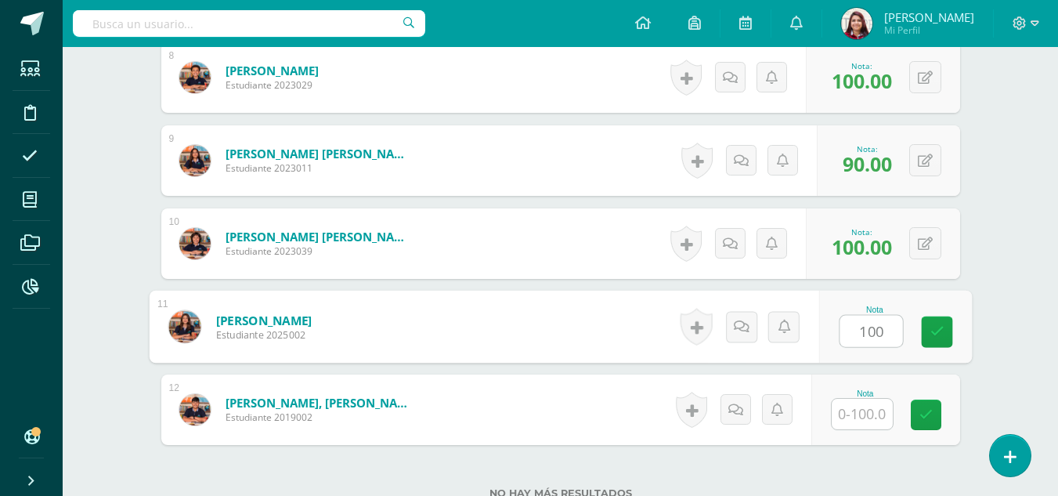
type input "100"
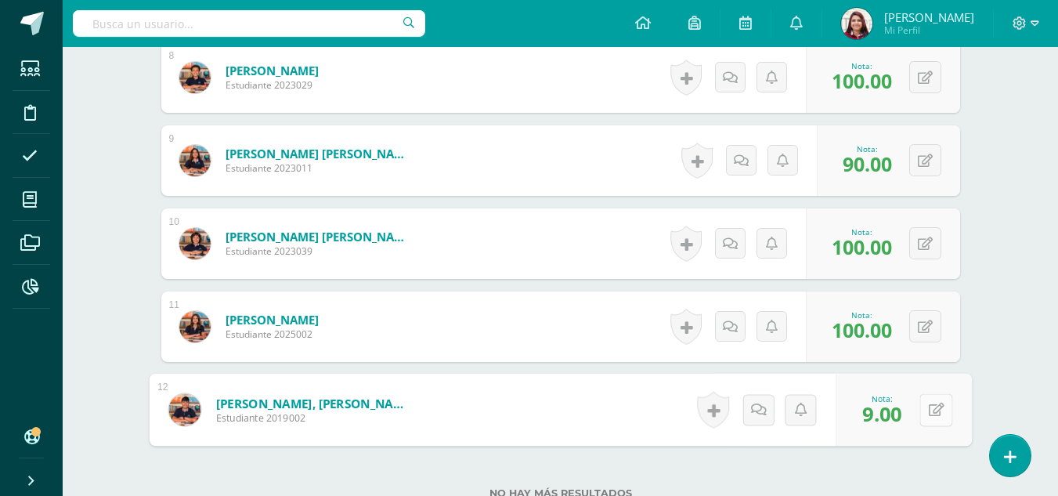
click at [932, 405] on button at bounding box center [935, 409] width 33 height 33
type input "95"
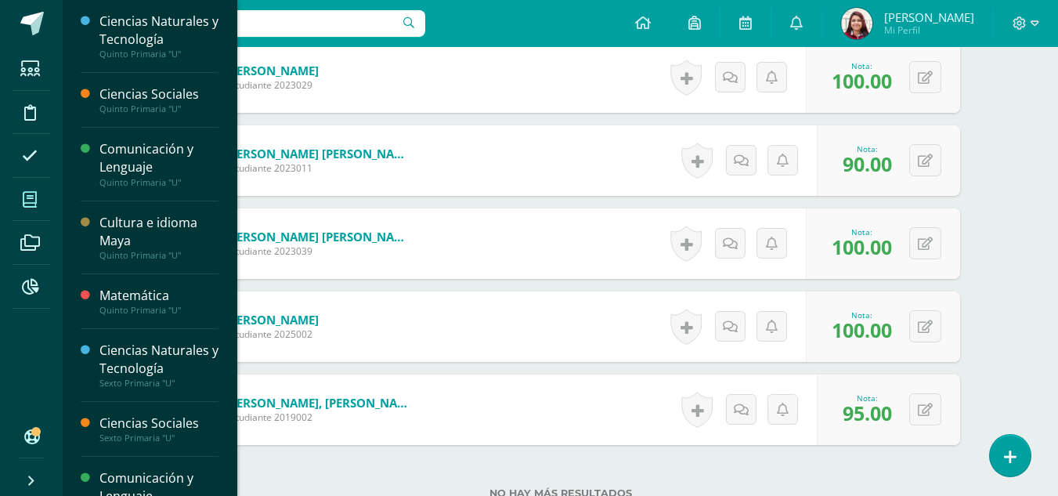
click at [30, 200] on icon at bounding box center [30, 200] width 14 height 16
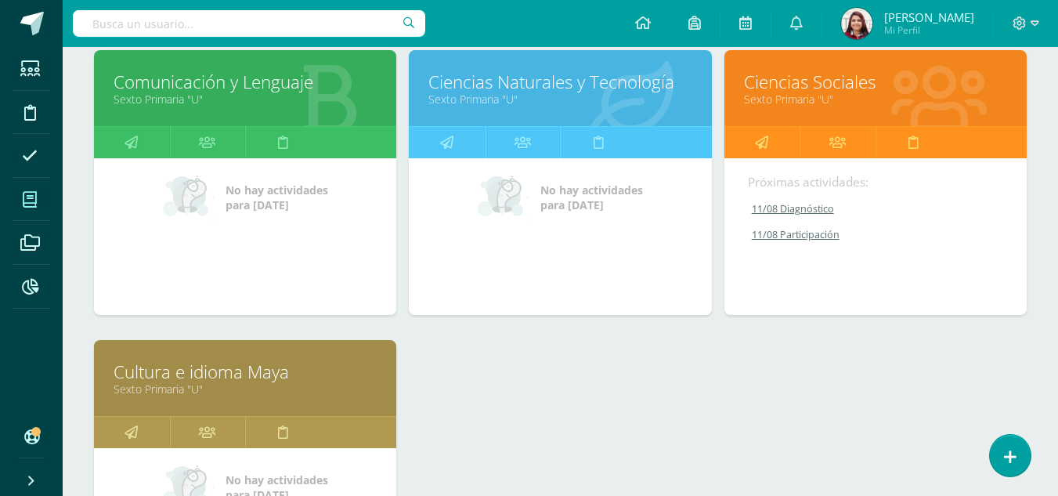
scroll to position [807, 0]
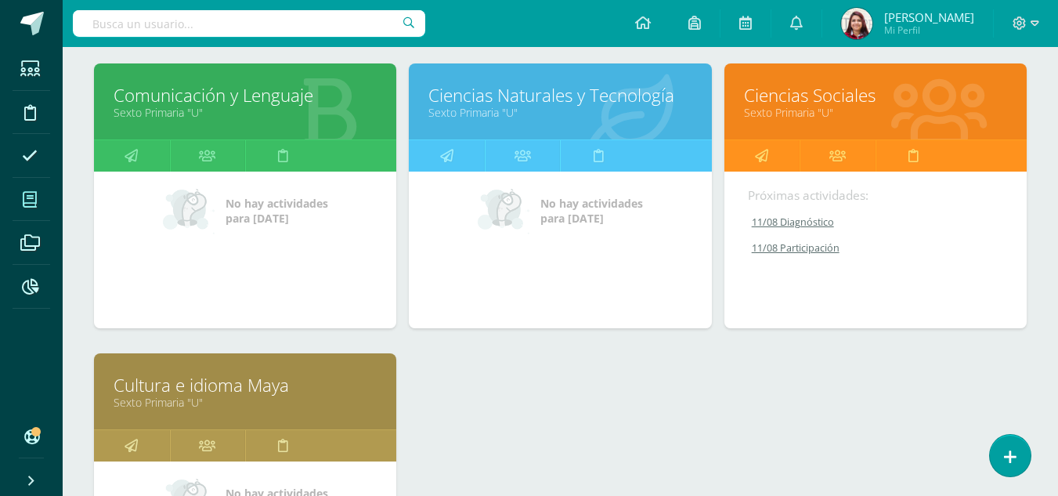
click at [492, 94] on link "Ciencias Naturales y Tecnología" at bounding box center [559, 95] width 263 height 24
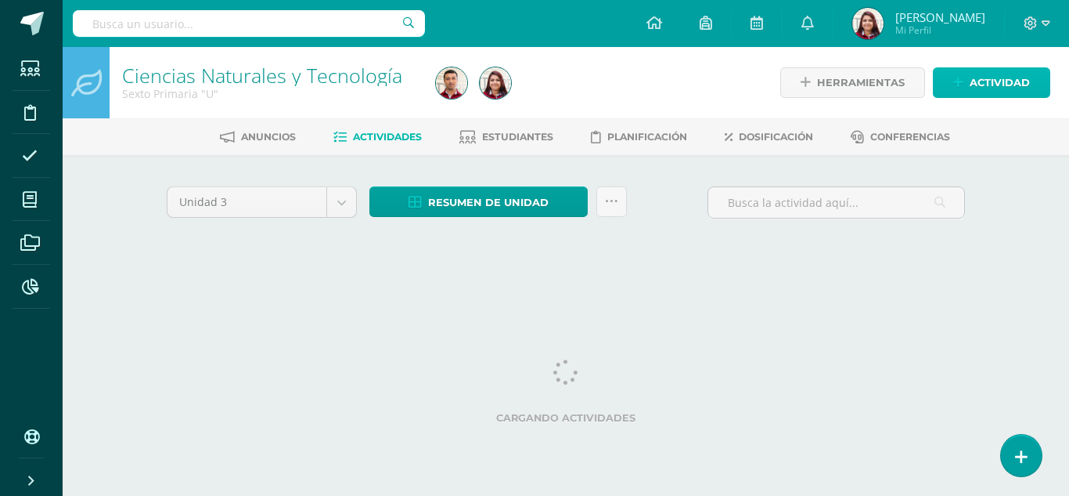
click at [986, 75] on span "Actividad" at bounding box center [1000, 82] width 60 height 29
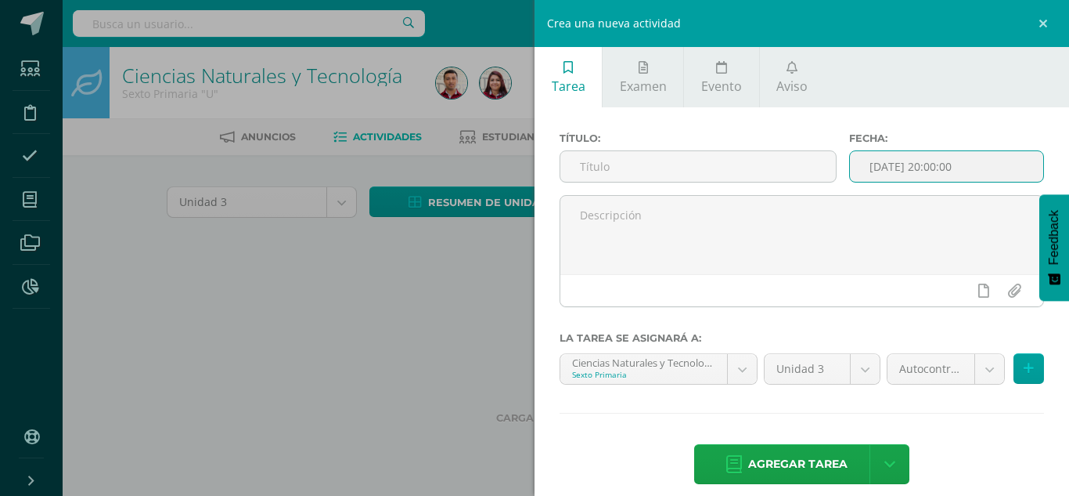
click at [961, 178] on input "[DATE] 20:00:00" at bounding box center [946, 166] width 193 height 31
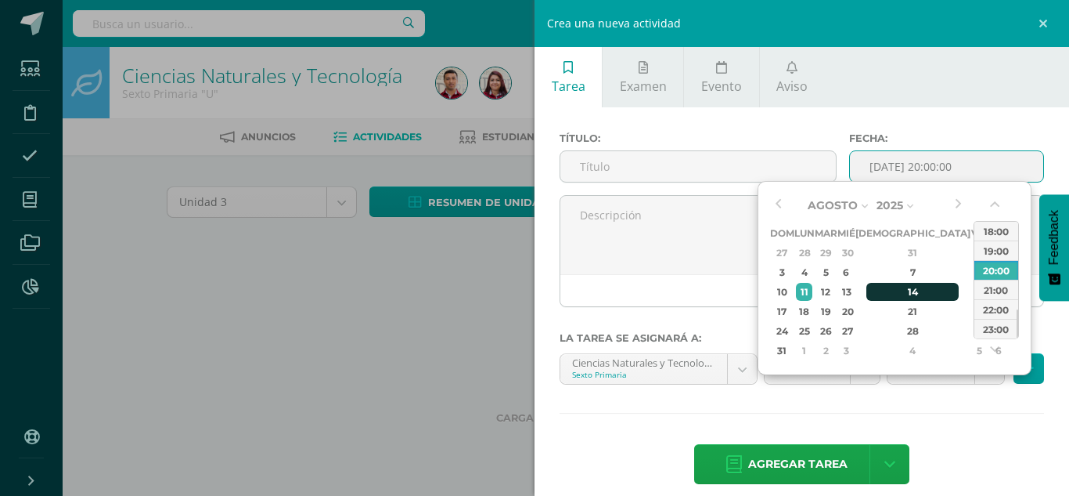
click at [893, 299] on div "14" at bounding box center [913, 292] width 92 height 18
type input "2025-08-14 20:00"
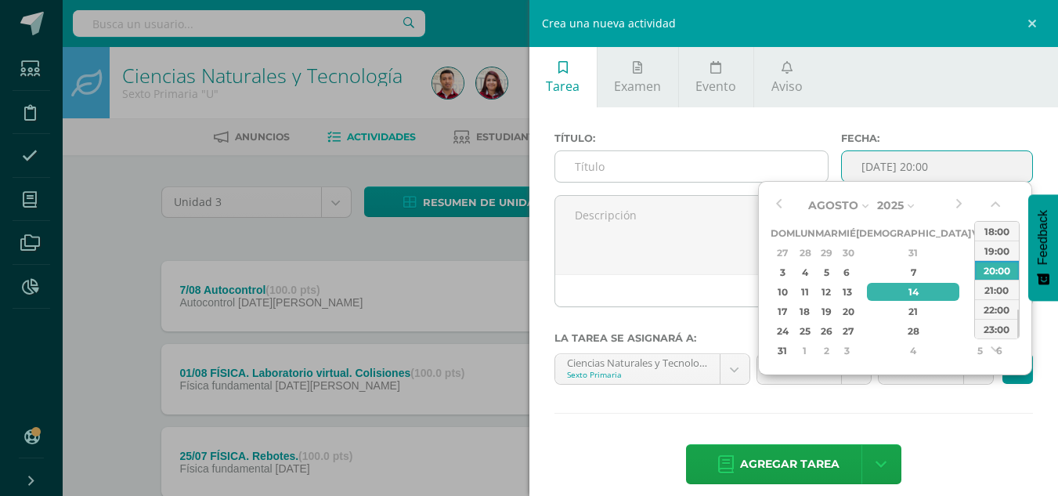
click at [695, 157] on input "text" at bounding box center [691, 166] width 272 height 31
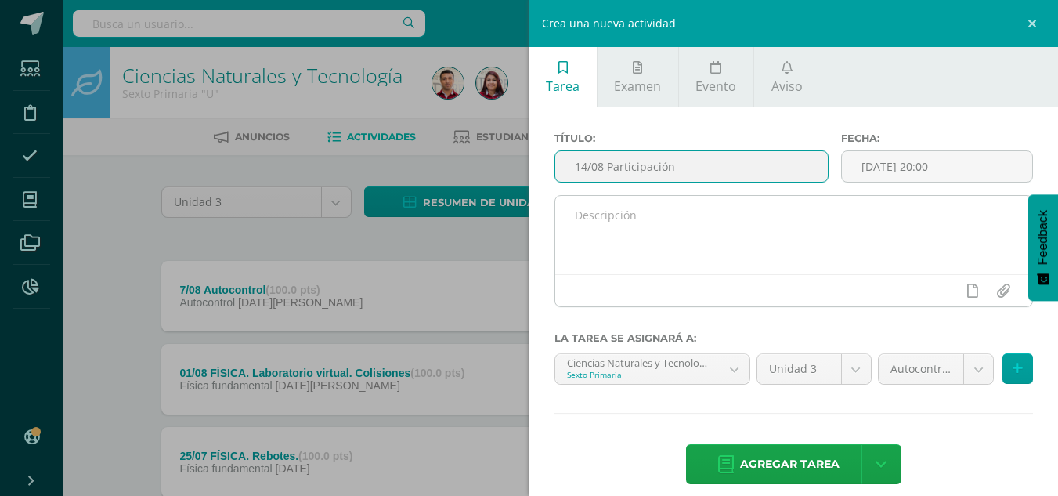
type input "14/08 Participación"
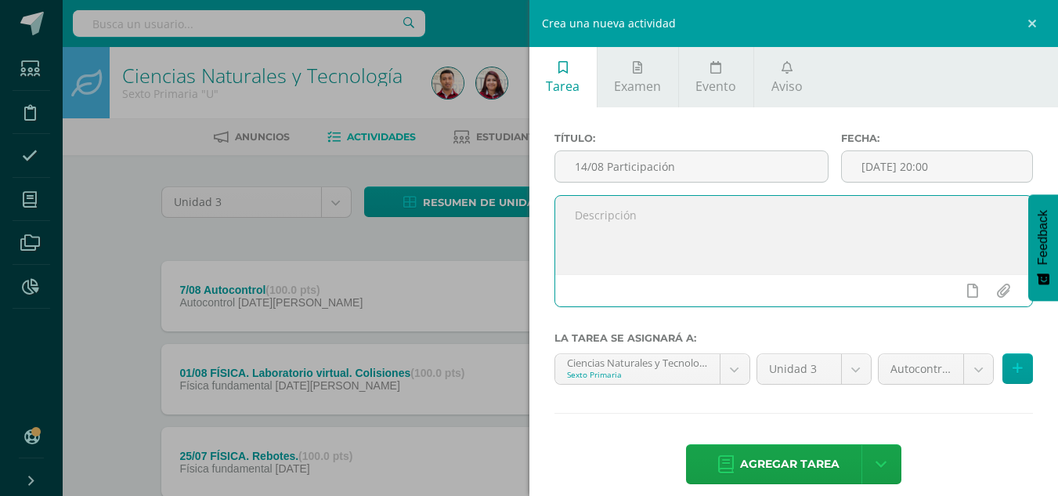
click at [596, 233] on textarea at bounding box center [794, 235] width 478 height 78
type textarea "Participa activamente durante la unidad."
click at [681, 171] on input "14/08 Participación" at bounding box center [691, 166] width 272 height 31
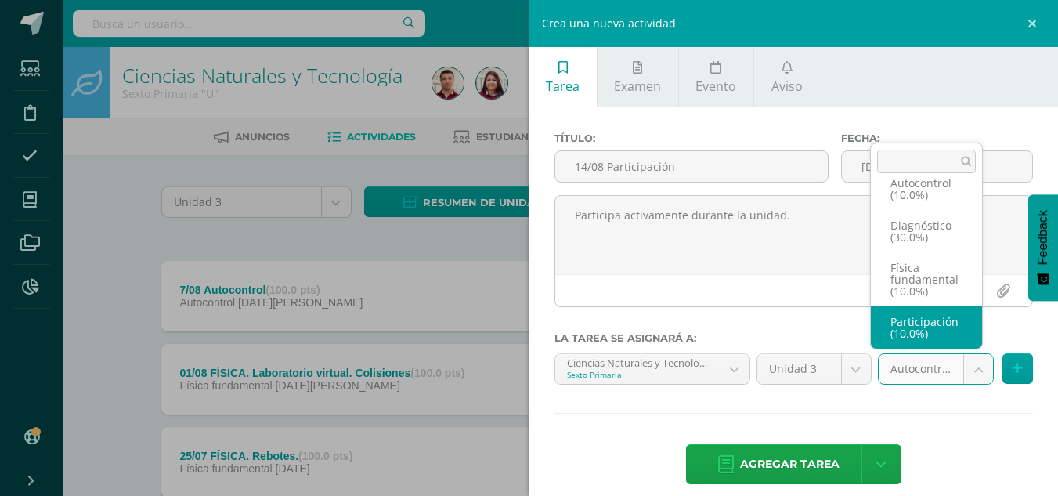
select select "203919"
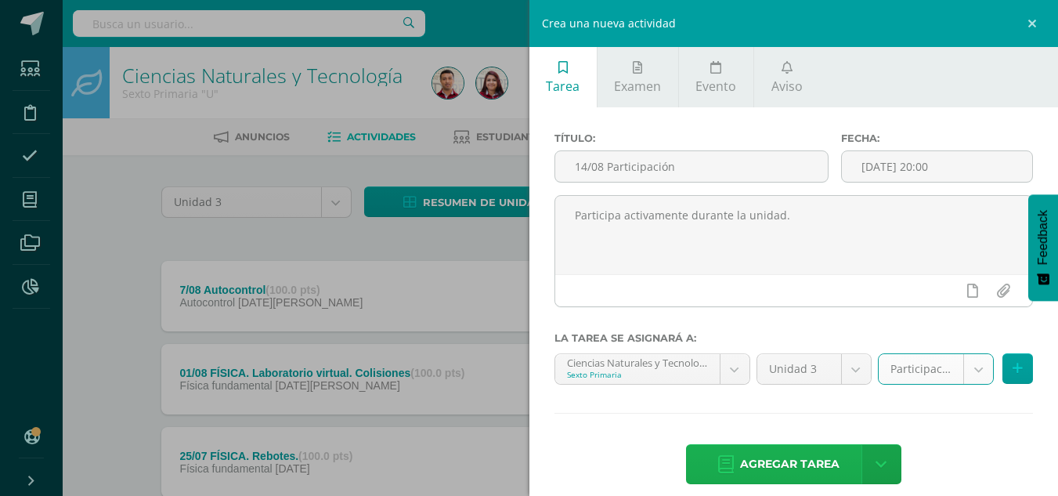
click at [763, 473] on span "Agregar tarea" at bounding box center [789, 464] width 99 height 38
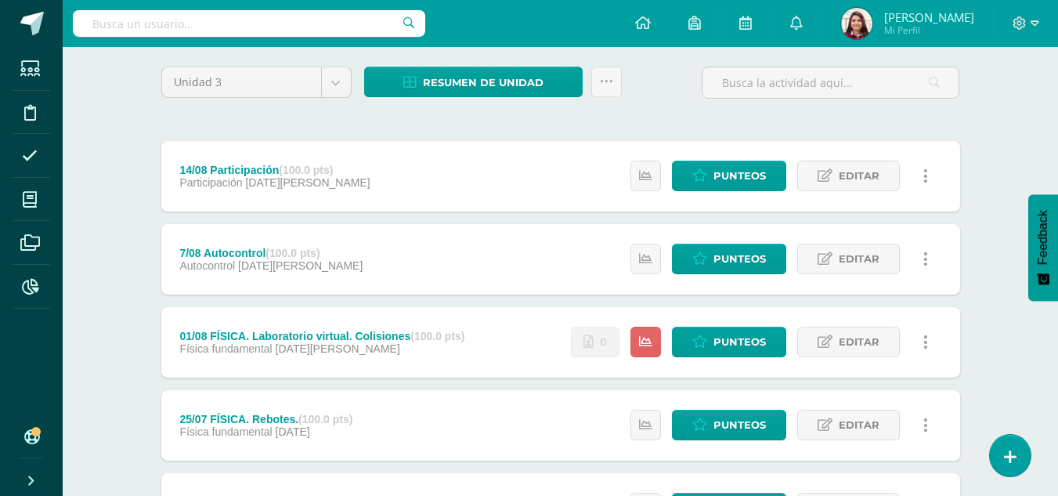
scroll to position [79, 0]
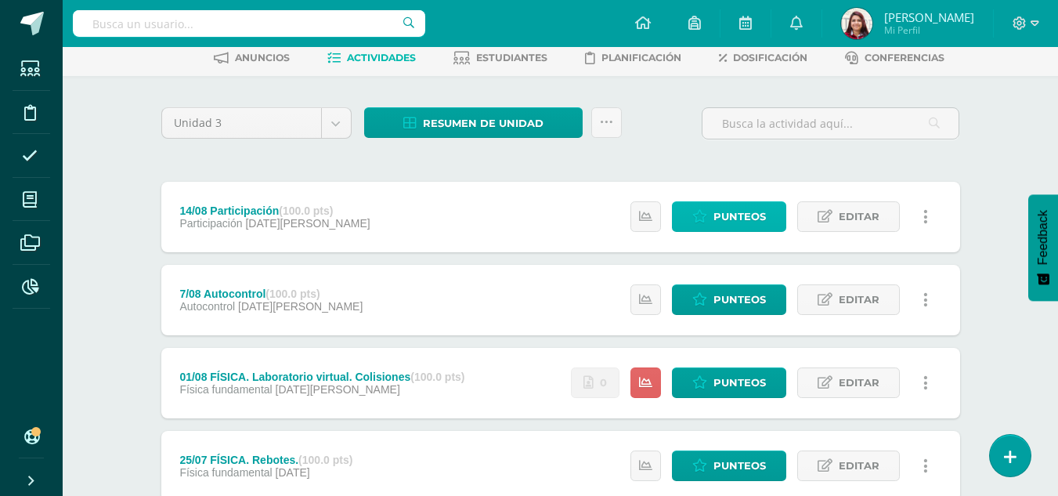
click at [724, 220] on span "Punteos" at bounding box center [739, 216] width 52 height 29
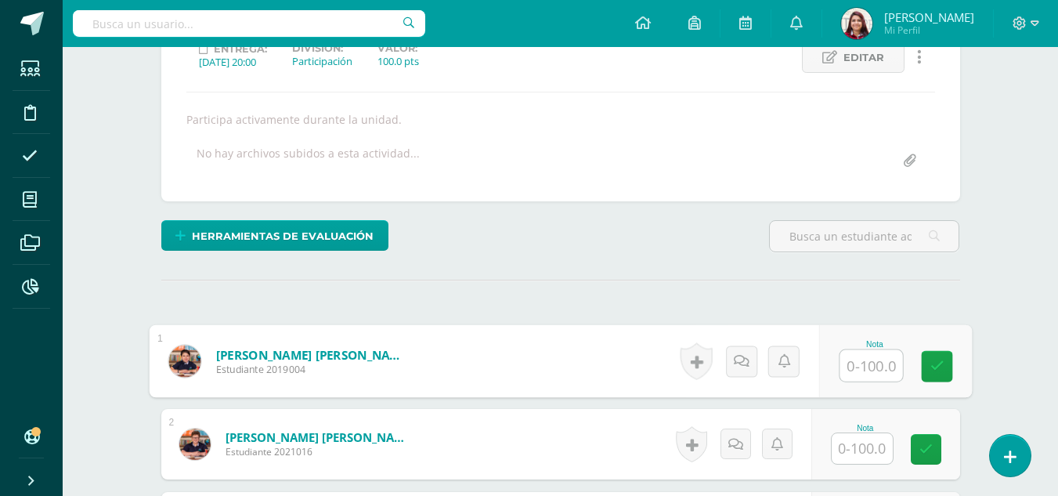
scroll to position [234, 0]
click at [846, 359] on input "text" at bounding box center [870, 364] width 63 height 31
type input "100"
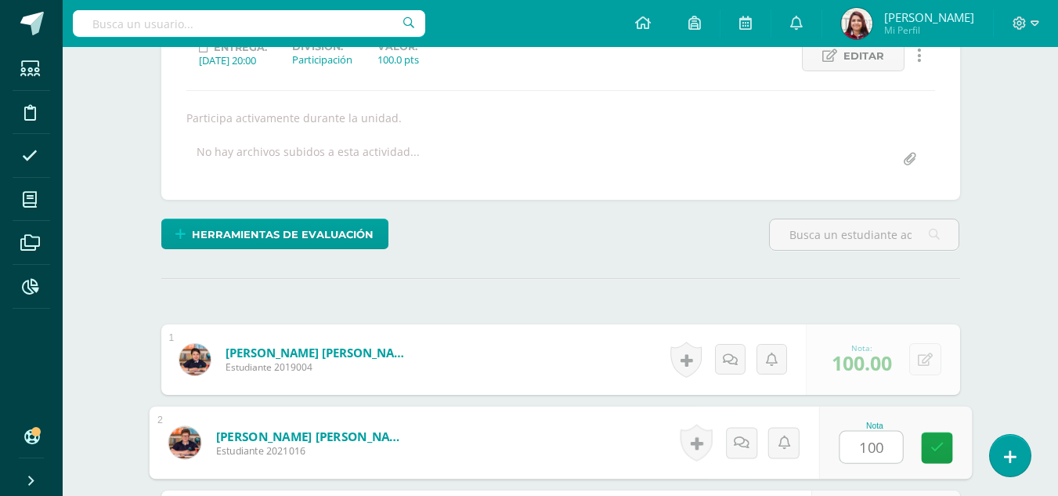
type input "100"
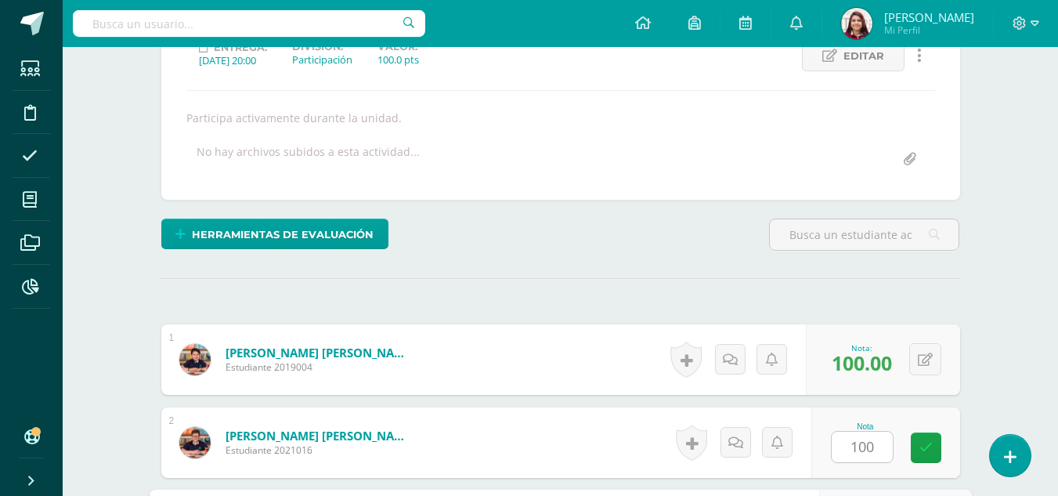
scroll to position [517, 0]
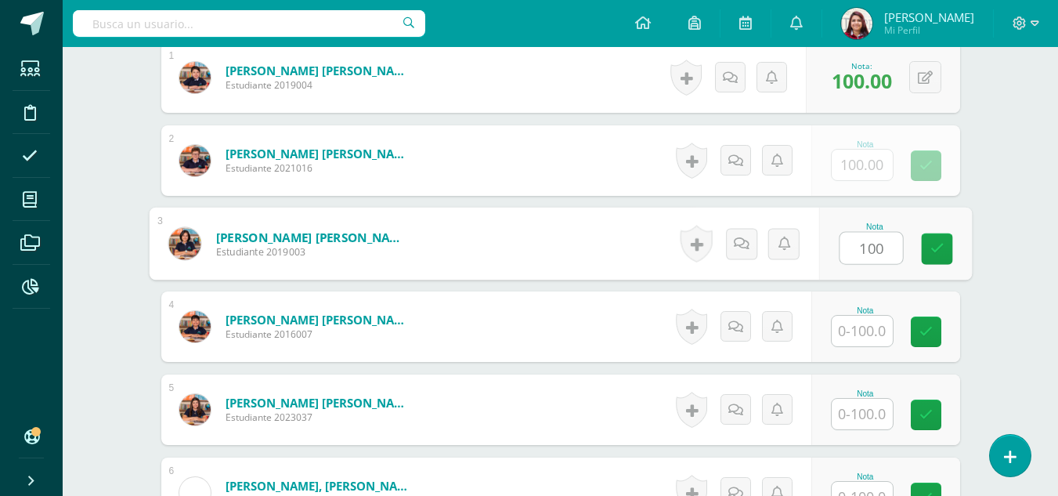
type input "100"
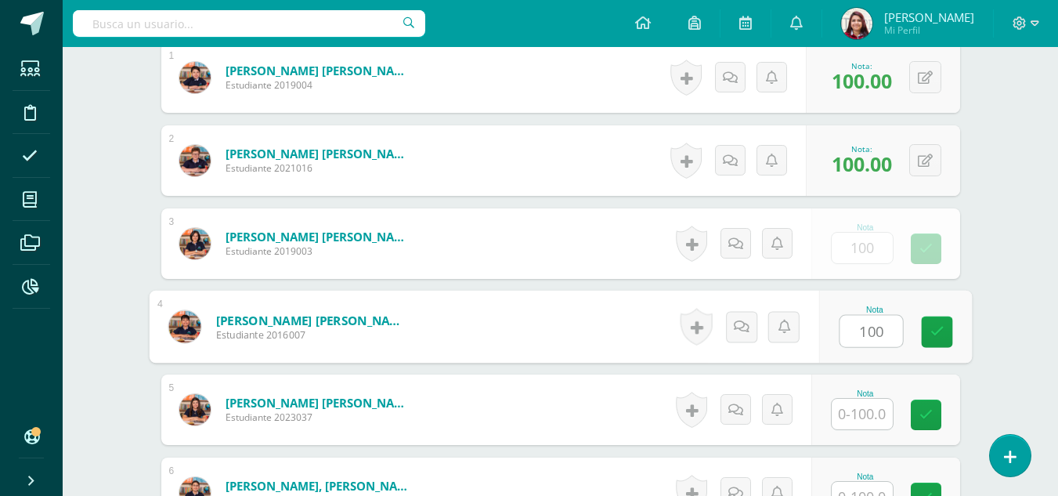
type input "100"
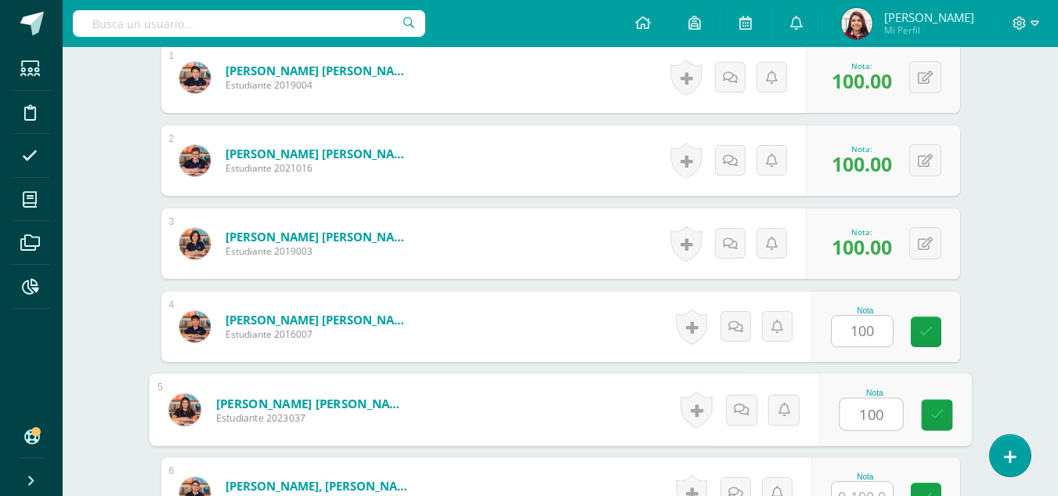
type input "100"
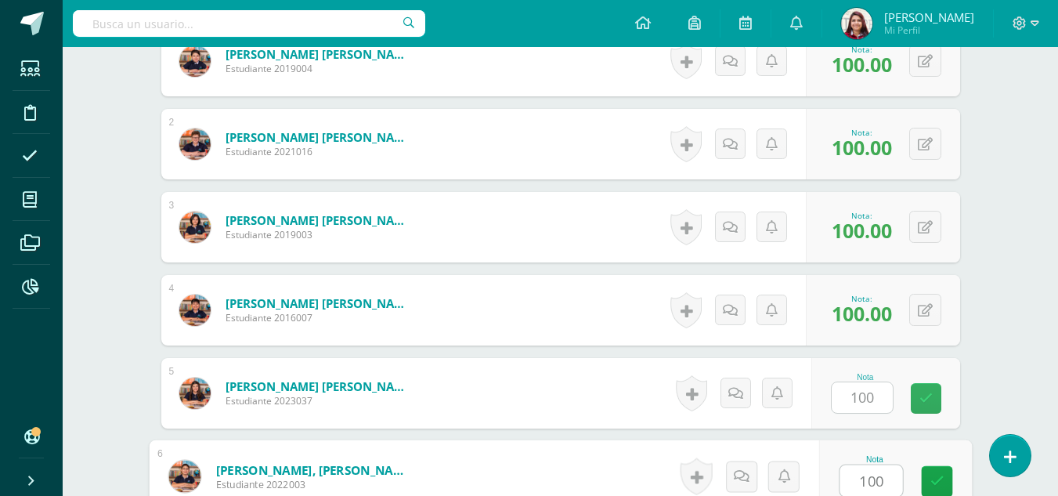
type input "100"
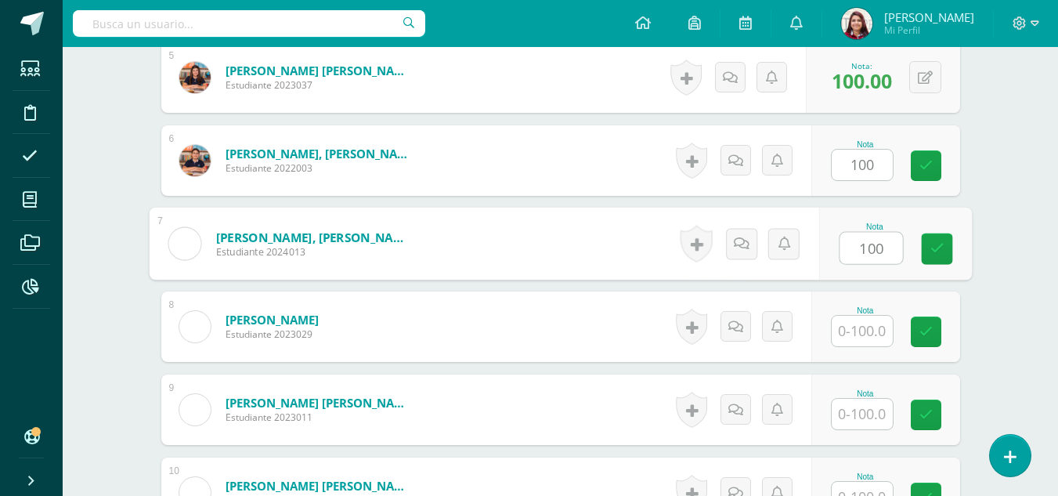
type input "100"
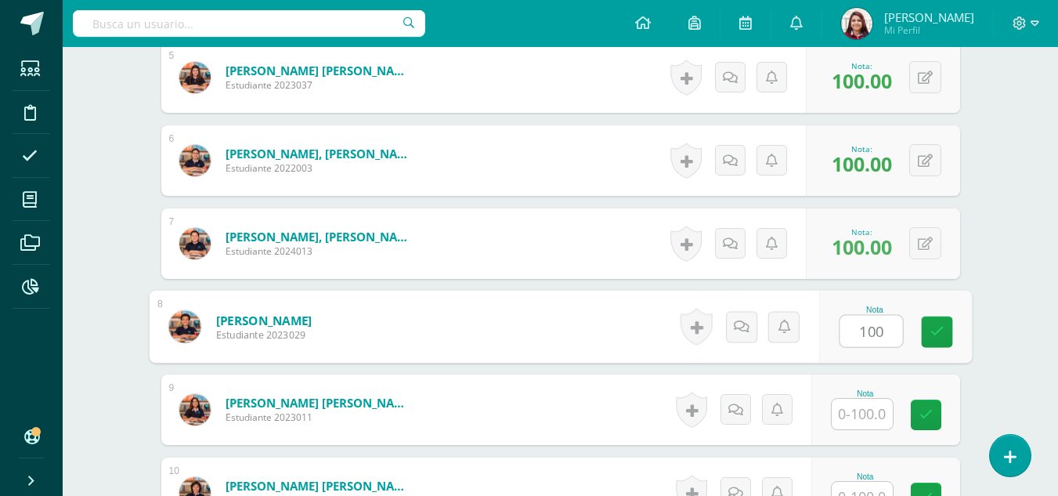
type input "100"
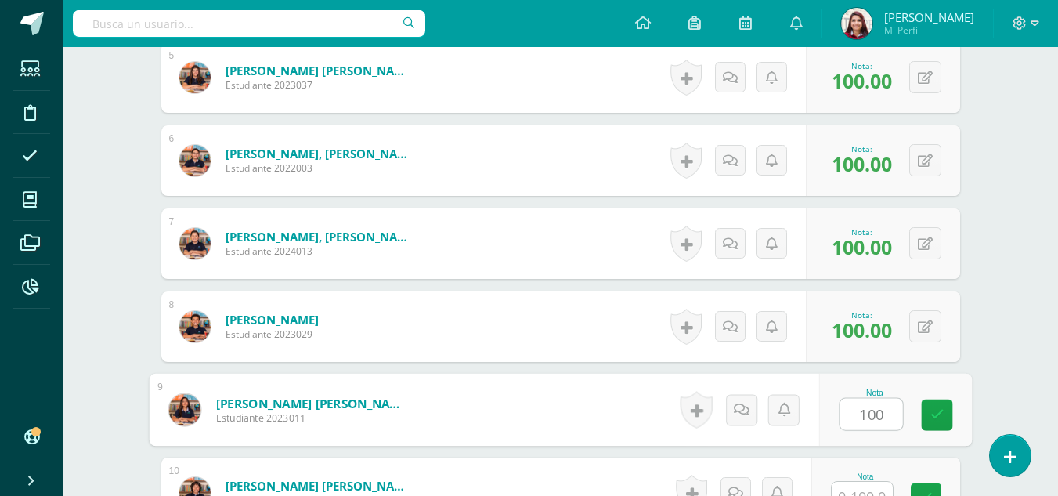
type input "100"
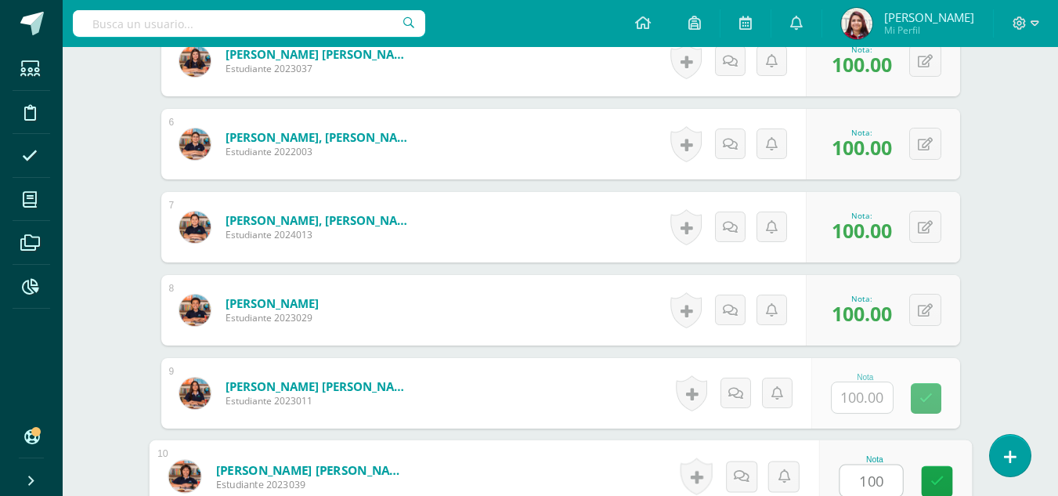
type input "100"
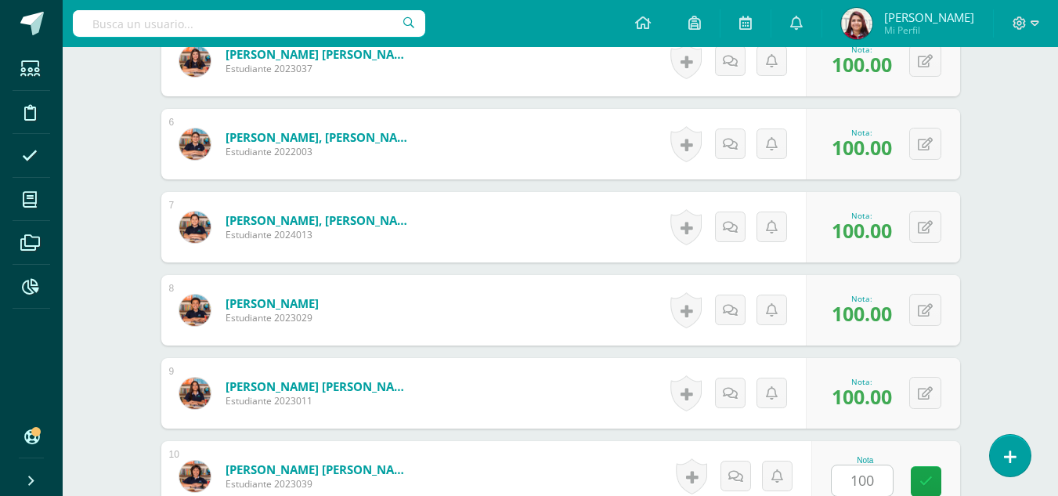
scroll to position [1181, 0]
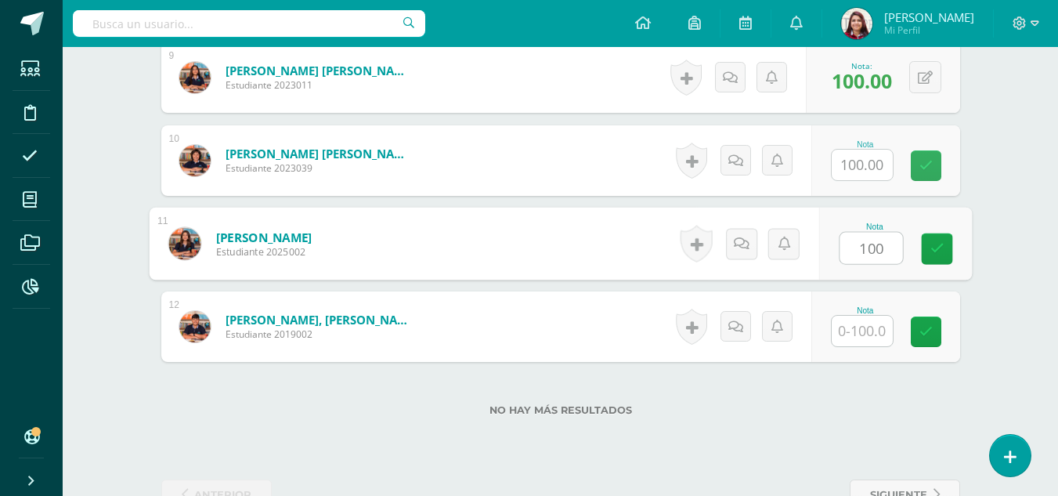
type input "100"
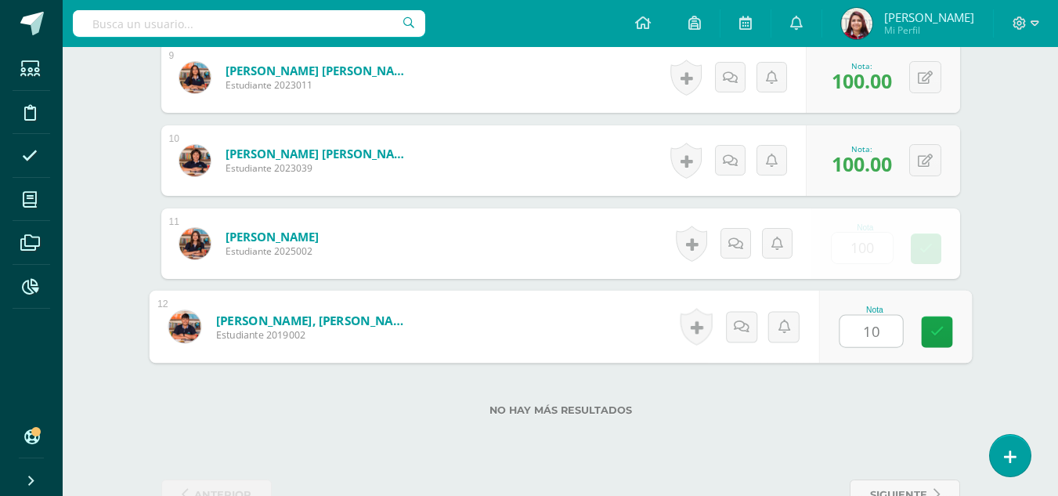
type input "100"
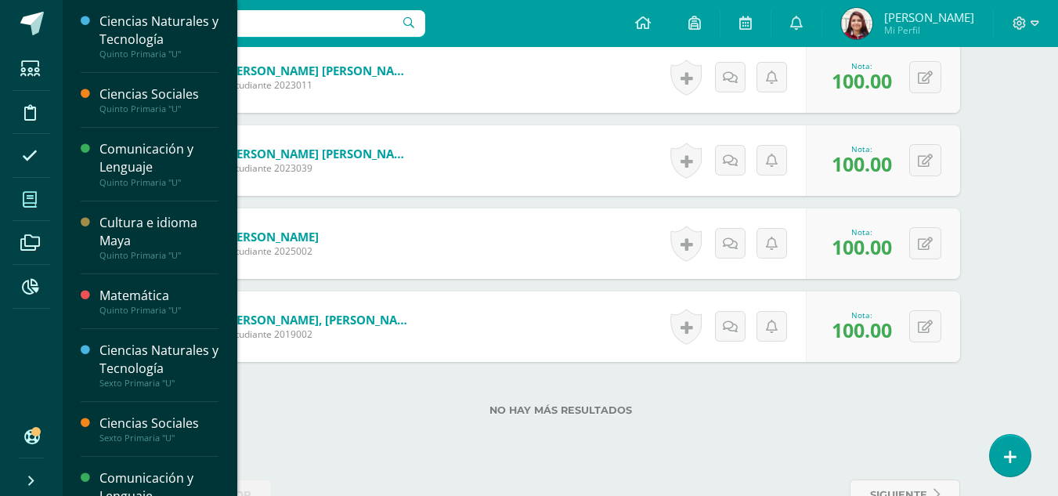
click at [43, 207] on span at bounding box center [30, 199] width 35 height 35
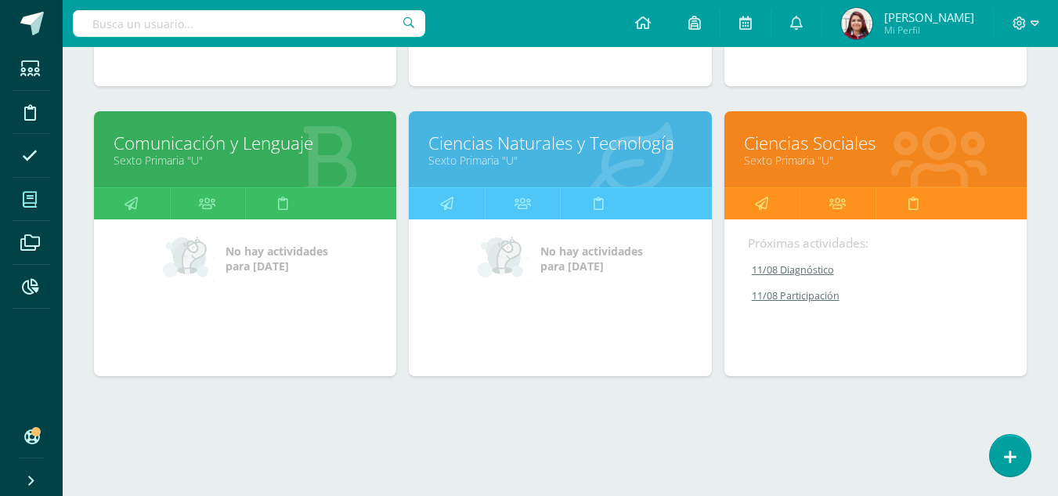
scroll to position [763, 0]
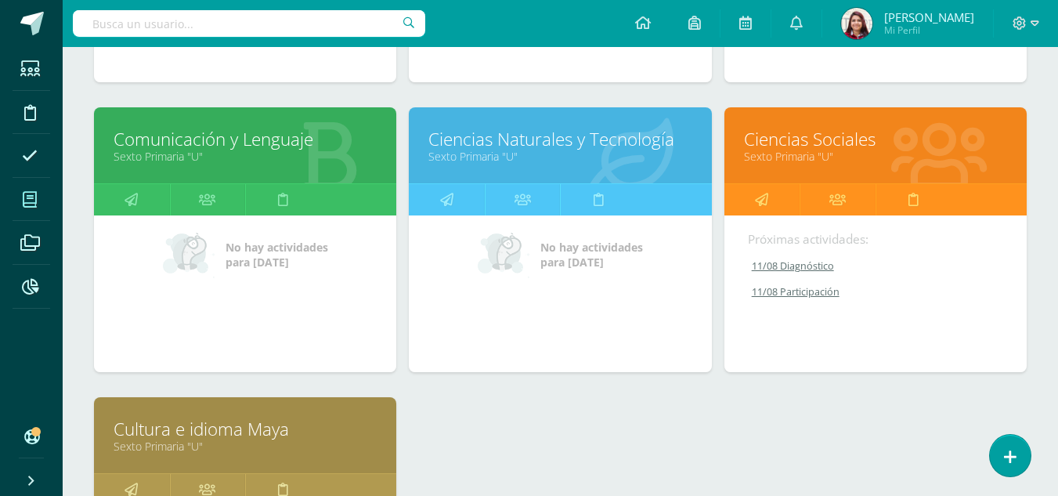
click at [238, 419] on link "Cultura e idioma Maya" at bounding box center [245, 428] width 263 height 24
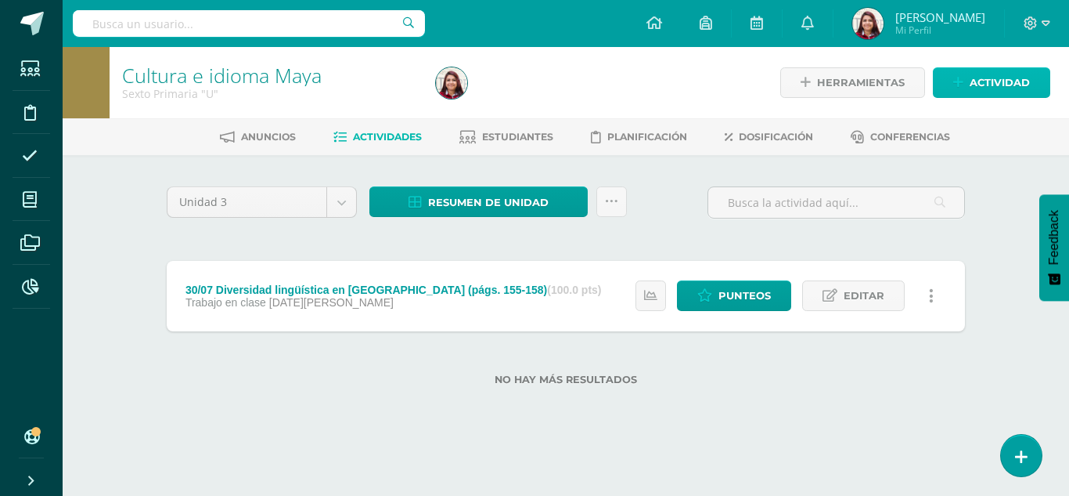
click at [979, 88] on span "Actividad" at bounding box center [1000, 82] width 60 height 29
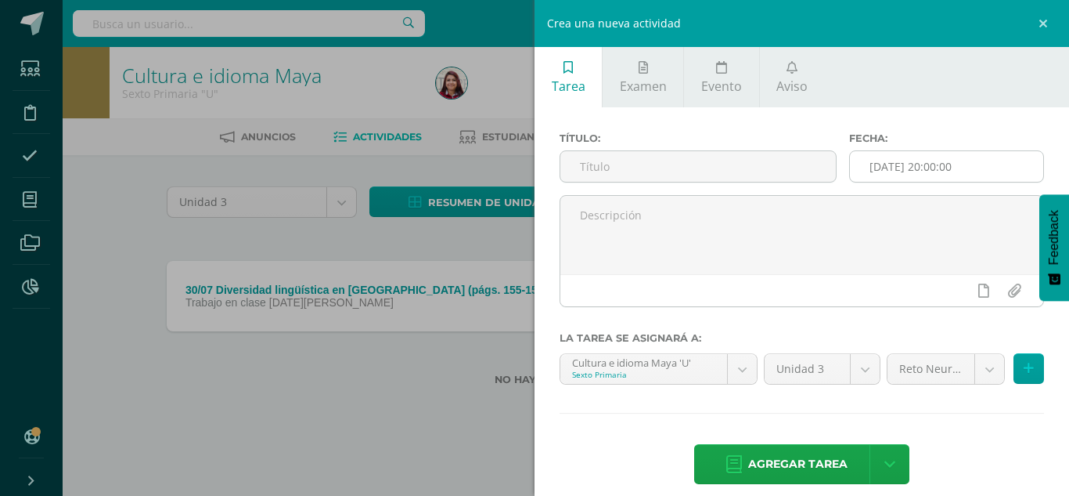
click at [961, 182] on input "[DATE] 20:00:00" at bounding box center [946, 166] width 193 height 31
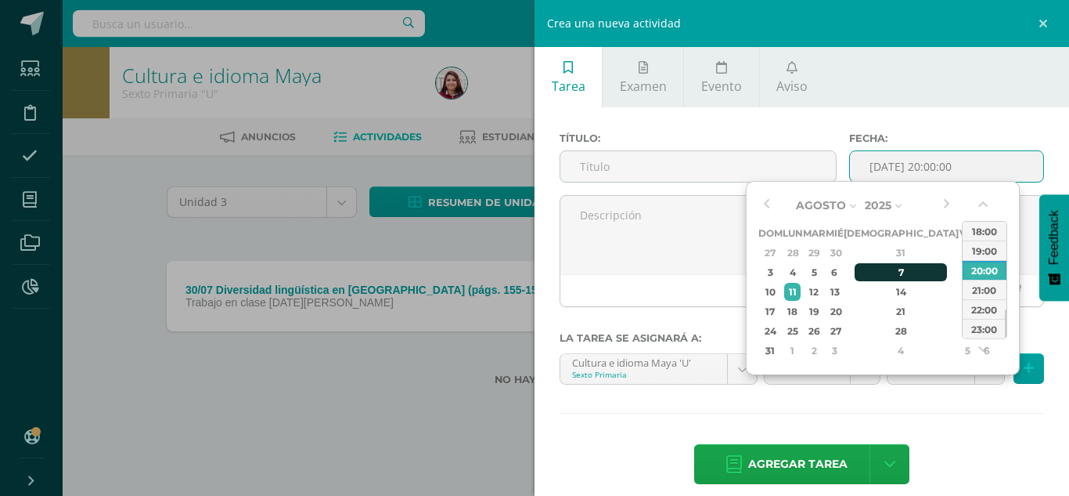
click at [890, 275] on div "7" at bounding box center [901, 272] width 92 height 18
type input "[DATE] 20:00"
click at [658, 172] on input "text" at bounding box center [699, 166] width 276 height 31
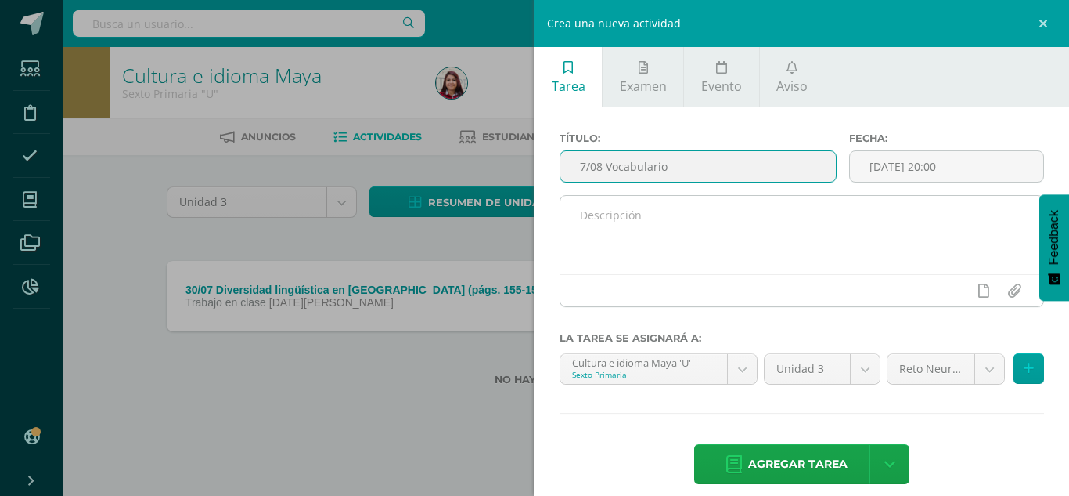
type input "7/08 Vocabulario"
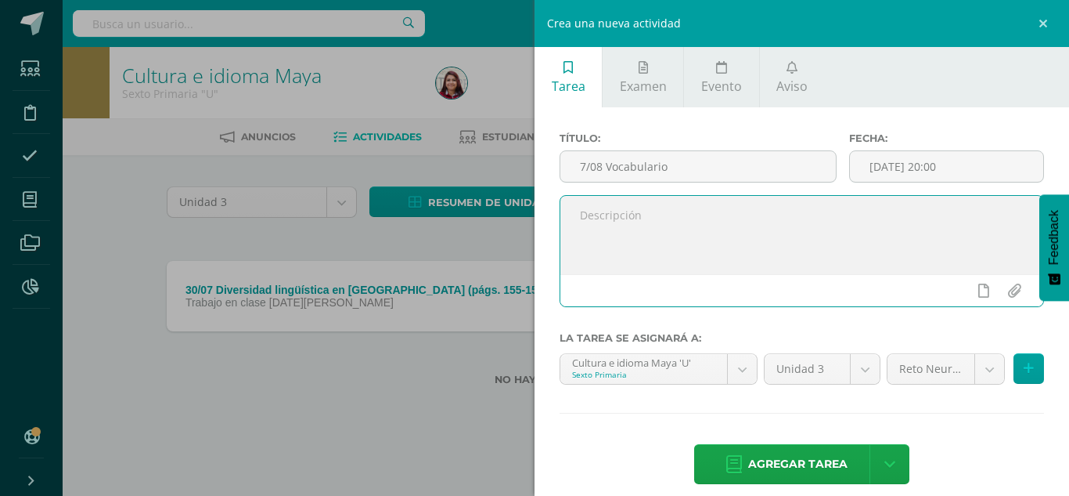
click at [653, 202] on textarea at bounding box center [802, 235] width 483 height 78
type textarea "Trabaja el vocabulario de los verbos."
click at [943, 357] on body "Estudiantes Disciplina Asistencia Mis cursos Archivos Reportes Soporte Ayuda Re…" at bounding box center [534, 217] width 1069 height 435
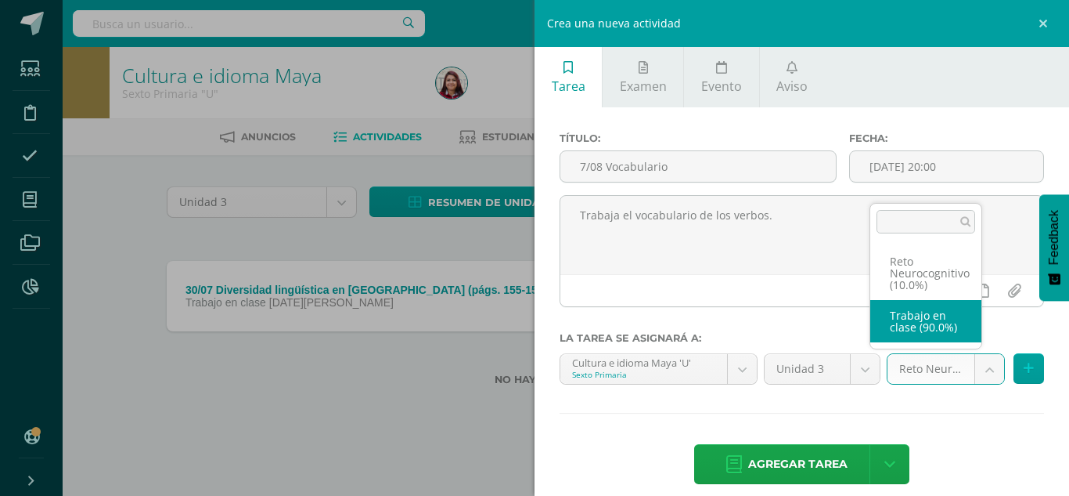
select select "203880"
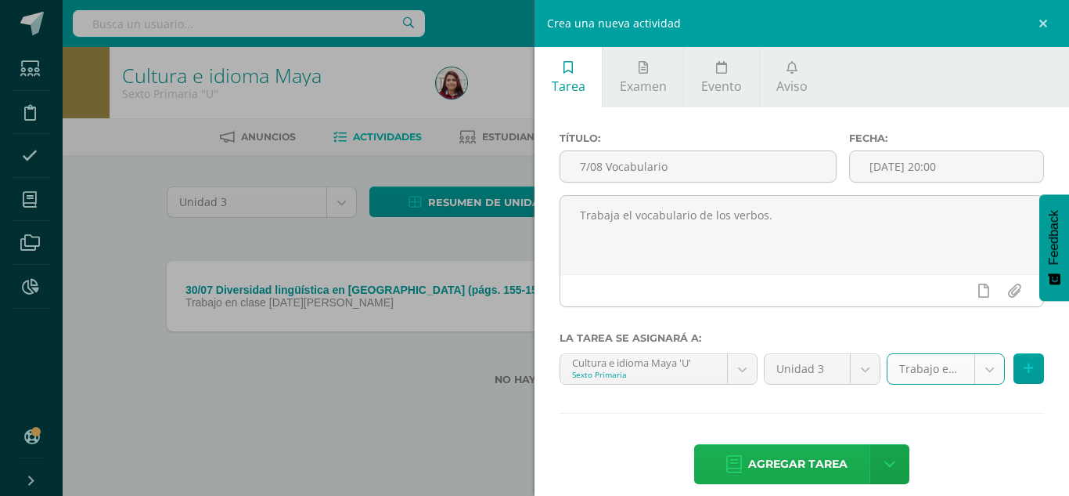
click at [799, 463] on span "Agregar tarea" at bounding box center [797, 464] width 99 height 38
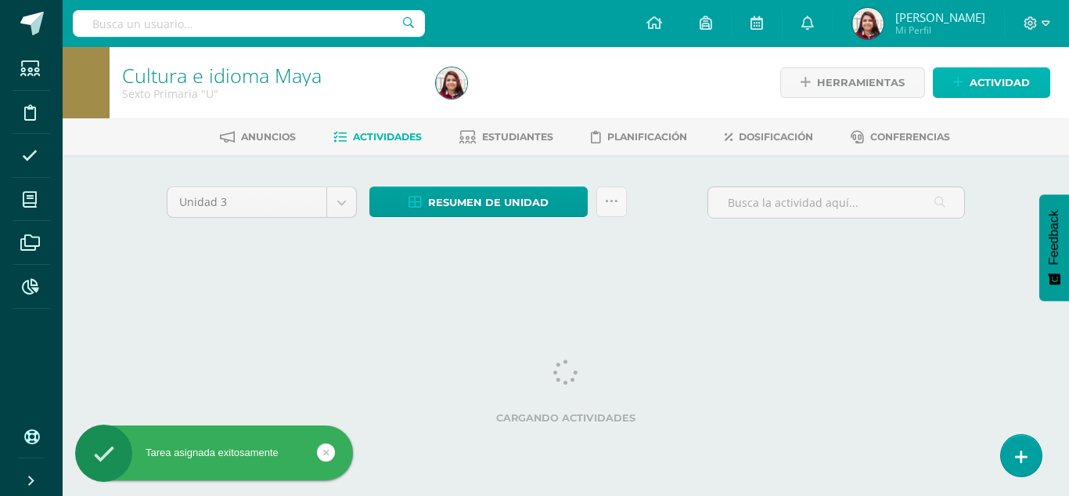
click at [1003, 90] on span "Actividad" at bounding box center [1000, 82] width 60 height 29
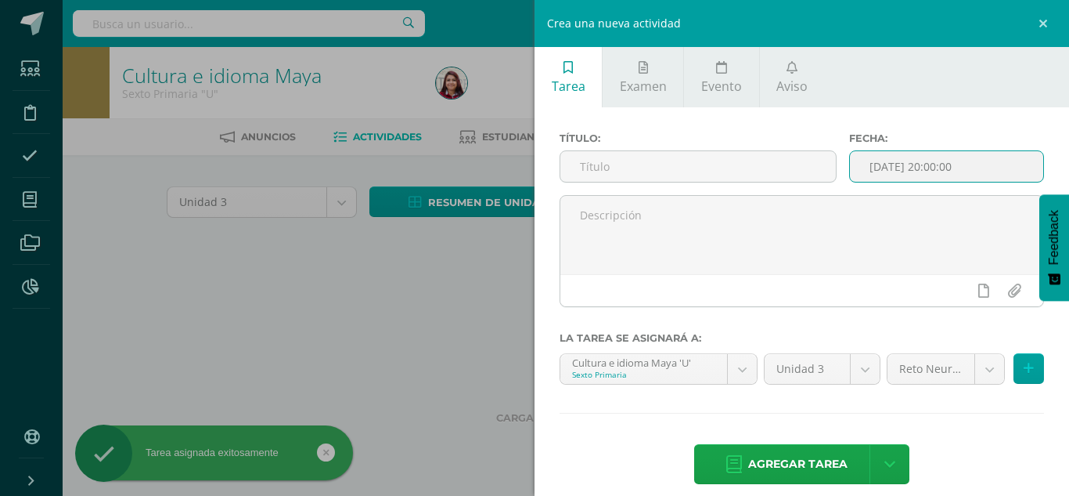
click at [1014, 171] on input "[DATE] 20:00:00" at bounding box center [946, 166] width 193 height 31
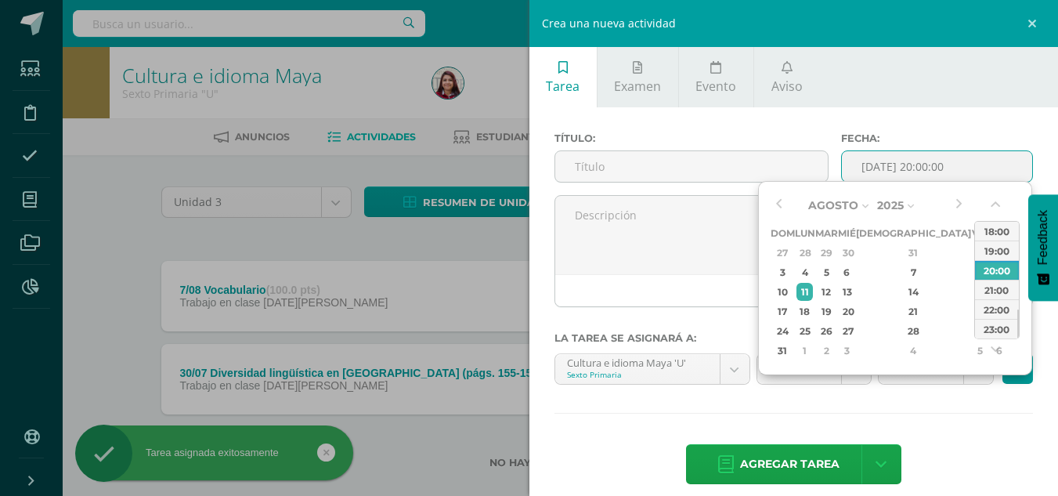
click at [906, 266] on div "7" at bounding box center [913, 272] width 92 height 18
type input "[DATE] 20:00"
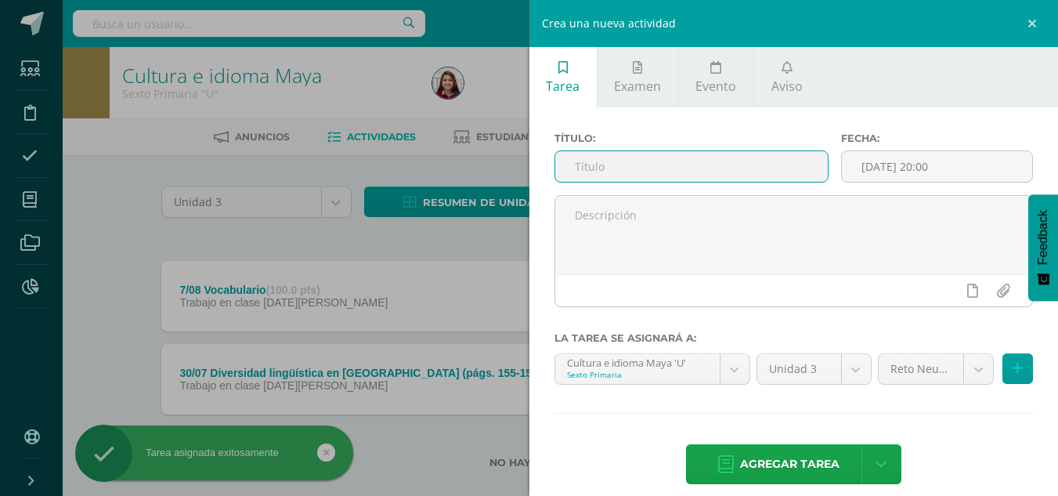
click at [743, 181] on input "text" at bounding box center [691, 166] width 272 height 31
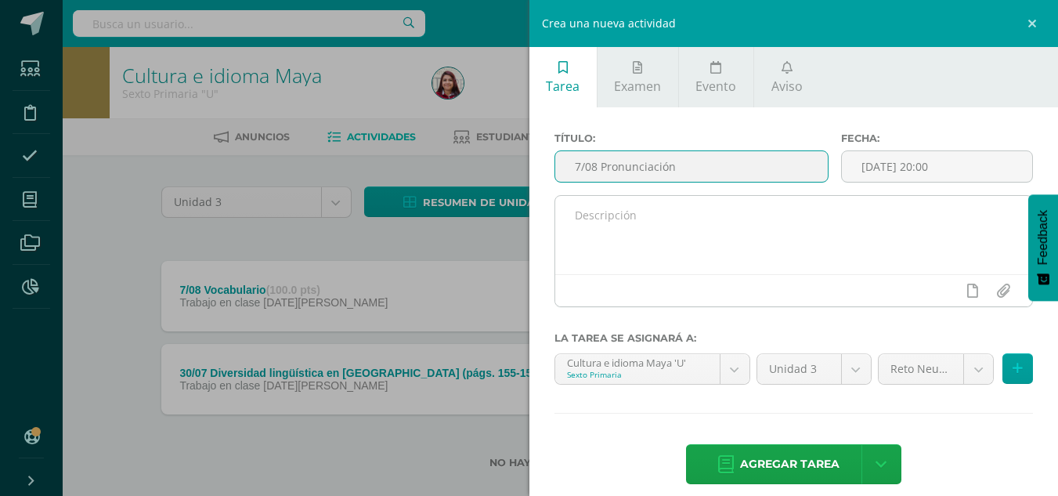
type input "7/08 Pronunciación"
click at [723, 229] on textarea at bounding box center [794, 235] width 478 height 78
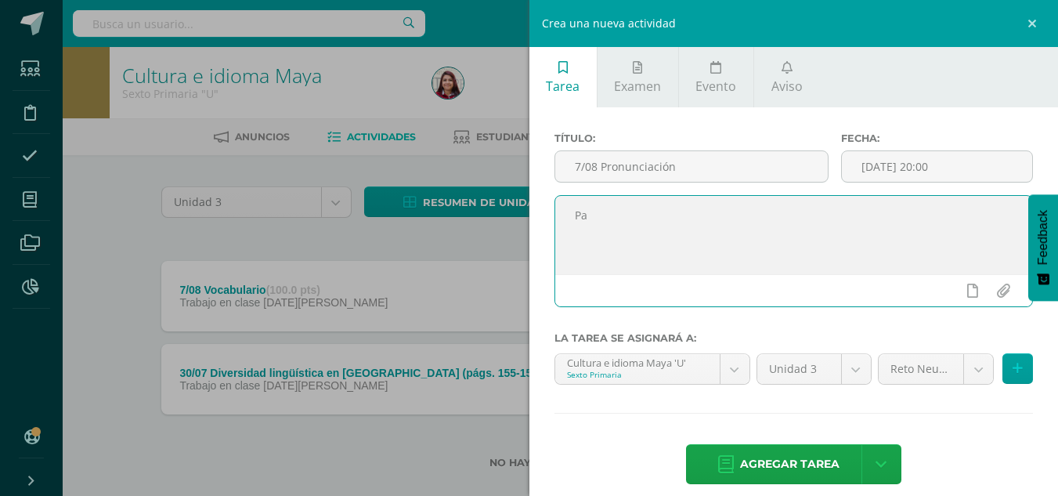
type textarea "P"
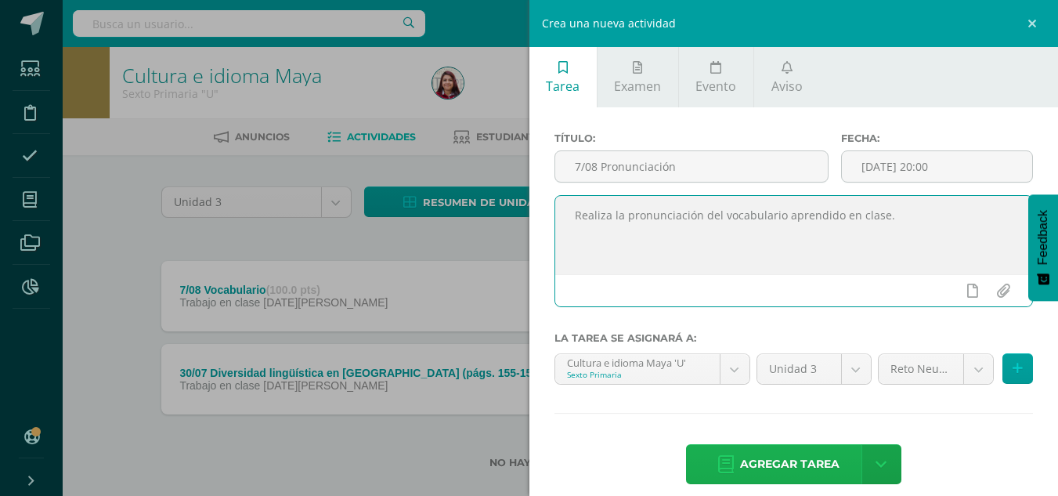
type textarea "Realiza la pronunciación del vocabulario aprendido en clase."
click at [793, 453] on span "Agregar tarea" at bounding box center [789, 464] width 99 height 38
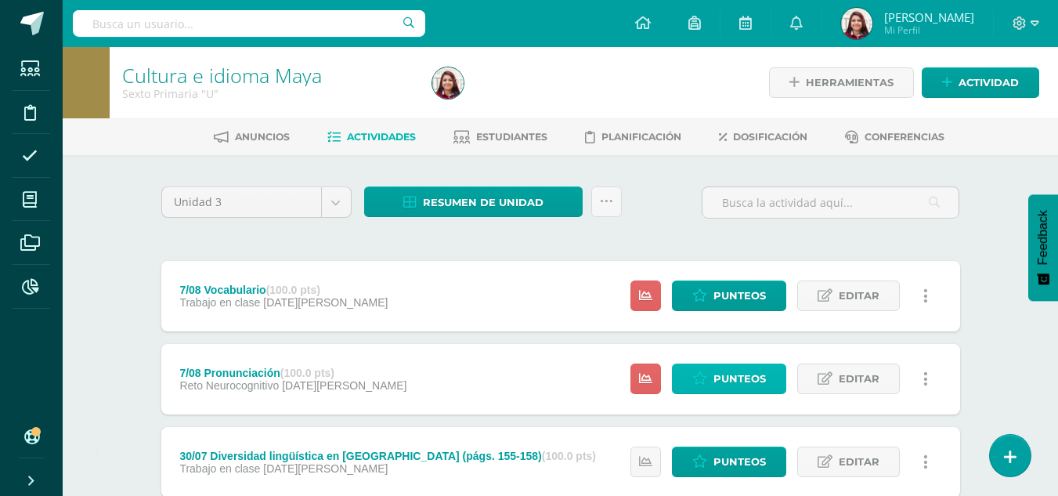
click at [729, 368] on span "Punteos" at bounding box center [739, 378] width 52 height 29
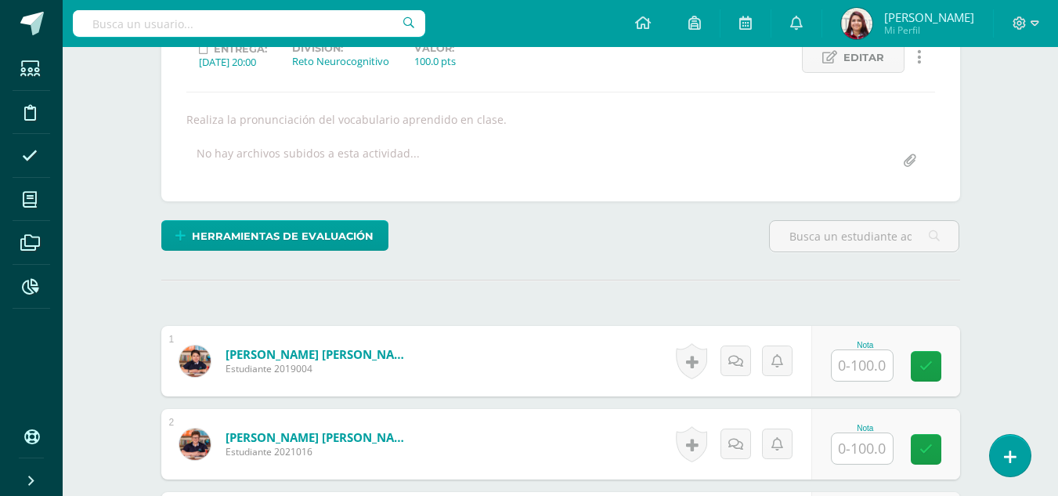
click at [849, 362] on input "text" at bounding box center [861, 365] width 61 height 31
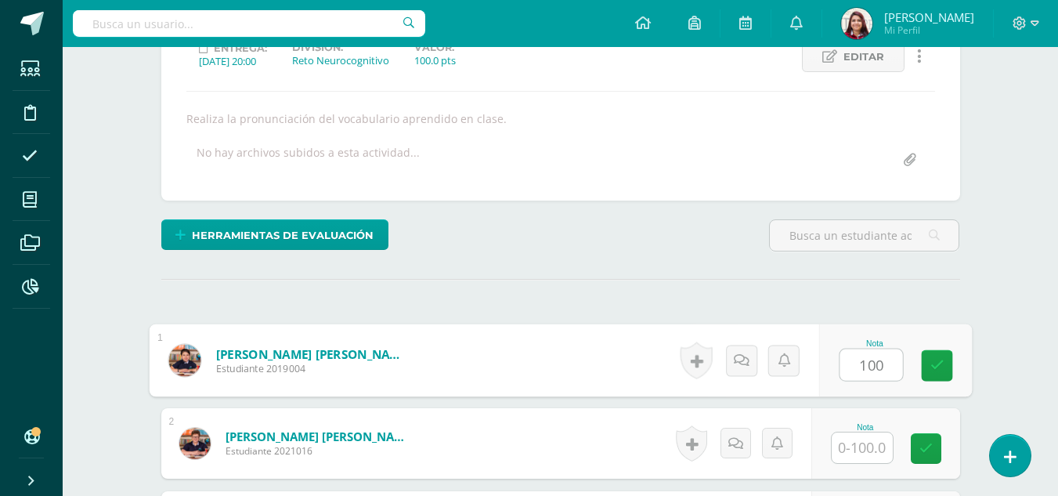
type input "100"
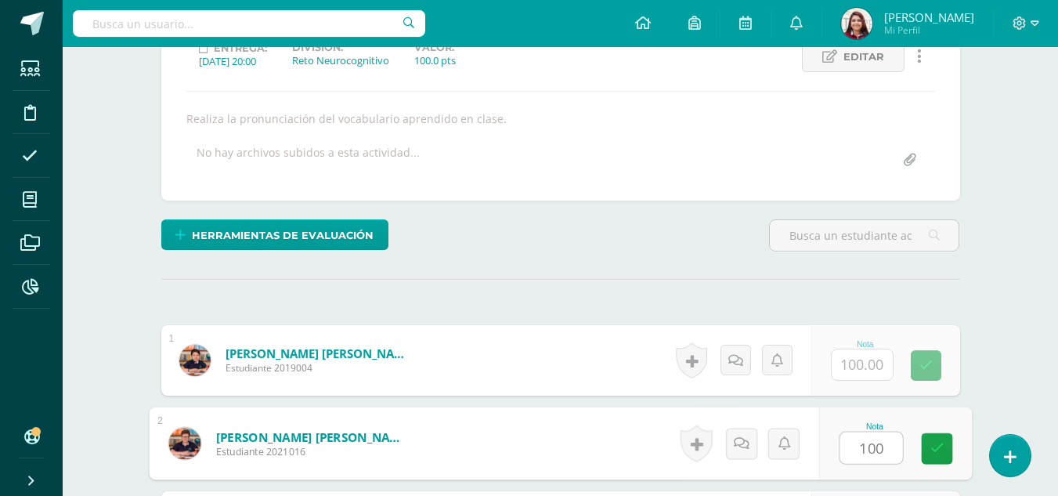
type input "100"
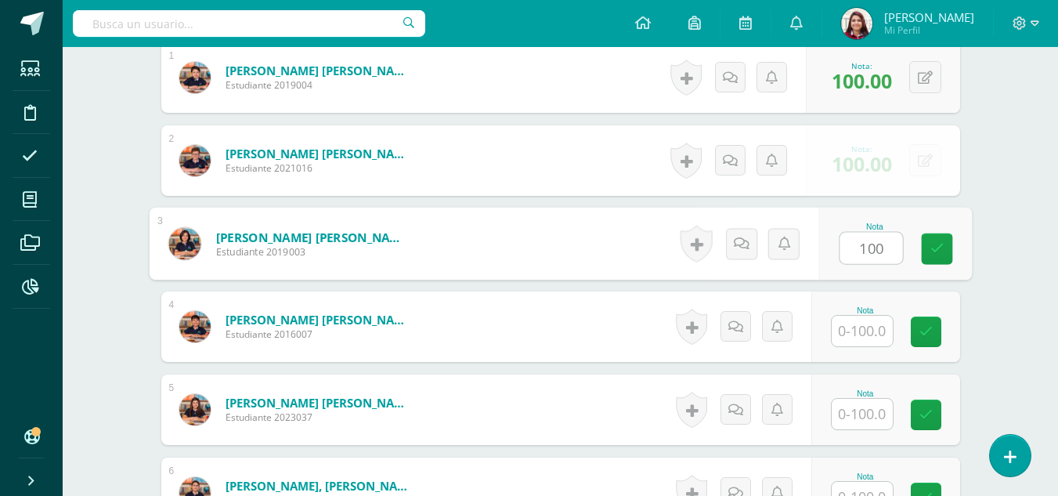
type input "100"
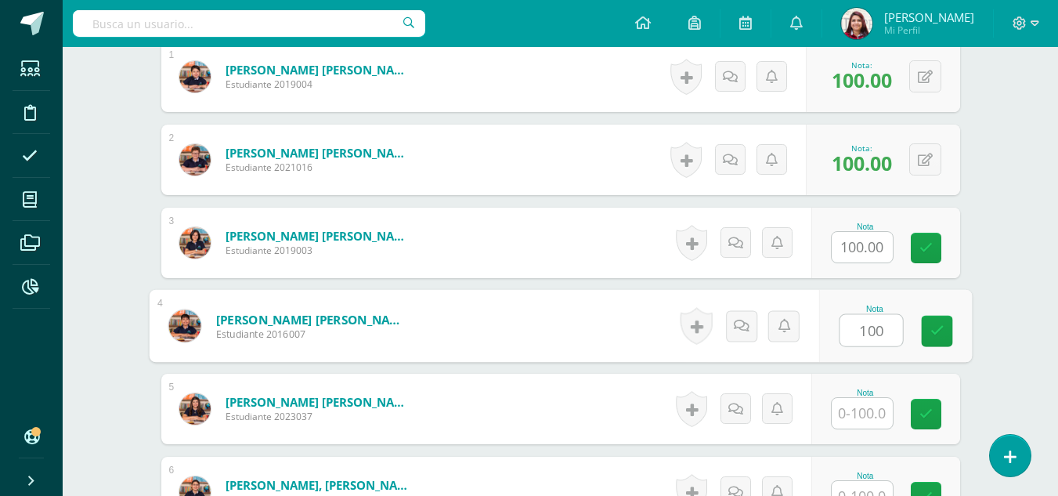
type input "100"
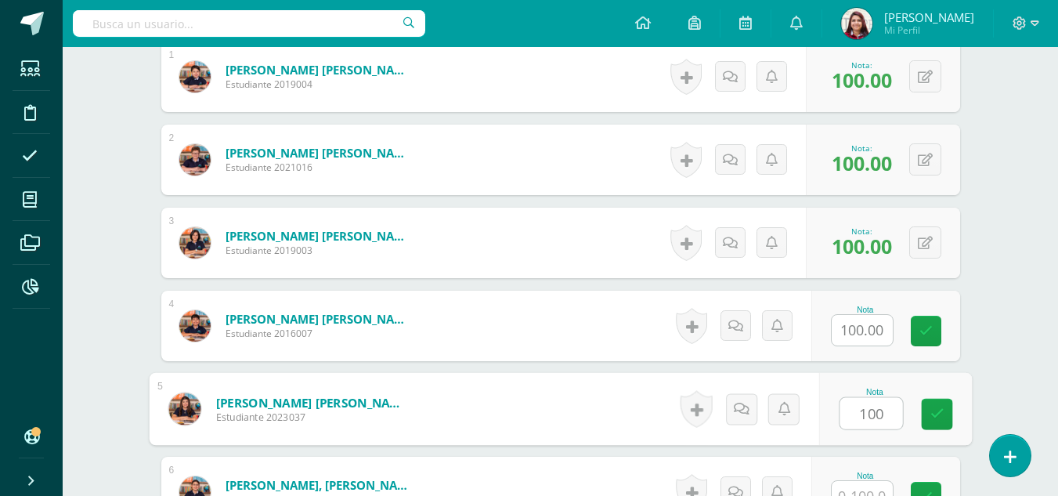
type input "100"
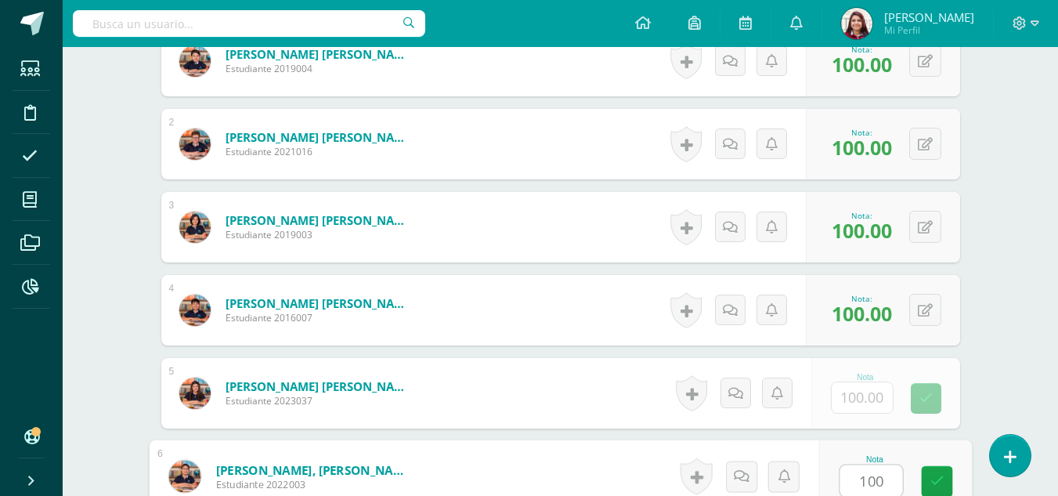
type input "100"
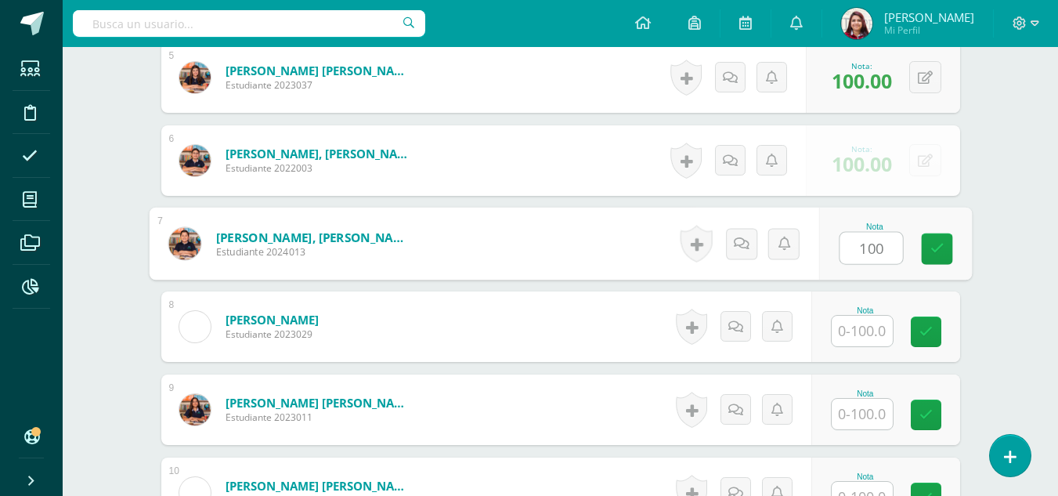
type input "100"
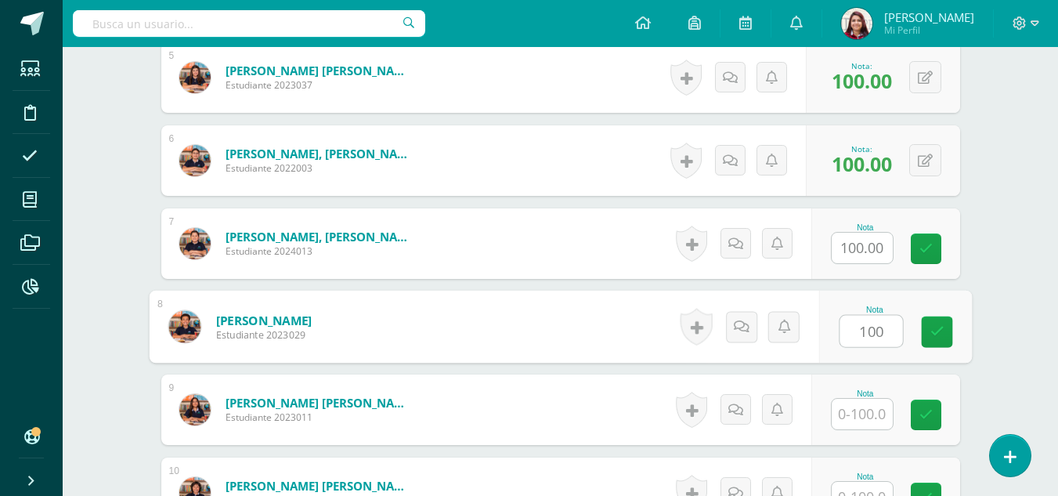
type input "100"
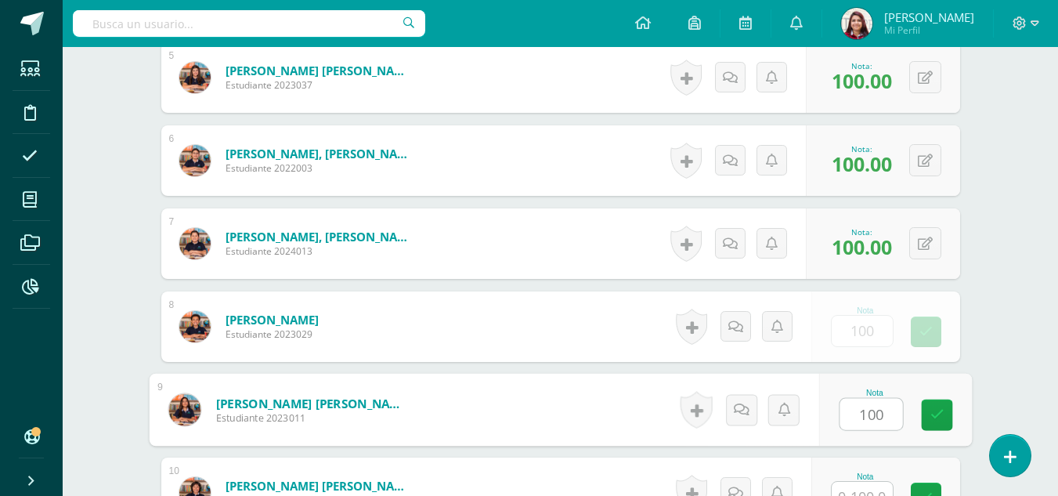
type input "100"
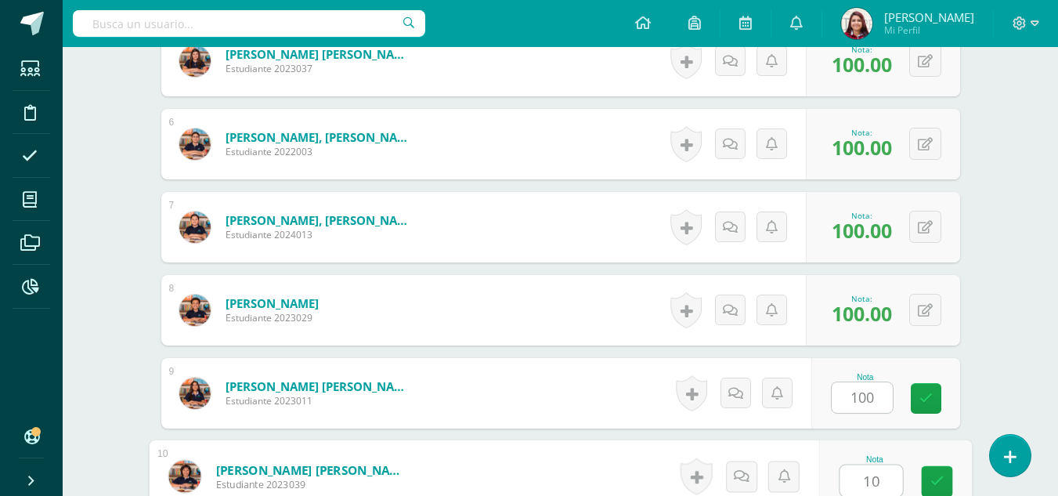
type input "10"
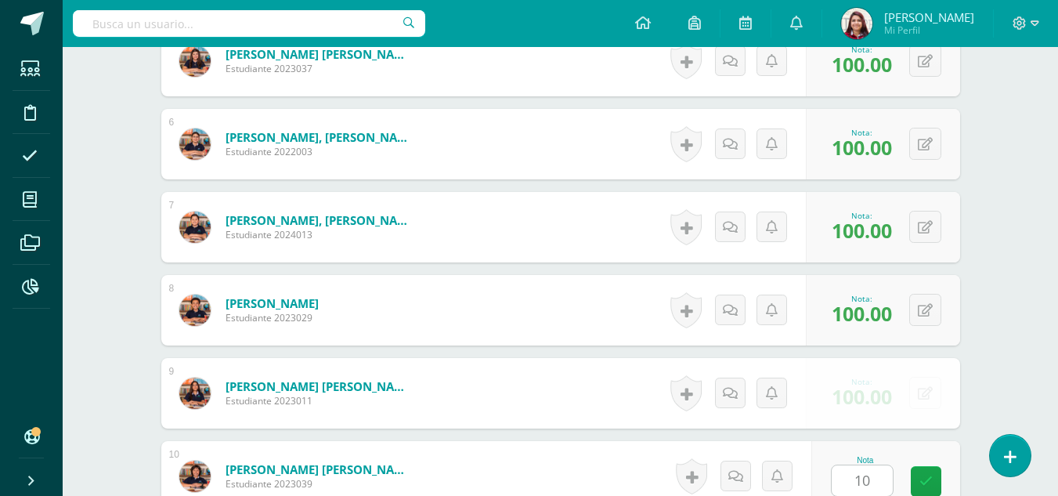
scroll to position [1181, 0]
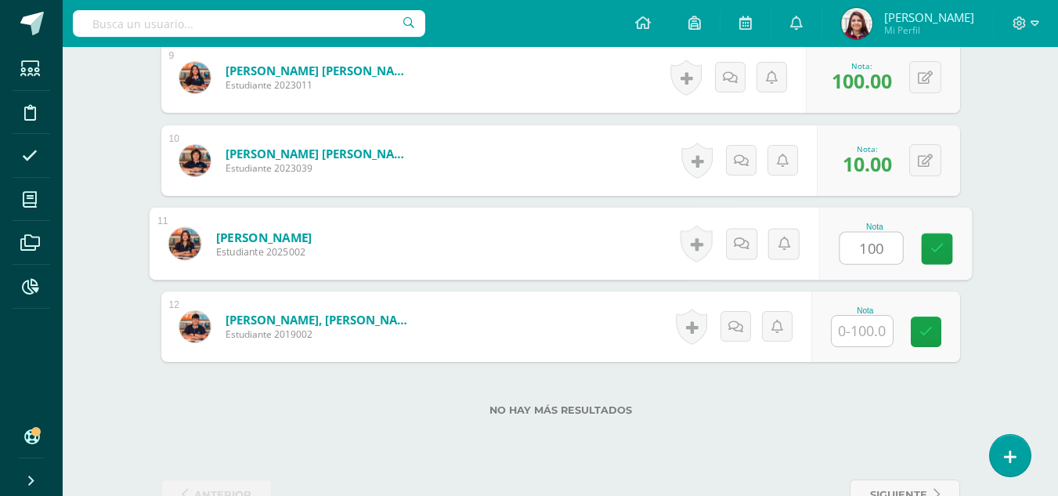
type input "100"
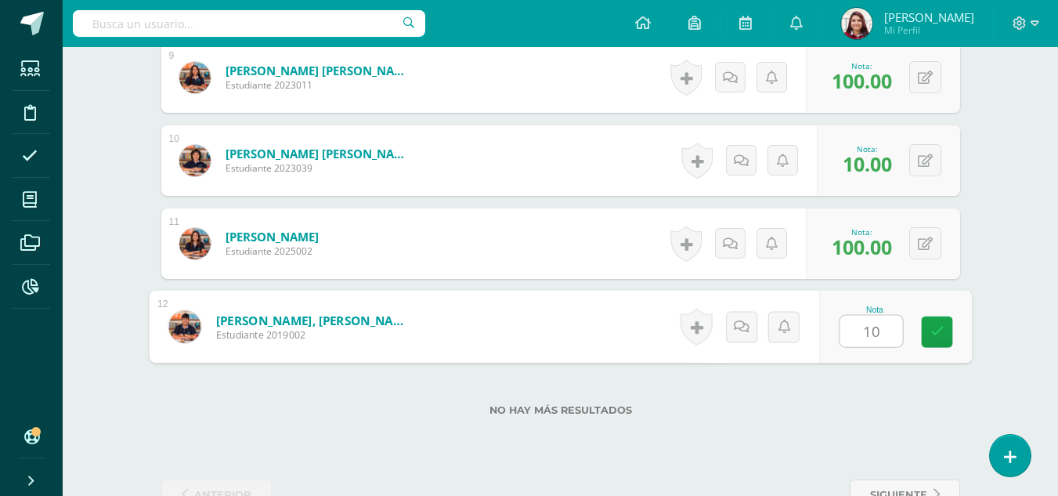
type input "100"
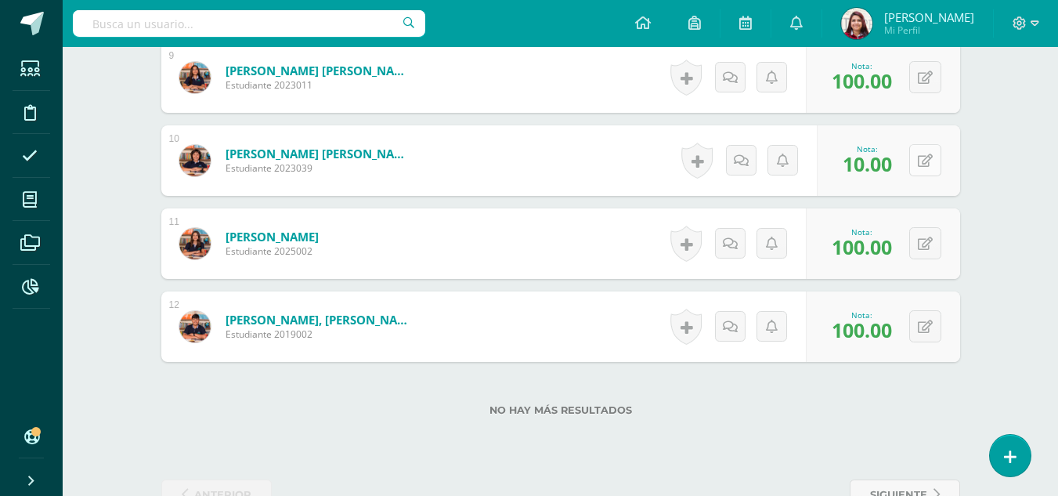
click at [932, 167] on button at bounding box center [925, 160] width 32 height 32
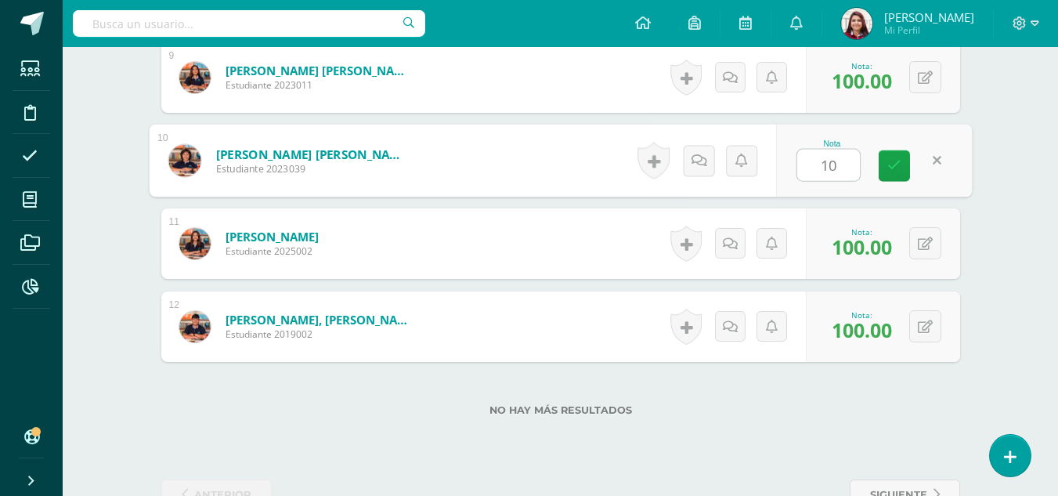
type input "100"
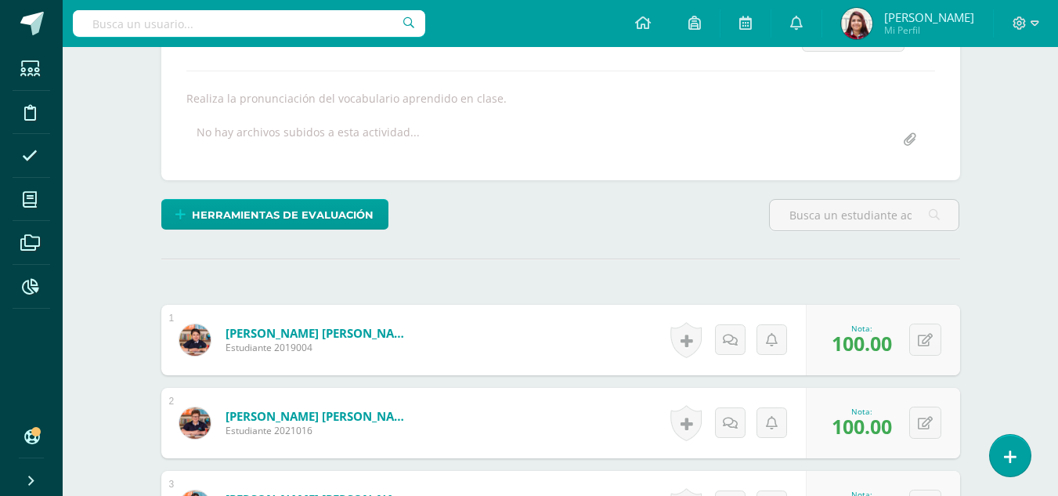
scroll to position [0, 0]
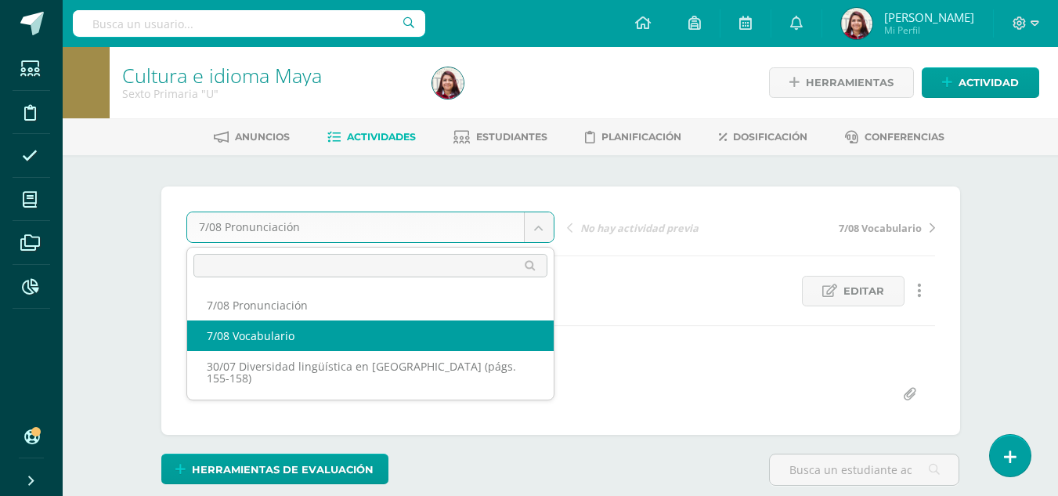
drag, startPoint x: 359, startPoint y: 319, endPoint x: 355, endPoint y: 330, distance: 11.6
select select "/dashboard/teacher/grade-activity/217641/"
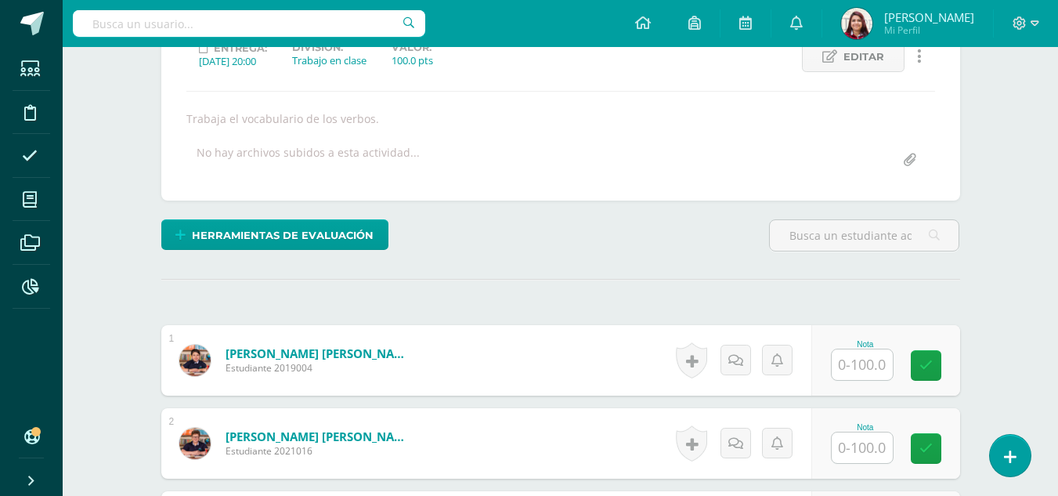
scroll to position [235, 0]
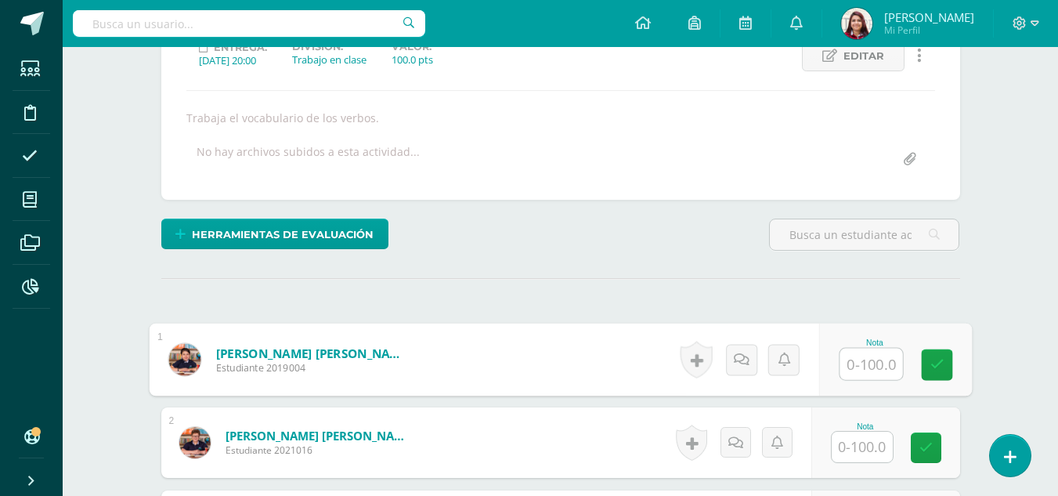
click at [867, 358] on input "text" at bounding box center [870, 363] width 63 height 31
type input "100"
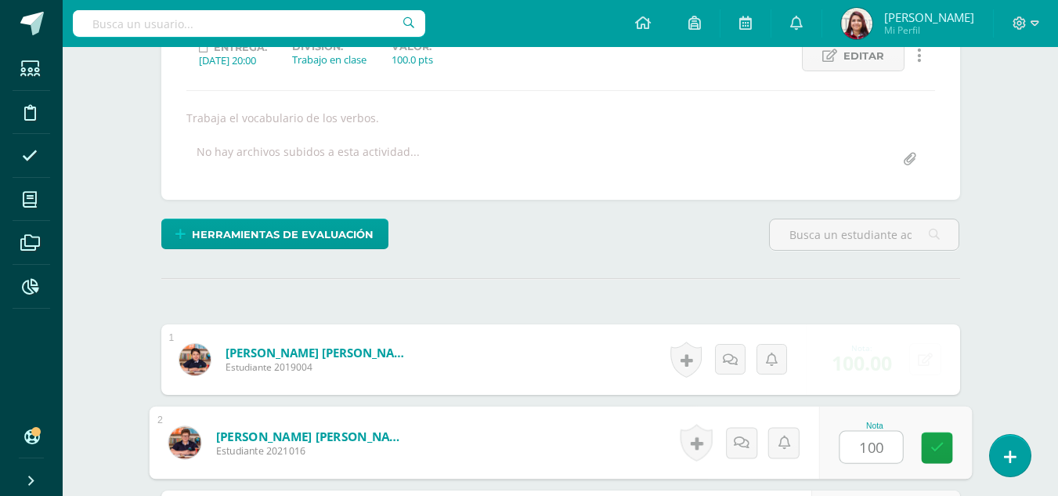
type input "100"
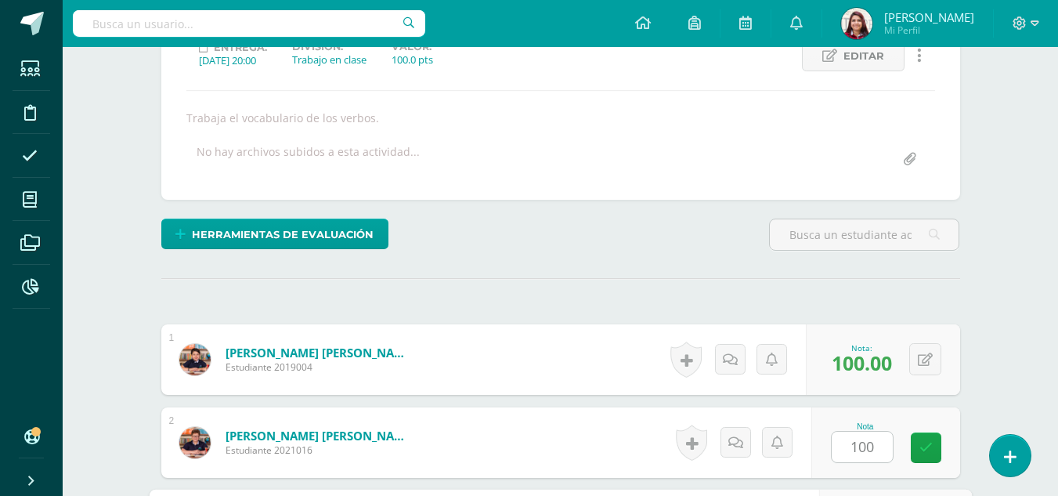
scroll to position [517, 0]
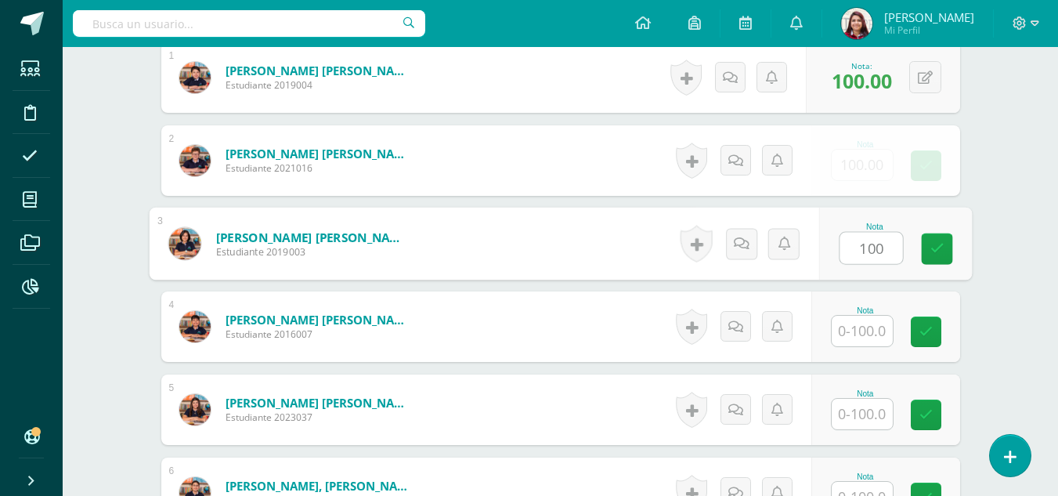
type input "100"
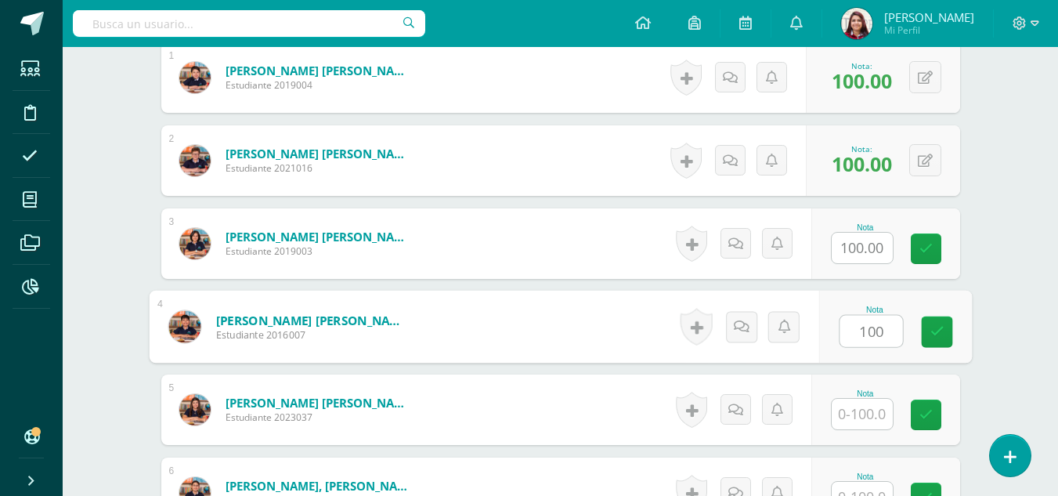
type input "100"
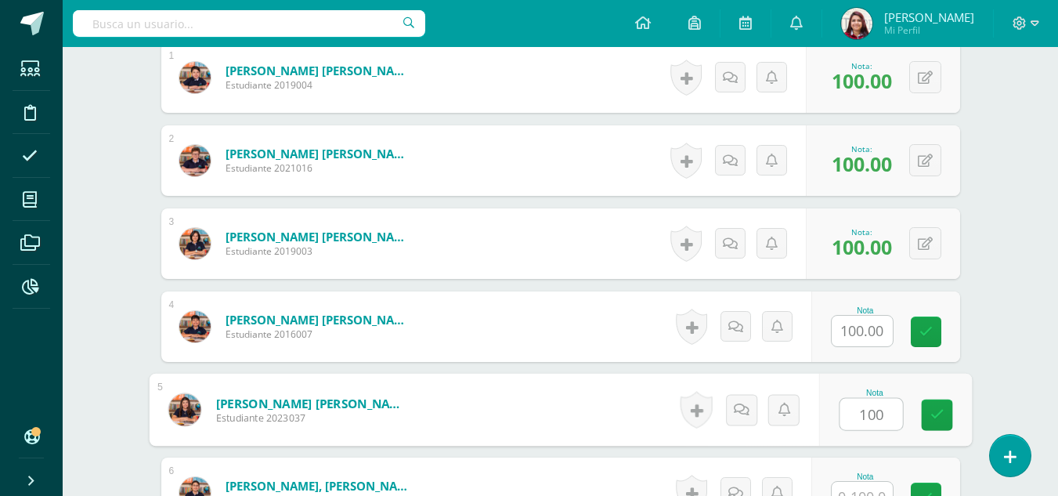
type input "100"
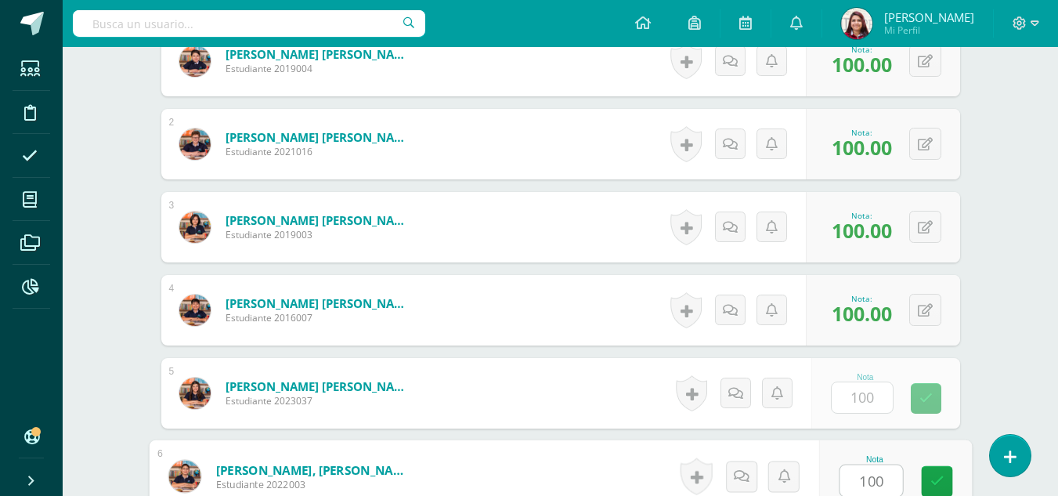
type input "100"
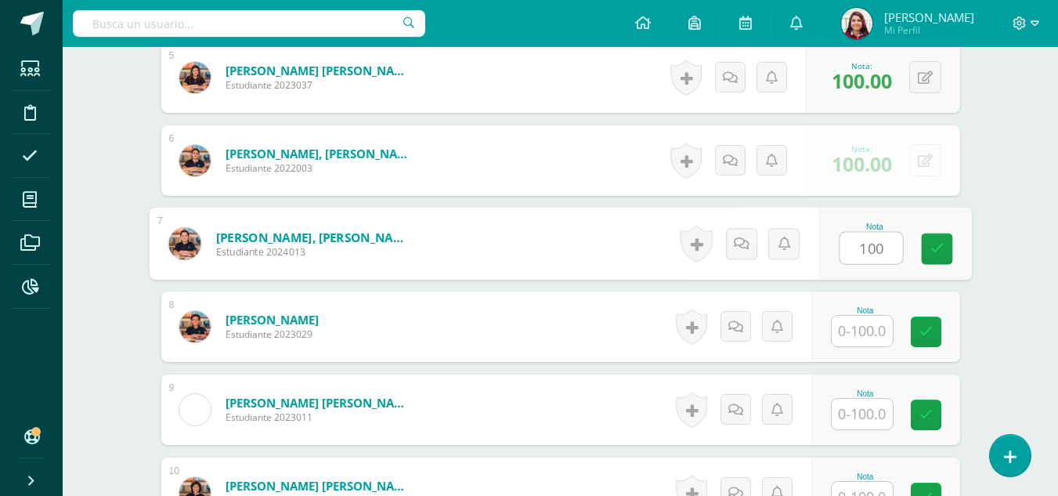
type input "100"
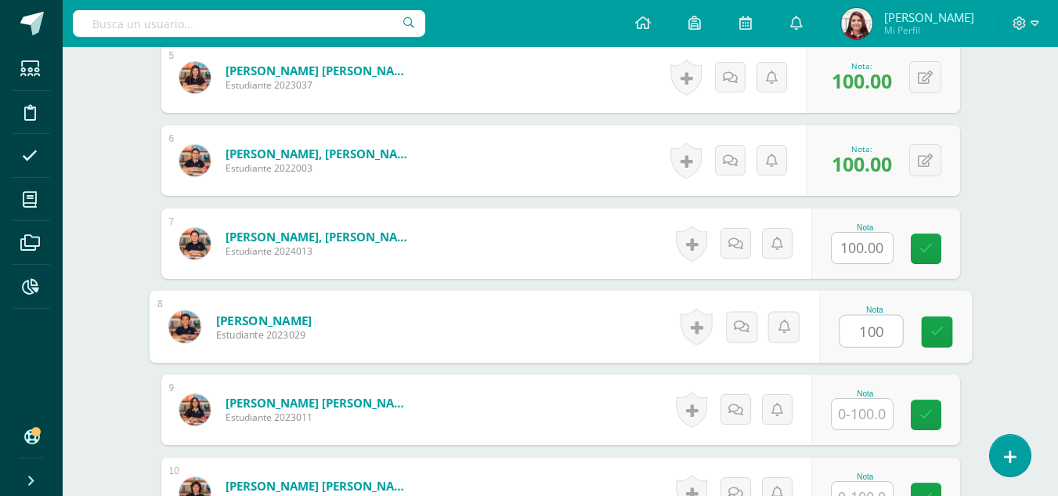
type input "100"
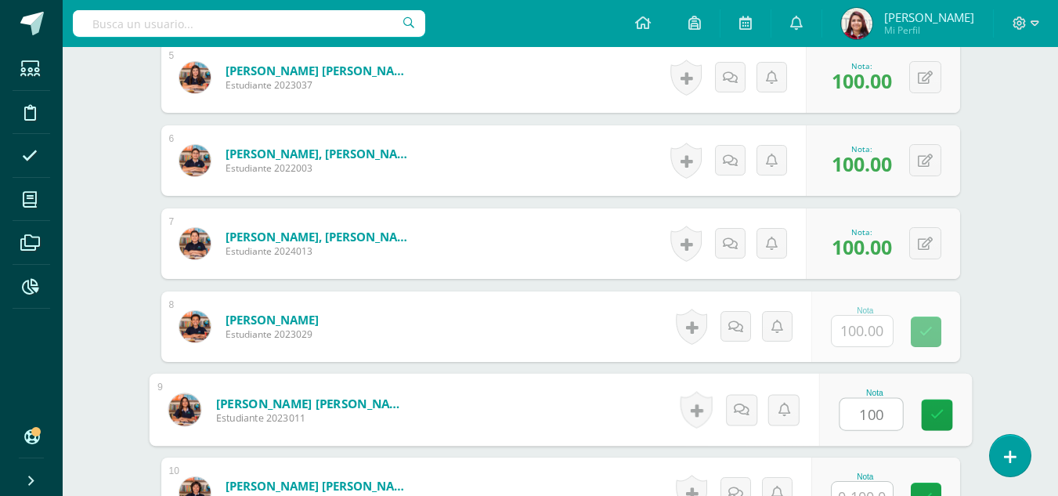
type input "100"
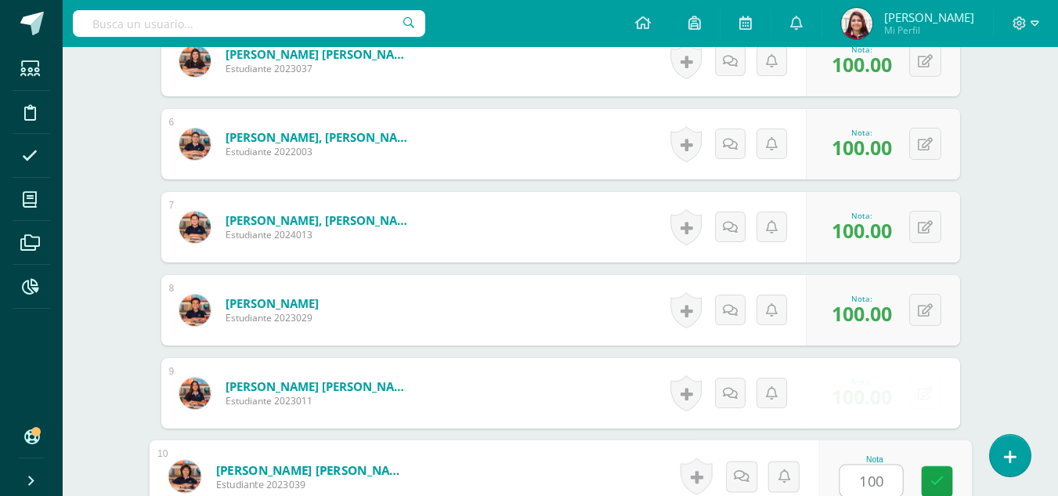
type input "100"
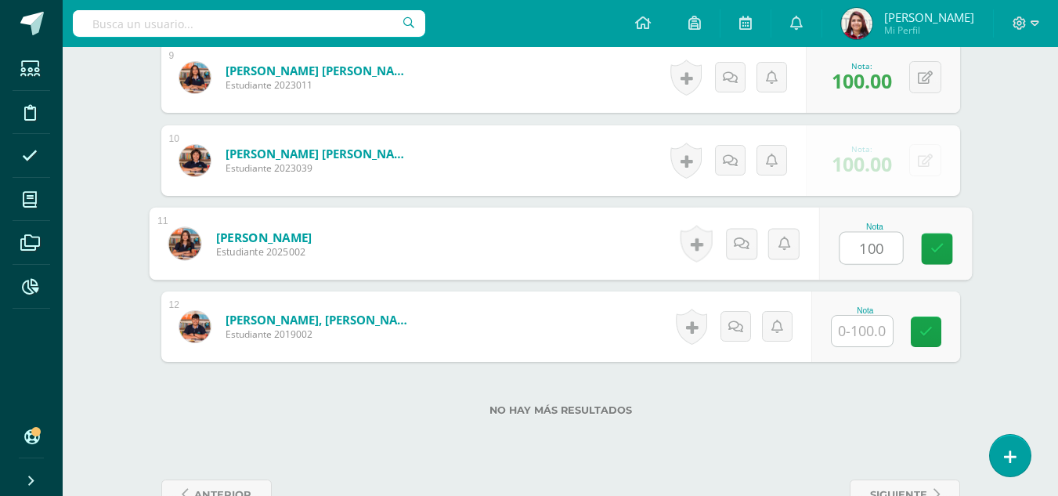
type input "100"
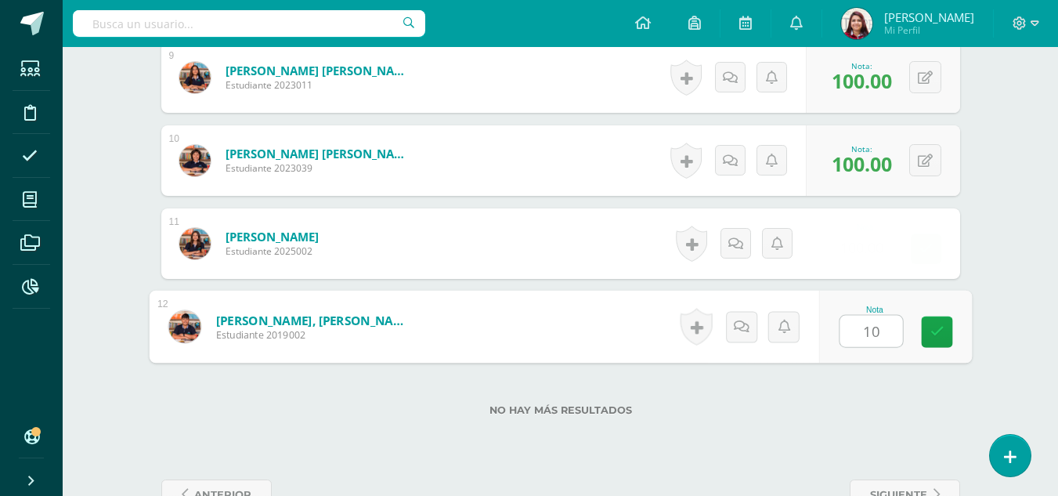
type input "100"
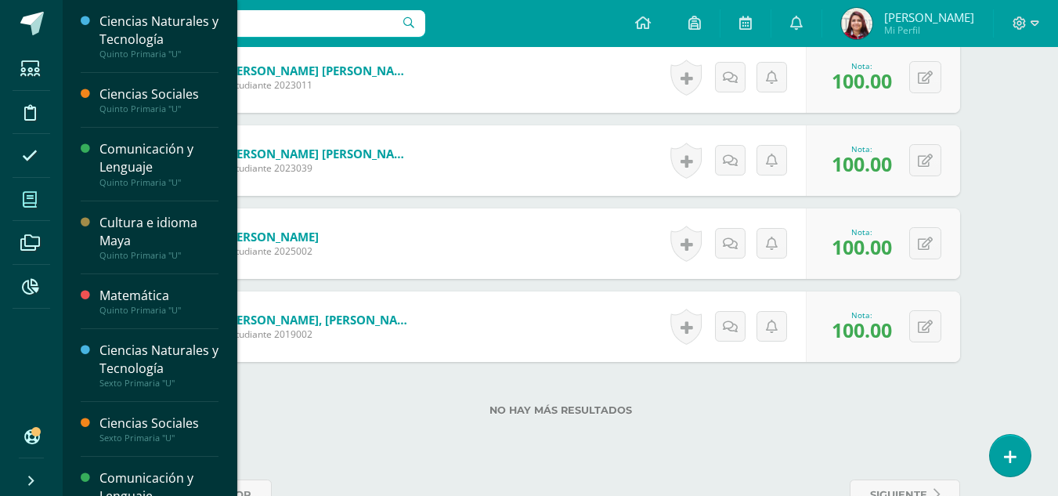
click at [39, 184] on span at bounding box center [30, 199] width 35 height 35
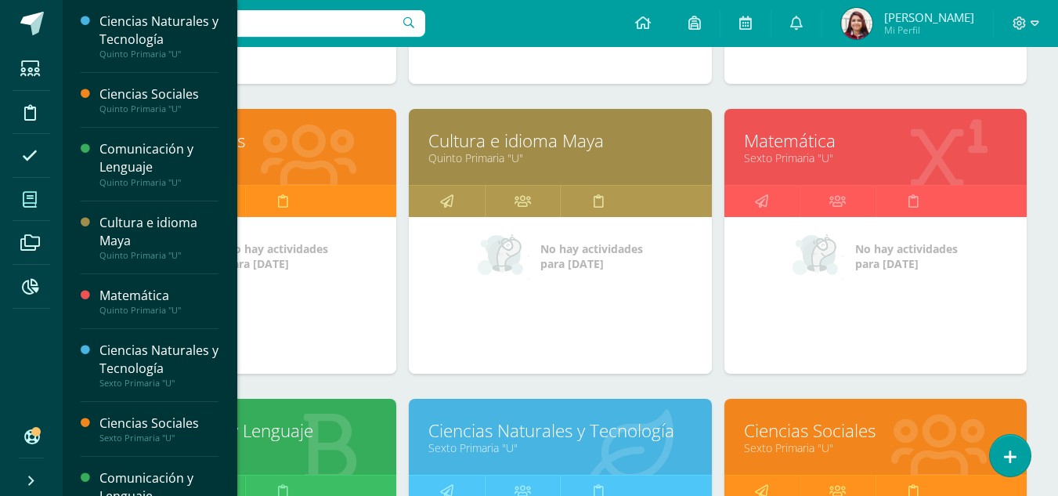
scroll to position [454, 0]
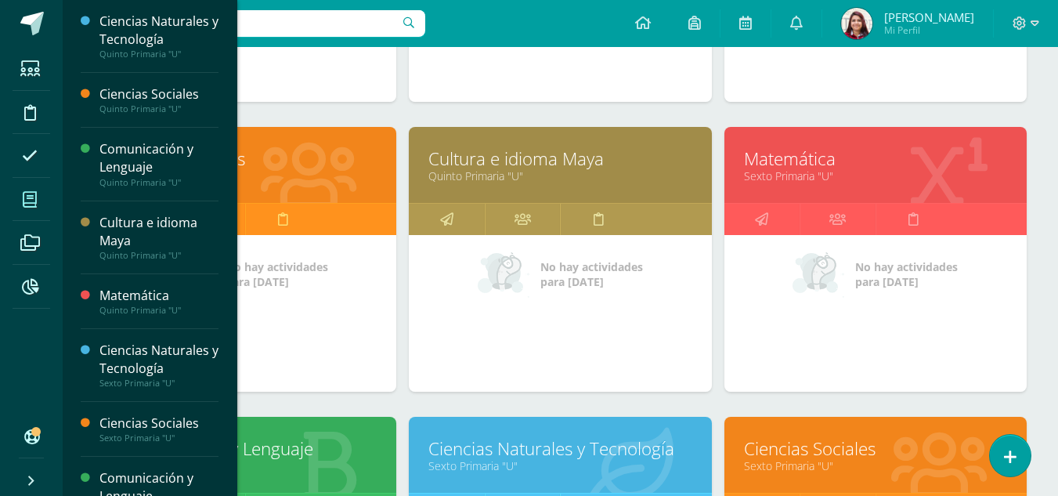
click at [812, 161] on link "Matemática" at bounding box center [875, 158] width 263 height 24
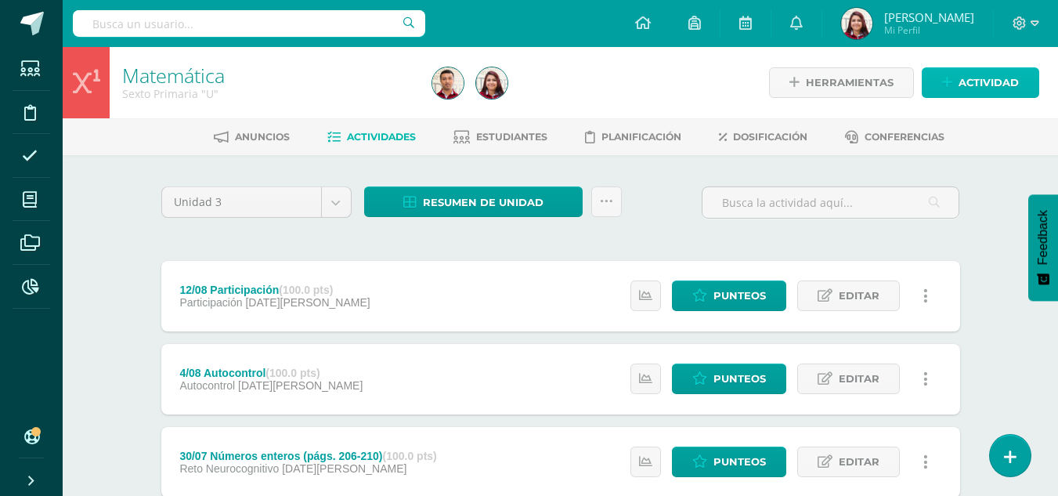
click at [1015, 85] on span "Actividad" at bounding box center [988, 82] width 60 height 29
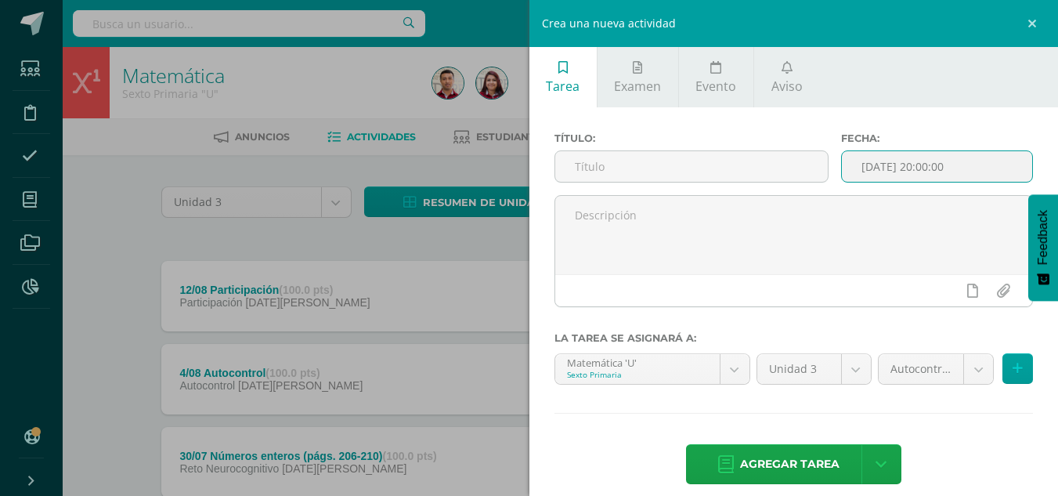
click at [947, 165] on input "[DATE] 20:00:00" at bounding box center [937, 166] width 190 height 31
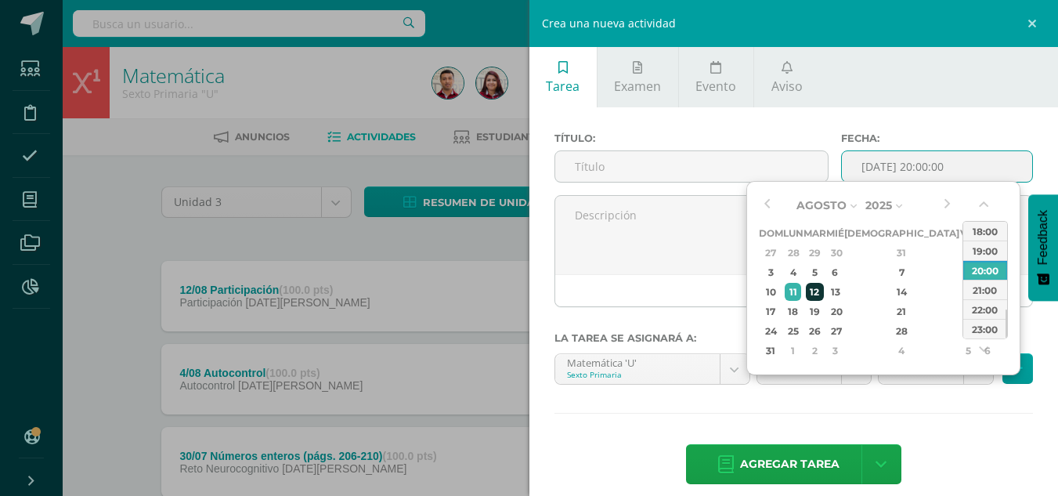
click at [817, 290] on div "12" at bounding box center [815, 292] width 18 height 18
type input "2025-08-12 20:00"
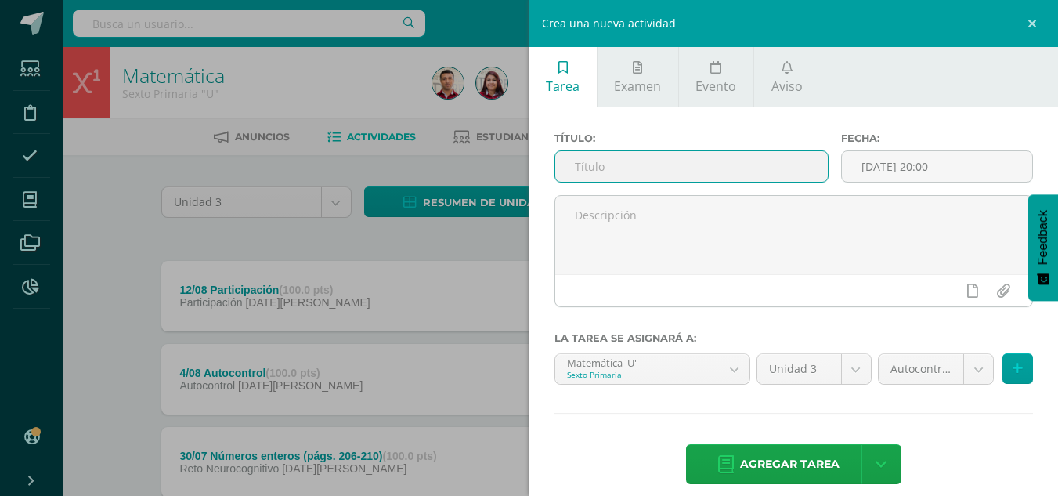
click at [610, 159] on input "text" at bounding box center [691, 166] width 272 height 31
click at [618, 168] on input "12/08 DIagnóstico" at bounding box center [691, 166] width 272 height 31
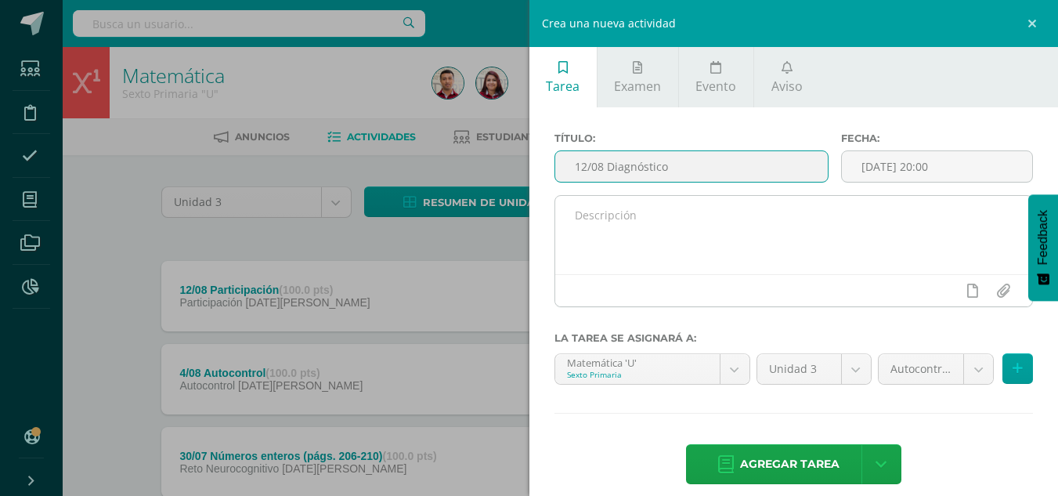
type input "12/08 Diagnóstico"
click at [611, 196] on div at bounding box center [793, 251] width 479 height 112
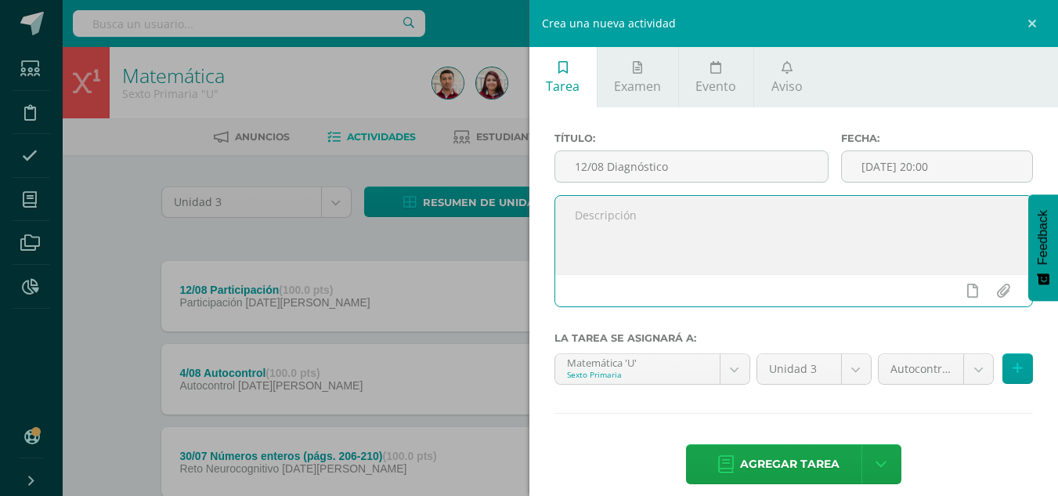
click at [597, 244] on textarea at bounding box center [794, 235] width 478 height 78
drag, startPoint x: 788, startPoint y: 215, endPoint x: 531, endPoint y: 207, distance: 256.9
click at [531, 207] on div "Título: 12/08 Diagnóstico Fecha: 2025-08-12 20:00 Resuelve diagnóstico de la 3 …" at bounding box center [793, 309] width 529 height 405
type textarea "Resuelve diagnóstico de la 3 unidad."
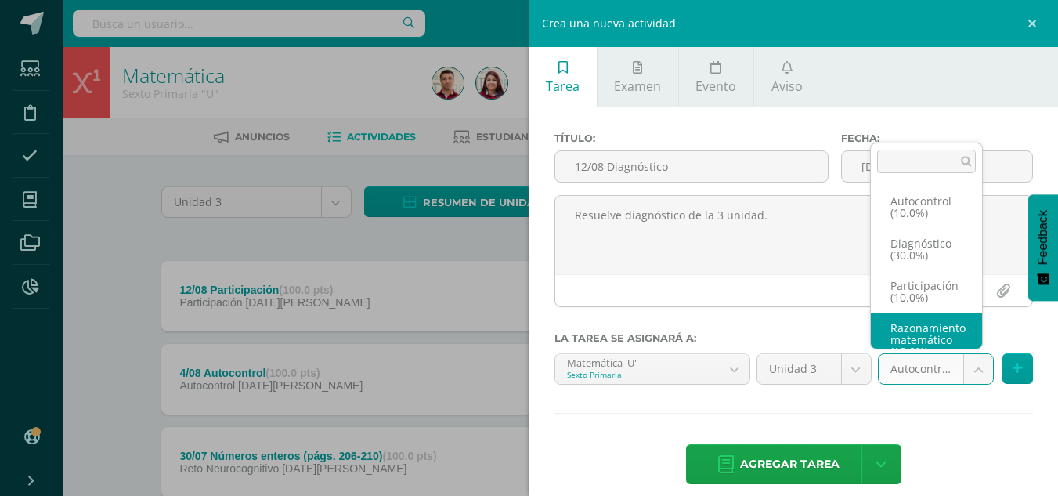
scroll to position [18, 0]
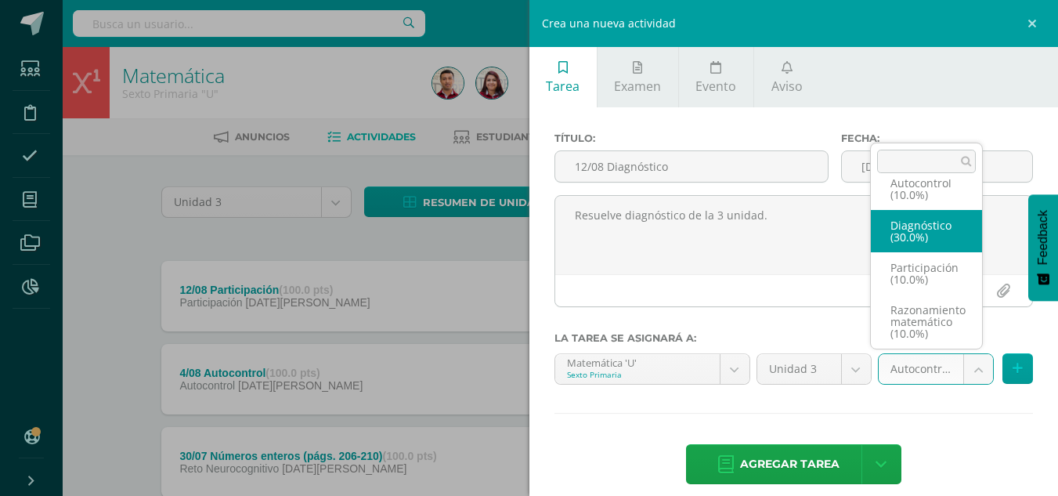
select select "203808"
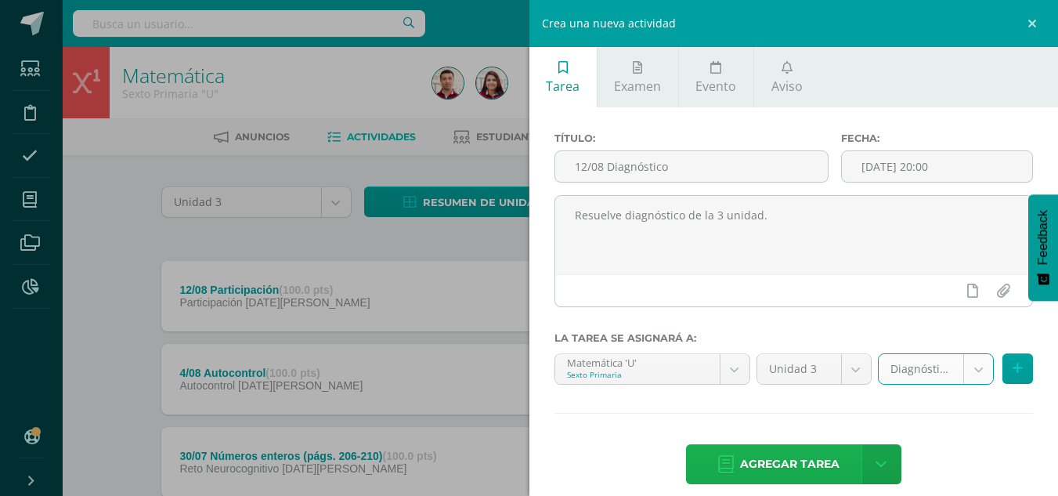
click at [806, 467] on span "Agregar tarea" at bounding box center [789, 464] width 99 height 38
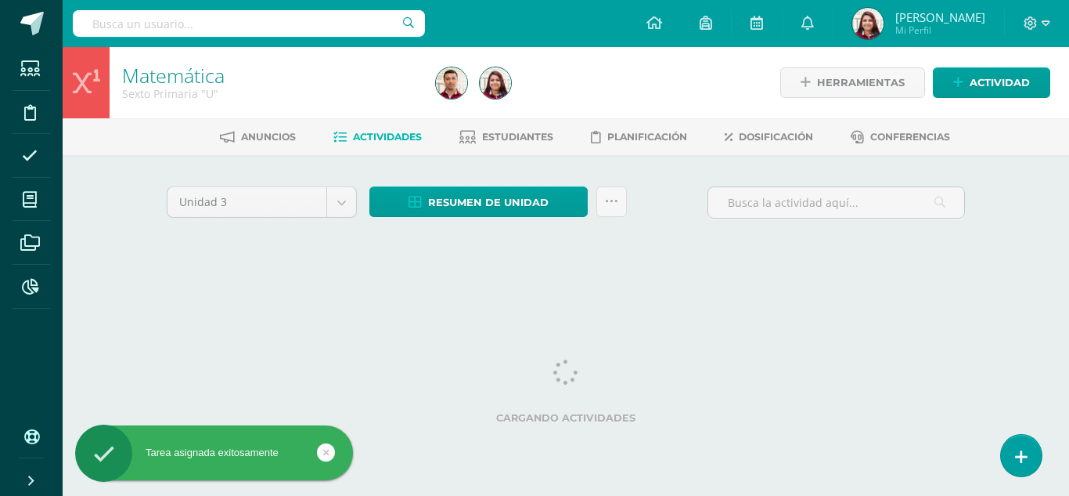
click at [26, 196] on icon at bounding box center [30, 200] width 14 height 16
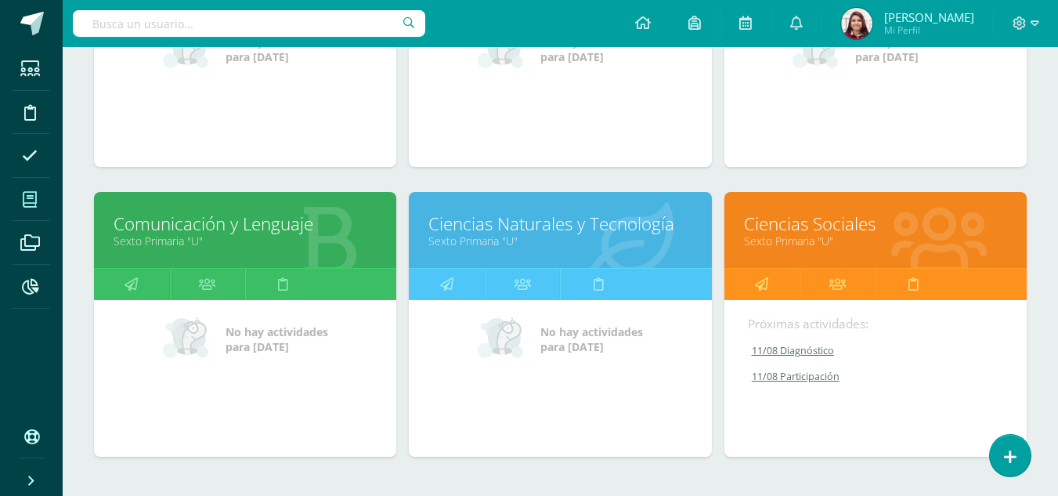
scroll to position [730, 0]
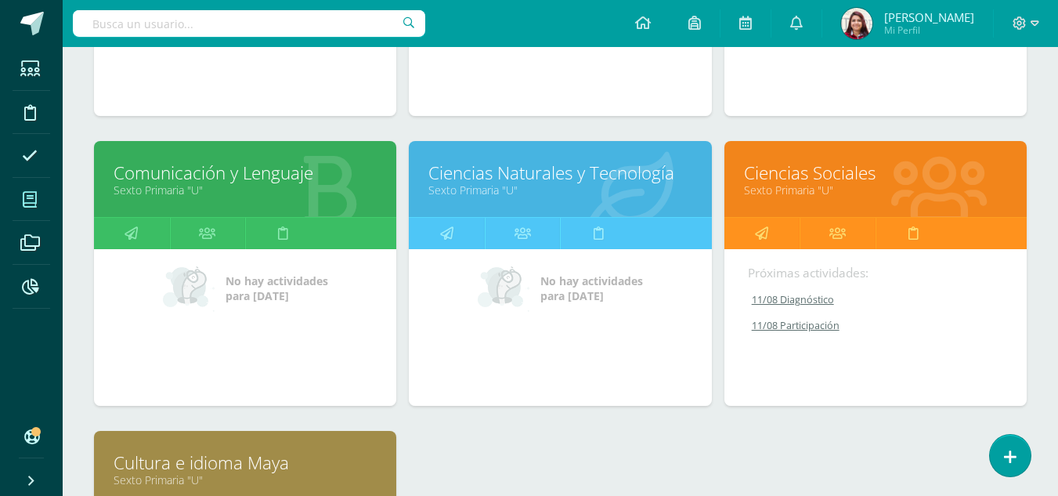
click at [173, 186] on link "Sexto Primaria "U"" at bounding box center [245, 189] width 263 height 15
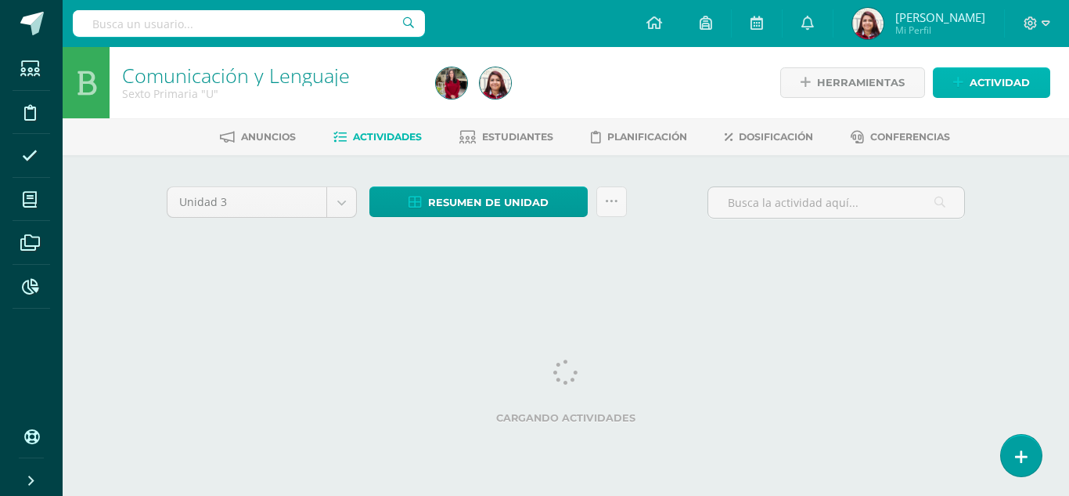
click at [995, 93] on span "Actividad" at bounding box center [1000, 82] width 60 height 29
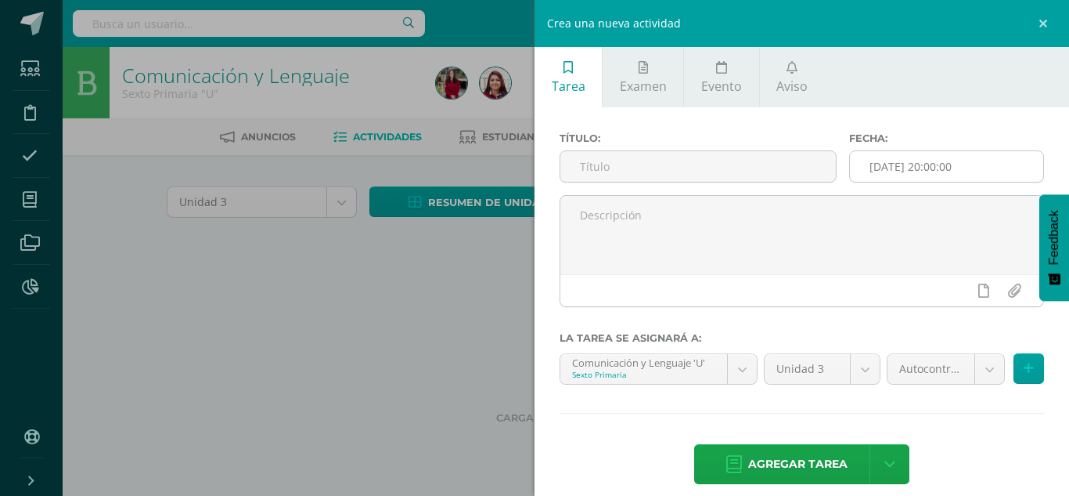
click at [957, 155] on input "[DATE] 20:00:00" at bounding box center [946, 166] width 193 height 31
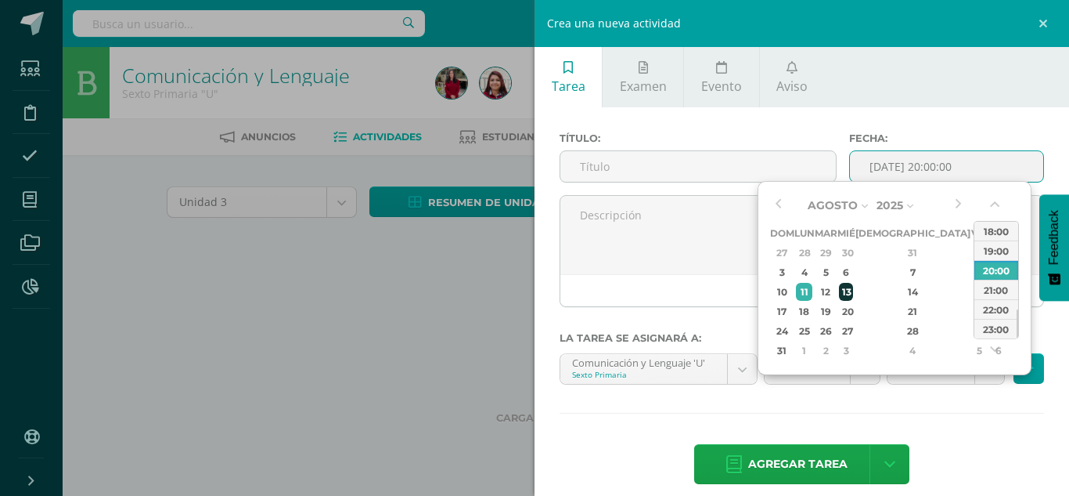
click at [853, 292] on div "13" at bounding box center [846, 292] width 14 height 18
type input "[DATE] 20:00"
click at [676, 171] on input "text" at bounding box center [699, 166] width 276 height 31
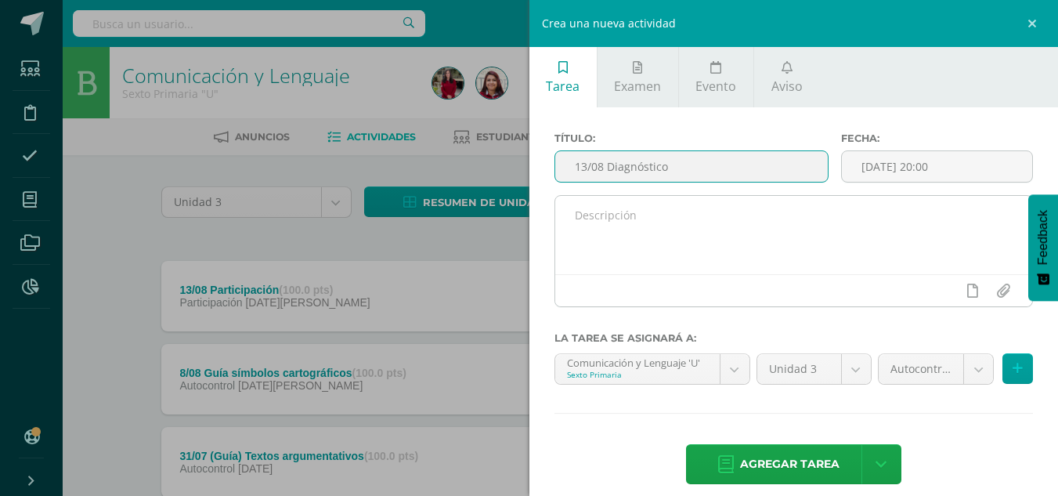
type input "13/08 Diagnóstico"
click at [590, 269] on textarea at bounding box center [794, 235] width 478 height 78
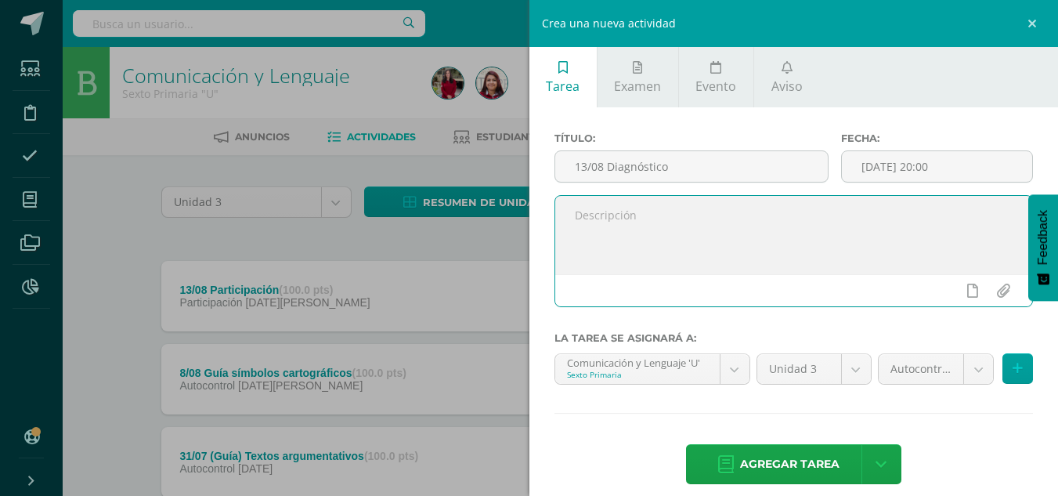
click at [773, 243] on textarea at bounding box center [794, 235] width 478 height 78
click at [687, 235] on textarea at bounding box center [794, 235] width 478 height 78
drag, startPoint x: 687, startPoint y: 235, endPoint x: 570, endPoint y: 232, distance: 116.7
click at [570, 232] on textarea at bounding box center [794, 235] width 478 height 78
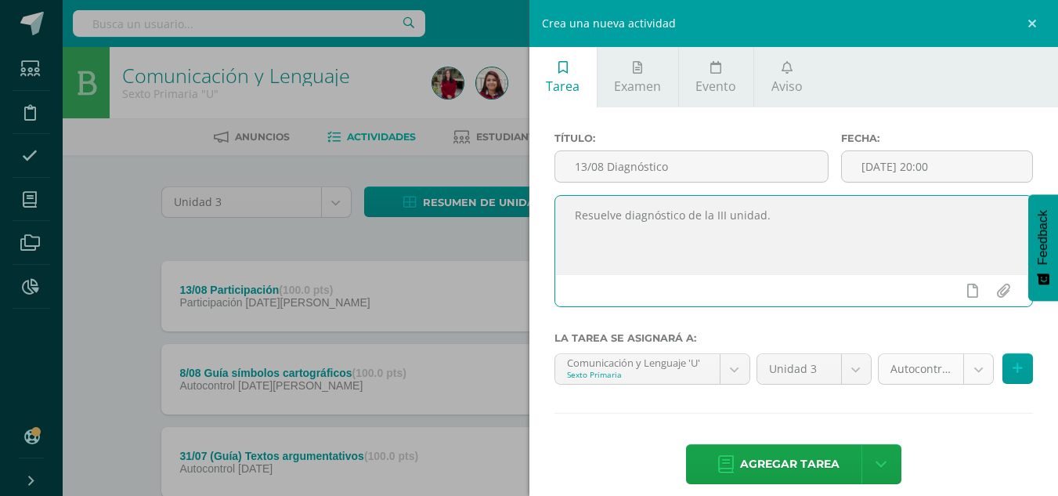
type textarea "Resuelve diagnóstico de la III unidad."
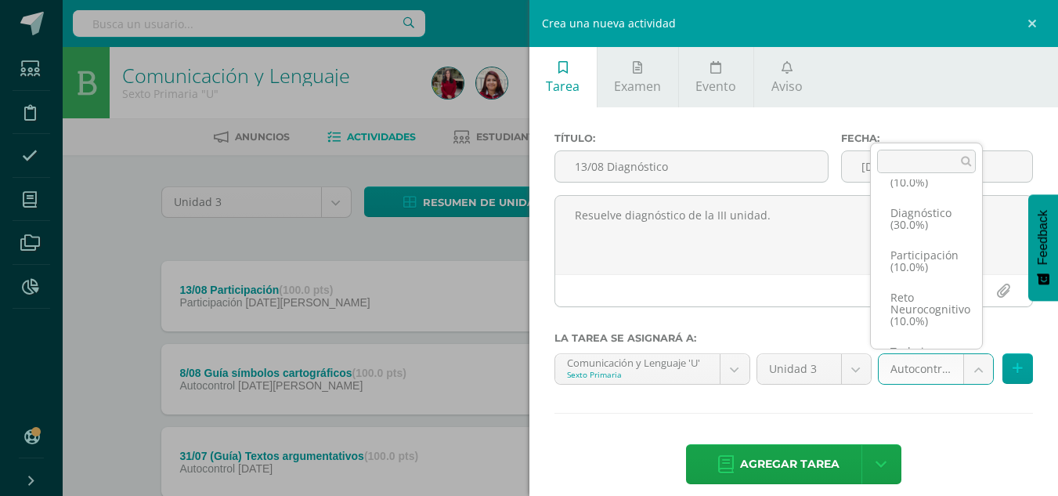
scroll to position [15, 0]
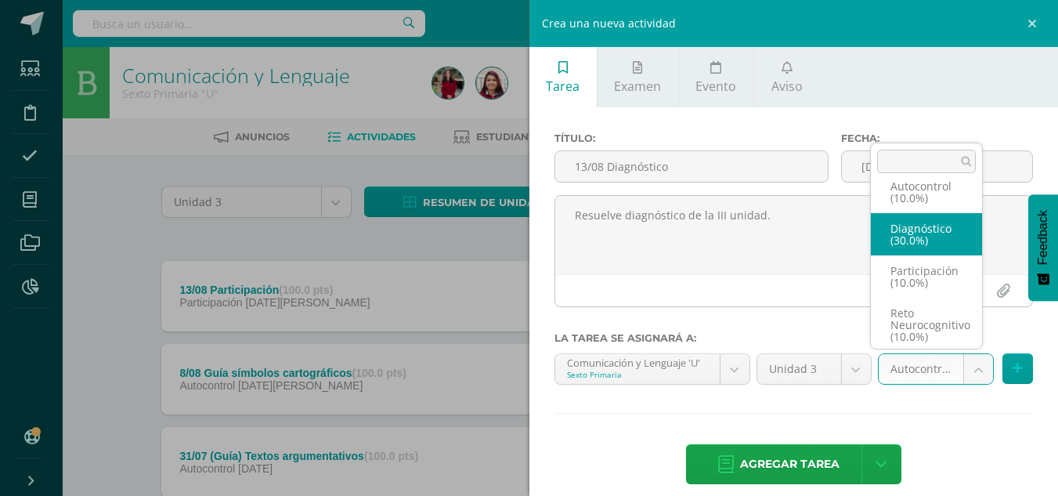
select select "203897"
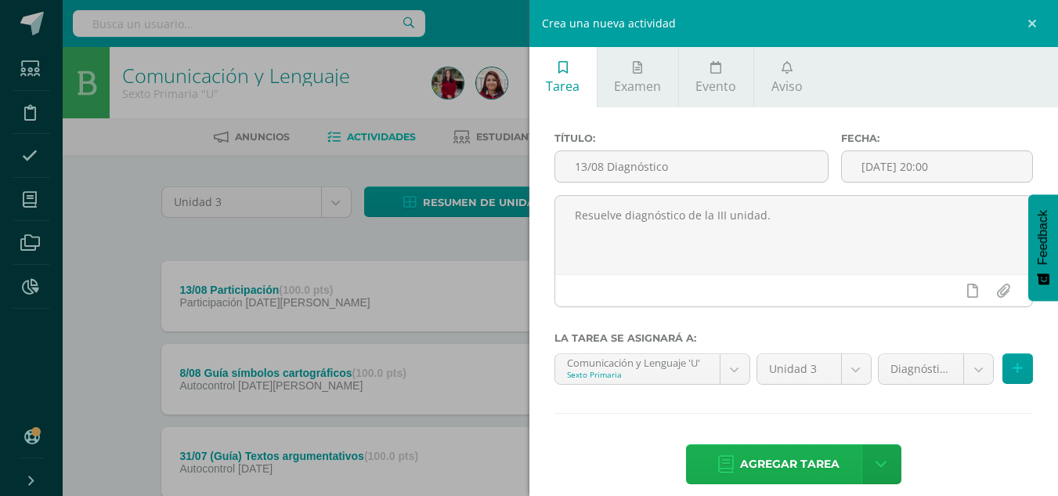
click at [781, 453] on span "Agregar tarea" at bounding box center [789, 464] width 99 height 38
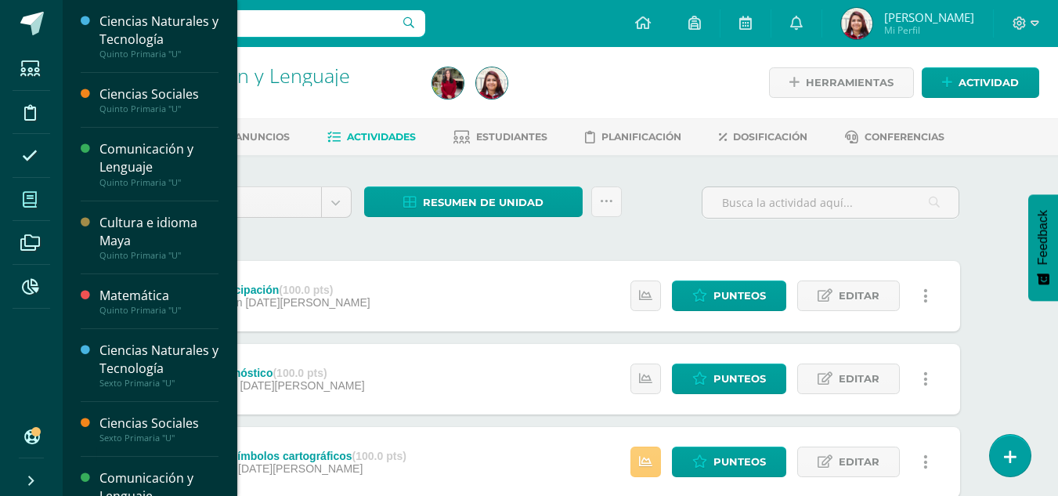
click at [20, 218] on link "Mis cursos" at bounding box center [32, 200] width 38 height 44
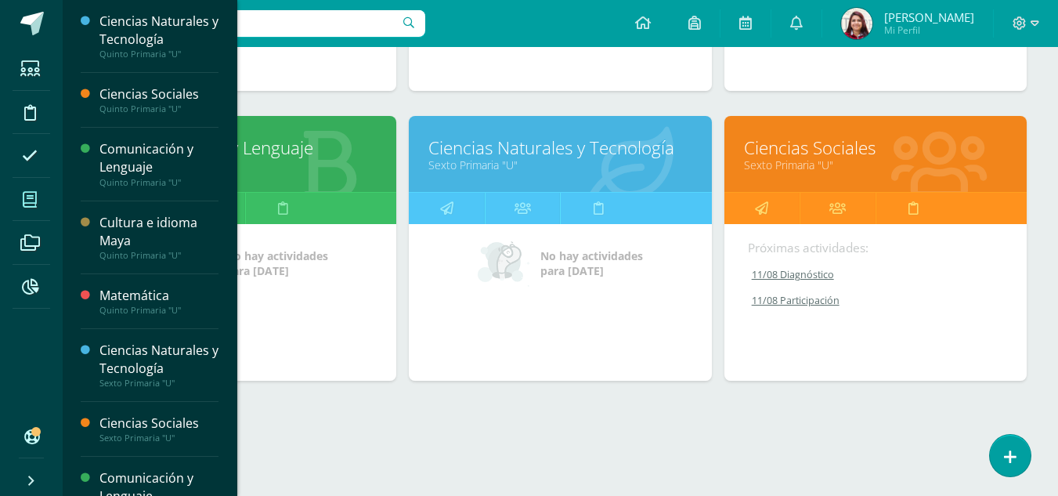
scroll to position [763, 0]
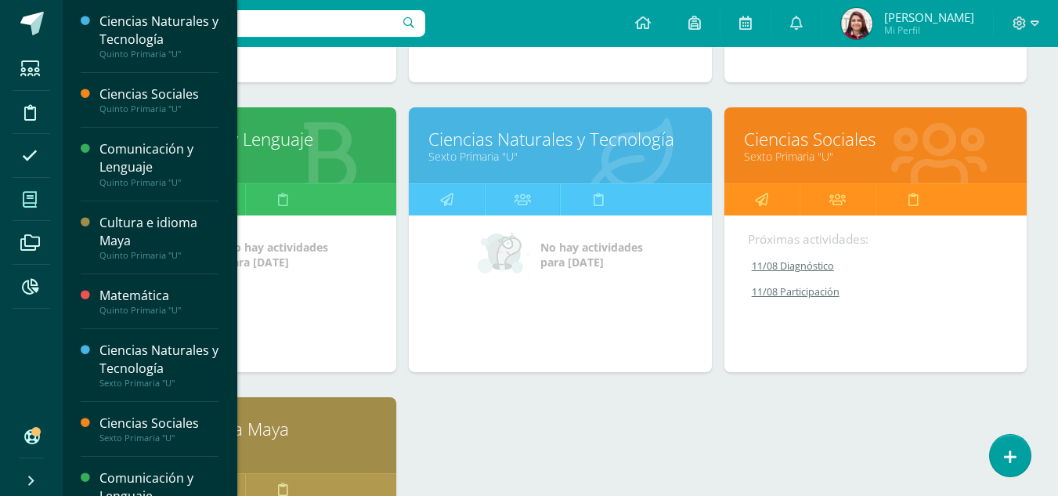
click at [580, 138] on link "Ciencias Naturales y Tecnología" at bounding box center [559, 139] width 263 height 24
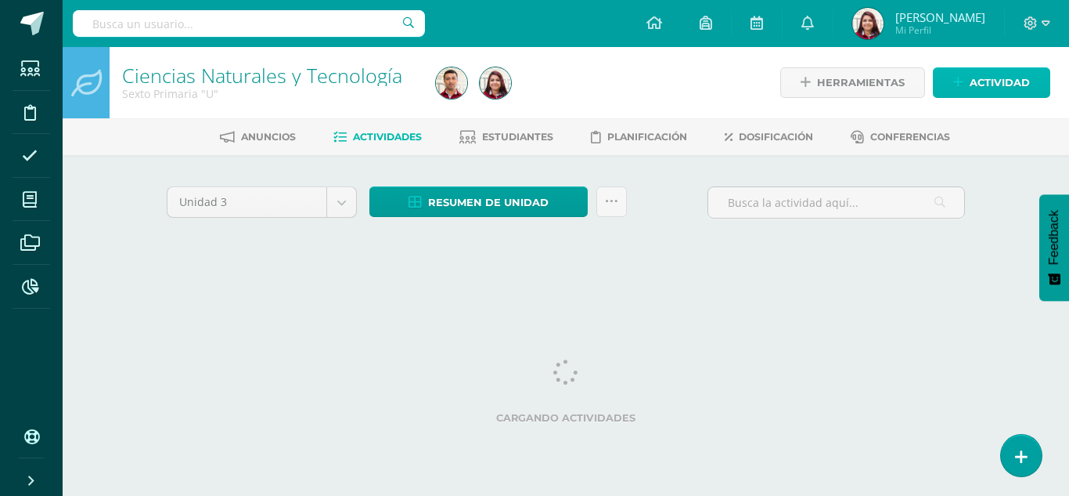
click at [1021, 83] on span "Actividad" at bounding box center [1000, 82] width 60 height 29
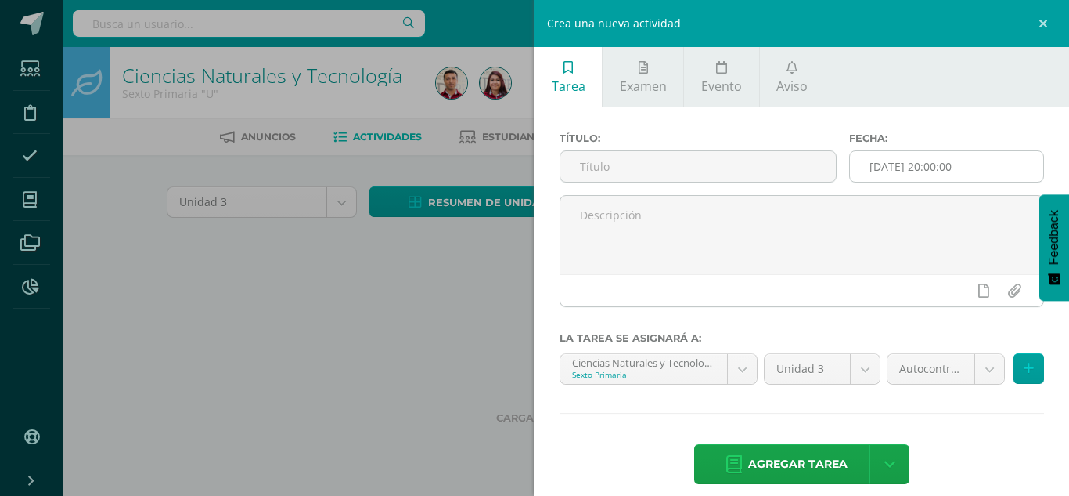
click at [956, 172] on input "[DATE] 20:00:00" at bounding box center [946, 166] width 193 height 31
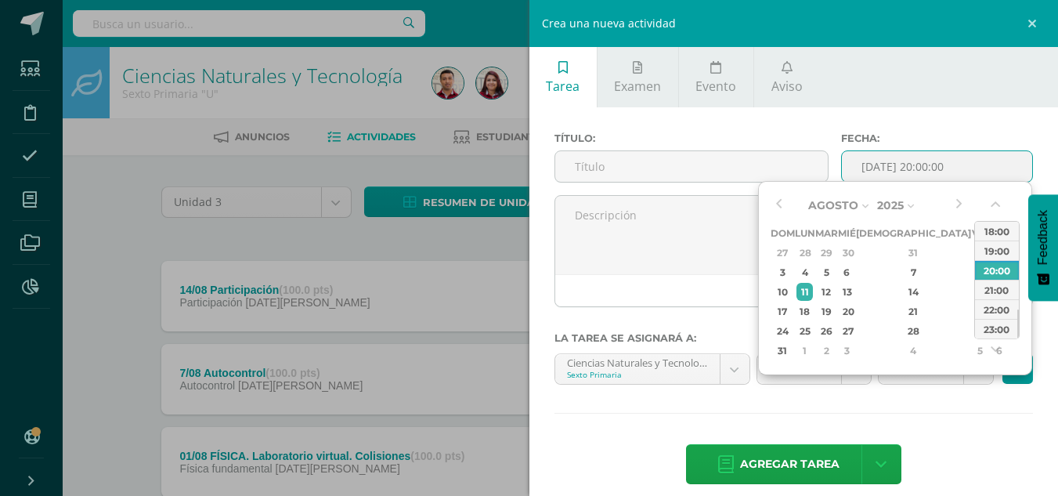
click at [897, 290] on div "14" at bounding box center [913, 292] width 92 height 18
type input "2025-08-14 20:00"
click at [623, 146] on div "Título:" at bounding box center [691, 163] width 287 height 63
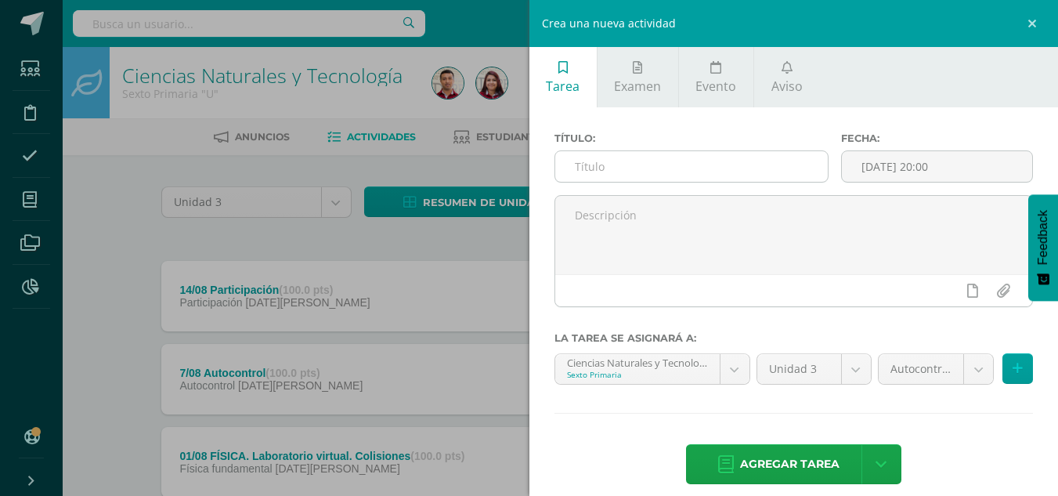
click at [623, 158] on input "text" at bounding box center [691, 166] width 272 height 31
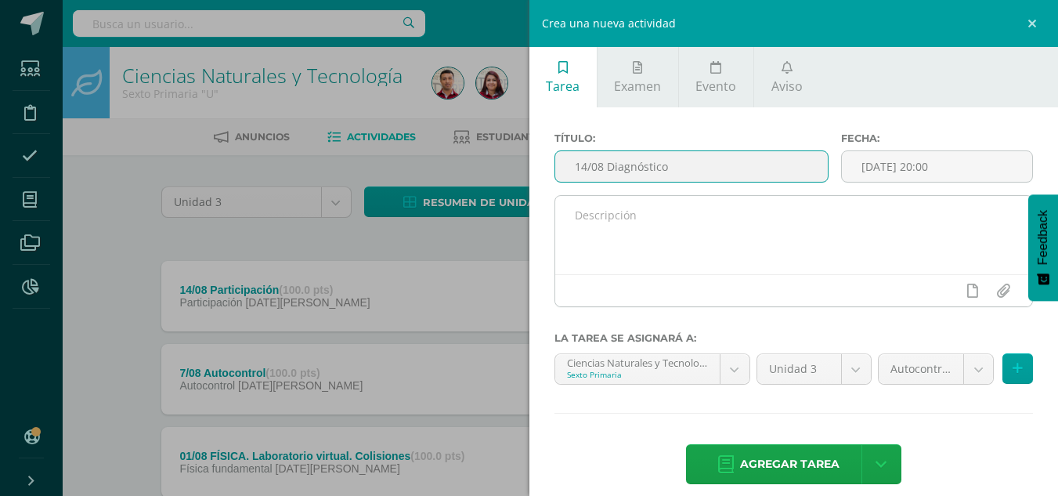
type input "14/08 Diagnóstico"
click at [610, 229] on textarea at bounding box center [794, 235] width 478 height 78
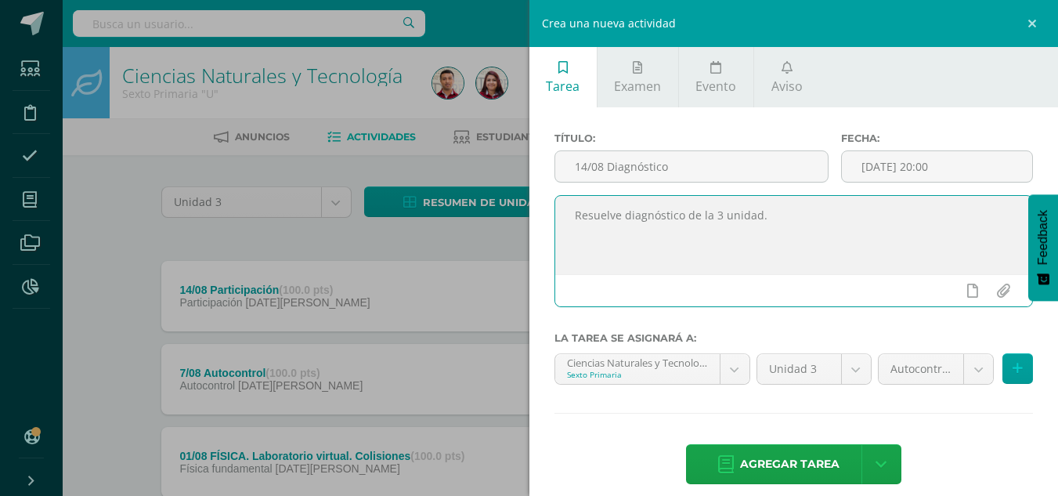
drag, startPoint x: 865, startPoint y: 243, endPoint x: 478, endPoint y: 215, distance: 388.6
click at [478, 215] on div "Crea una nueva actividad Tarea Examen Evento Aviso Título: 14/08 Diagnóstico Fe…" at bounding box center [529, 248] width 1058 height 496
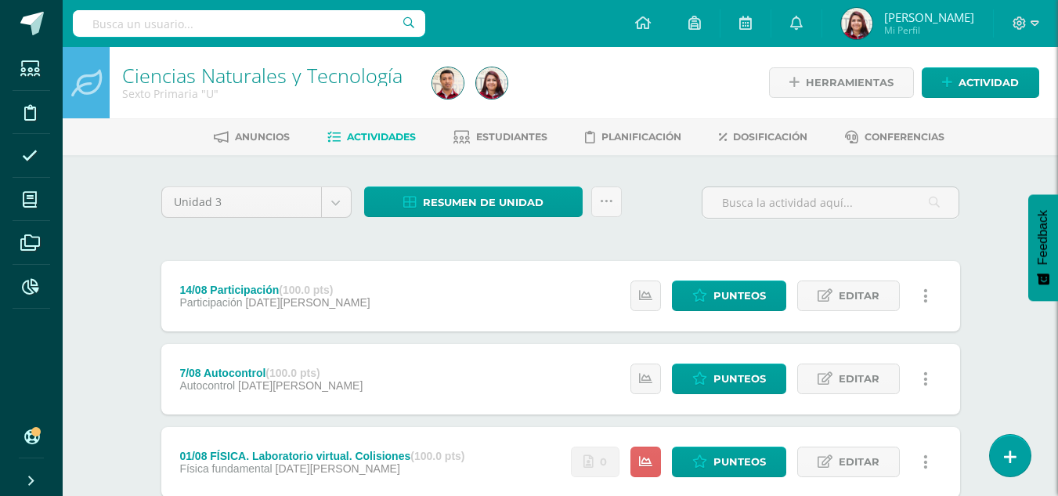
type textarea "Resuelve diagnóstico de la 3 unidad."
click at [997, 89] on span "Actividad" at bounding box center [988, 82] width 60 height 29
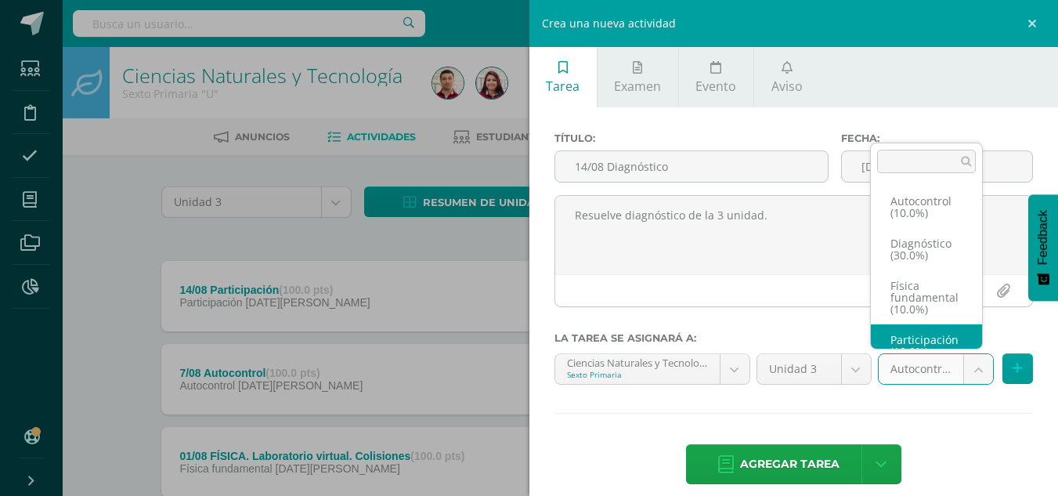
scroll to position [18, 0]
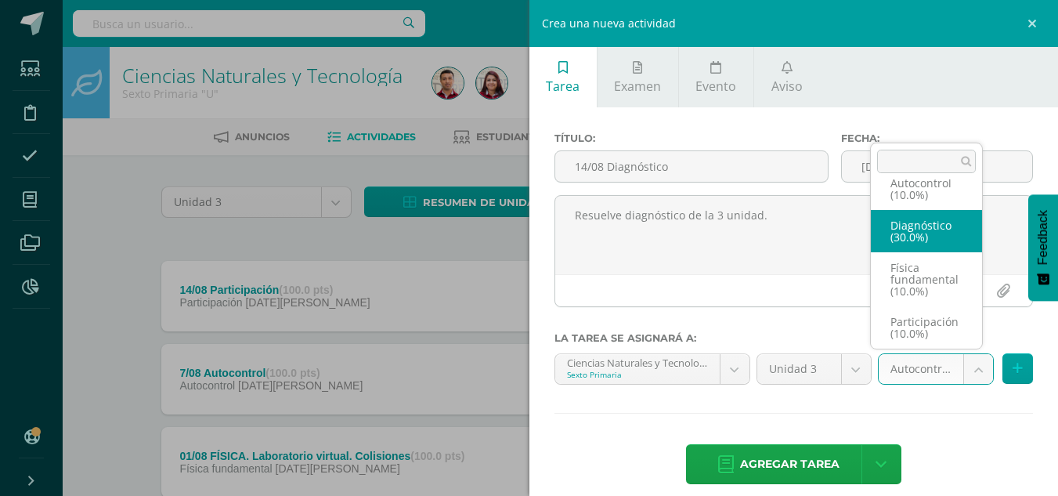
select select "203917"
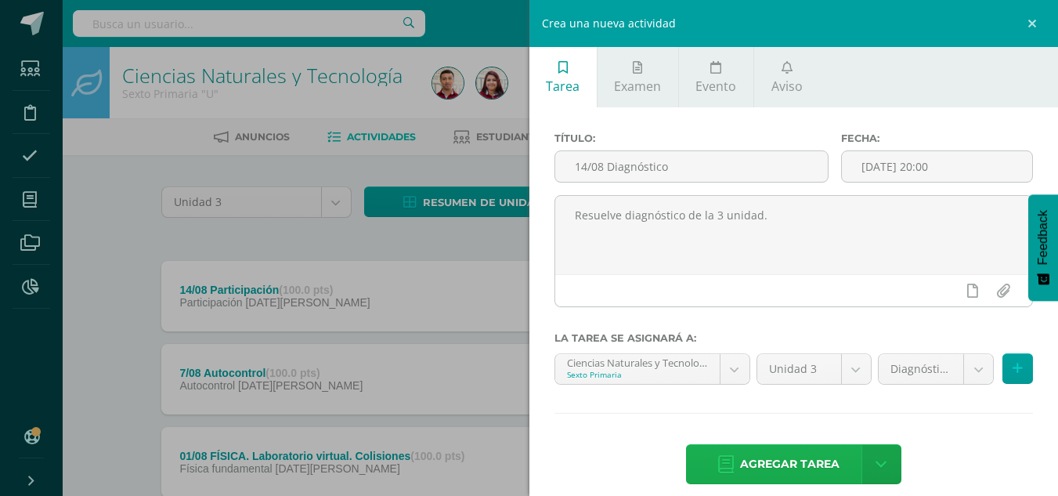
click at [822, 453] on span "Agregar tarea" at bounding box center [789, 464] width 99 height 38
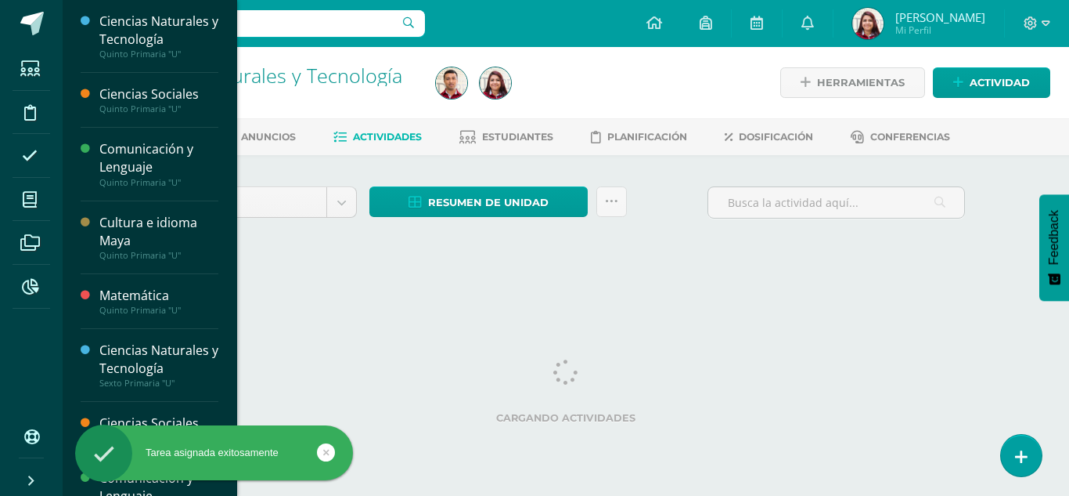
click at [31, 192] on icon at bounding box center [30, 200] width 14 height 16
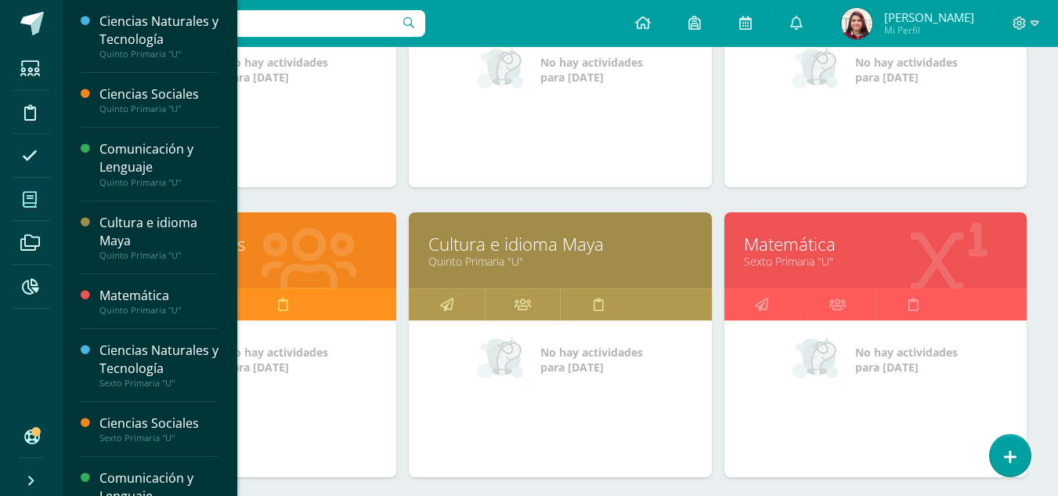
scroll to position [362, 0]
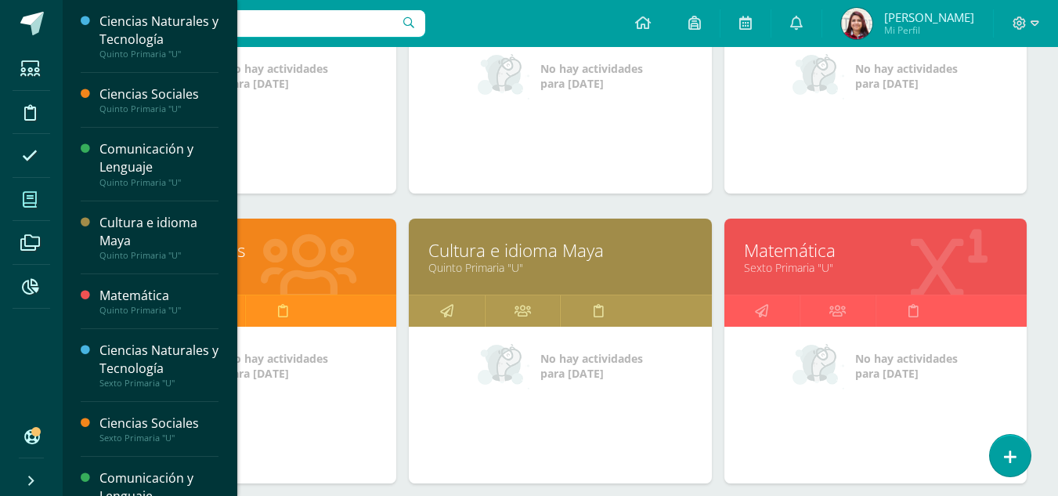
click at [300, 263] on link "Quinto Primaria "U"" at bounding box center [245, 267] width 263 height 15
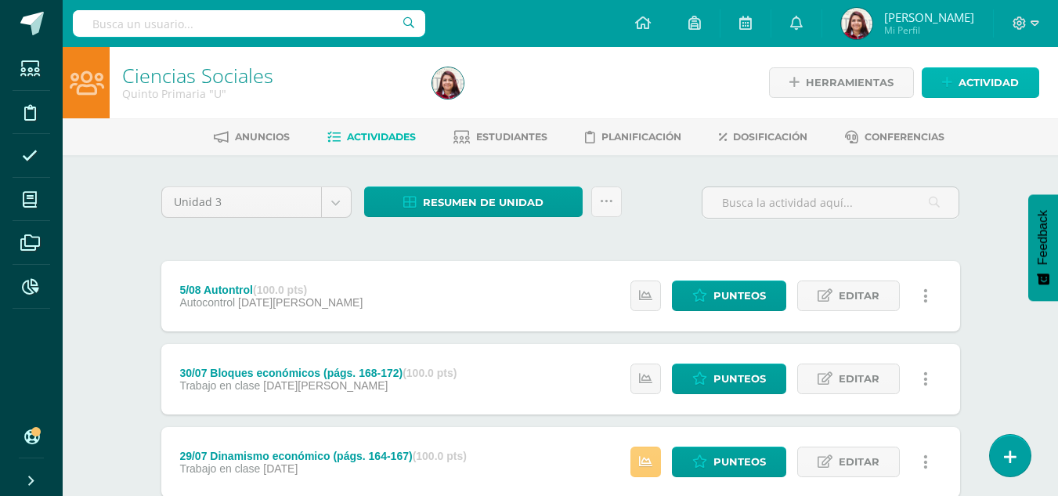
click at [939, 78] on link "Actividad" at bounding box center [979, 82] width 117 height 31
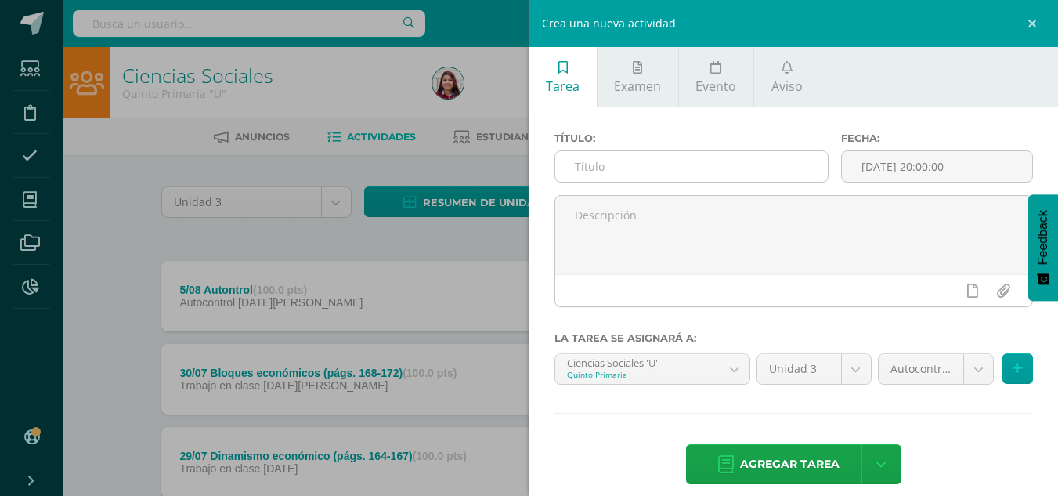
click at [703, 168] on input "text" at bounding box center [691, 166] width 272 height 31
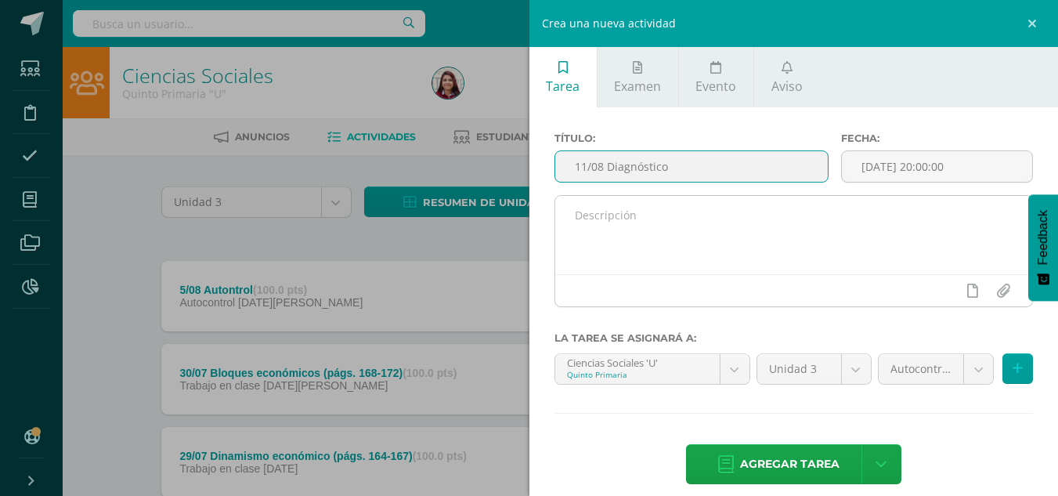
type input "11/08 Diagnóstico"
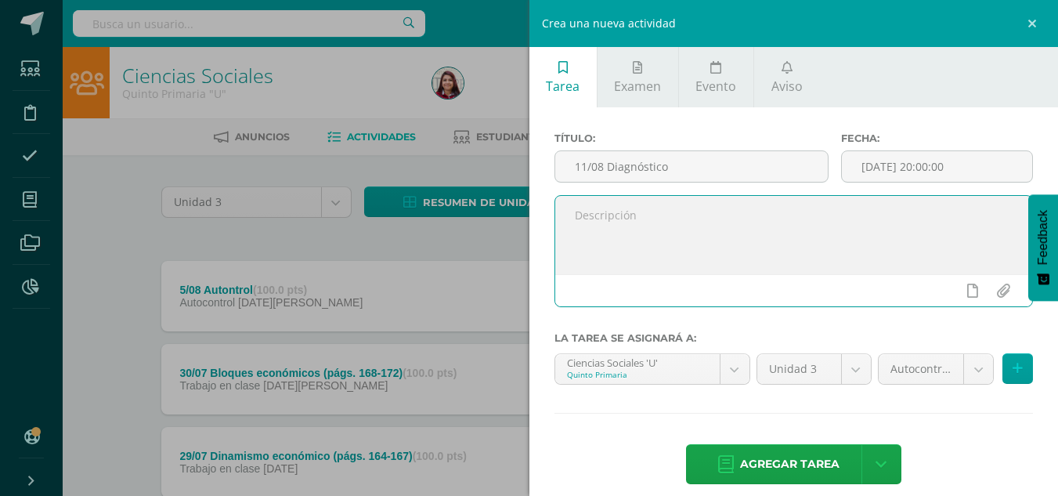
click at [680, 200] on textarea at bounding box center [794, 235] width 478 height 78
paste textarea "Resuelve diagnóstico de la 3 unidad."
type textarea "Resuelve diagnóstico de la 3 unidad."
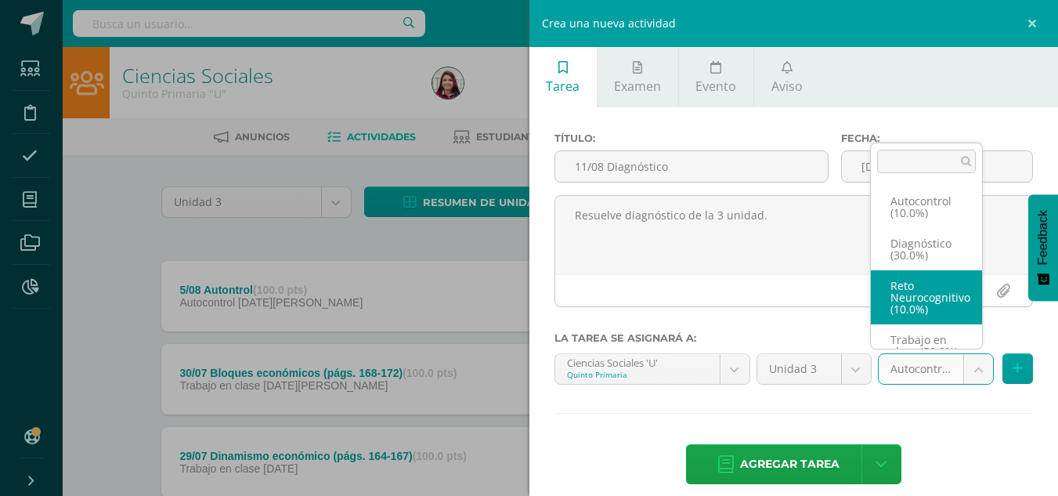
scroll to position [30, 0]
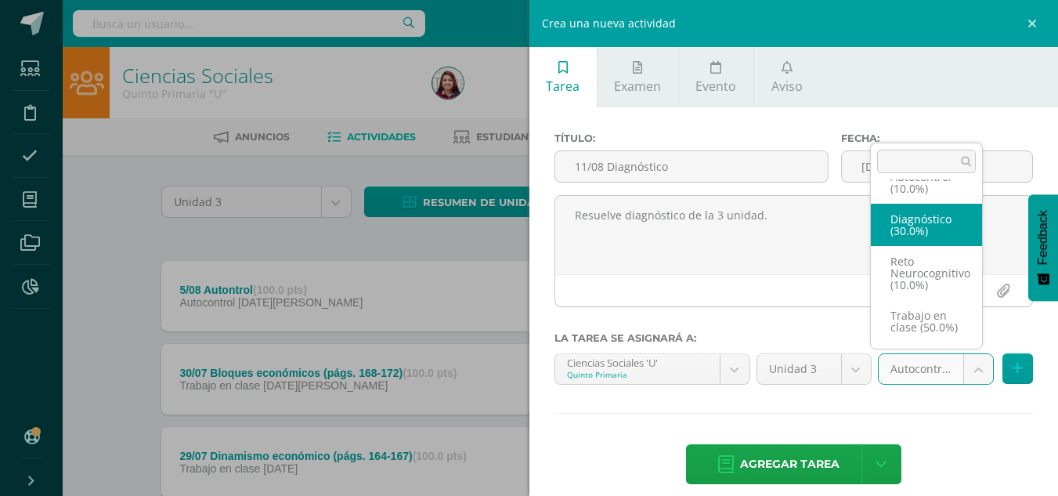
select select "203861"
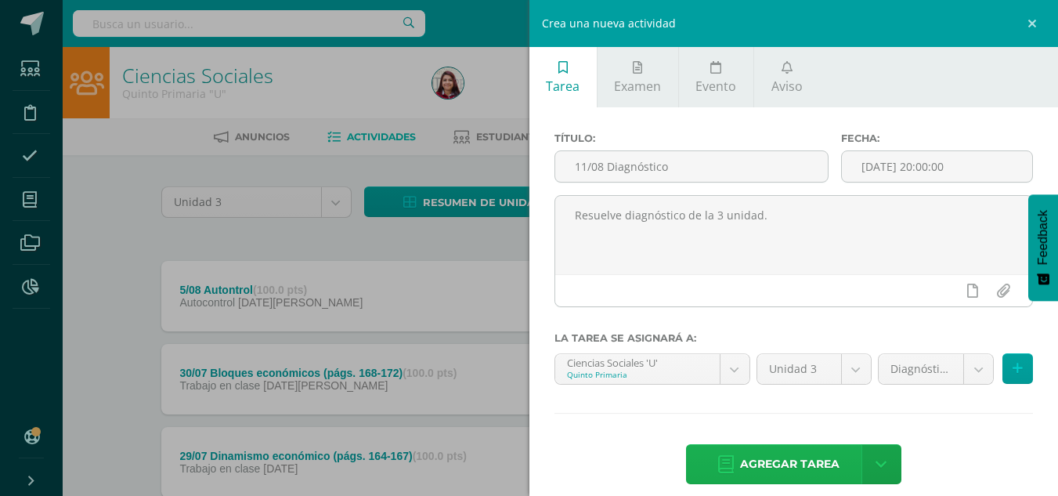
click at [811, 468] on span "Agregar tarea" at bounding box center [789, 464] width 99 height 38
